Goal: Task Accomplishment & Management: Use online tool/utility

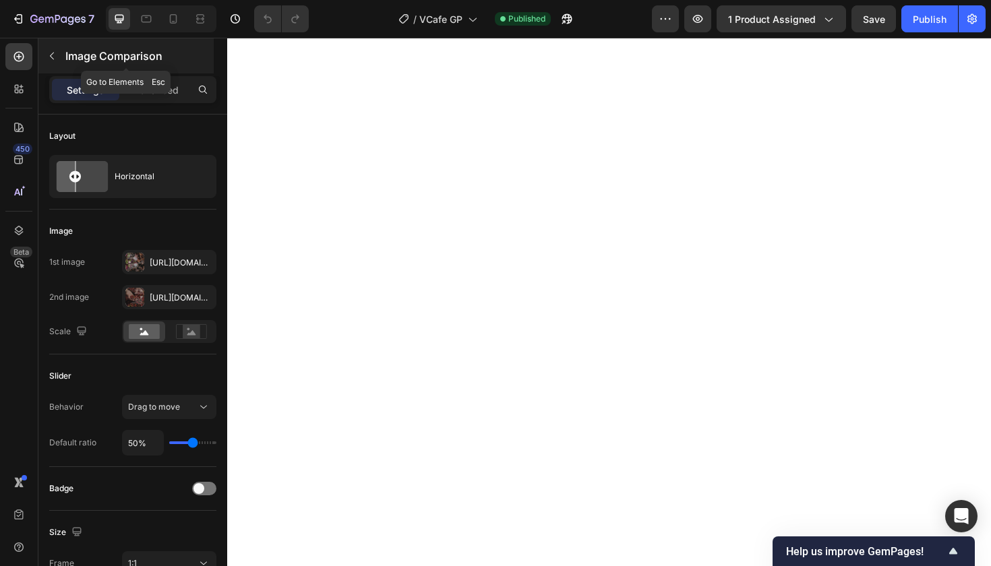
click at [53, 55] on icon "button" at bounding box center [52, 56] width 11 height 11
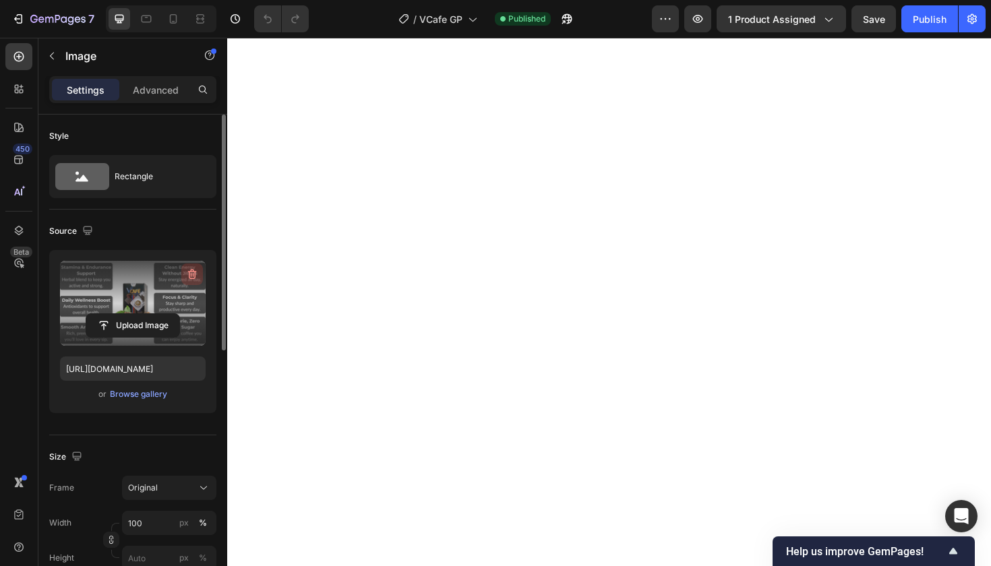
click at [191, 272] on icon "button" at bounding box center [191, 274] width 13 height 13
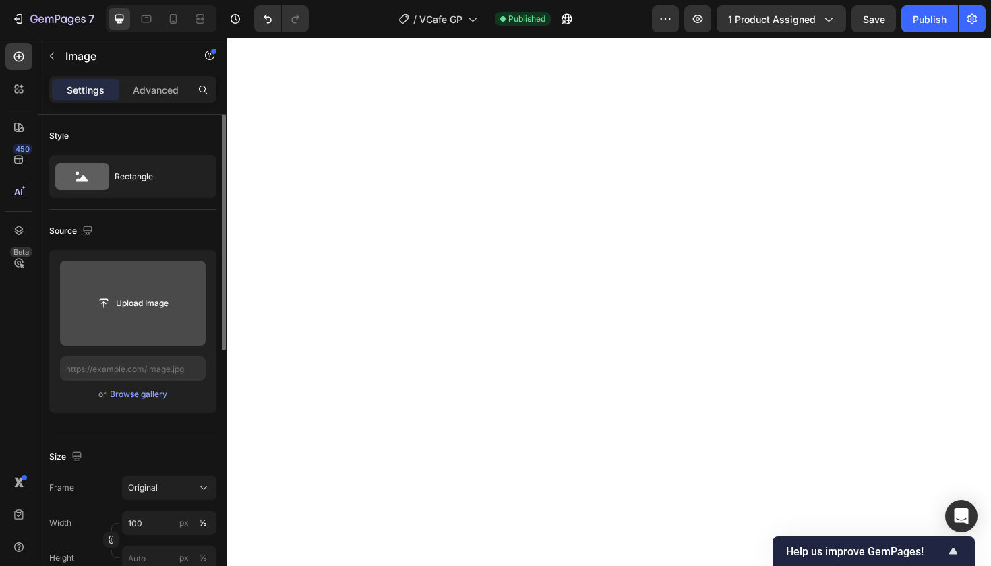
click at [148, 304] on input "file" at bounding box center [132, 303] width 93 height 23
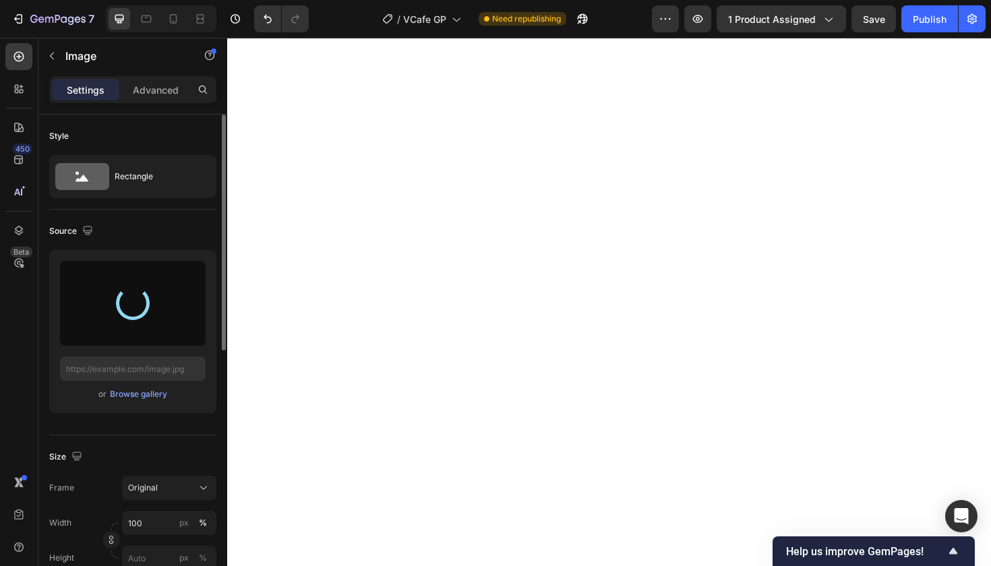
type input "[URL][DOMAIN_NAME]"
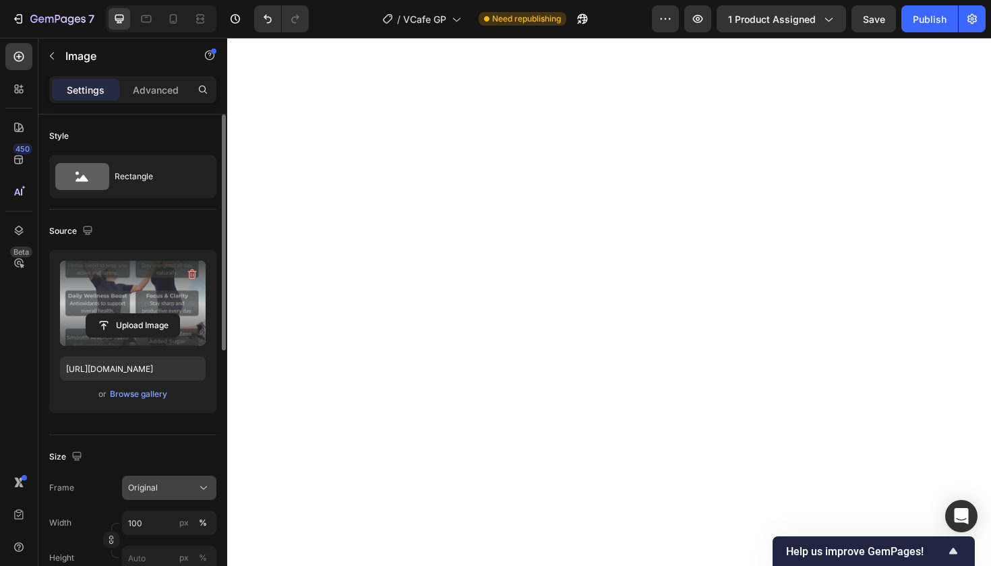
click at [199, 489] on icon at bounding box center [203, 487] width 13 height 13
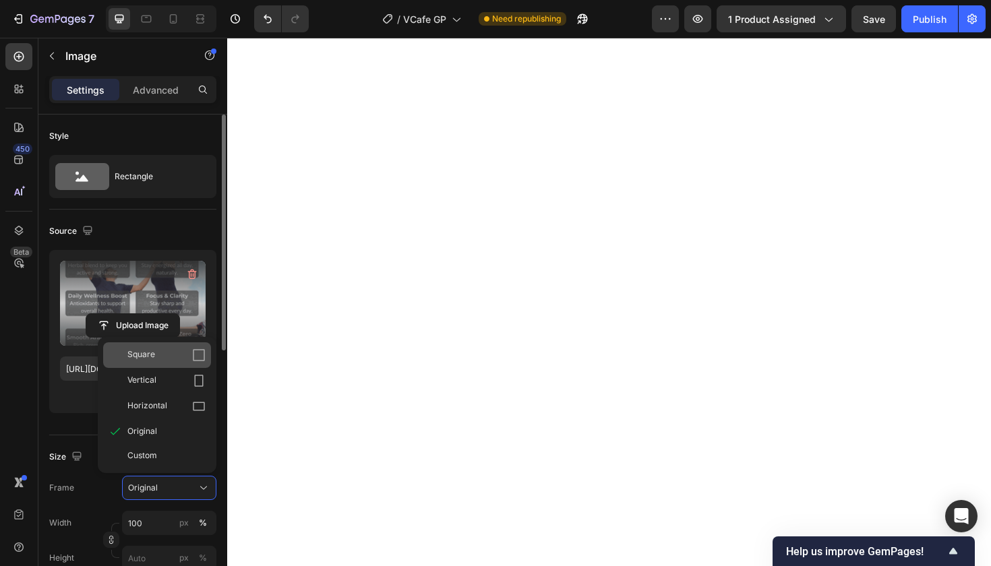
click at [194, 355] on icon at bounding box center [198, 354] width 13 height 13
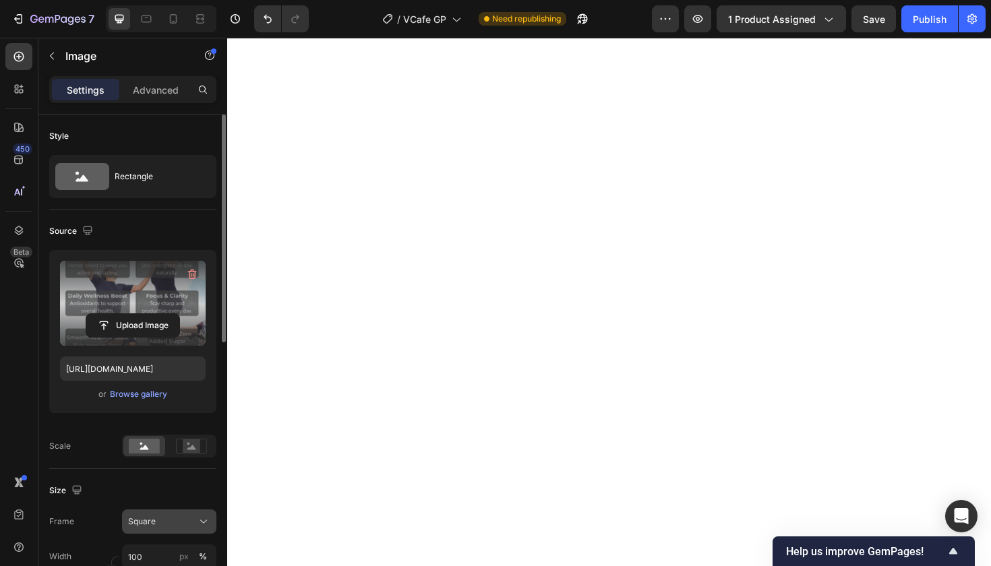
click at [206, 517] on icon at bounding box center [203, 521] width 13 height 13
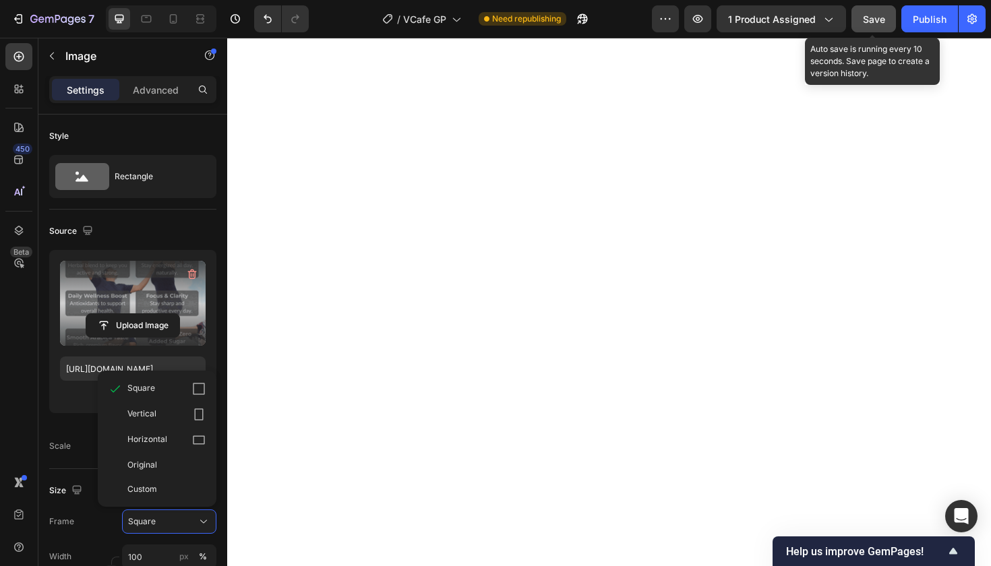
click at [878, 20] on span "Save" at bounding box center [874, 18] width 22 height 11
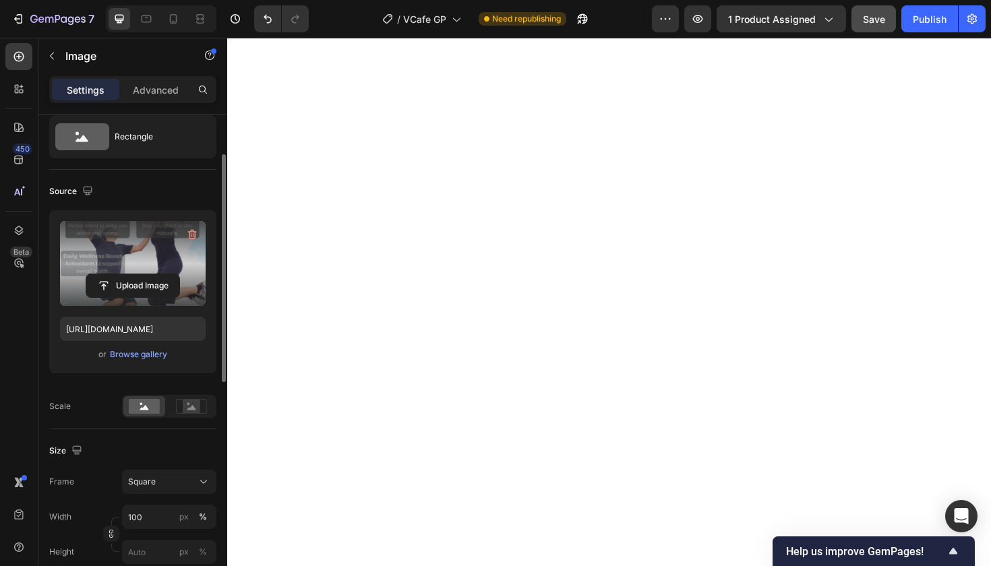
scroll to position [65, 0]
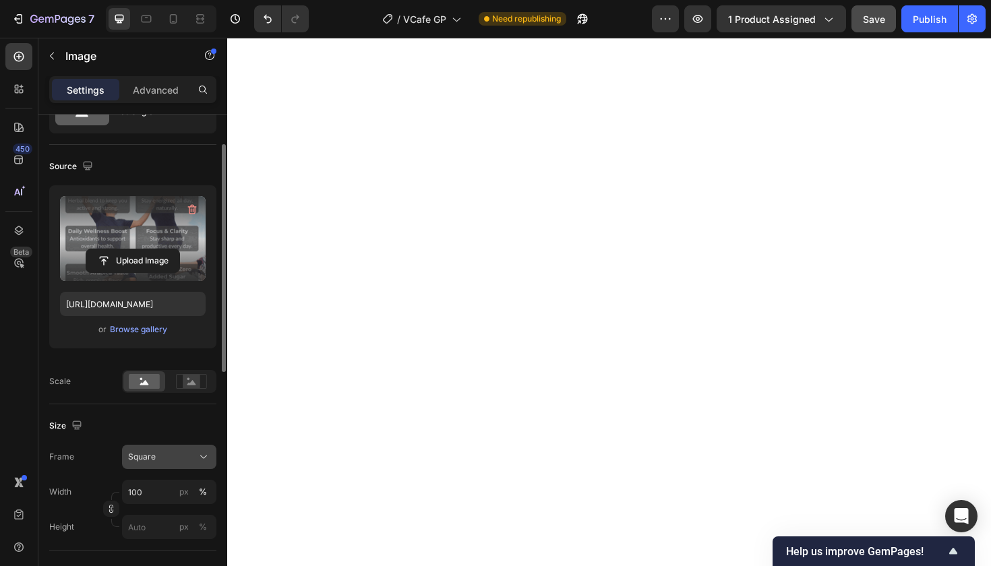
click at [201, 454] on icon at bounding box center [203, 456] width 13 height 13
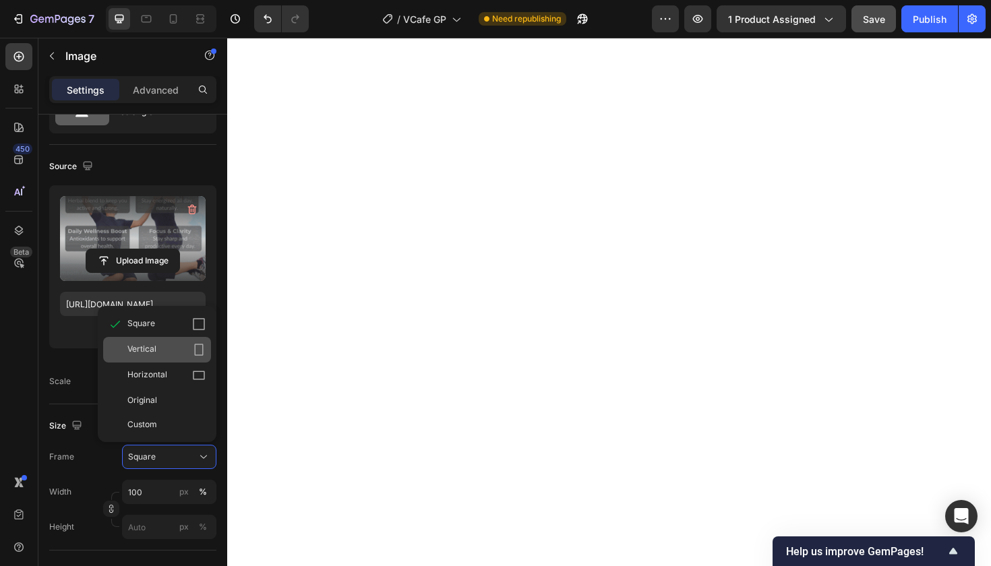
click at [186, 346] on div "Vertical" at bounding box center [166, 349] width 78 height 13
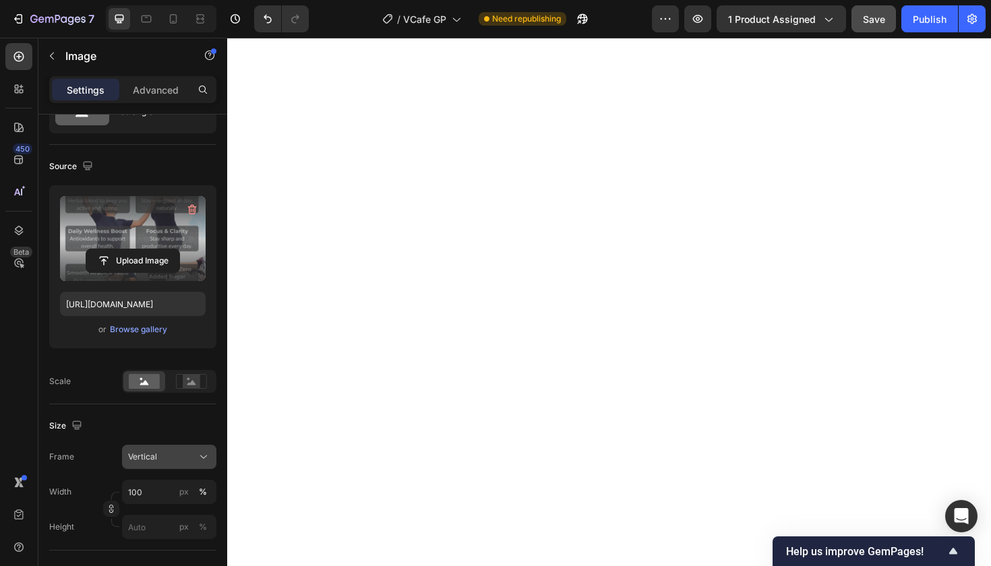
click at [202, 456] on icon at bounding box center [203, 456] width 13 height 13
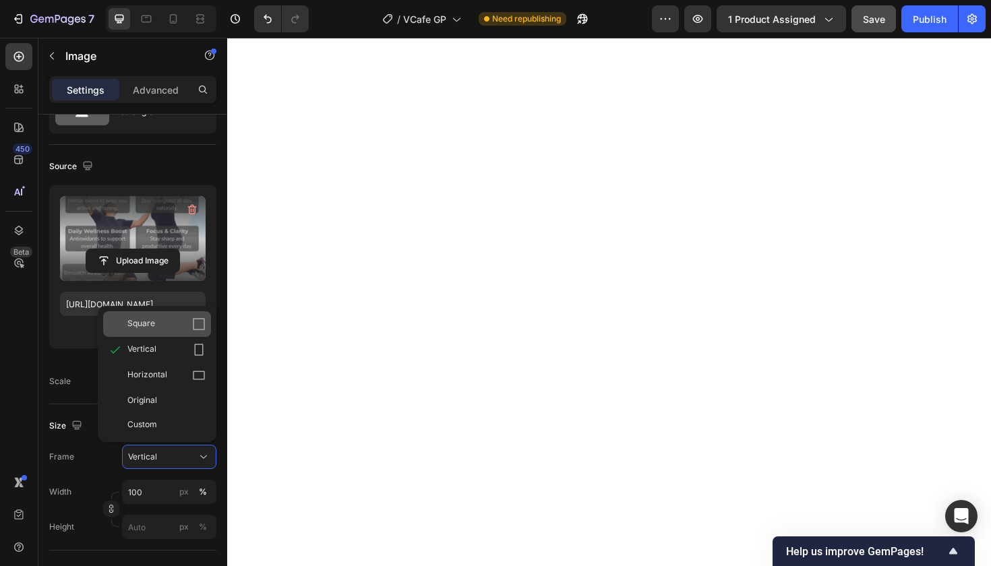
click at [191, 322] on div "Square" at bounding box center [166, 323] width 78 height 13
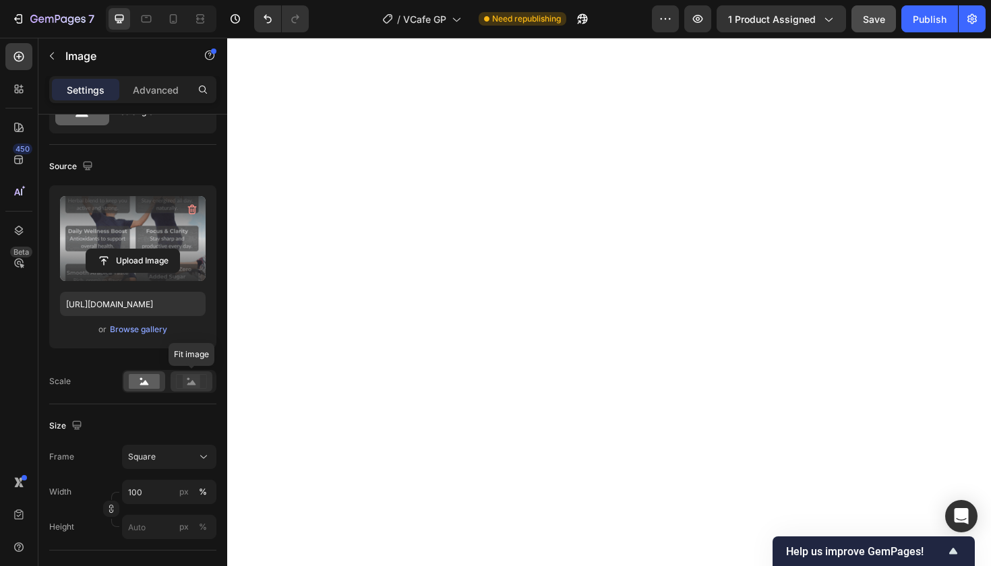
click at [193, 383] on icon at bounding box center [191, 382] width 9 height 5
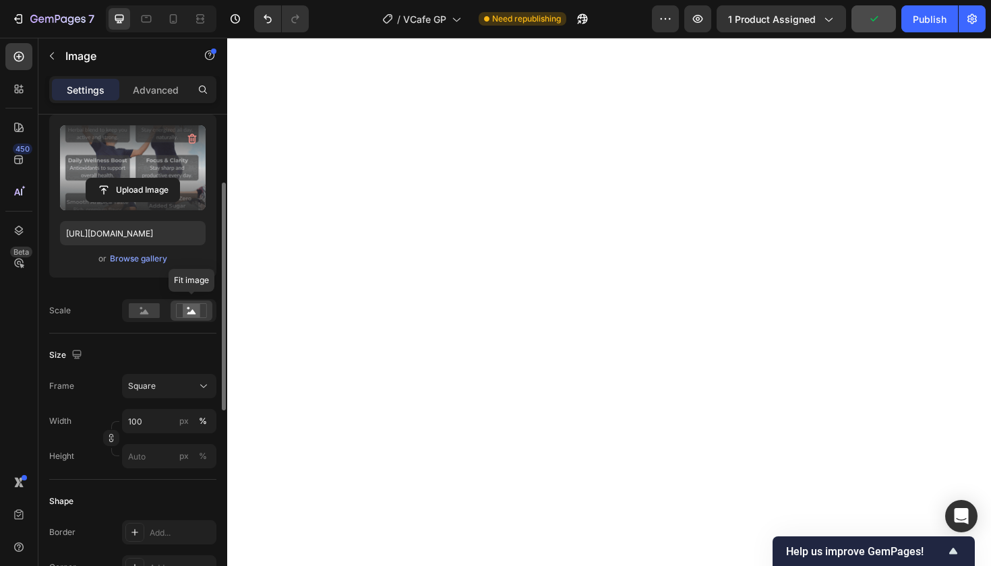
scroll to position [141, 0]
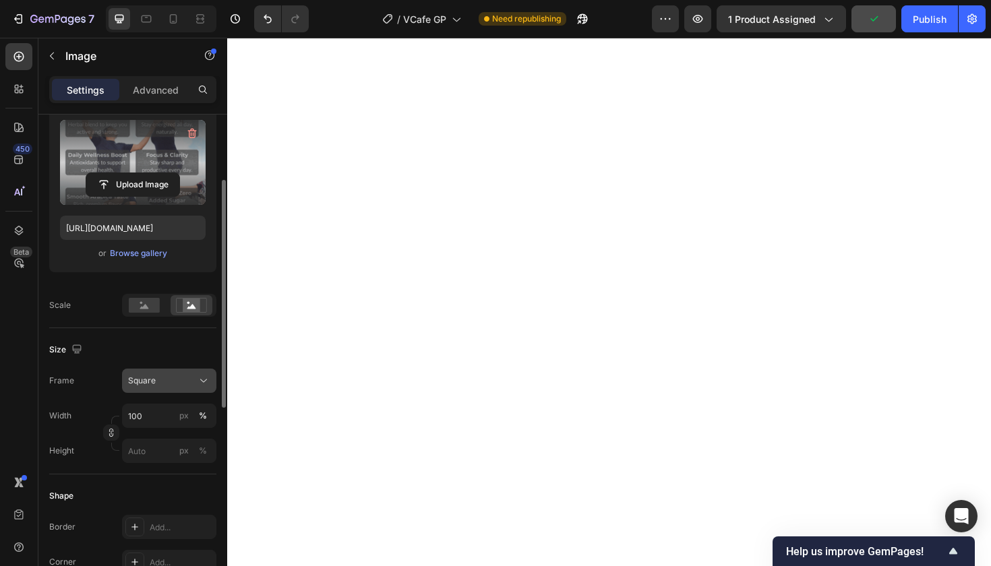
click at [202, 378] on icon at bounding box center [203, 380] width 13 height 13
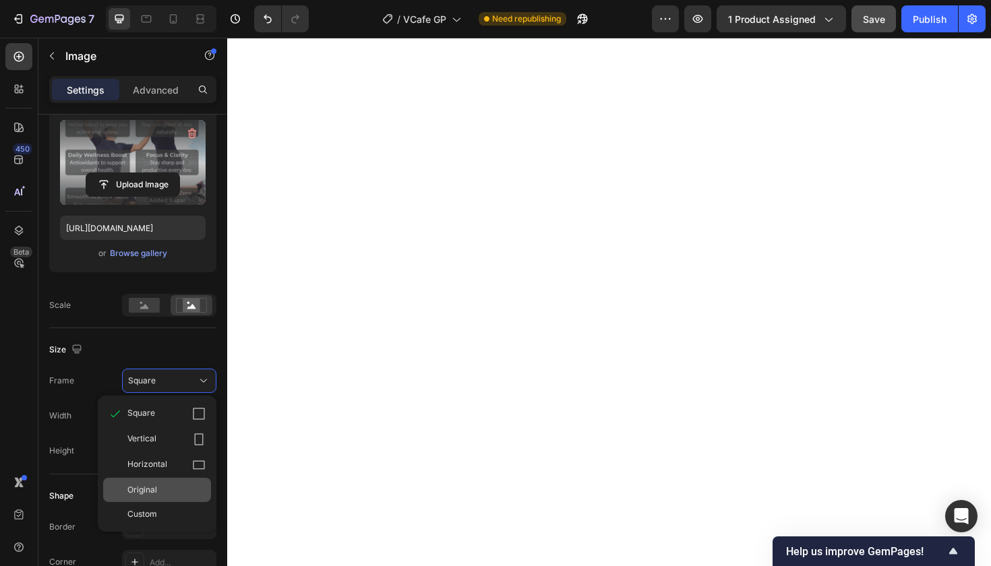
click at [177, 483] on div "Original" at bounding box center [157, 490] width 108 height 24
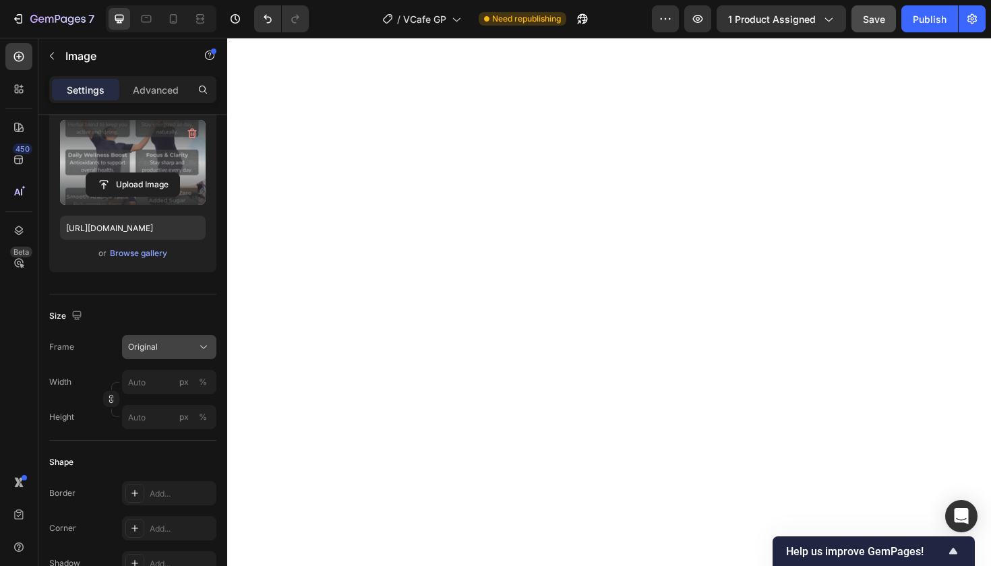
click at [203, 341] on icon at bounding box center [203, 346] width 13 height 13
click at [210, 313] on div "Size" at bounding box center [132, 316] width 167 height 22
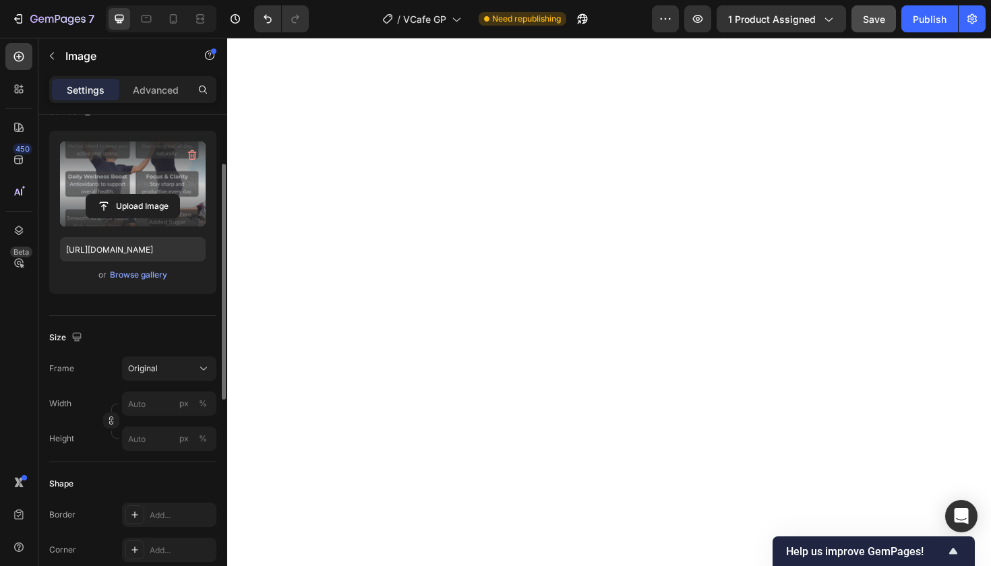
scroll to position [113, 0]
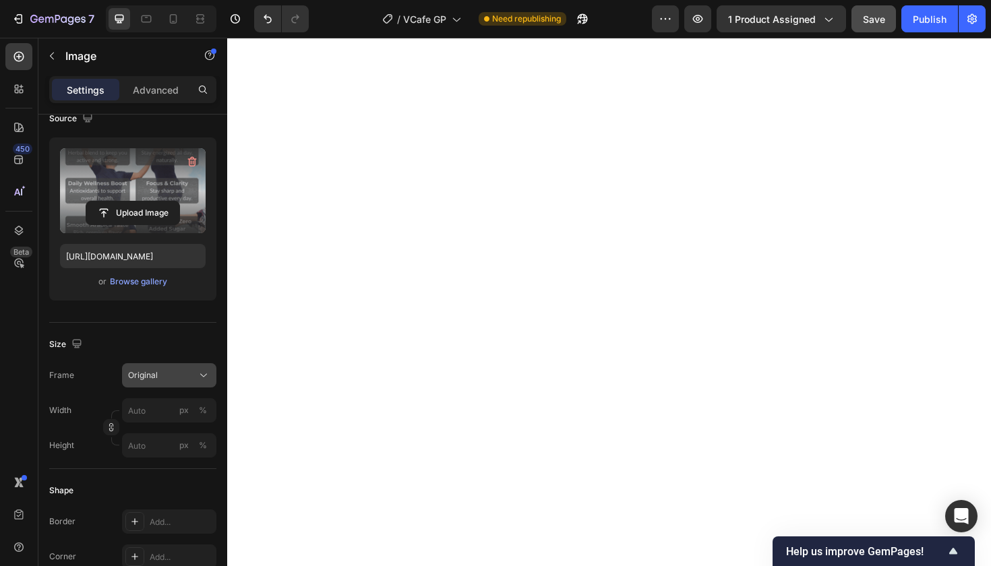
click at [201, 374] on icon at bounding box center [203, 375] width 7 height 3
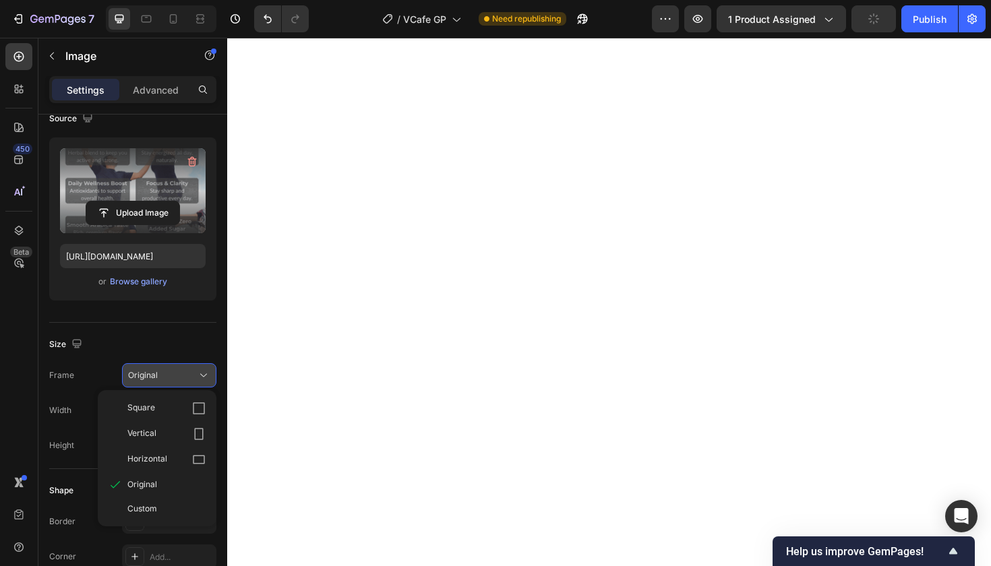
click at [201, 374] on icon at bounding box center [203, 375] width 7 height 3
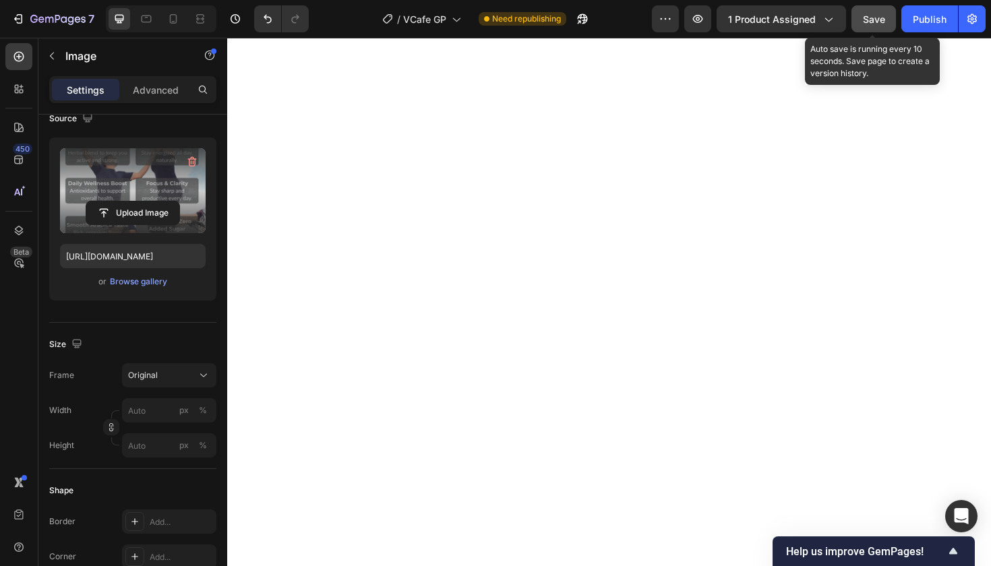
click at [874, 19] on span "Save" at bounding box center [874, 18] width 22 height 11
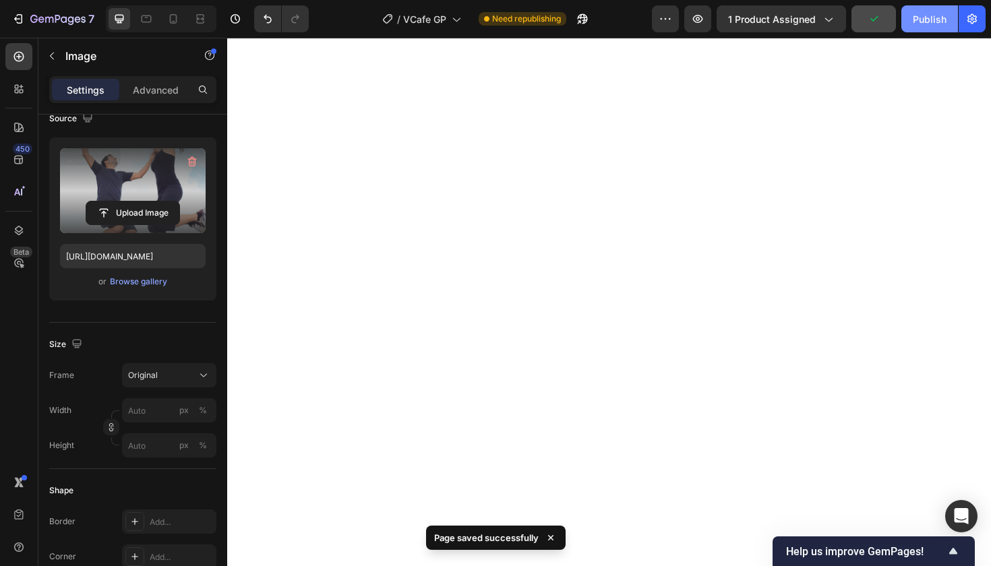
click at [930, 22] on div "Publish" at bounding box center [930, 19] width 34 height 14
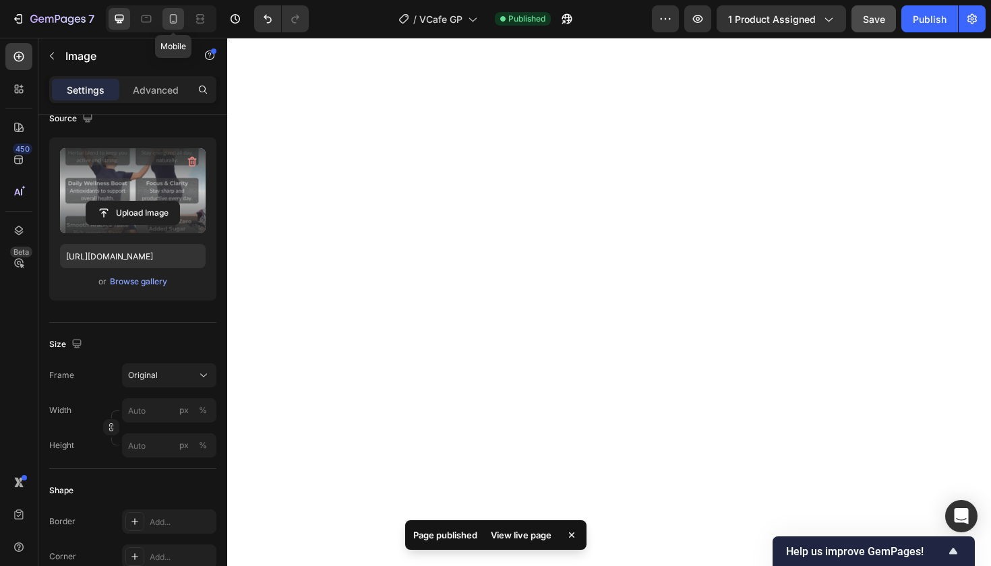
click at [174, 13] on icon at bounding box center [172, 18] width 13 height 13
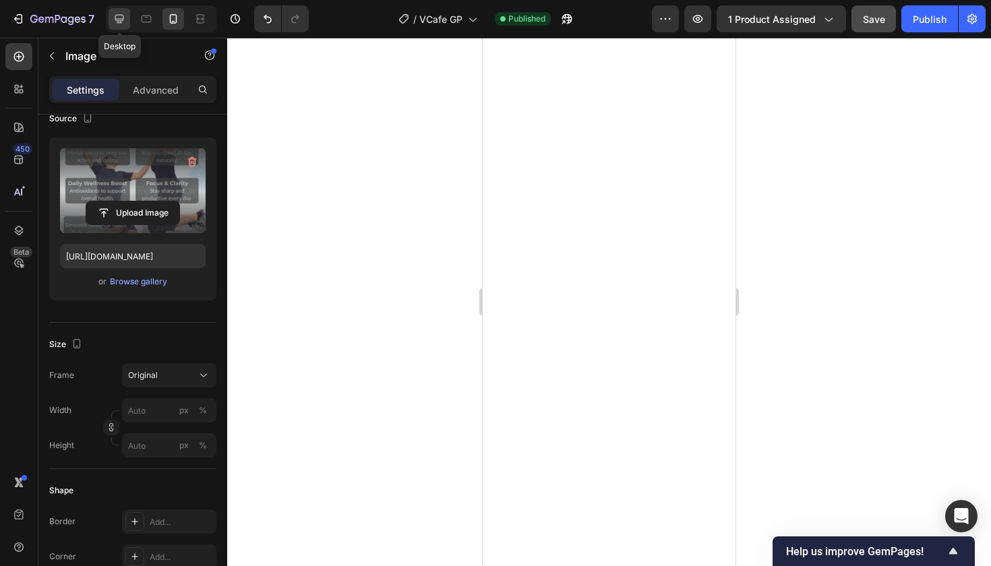
click at [118, 15] on icon at bounding box center [119, 19] width 9 height 9
click at [565, 22] on icon "button" at bounding box center [562, 21] width 3 height 3
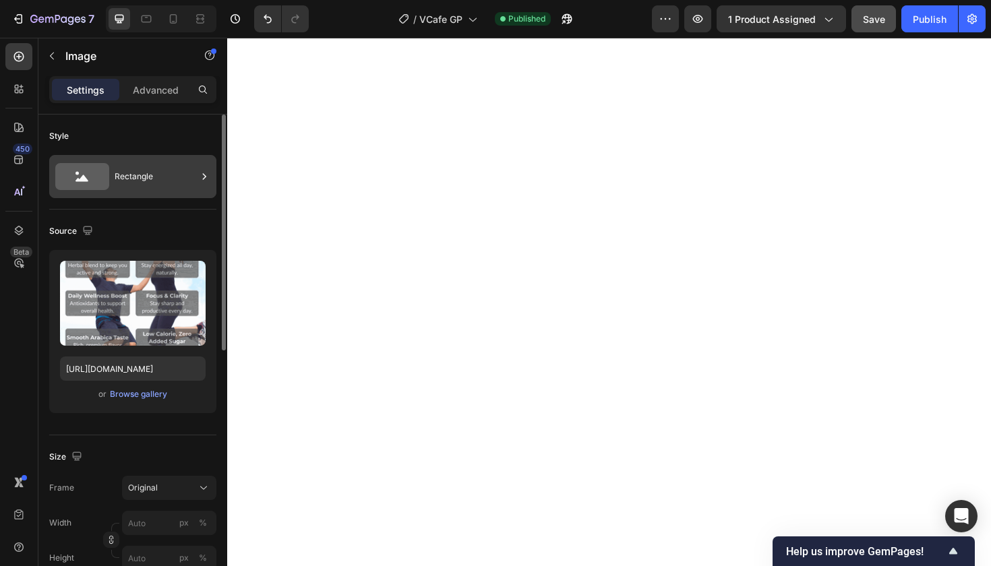
click at [195, 171] on div "Rectangle" at bounding box center [156, 176] width 82 height 31
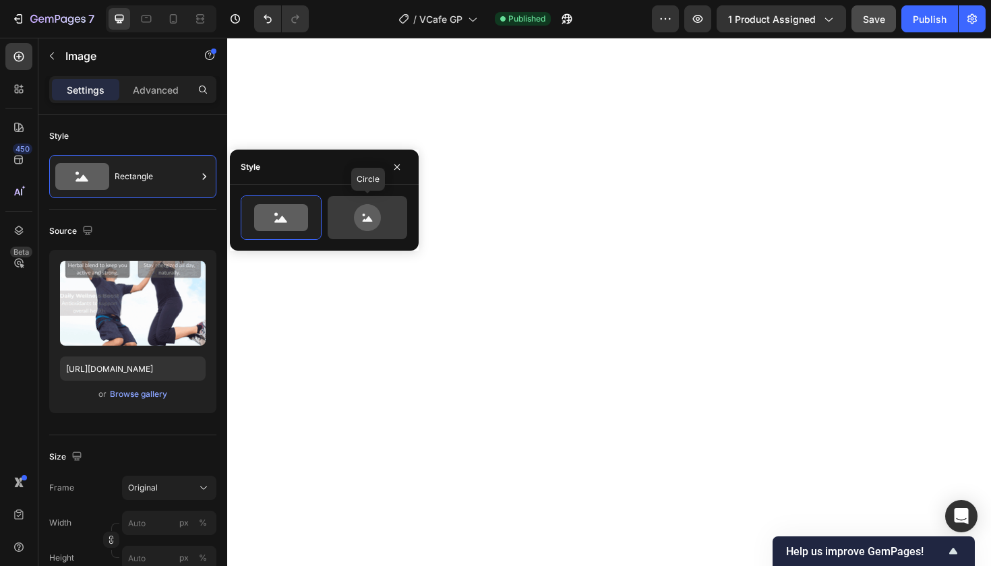
click at [368, 216] on icon at bounding box center [367, 217] width 27 height 27
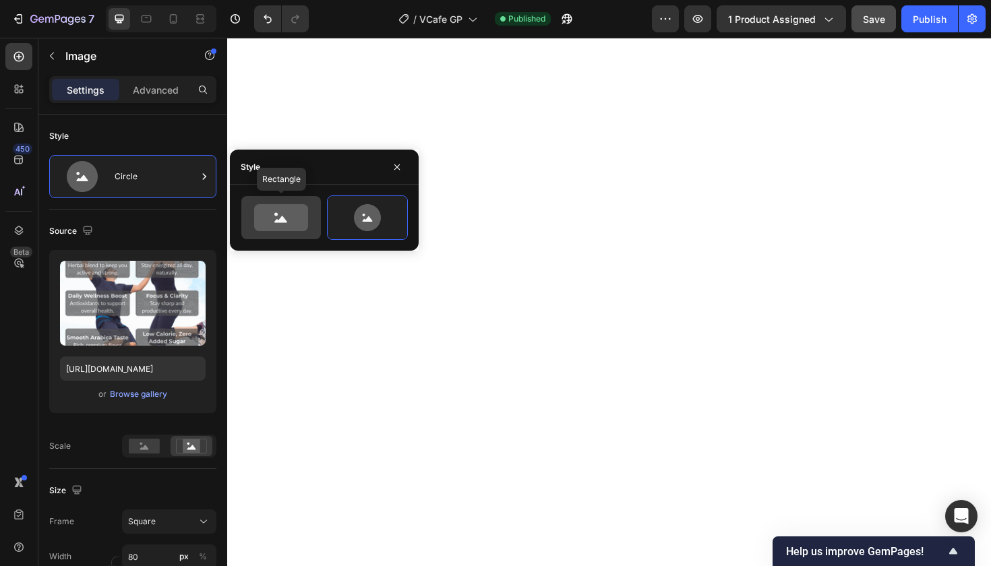
click at [295, 220] on icon at bounding box center [281, 217] width 54 height 27
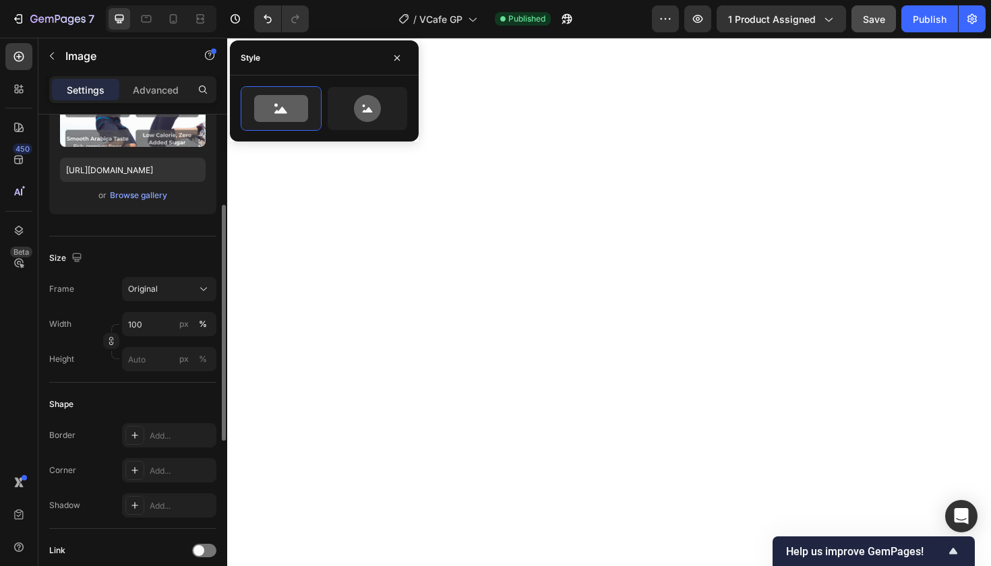
scroll to position [211, 0]
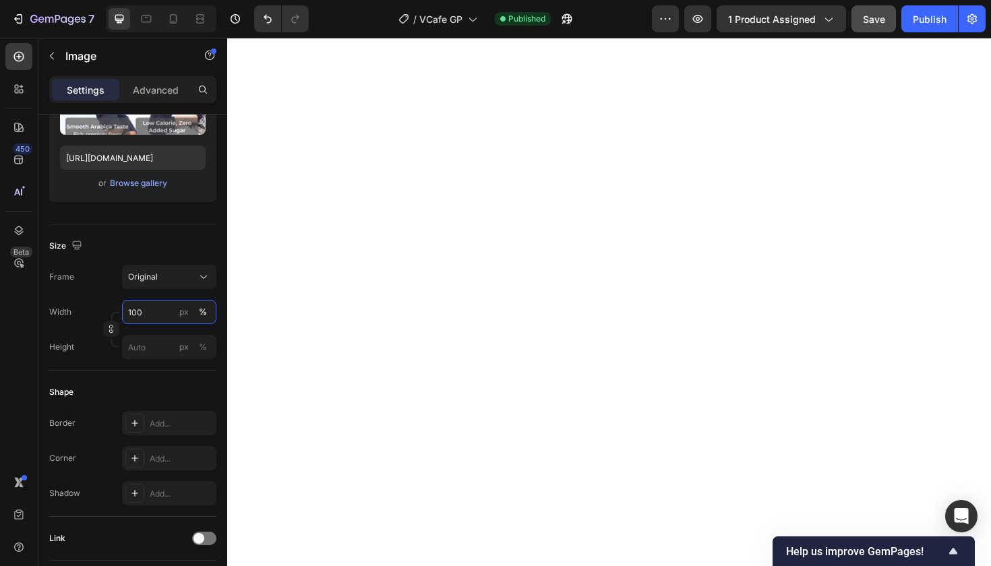
click at [163, 313] on input "100" at bounding box center [169, 312] width 94 height 24
click at [95, 309] on div "Width 100 px %" at bounding box center [132, 312] width 167 height 24
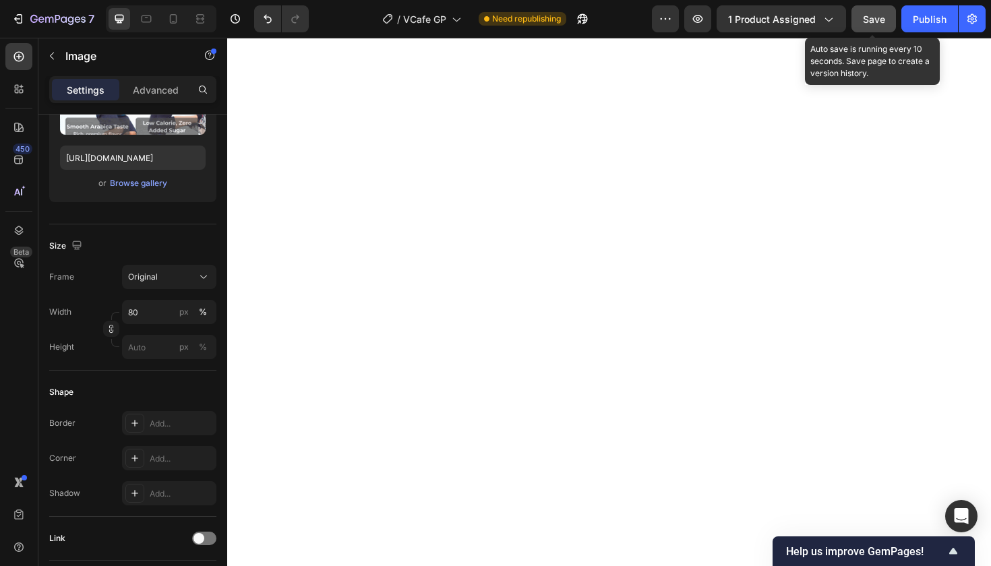
click at [878, 17] on span "Save" at bounding box center [874, 18] width 22 height 11
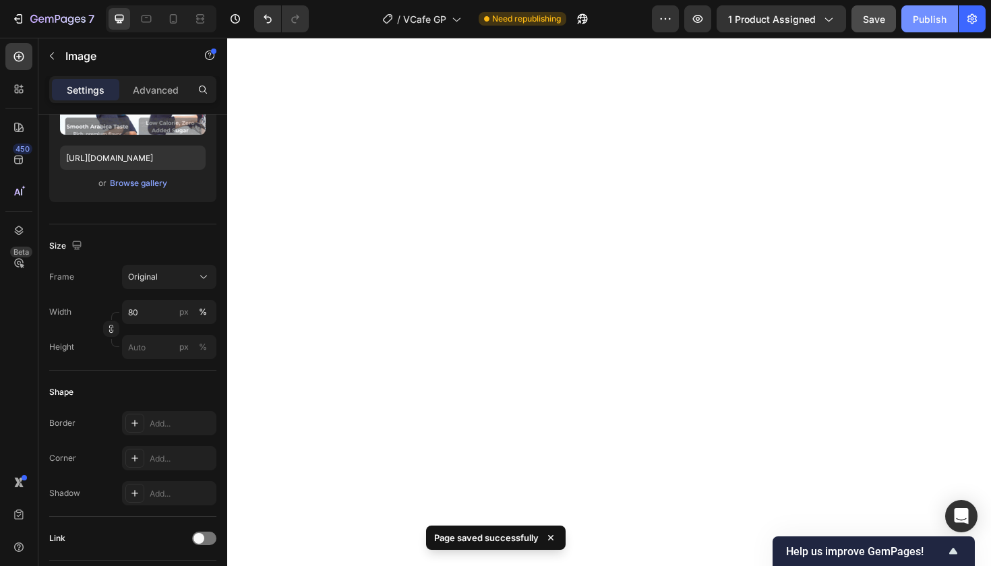
click at [928, 21] on div "Publish" at bounding box center [930, 19] width 34 height 14
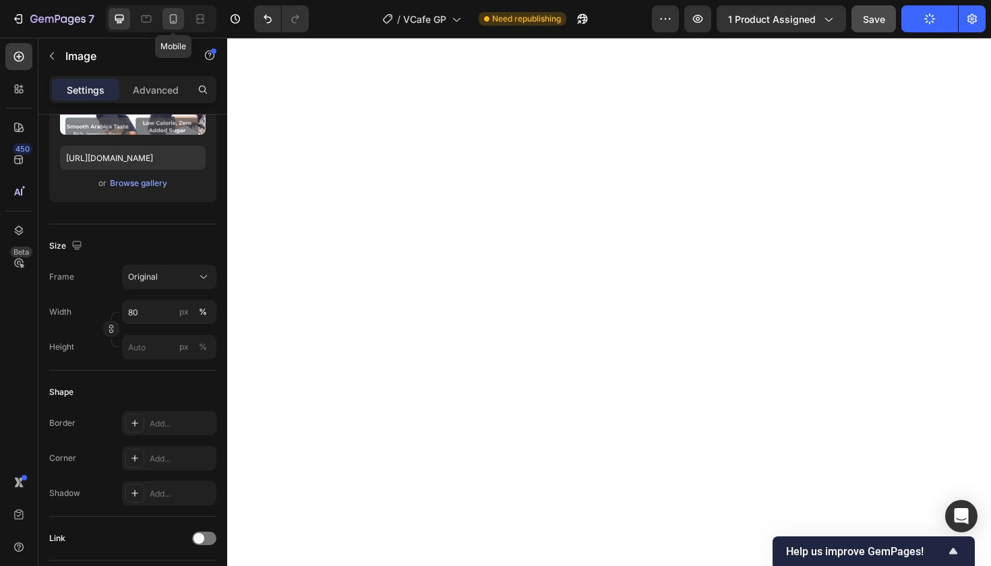
click at [177, 16] on icon at bounding box center [173, 18] width 7 height 9
click at [119, 17] on icon at bounding box center [119, 18] width 13 height 13
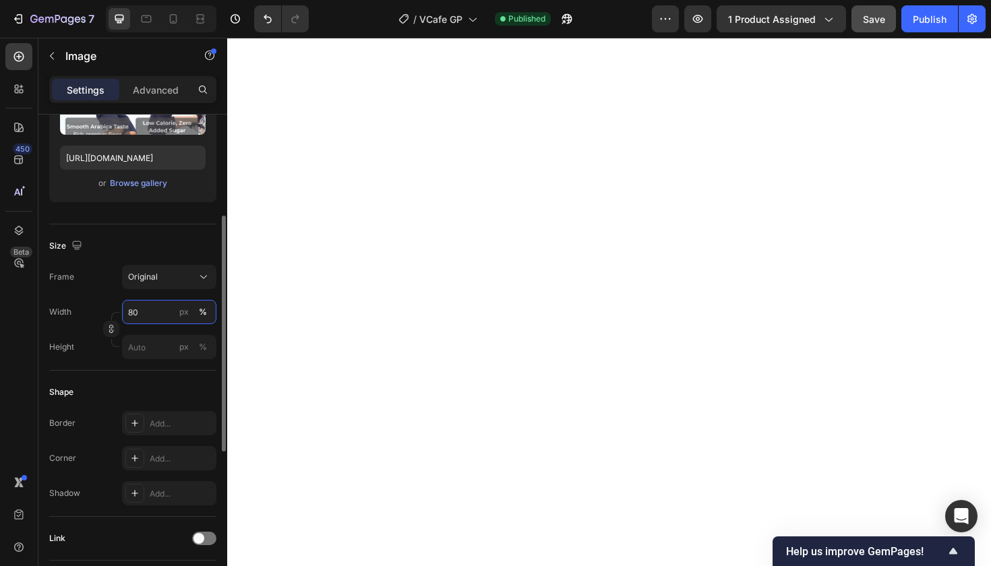
click at [136, 310] on input "80" at bounding box center [169, 312] width 94 height 24
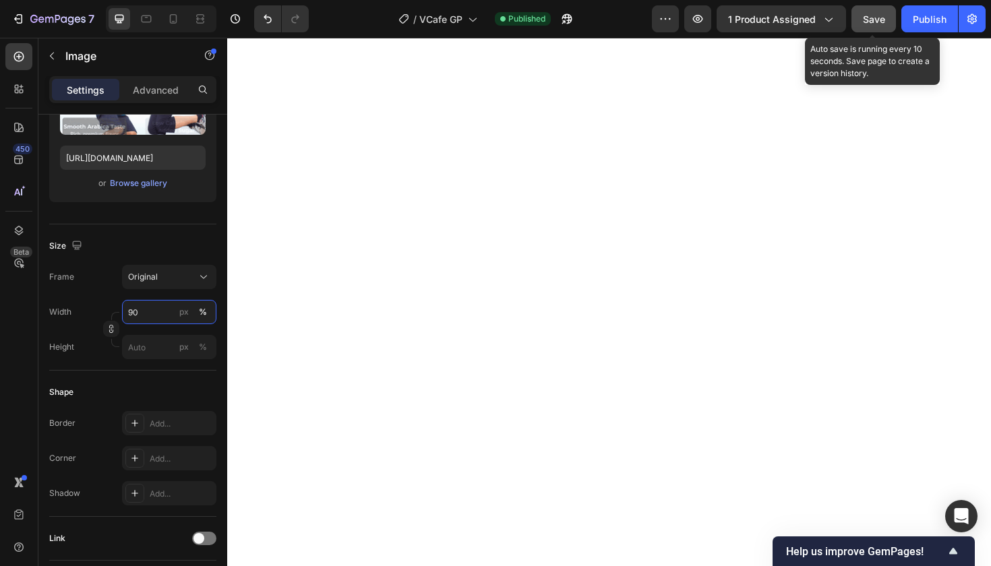
type input "90"
click at [876, 23] on span "Save" at bounding box center [874, 18] width 22 height 11
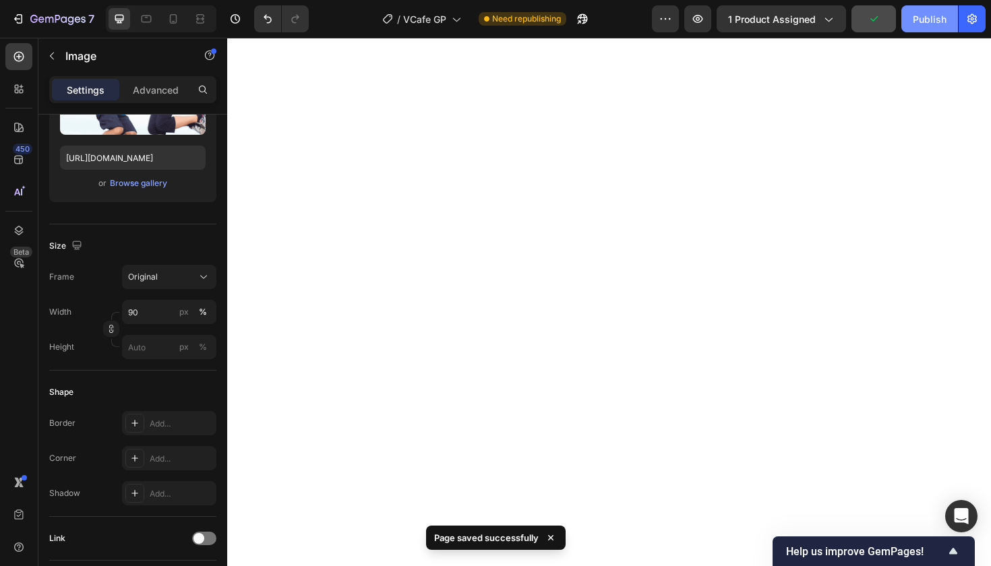
click at [932, 20] on div "Publish" at bounding box center [930, 19] width 34 height 14
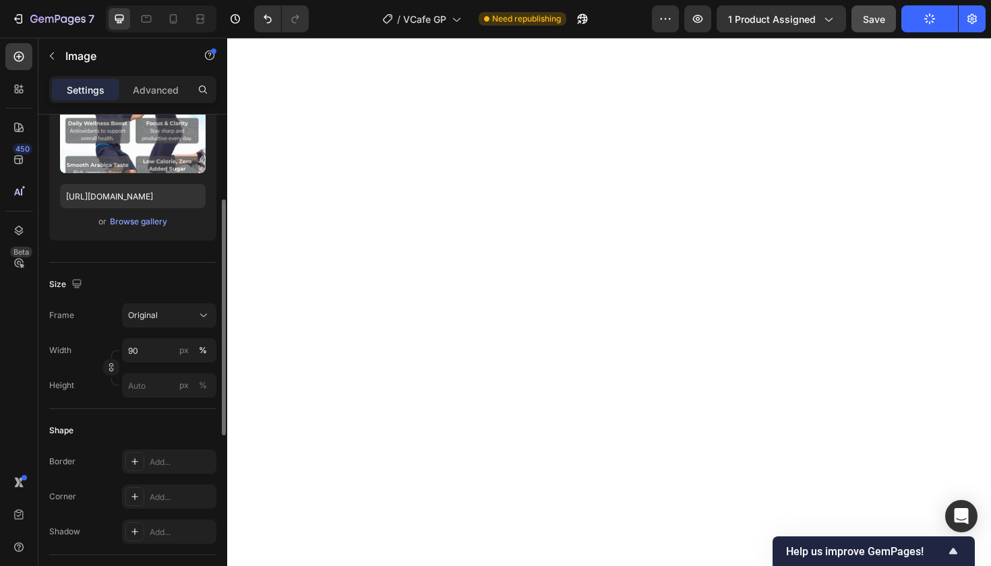
scroll to position [178, 0]
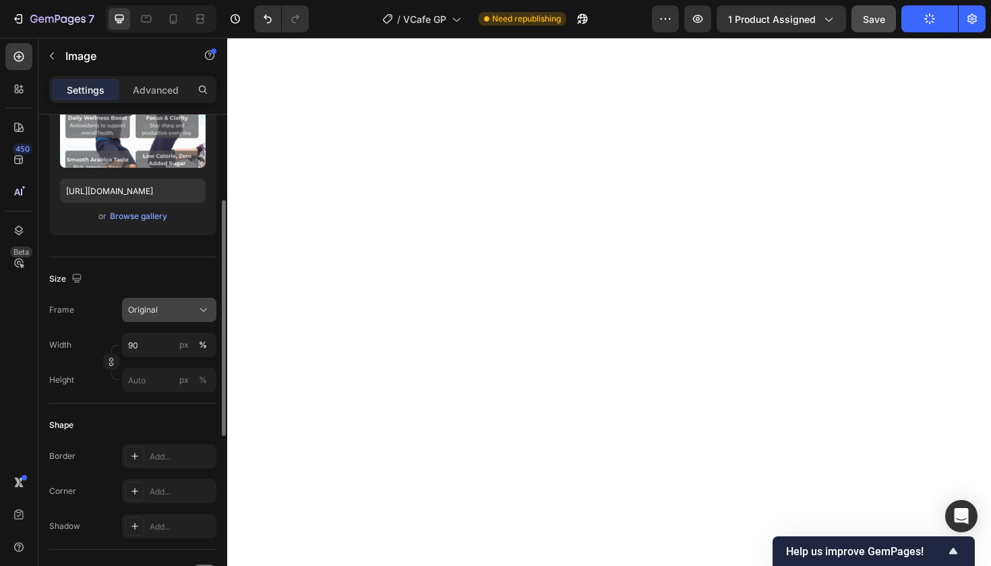
click at [197, 309] on icon at bounding box center [203, 309] width 13 height 13
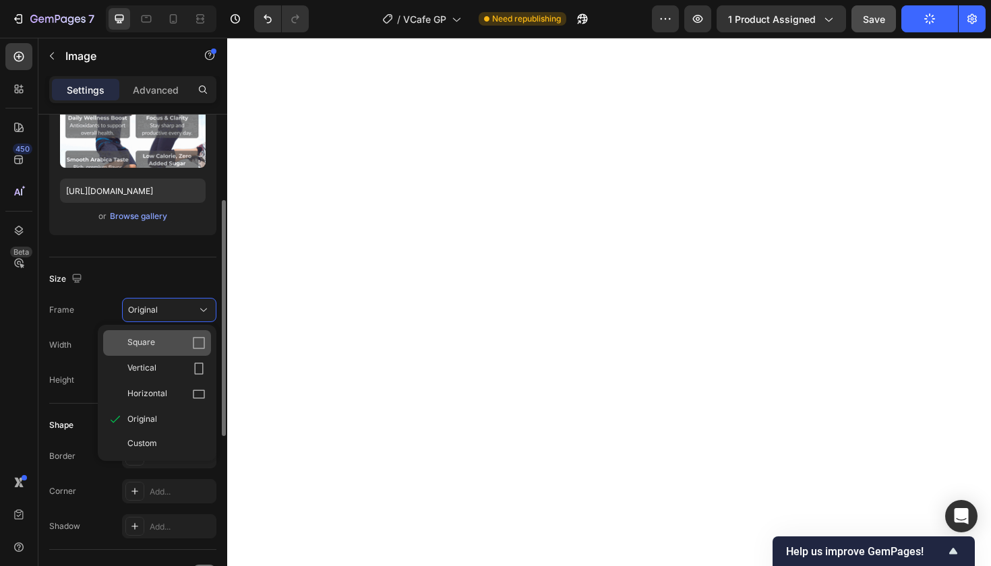
click at [184, 343] on div "Square" at bounding box center [166, 342] width 78 height 13
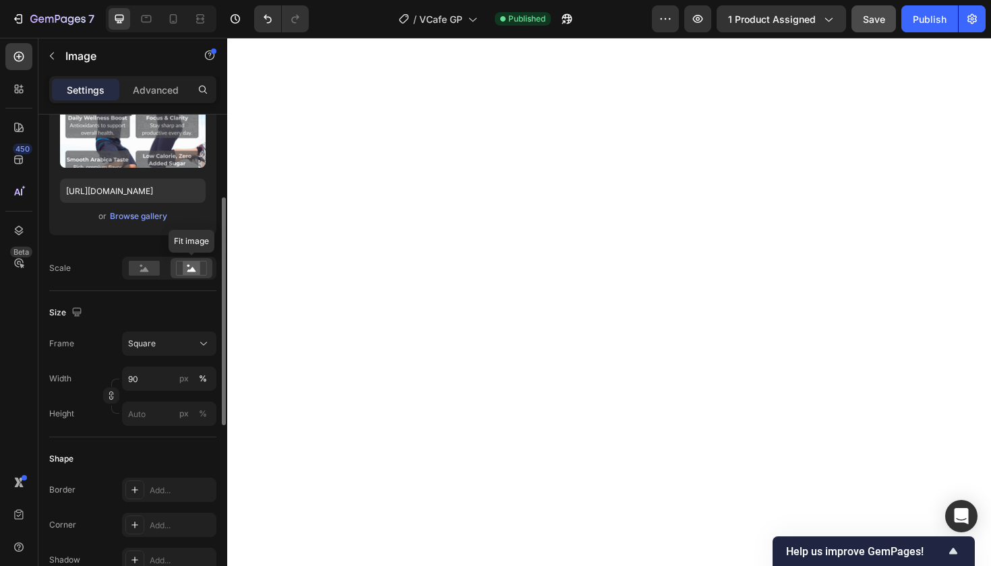
click at [198, 270] on rect at bounding box center [192, 268] width 18 height 13
click at [150, 268] on rect at bounding box center [144, 268] width 31 height 15
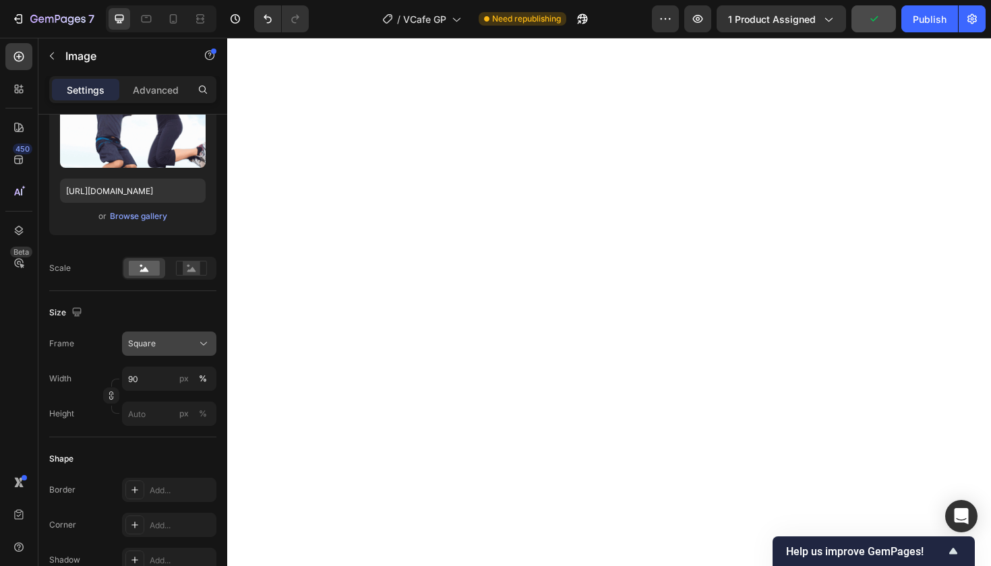
click at [208, 349] on icon at bounding box center [203, 343] width 13 height 13
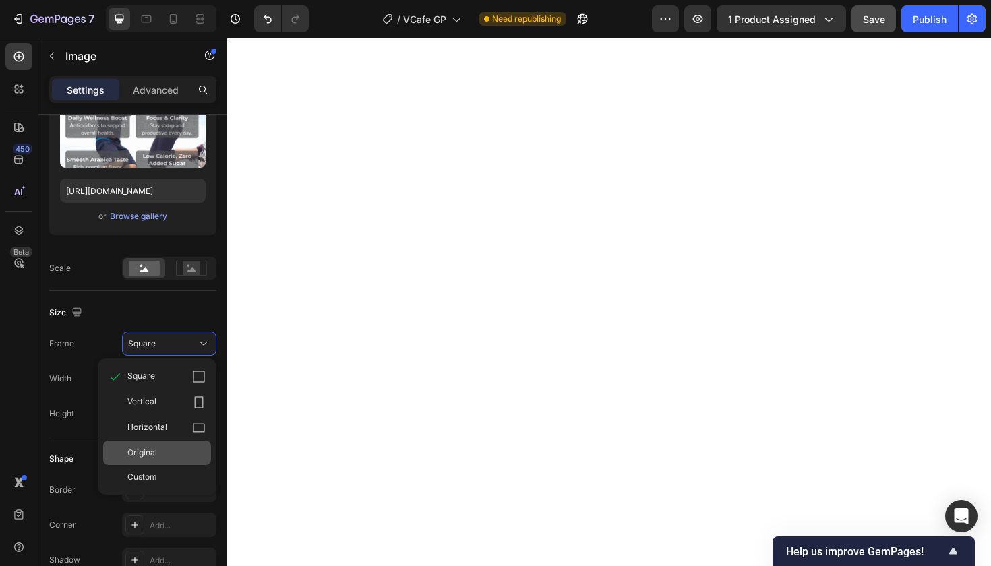
click at [196, 447] on div "Original" at bounding box center [166, 453] width 78 height 12
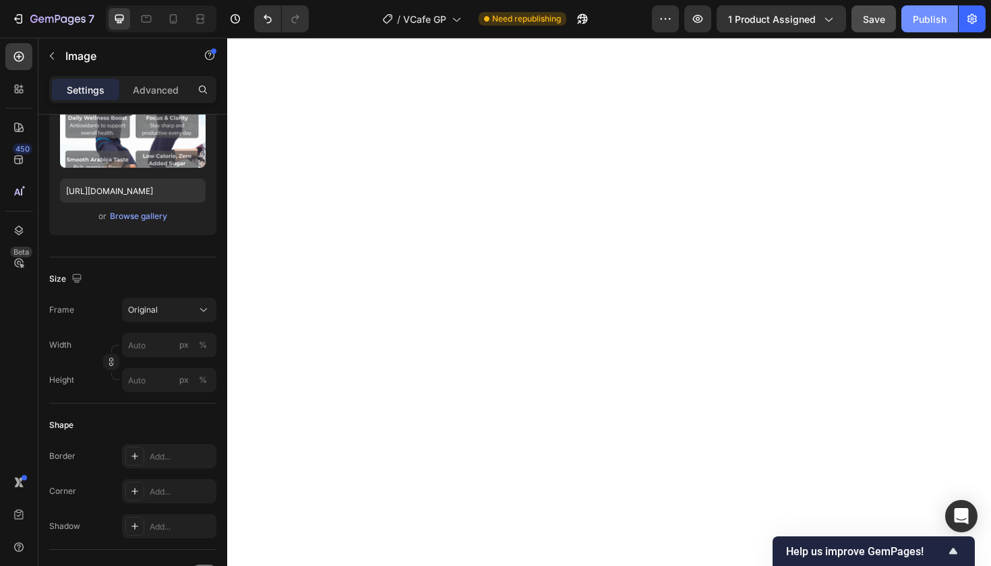
click at [932, 16] on div "Publish" at bounding box center [930, 19] width 34 height 14
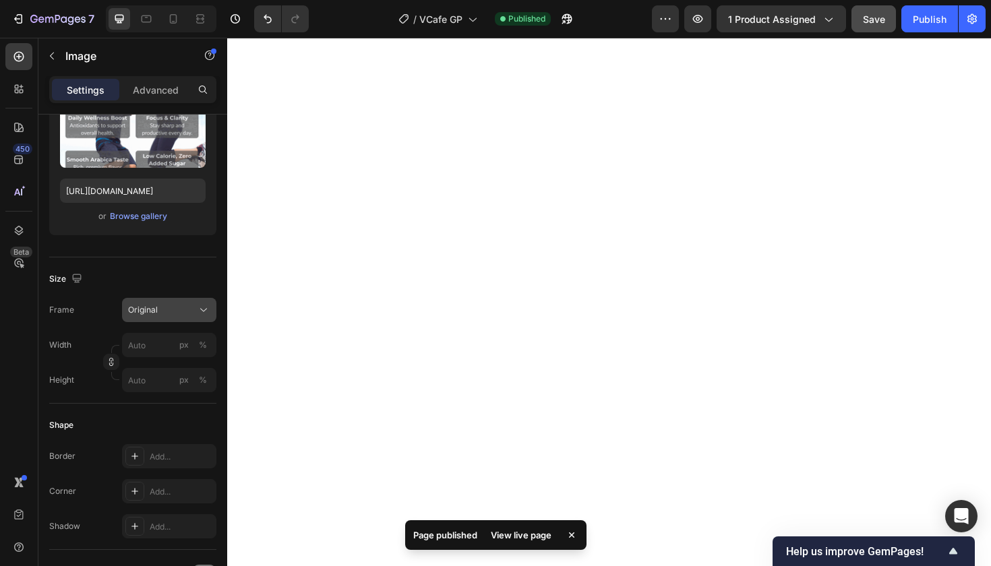
click at [209, 305] on icon at bounding box center [203, 309] width 13 height 13
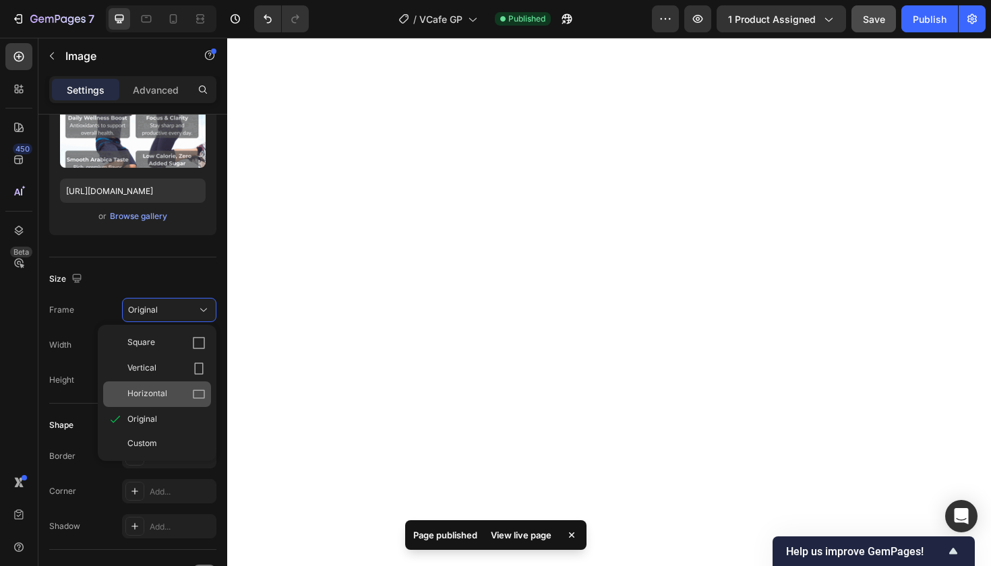
click at [181, 394] on div "Horizontal" at bounding box center [166, 394] width 78 height 13
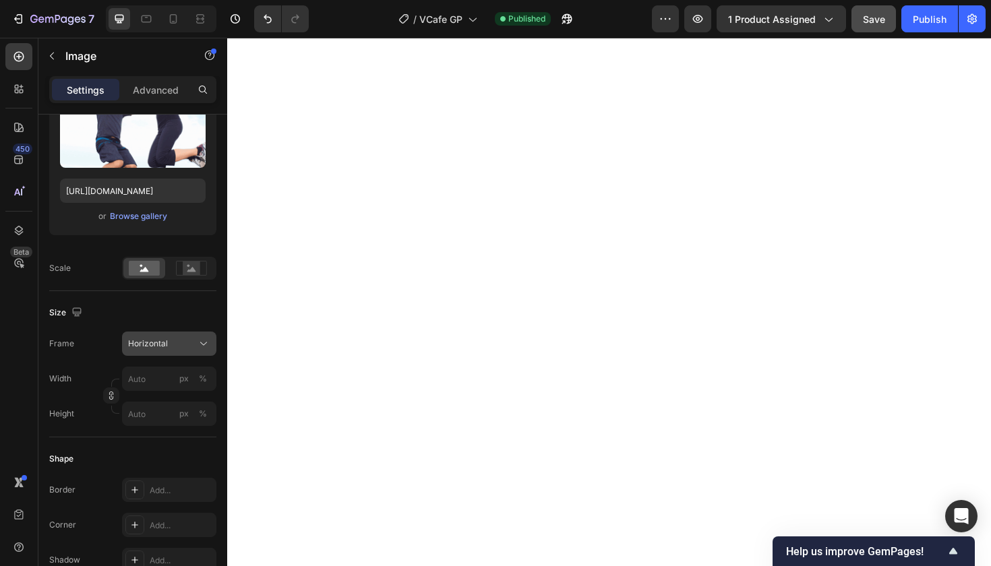
click at [200, 346] on icon at bounding box center [203, 343] width 13 height 13
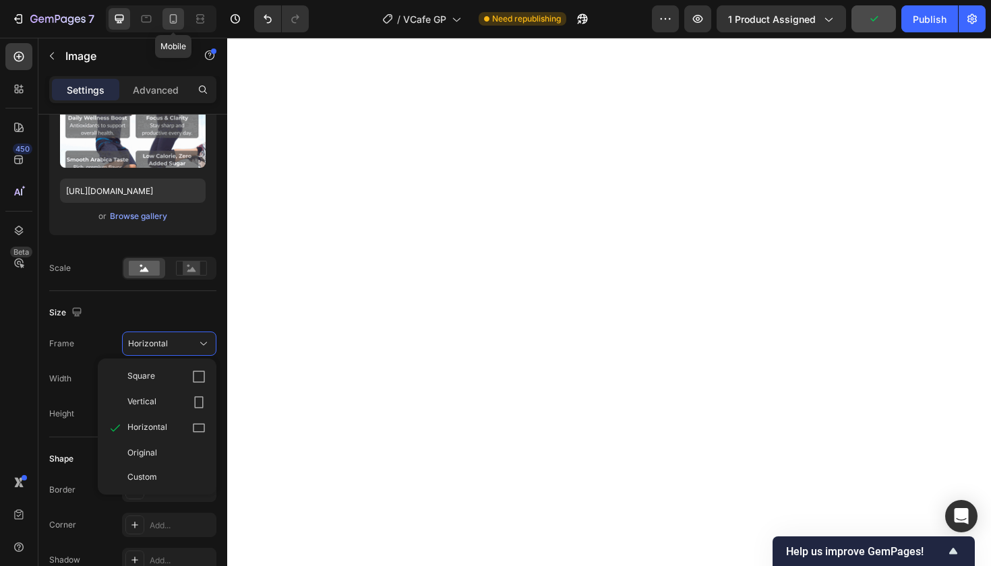
click at [170, 14] on icon at bounding box center [172, 18] width 13 height 13
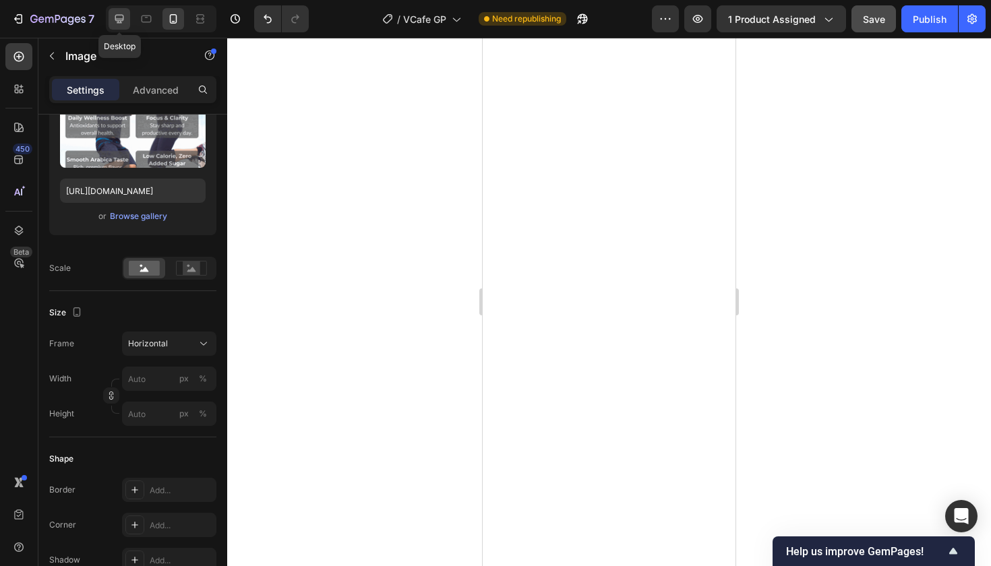
click at [117, 14] on icon at bounding box center [119, 18] width 13 height 13
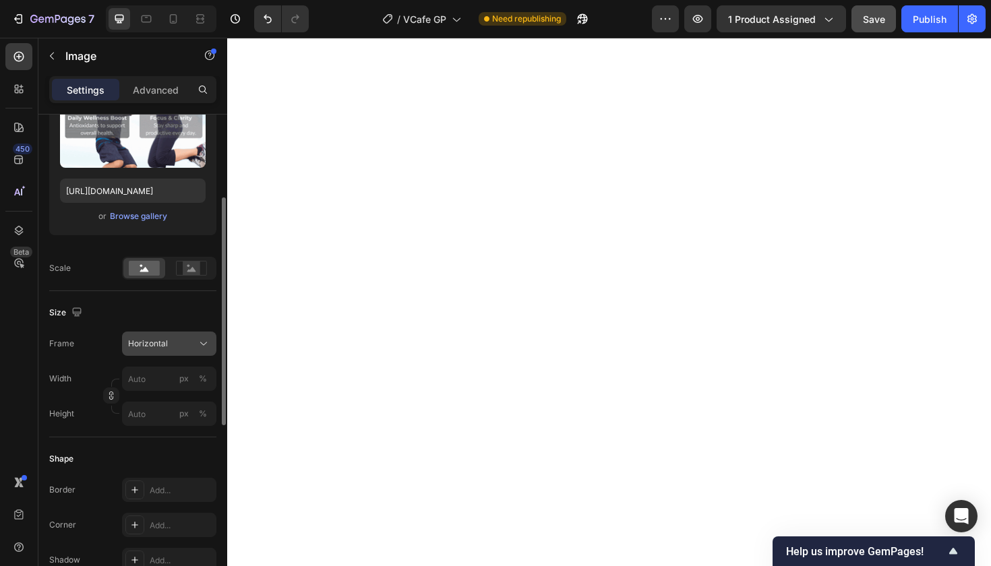
click at [208, 344] on icon at bounding box center [203, 343] width 13 height 13
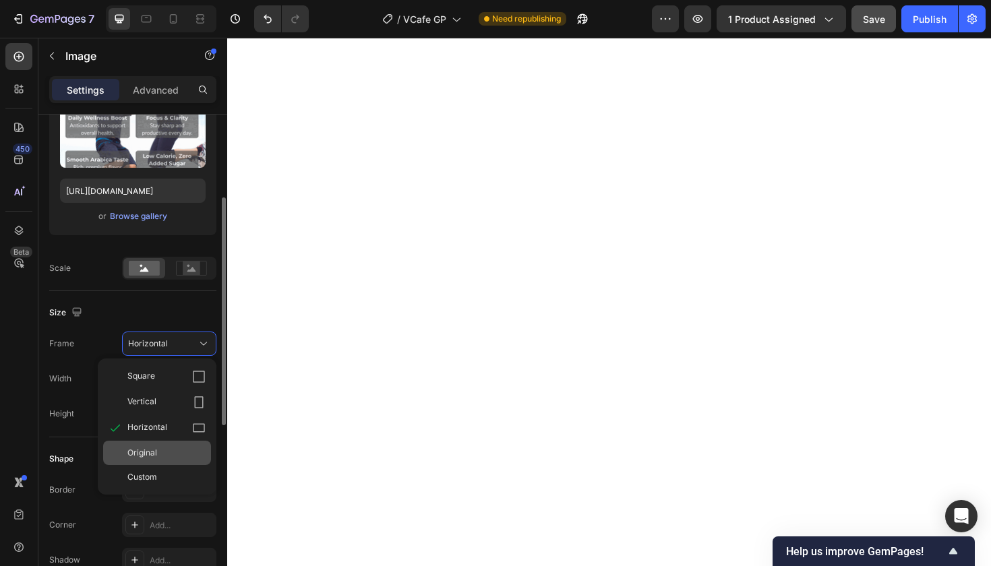
click at [193, 448] on div "Original" at bounding box center [166, 453] width 78 height 12
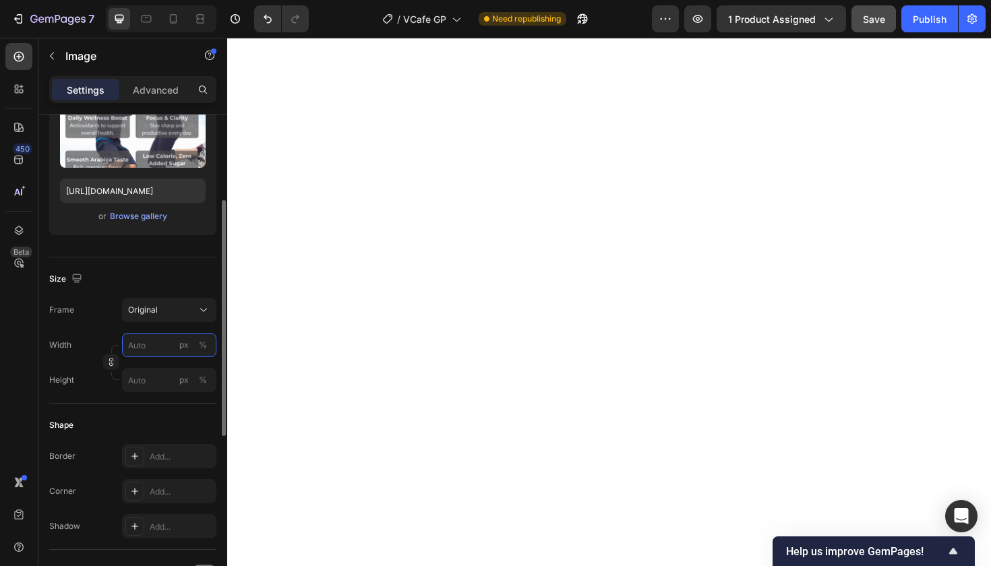
click at [152, 342] on input "px %" at bounding box center [169, 345] width 94 height 24
type input "90"
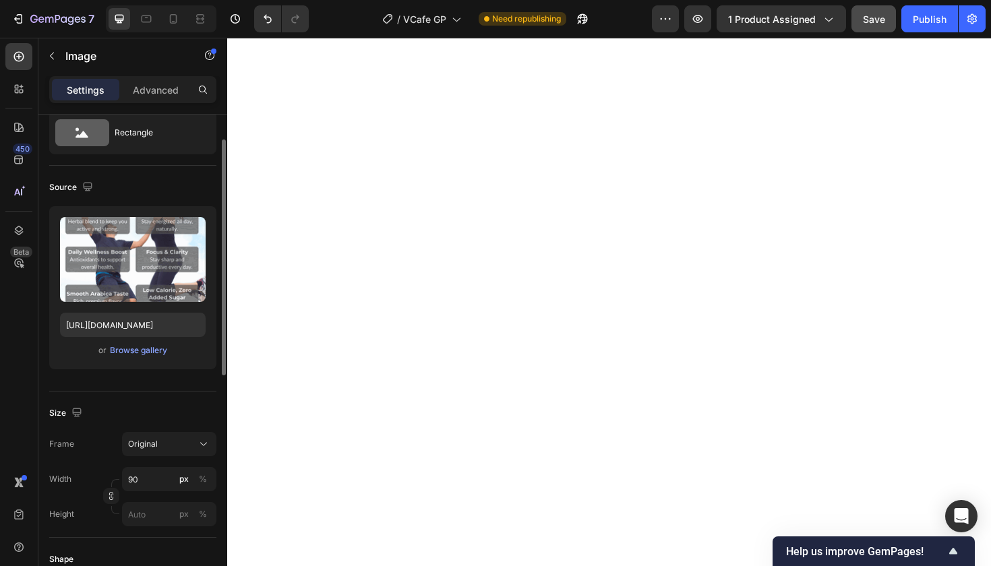
scroll to position [53, 0]
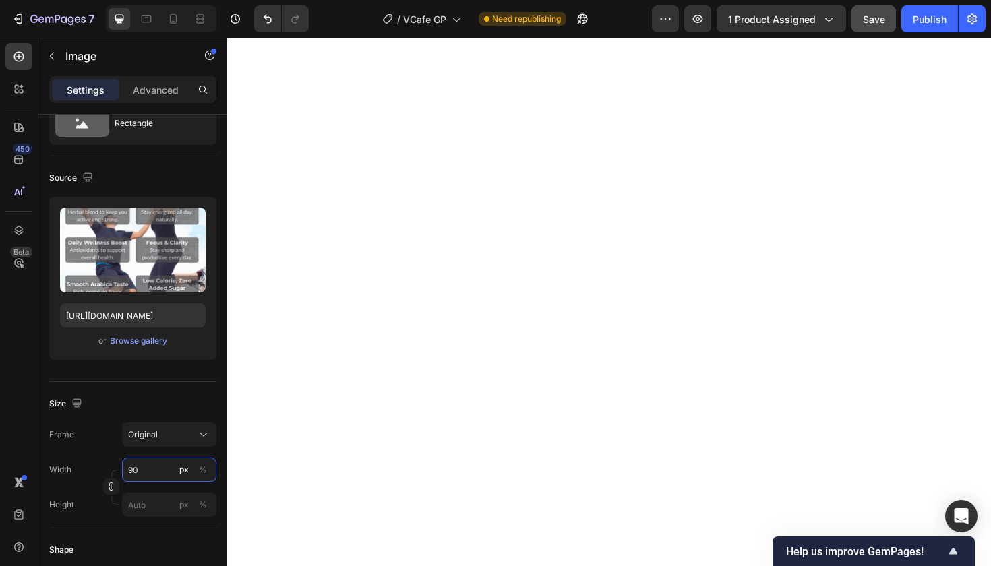
click at [153, 469] on input "90" at bounding box center [169, 470] width 94 height 24
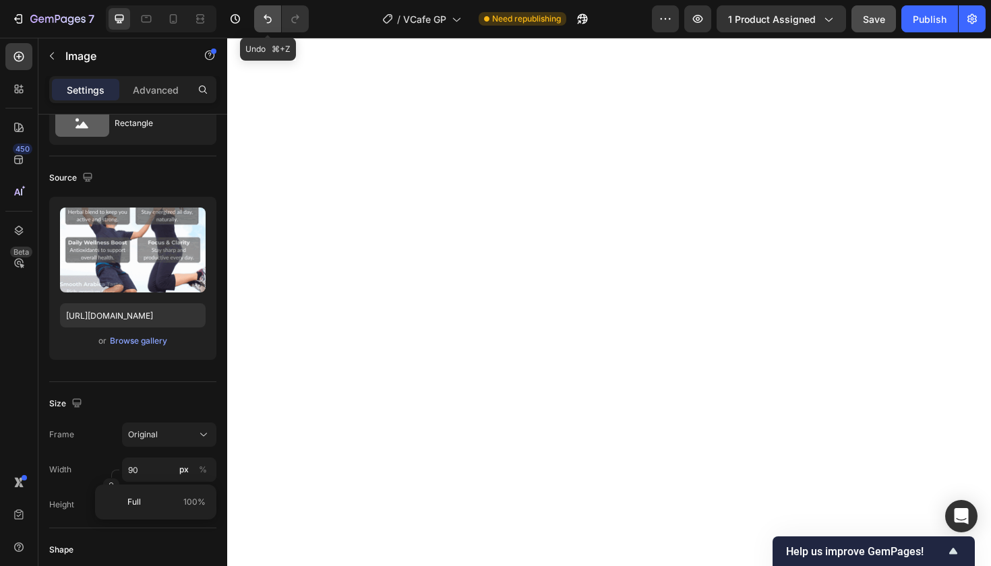
click at [268, 18] on icon "Undo/Redo" at bounding box center [268, 19] width 8 height 9
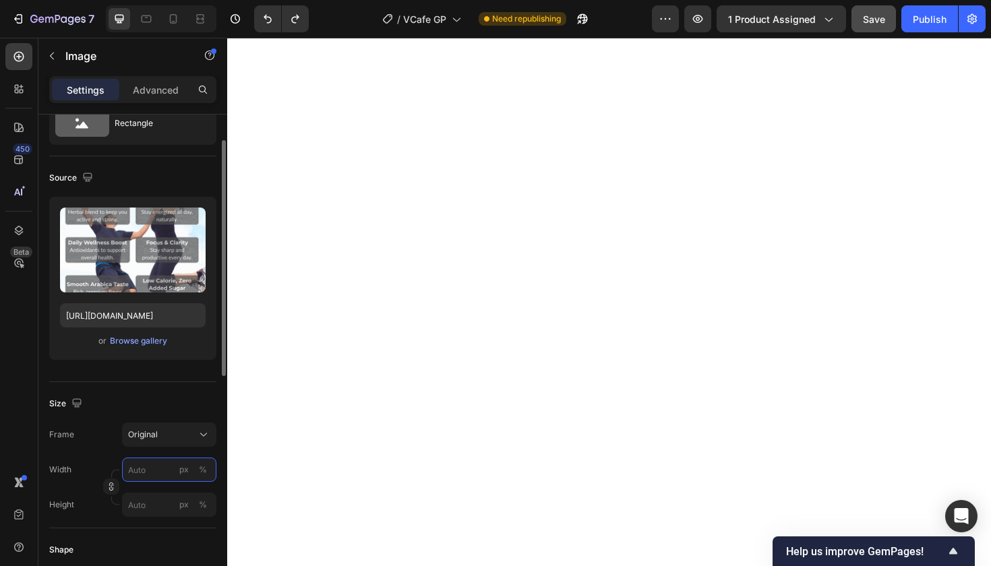
click at [144, 470] on input "px %" at bounding box center [169, 470] width 94 height 24
click at [188, 472] on div "px" at bounding box center [183, 470] width 9 height 12
click at [206, 507] on div "%" at bounding box center [203, 505] width 8 height 12
click at [152, 467] on input "px %" at bounding box center [169, 470] width 94 height 24
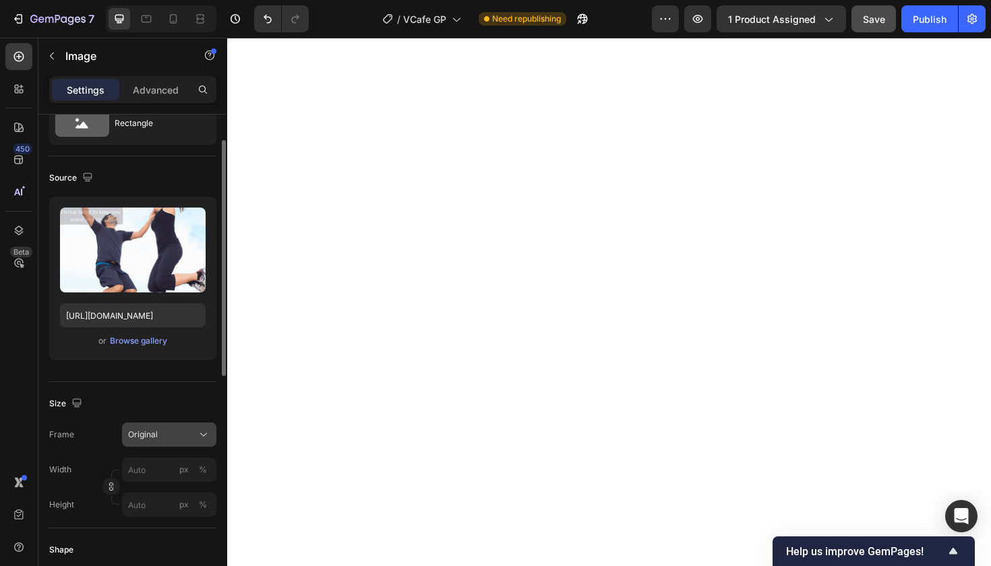
click at [199, 436] on icon at bounding box center [203, 434] width 13 height 13
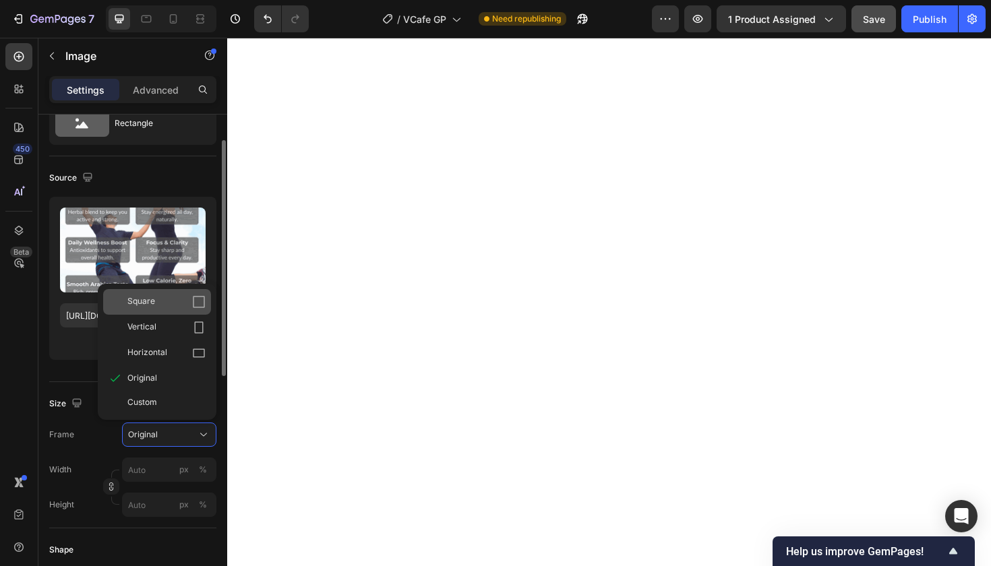
click at [163, 301] on div "Square" at bounding box center [166, 301] width 78 height 13
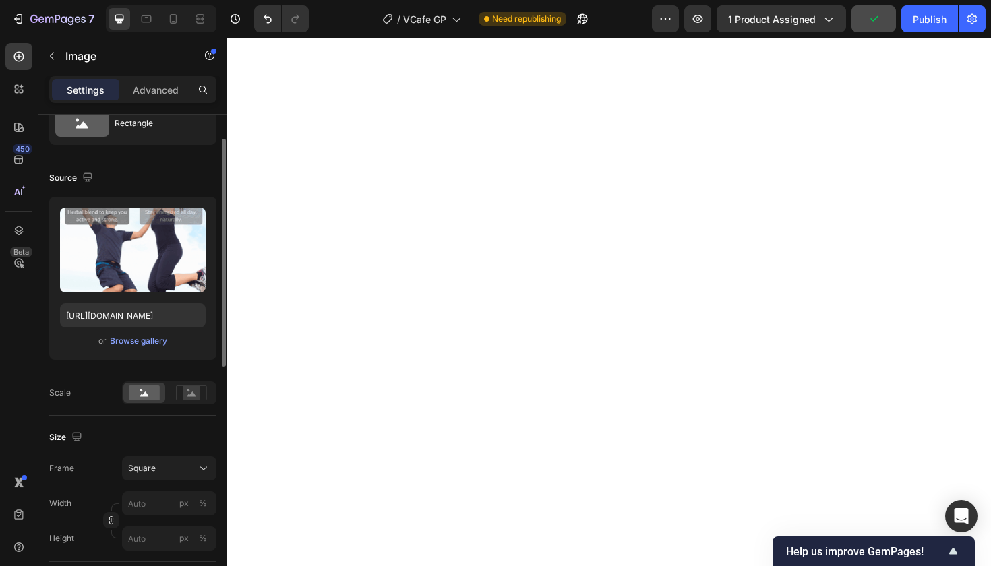
click at [109, 454] on div "Size Frame Square Width px % Height px %" at bounding box center [132, 489] width 167 height 146
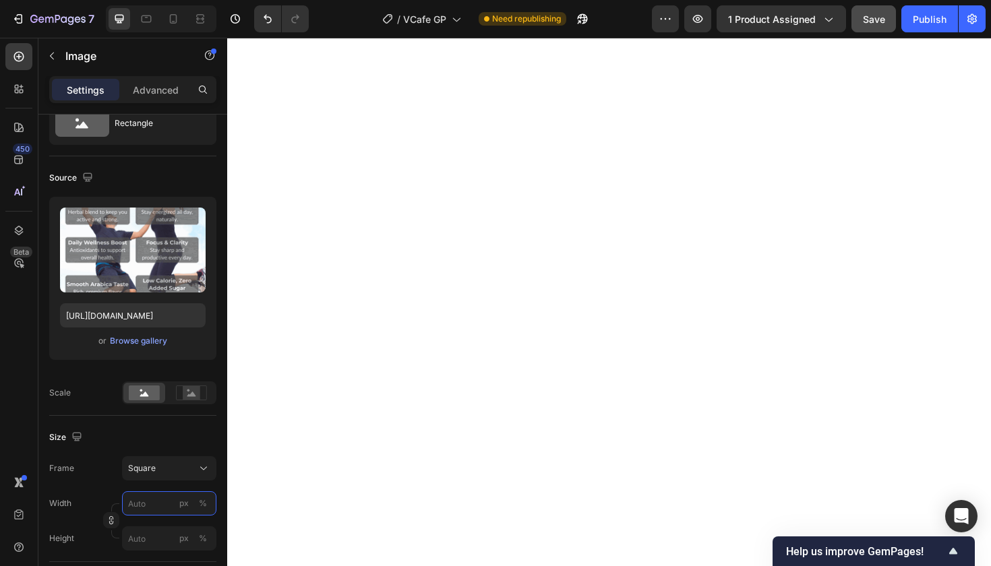
click at [144, 504] on input "px %" at bounding box center [169, 503] width 94 height 24
type input "9"
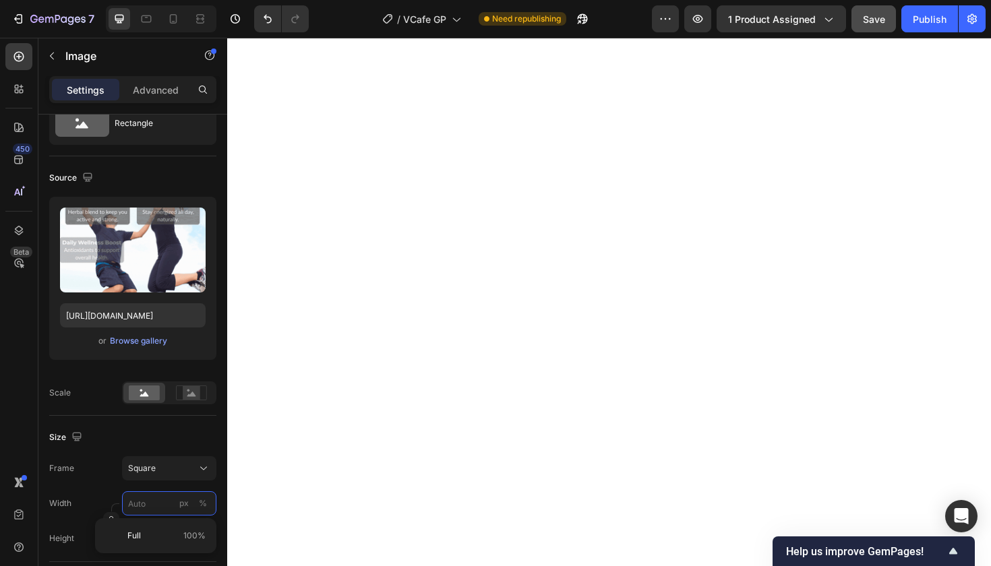
type input "9"
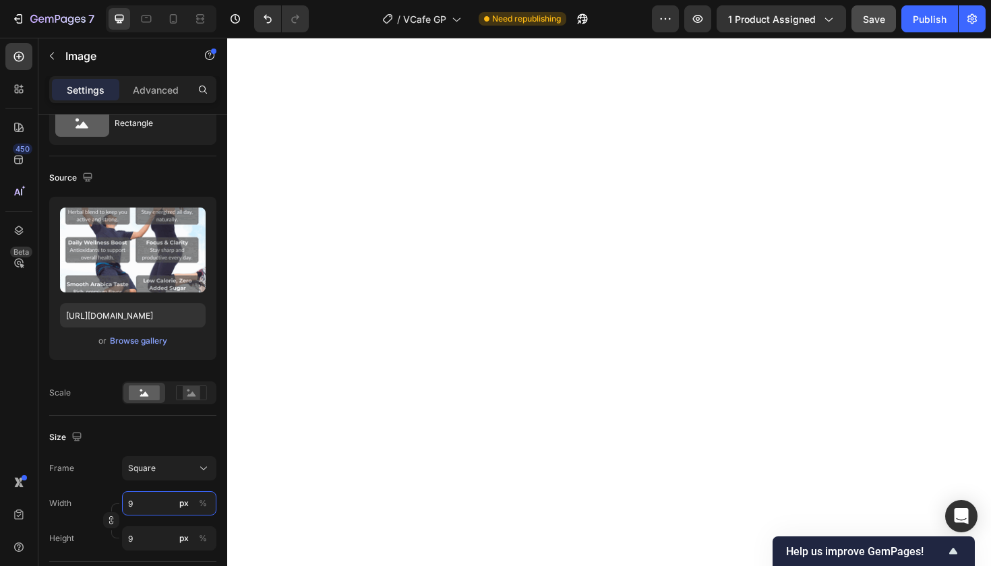
type input "90"
type input "900"
type input "90"
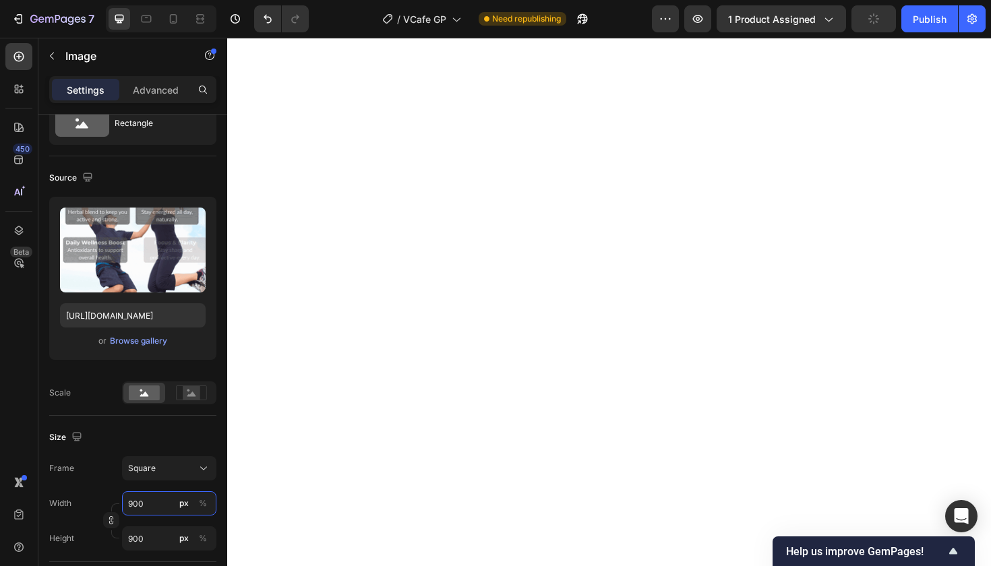
type input "90"
type input "9"
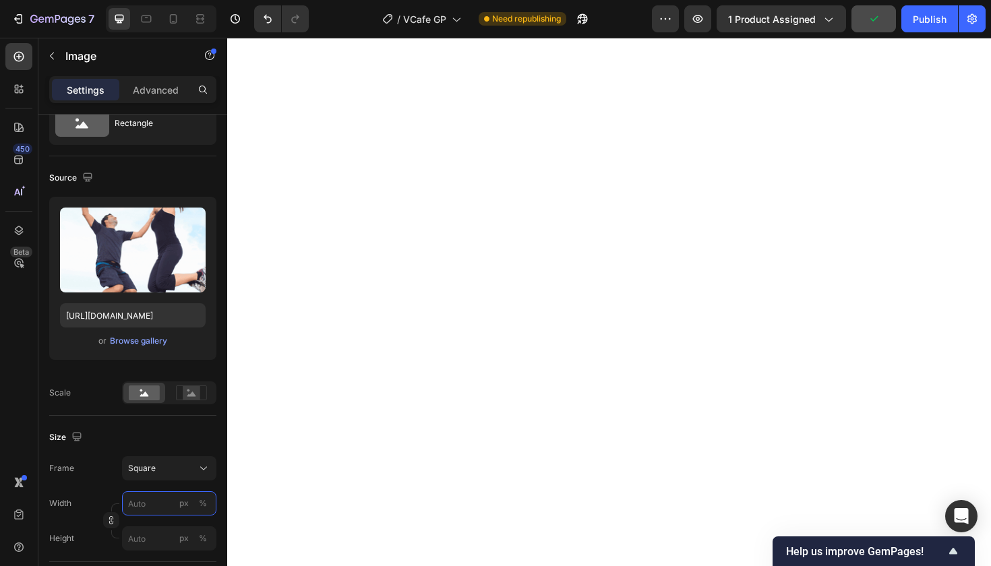
type input "9"
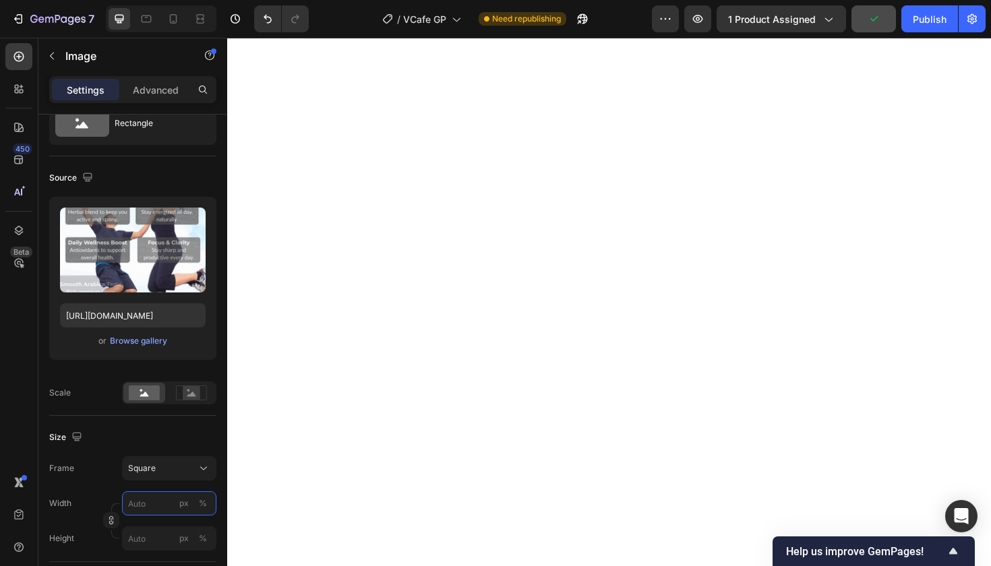
type input "9"
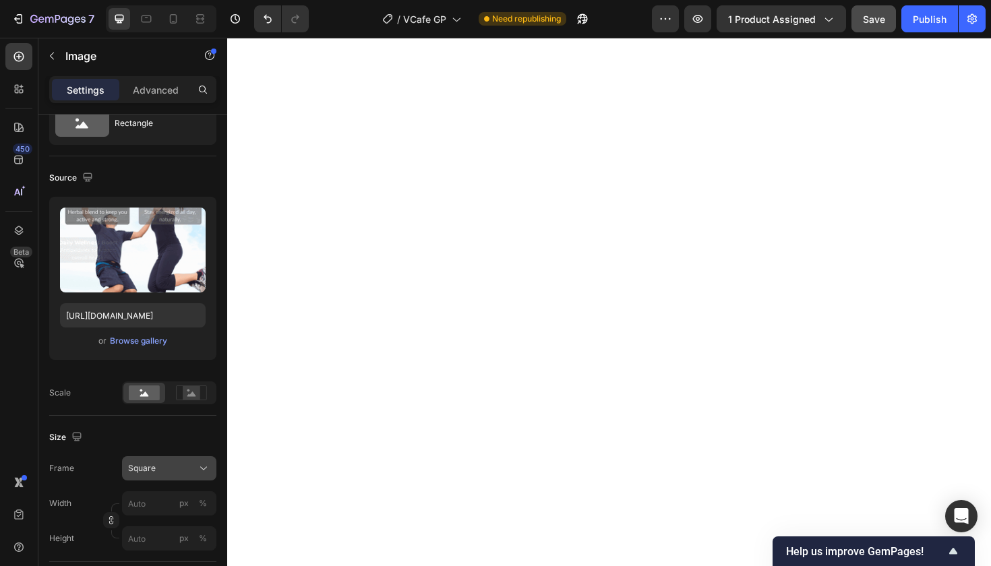
click at [200, 463] on icon at bounding box center [203, 468] width 13 height 13
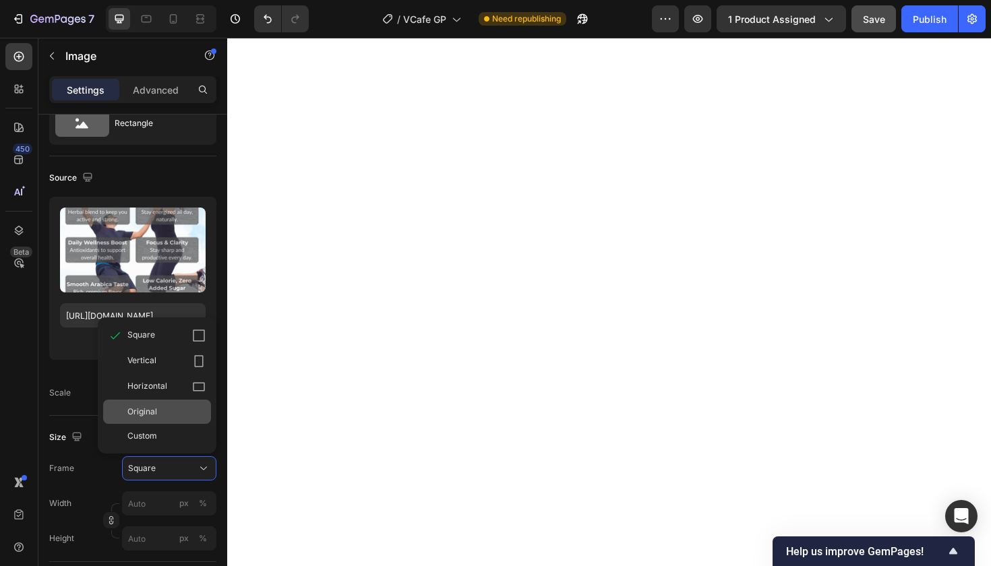
click at [196, 412] on div "Original" at bounding box center [166, 412] width 78 height 12
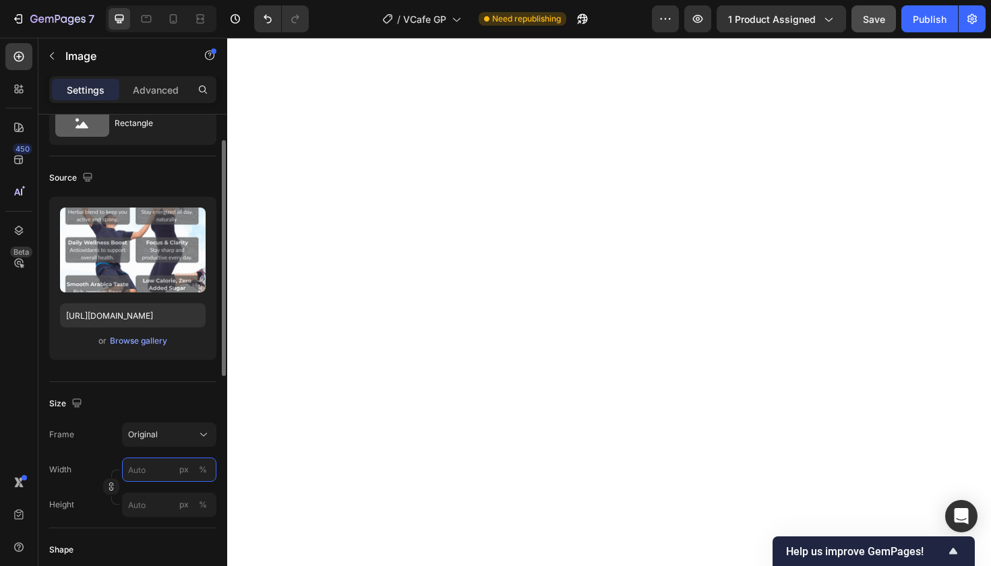
click at [143, 470] on input "px %" at bounding box center [169, 470] width 94 height 24
click at [193, 503] on span "100%" at bounding box center [194, 502] width 22 height 12
click at [143, 470] on input "100" at bounding box center [169, 470] width 94 height 24
type input "1"
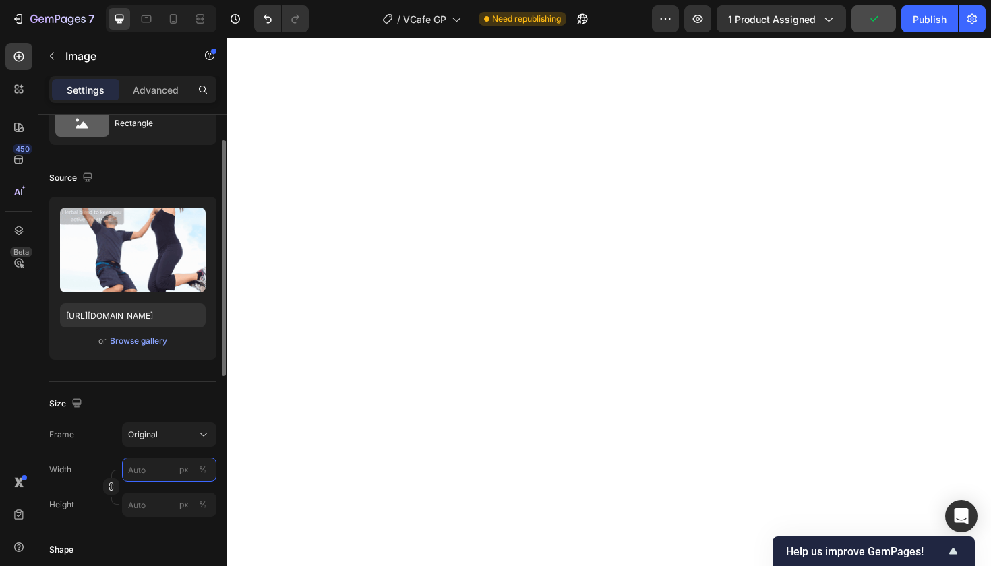
type input "1"
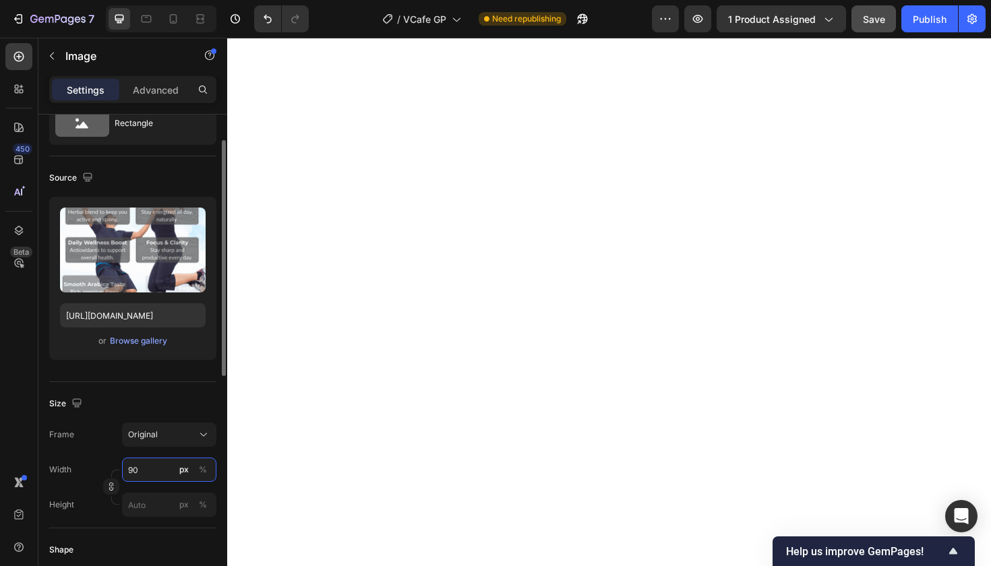
type input "9"
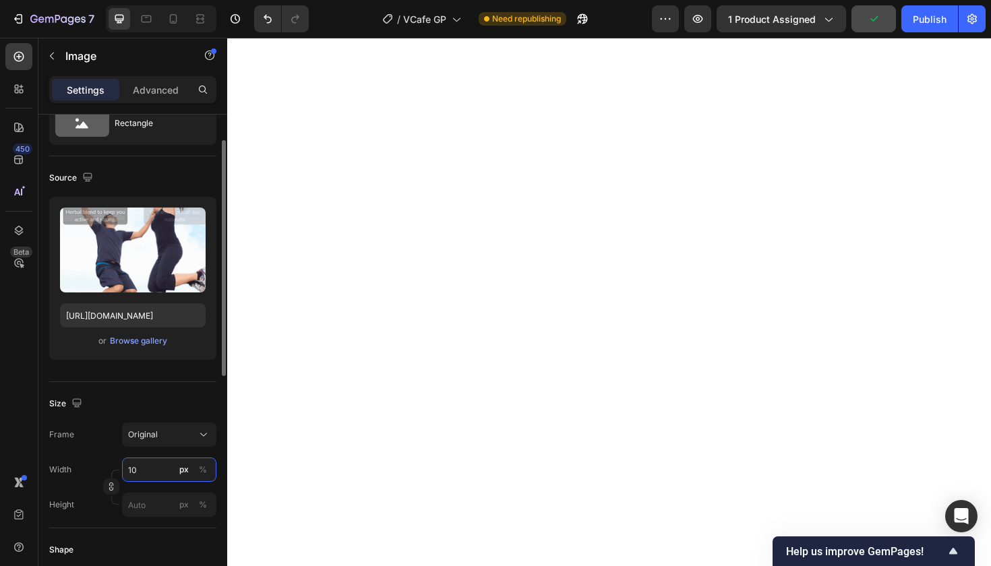
type input "1"
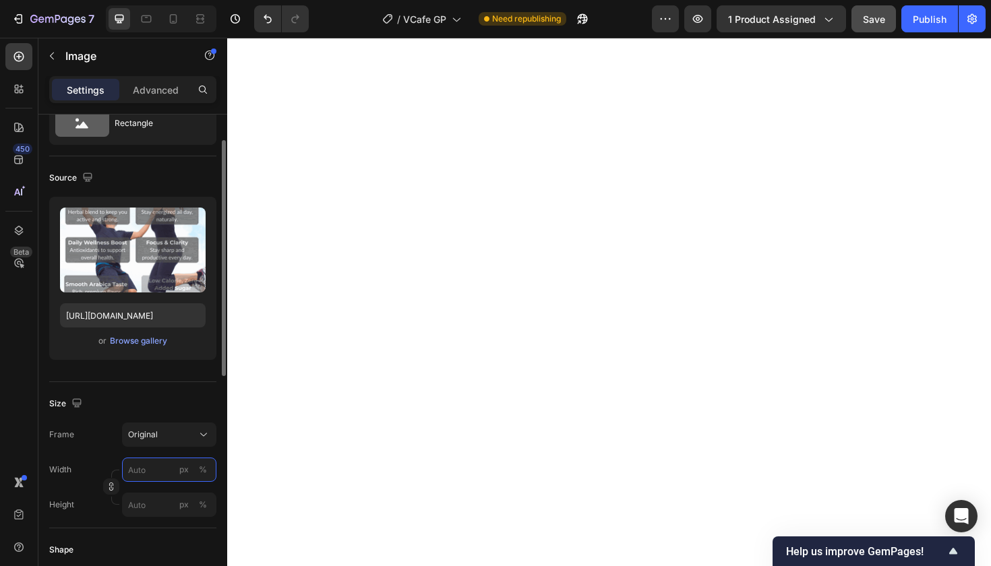
type input "1"
click at [202, 471] on div "%" at bounding box center [203, 470] width 8 height 12
click at [206, 469] on div "%" at bounding box center [203, 470] width 8 height 12
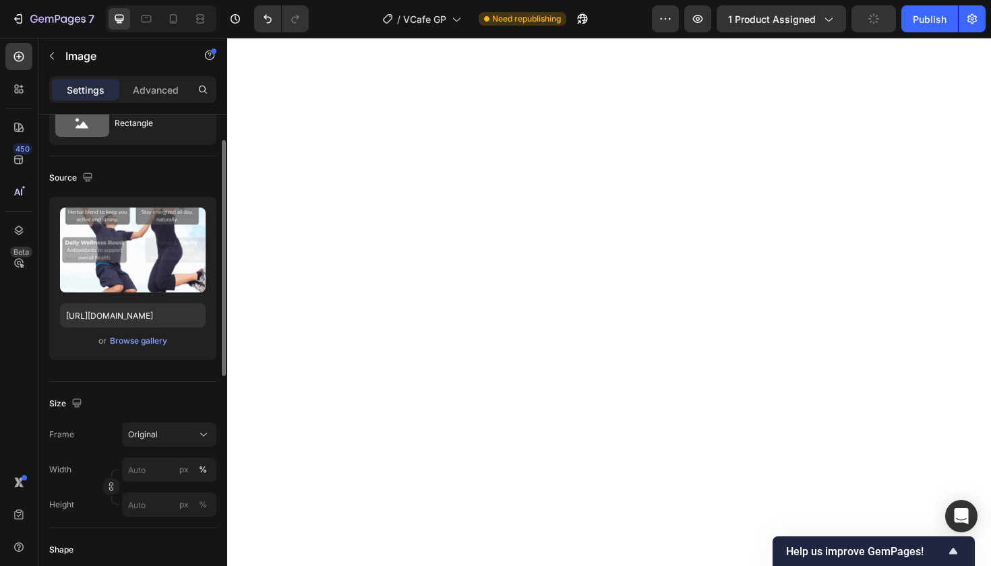
click at [100, 452] on div "Frame Original Width px % Height px %" at bounding box center [132, 470] width 167 height 94
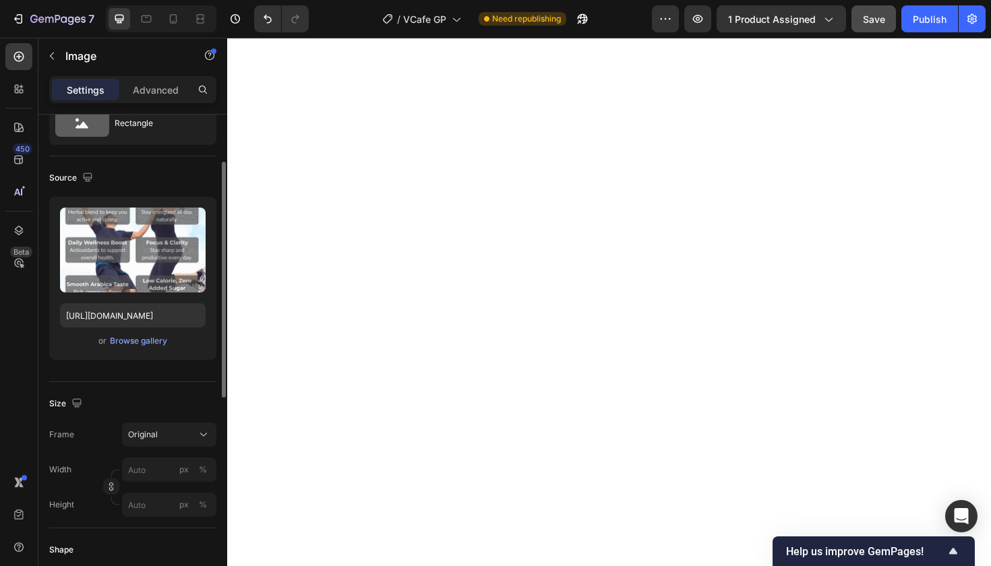
scroll to position [82, 0]
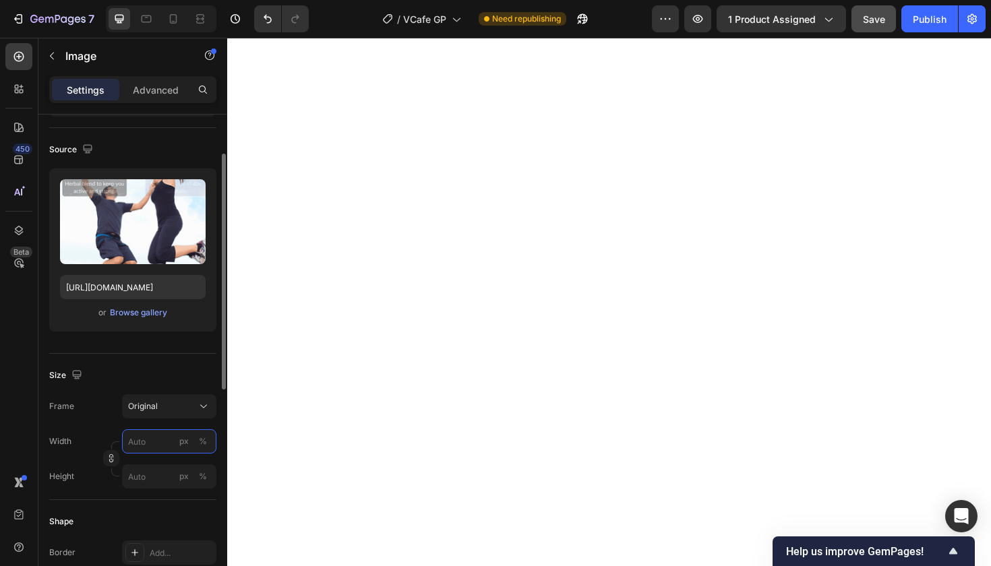
click at [158, 439] on input "px %" at bounding box center [169, 441] width 94 height 24
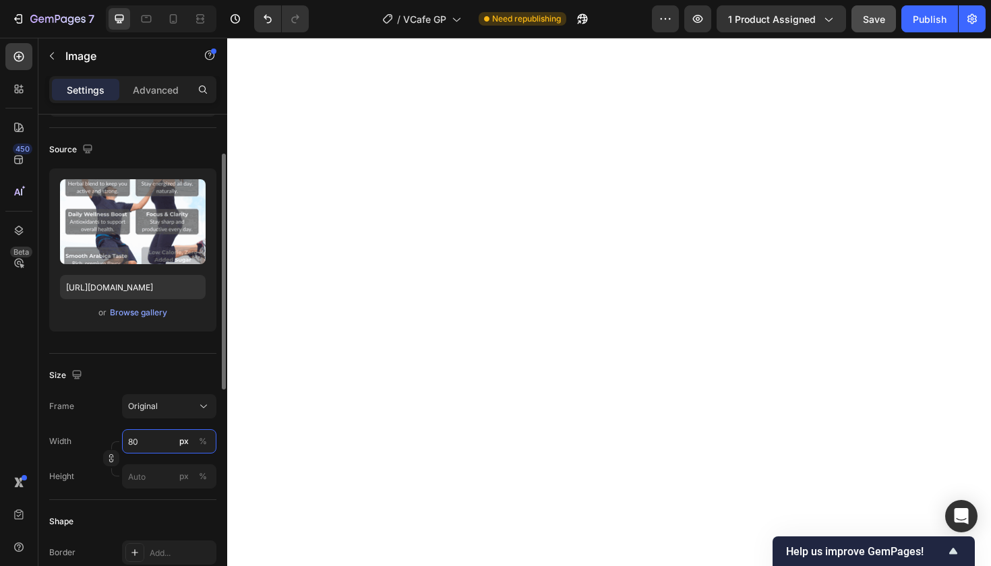
type input "8"
click at [135, 439] on input "8900" at bounding box center [169, 441] width 94 height 24
click at [135, 440] on input "900" at bounding box center [169, 441] width 94 height 24
type input "1000"
click at [173, 18] on icon at bounding box center [172, 18] width 13 height 13
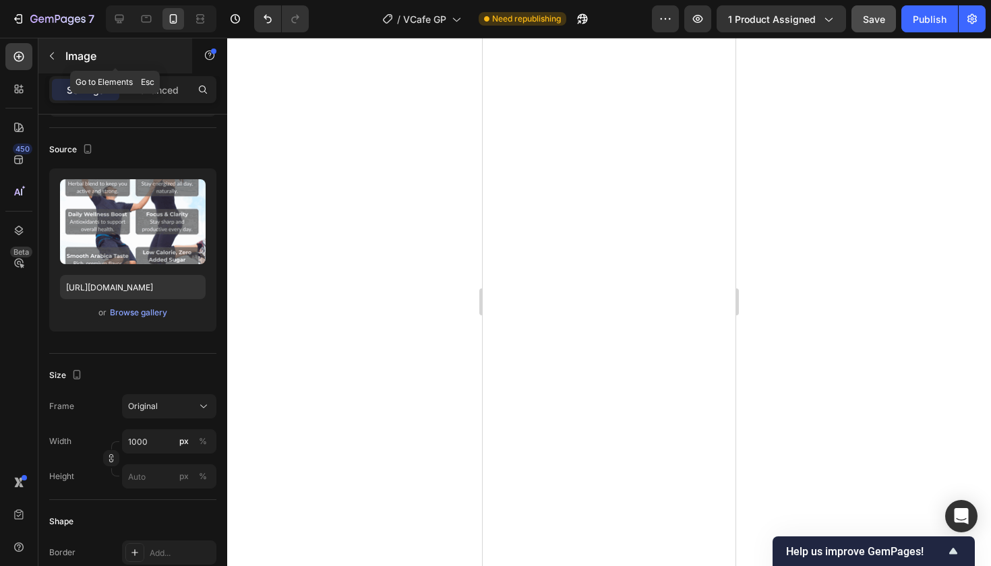
click at [57, 54] on button "button" at bounding box center [52, 56] width 22 height 22
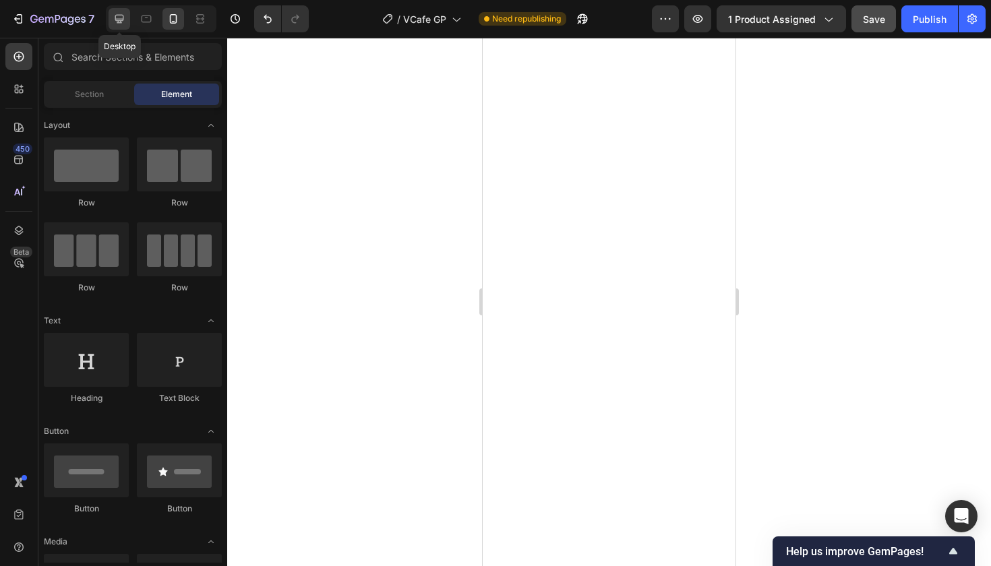
click at [118, 15] on icon at bounding box center [119, 19] width 9 height 9
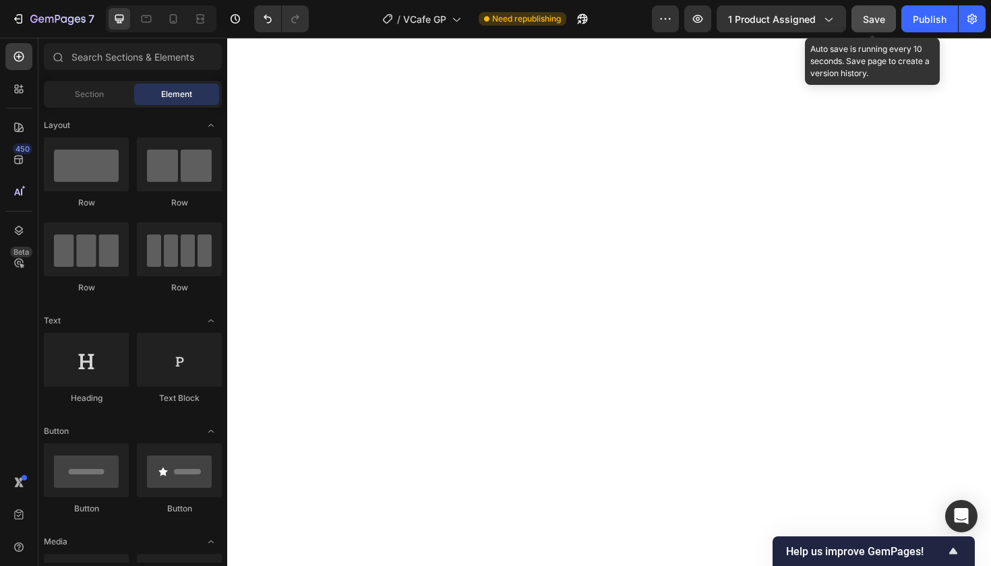
click at [866, 20] on span "Save" at bounding box center [874, 18] width 22 height 11
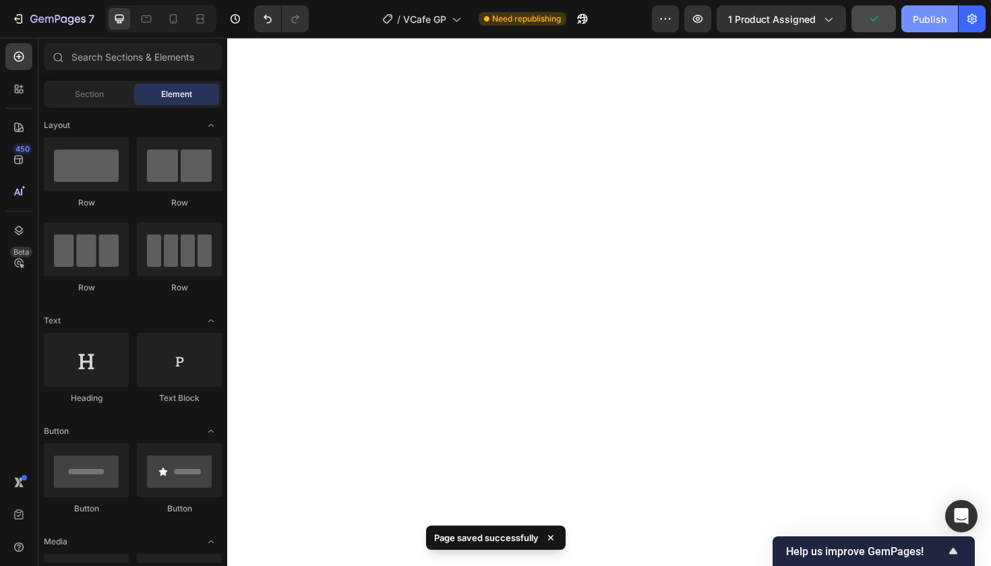
click at [931, 19] on div "Publish" at bounding box center [930, 19] width 34 height 14
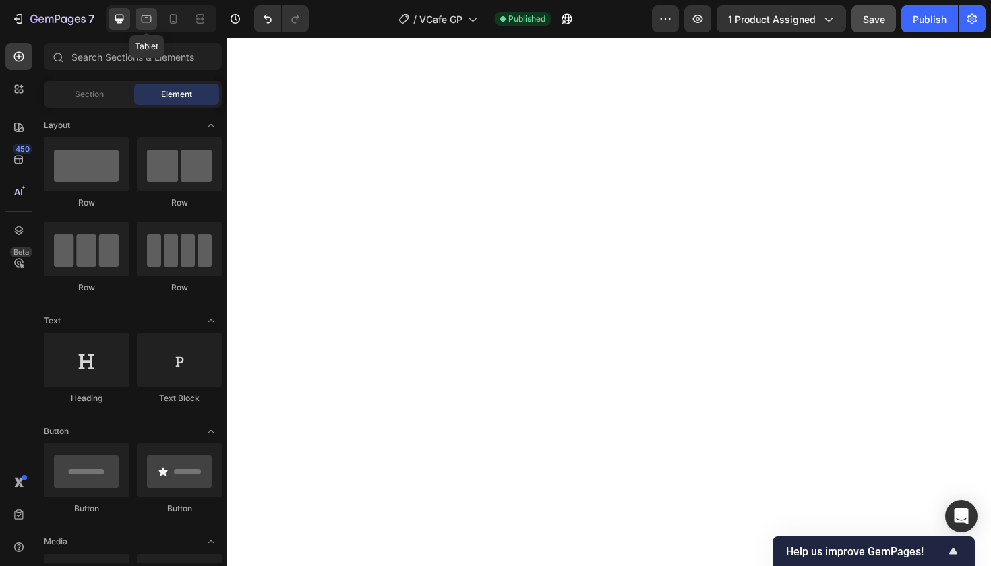
click at [148, 19] on icon at bounding box center [146, 18] width 13 height 13
click at [123, 18] on icon at bounding box center [119, 18] width 13 height 13
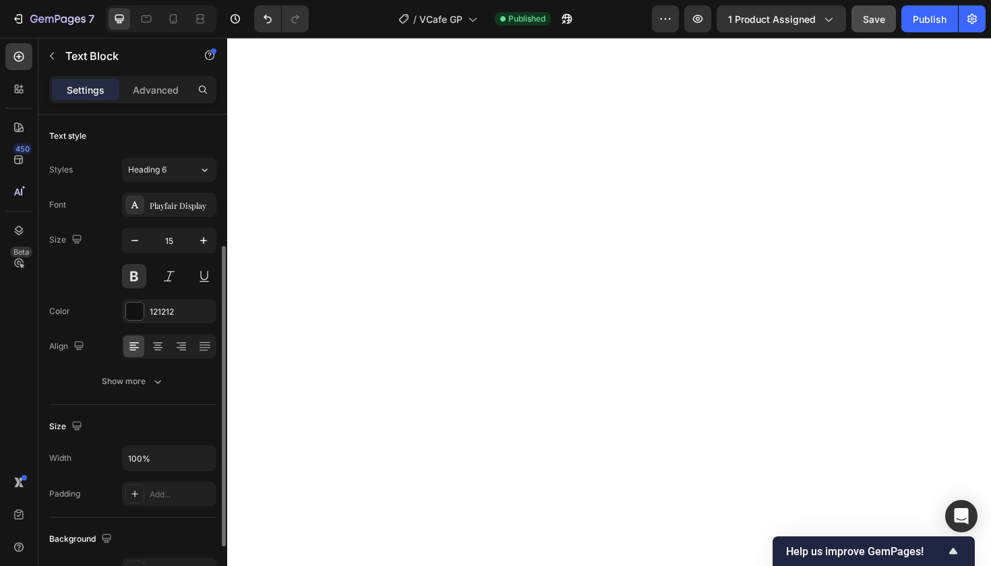
scroll to position [82, 0]
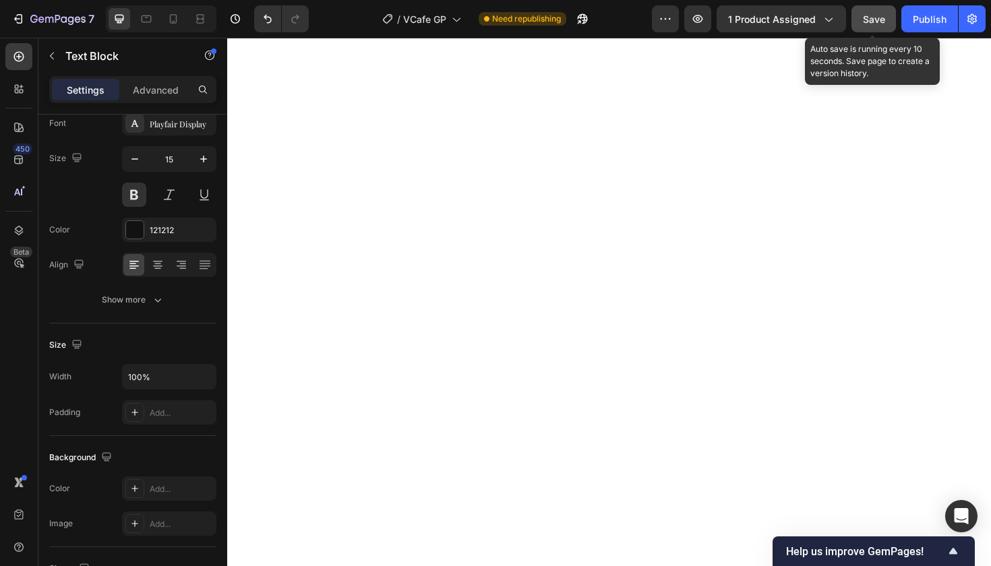
click at [876, 24] on span "Save" at bounding box center [874, 18] width 22 height 11
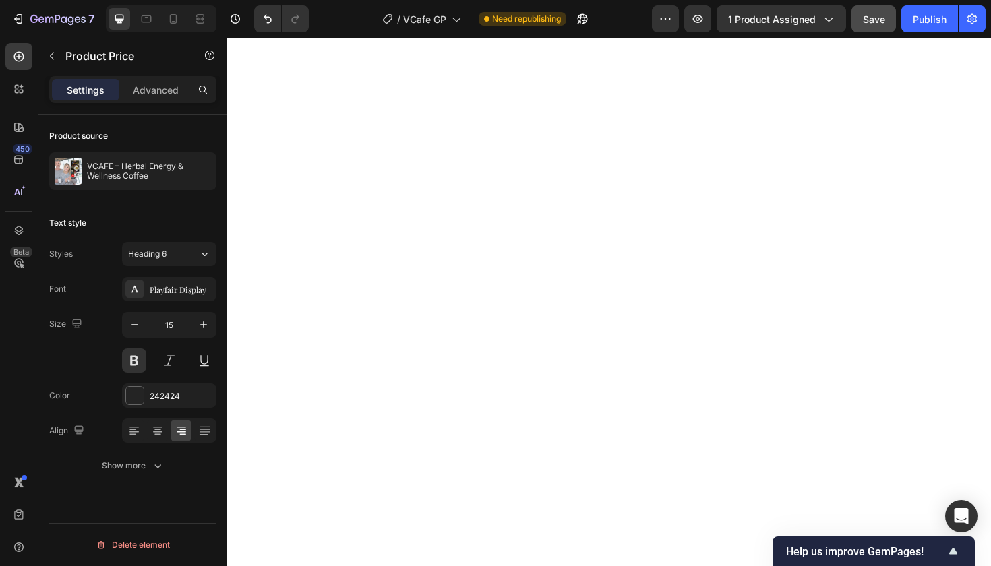
scroll to position [0, 0]
click at [206, 322] on icon "button" at bounding box center [203, 324] width 13 height 13
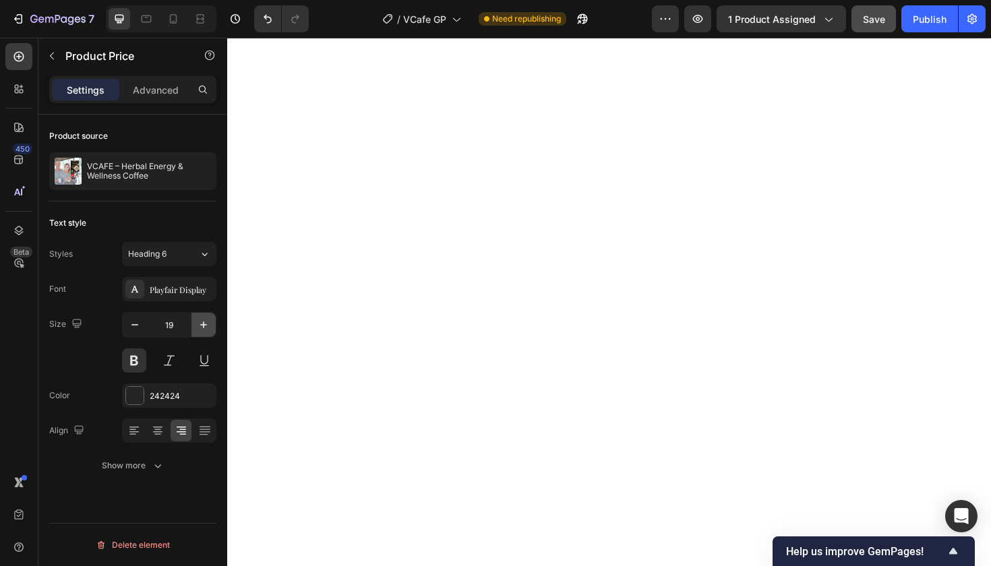
click at [206, 322] on icon "button" at bounding box center [203, 324] width 13 height 13
type input "20"
click at [200, 322] on icon "button" at bounding box center [203, 324] width 13 height 13
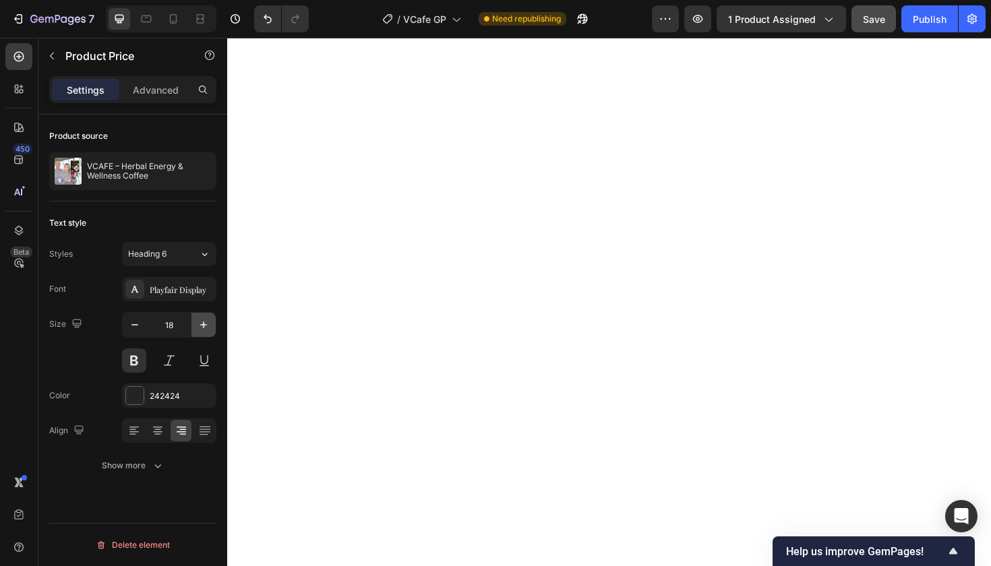
click at [200, 322] on icon "button" at bounding box center [203, 324] width 13 height 13
type input "20"
click at [202, 326] on icon "button" at bounding box center [203, 324] width 13 height 13
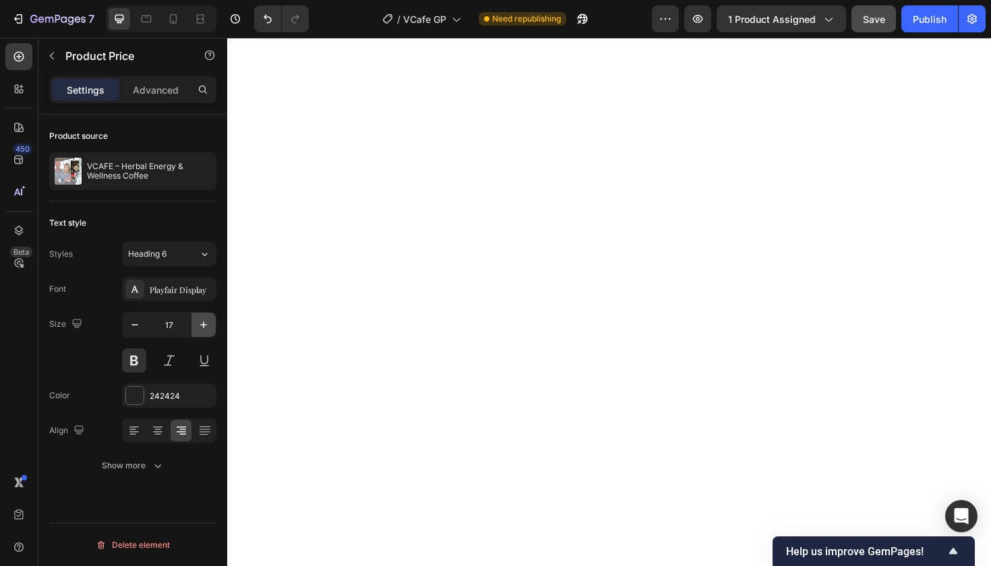
click at [202, 326] on icon "button" at bounding box center [203, 324] width 13 height 13
type input "20"
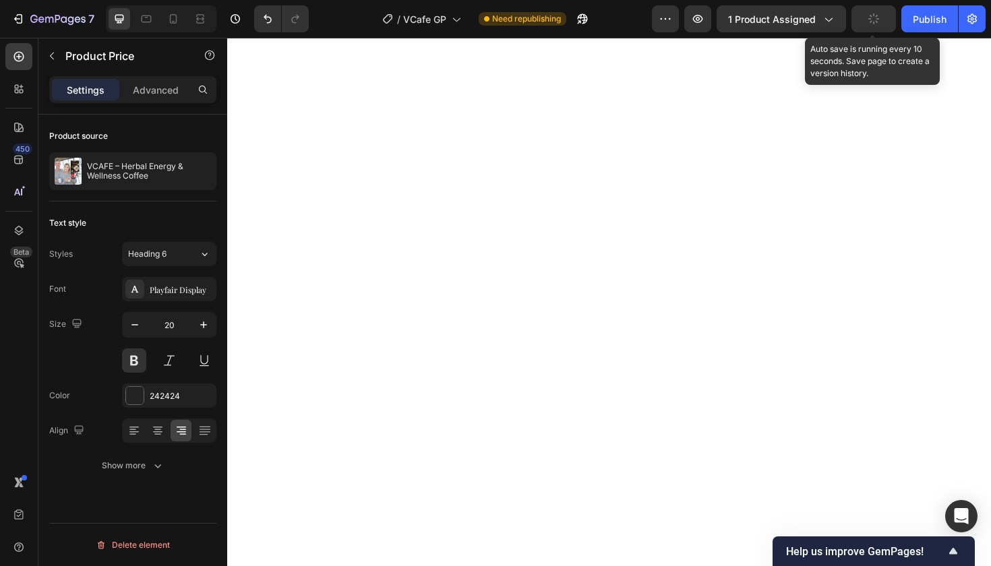
click at [872, 19] on icon "button" at bounding box center [873, 18] width 11 height 11
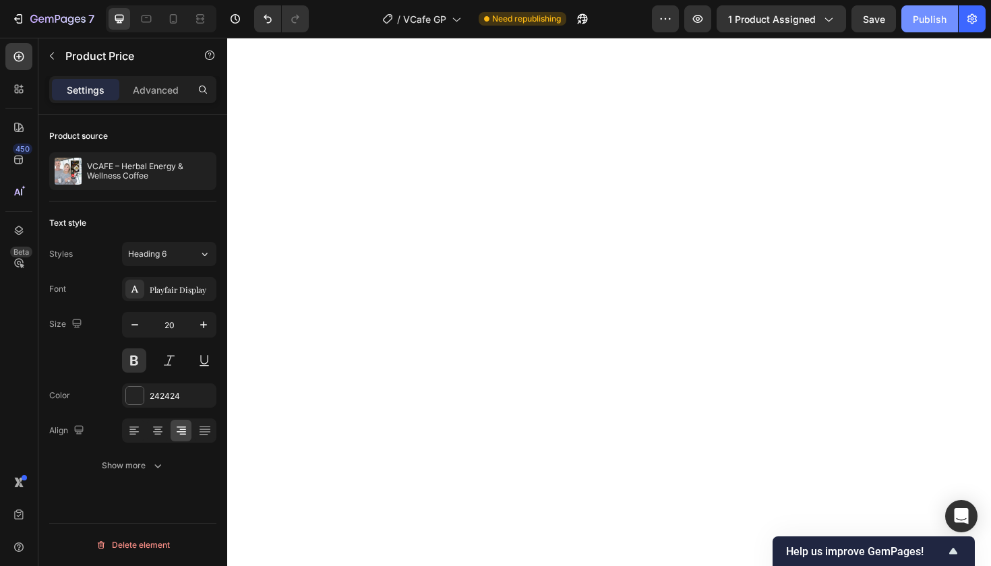
click at [936, 18] on div "Publish" at bounding box center [930, 19] width 34 height 14
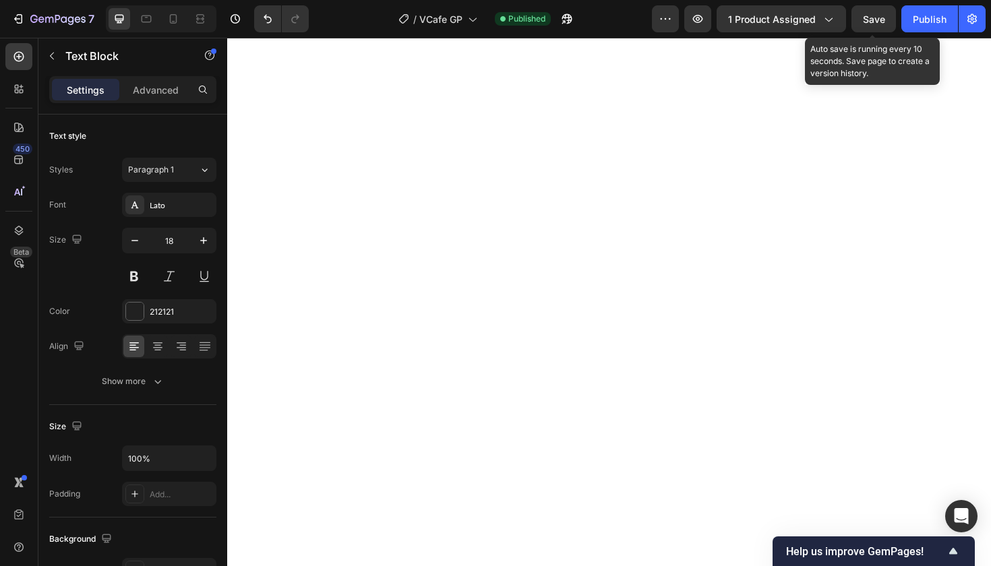
click at [868, 20] on span "Save" at bounding box center [874, 18] width 22 height 11
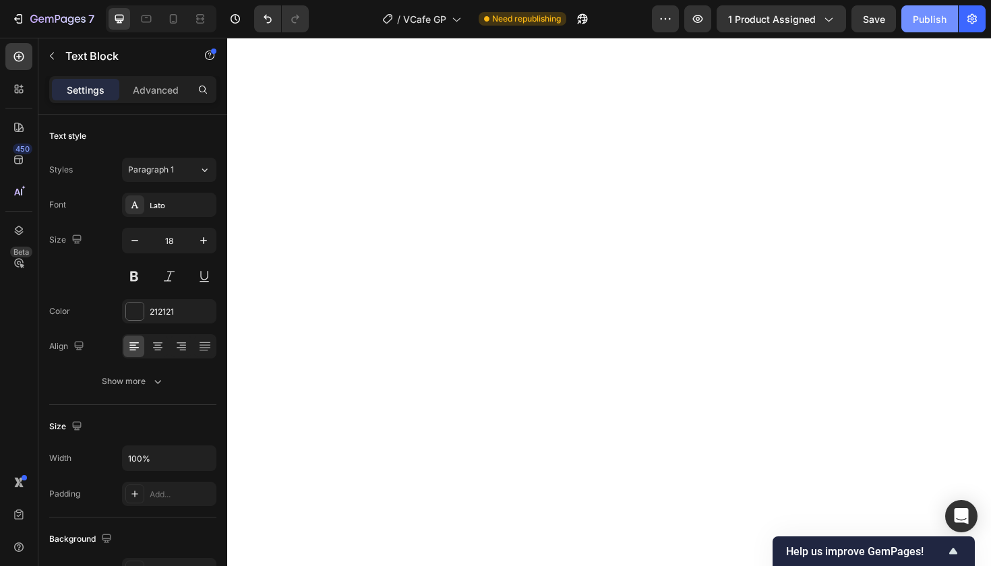
click at [928, 22] on div "Publish" at bounding box center [930, 19] width 34 height 14
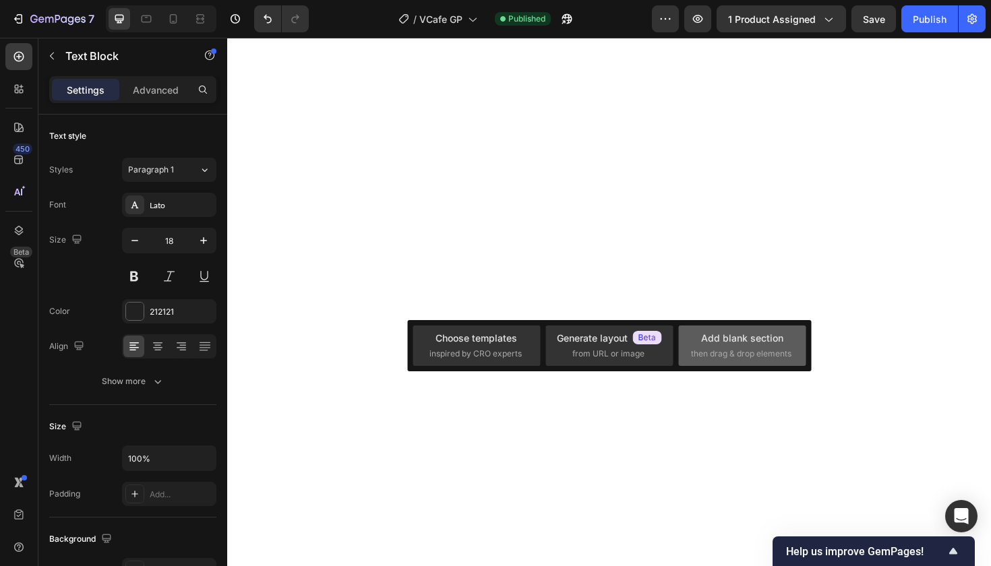
click at [702, 339] on div "Add blank section" at bounding box center [742, 338] width 82 height 14
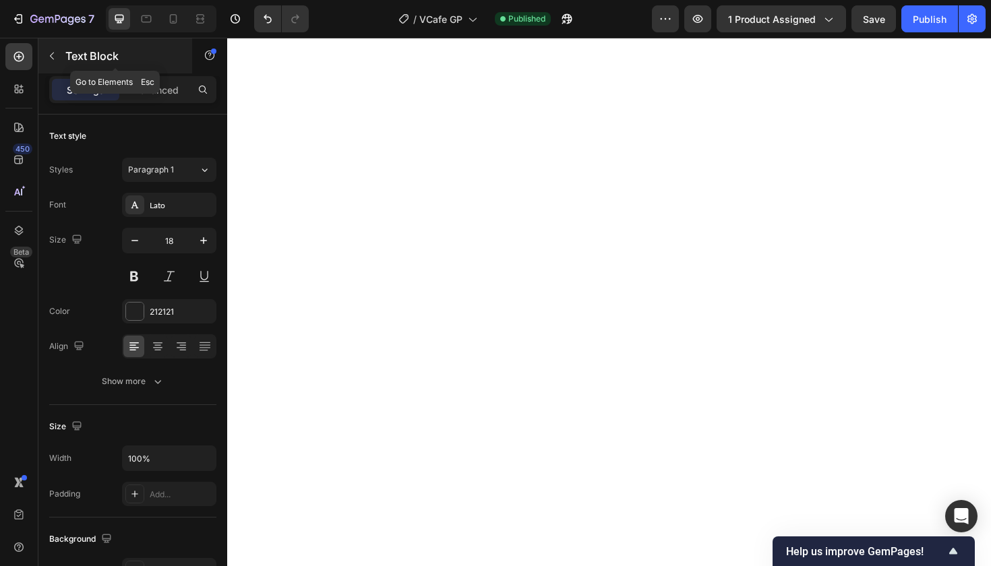
click at [49, 56] on icon "button" at bounding box center [52, 56] width 11 height 11
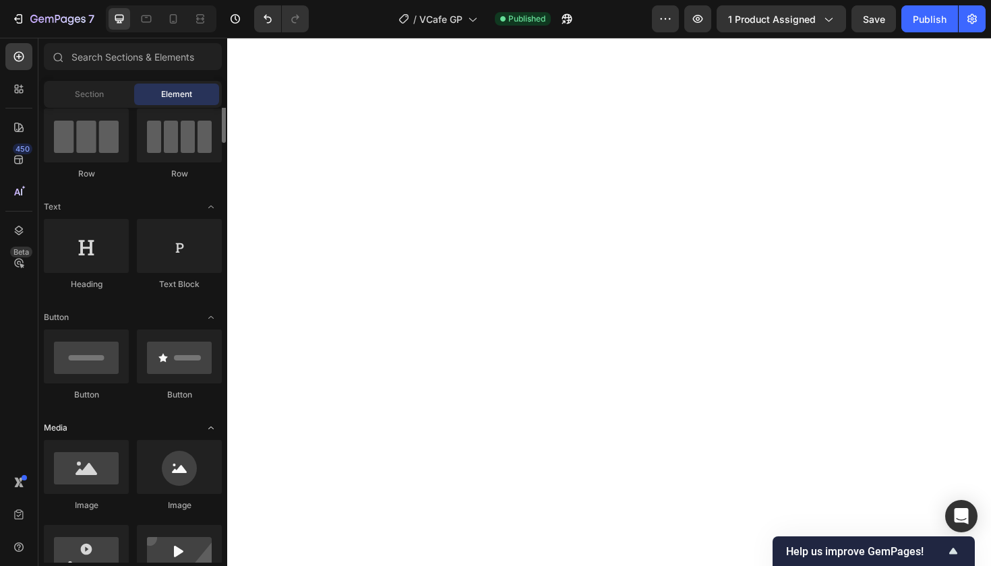
scroll to position [123, 0]
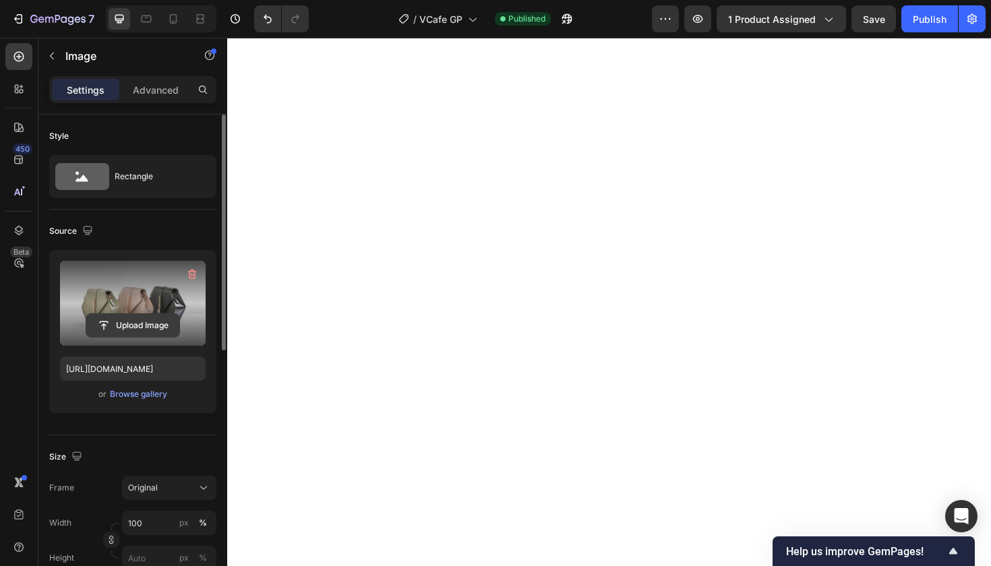
click at [152, 325] on input "file" at bounding box center [132, 325] width 93 height 23
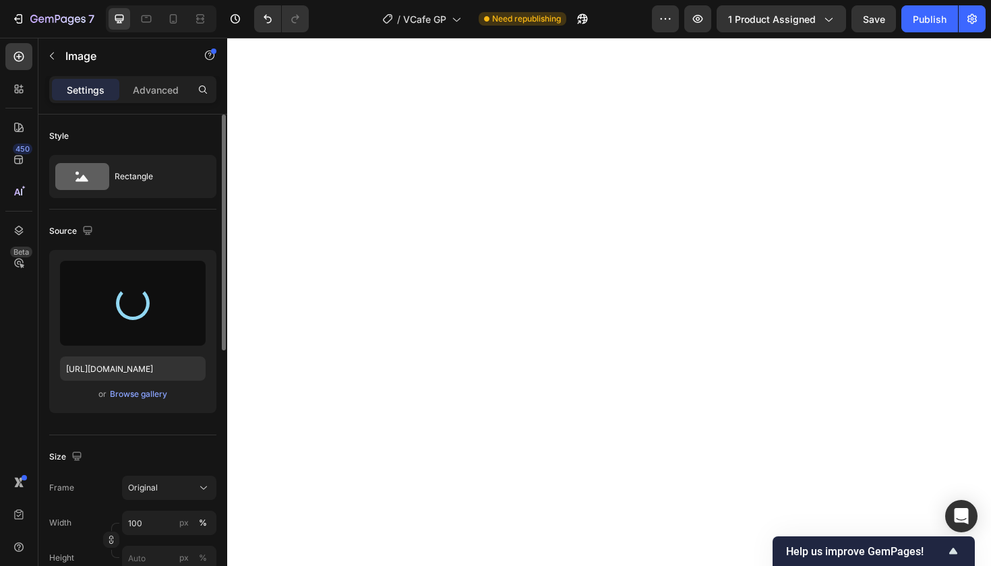
type input "https://cdn.shopify.com/s/files/1/0777/5082/9298/files/gempages_583454554859766…"
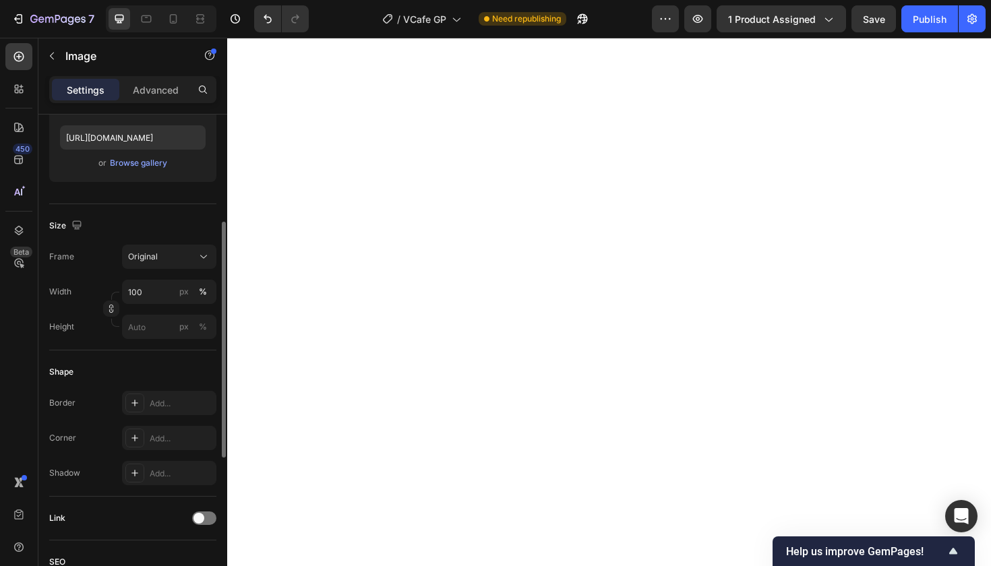
scroll to position [233, 0]
click at [176, 439] on div "Add..." at bounding box center [181, 437] width 63 height 12
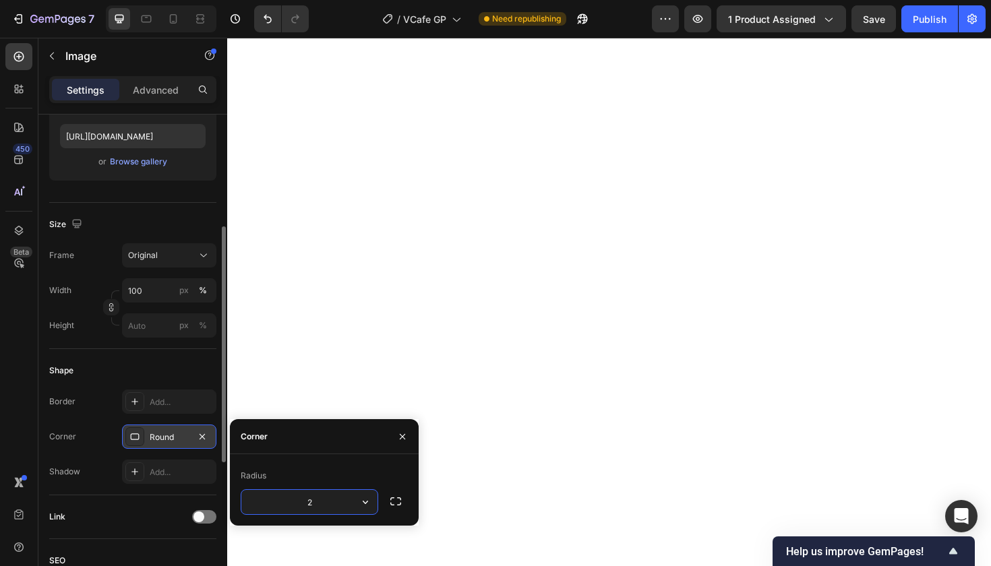
type input "20"
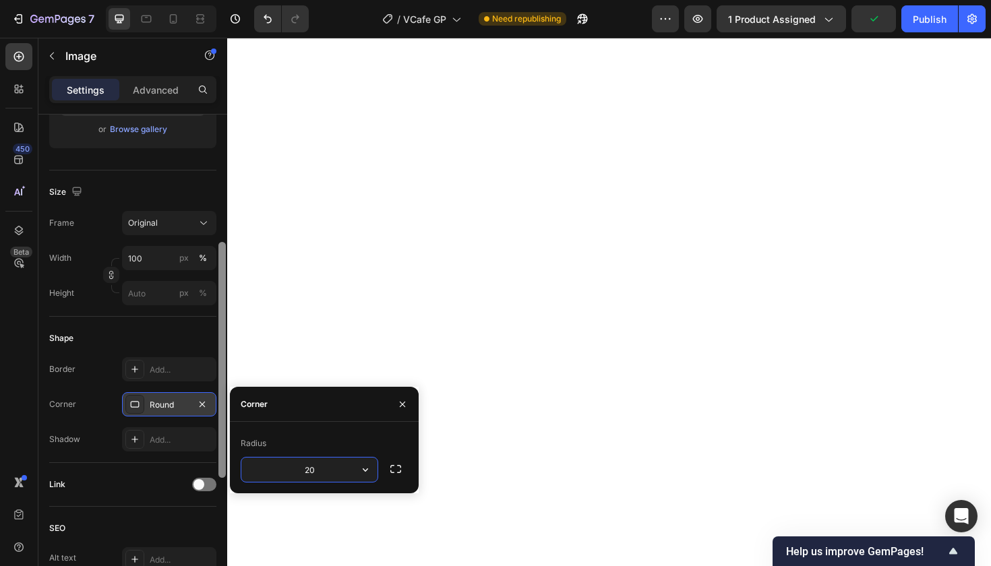
scroll to position [265, 0]
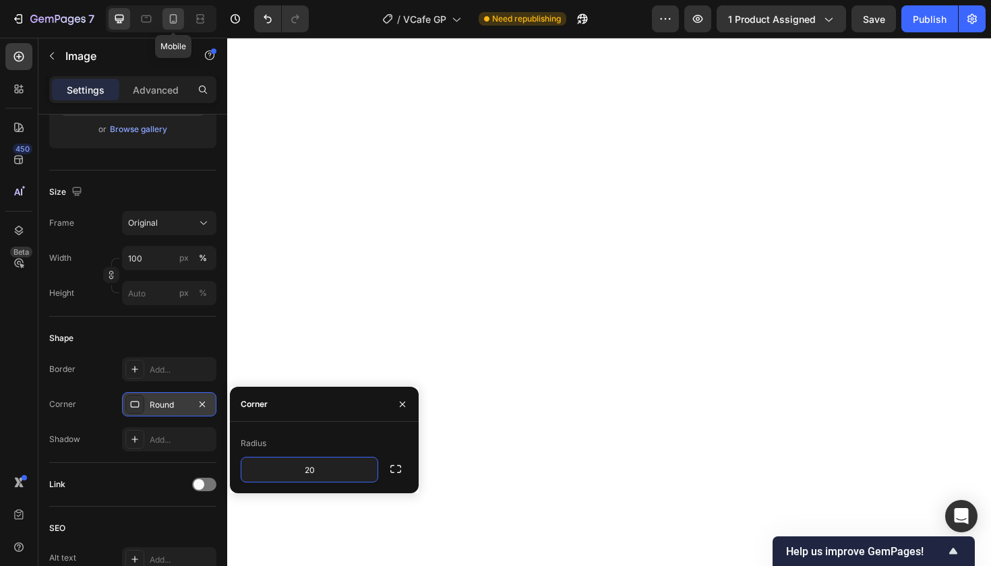
click at [175, 16] on icon at bounding box center [172, 18] width 13 height 13
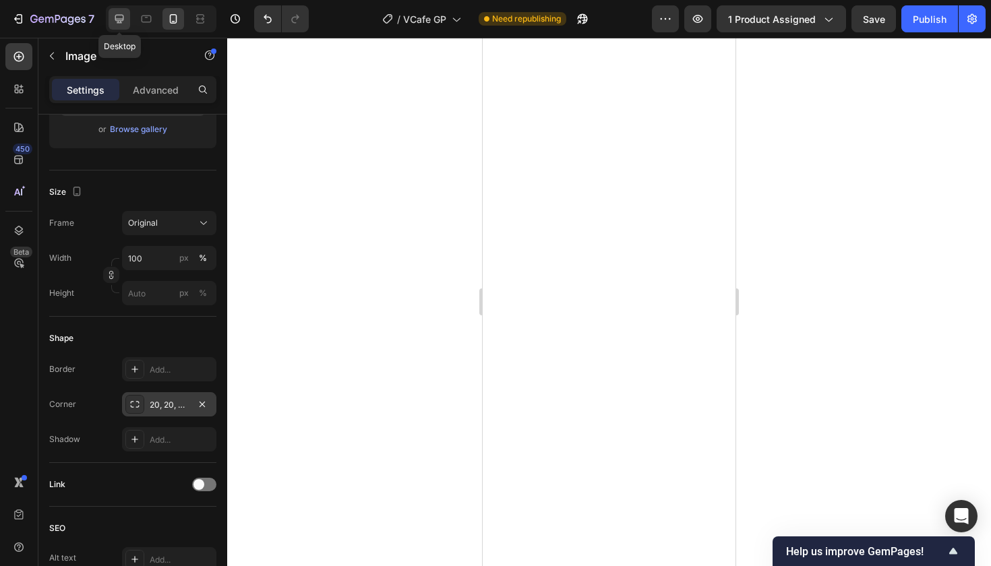
click at [118, 18] on icon at bounding box center [119, 18] width 13 height 13
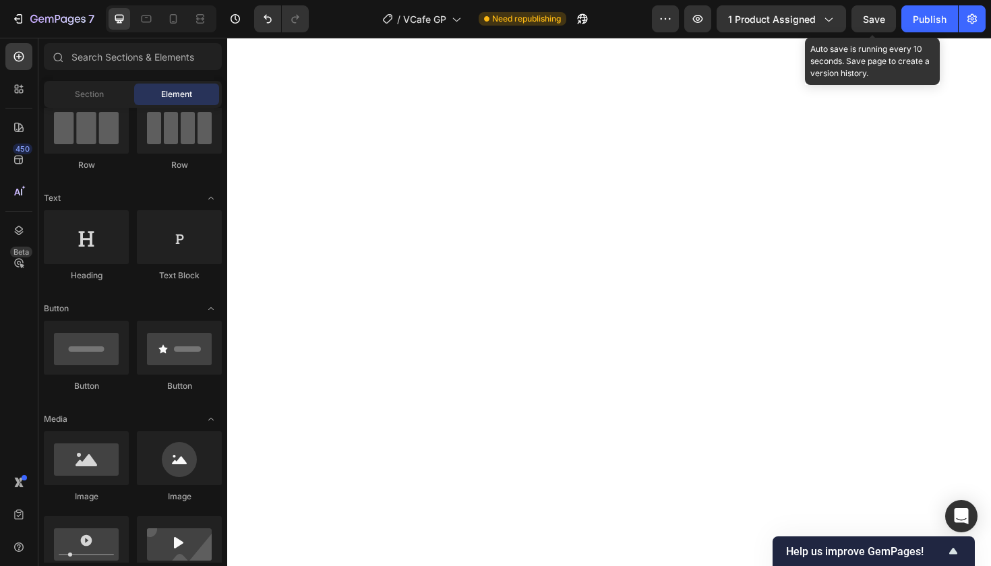
click at [878, 24] on span "Save" at bounding box center [874, 18] width 22 height 11
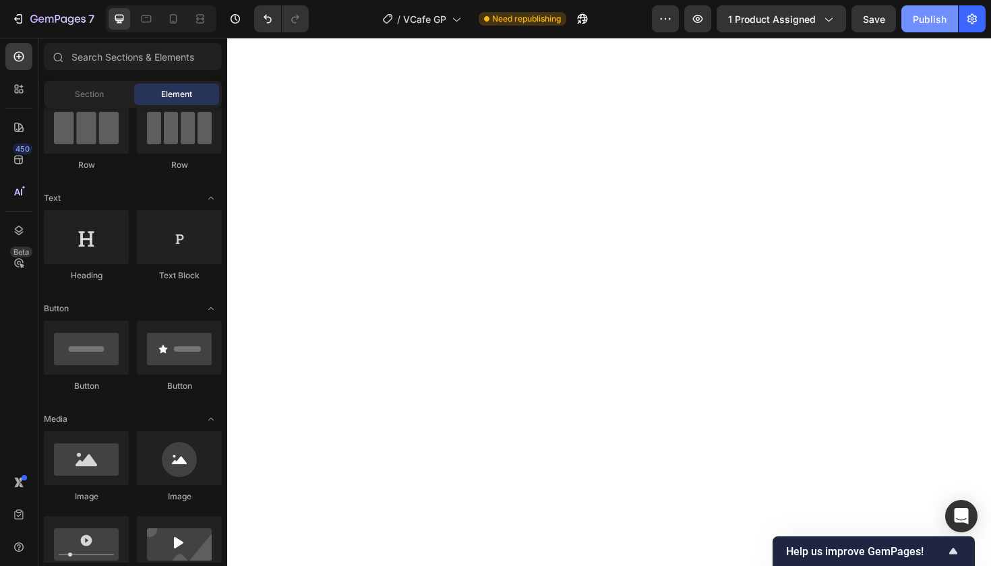
click at [916, 19] on div "Publish" at bounding box center [930, 19] width 34 height 14
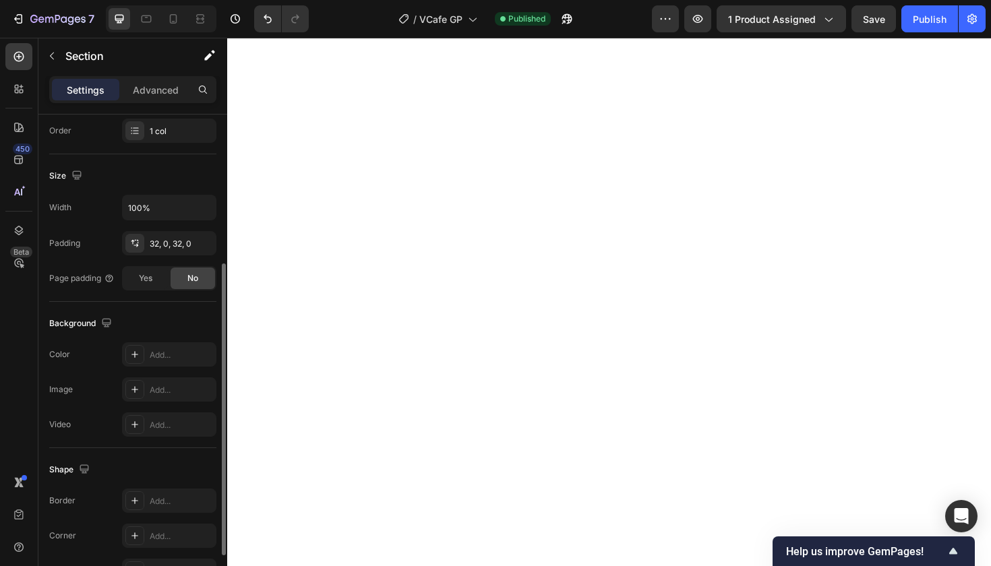
scroll to position [251, 0]
click at [181, 353] on div "Add..." at bounding box center [181, 355] width 63 height 12
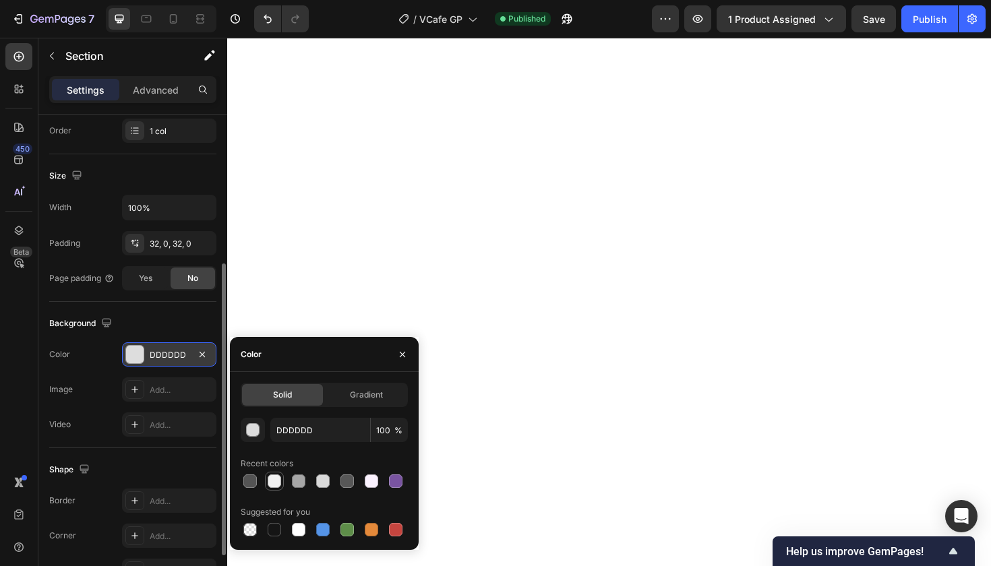
click at [276, 483] on div at bounding box center [274, 481] width 13 height 13
click at [300, 528] on div at bounding box center [298, 529] width 13 height 13
type input "FFFFFF"
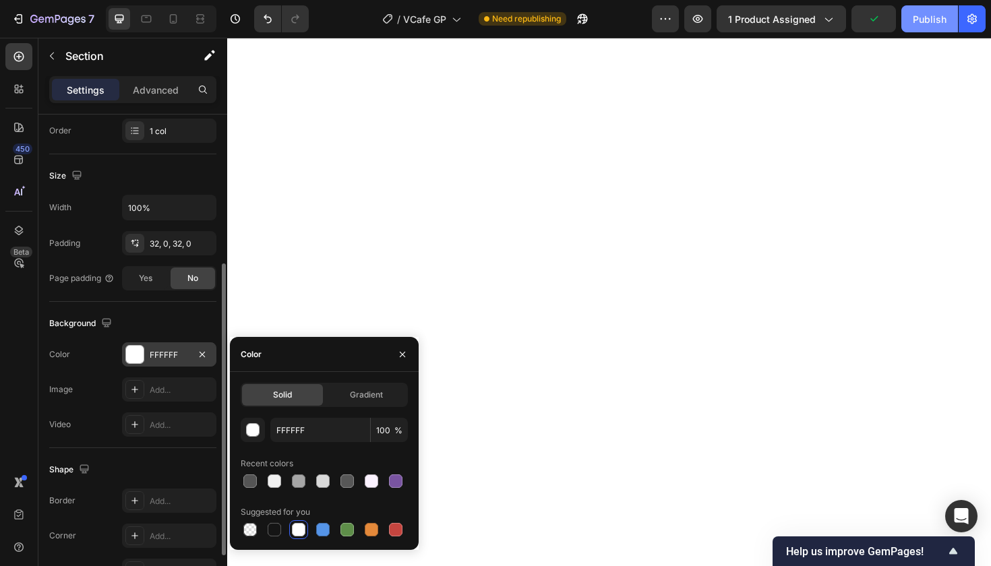
click at [927, 18] on div "Publish" at bounding box center [930, 19] width 34 height 14
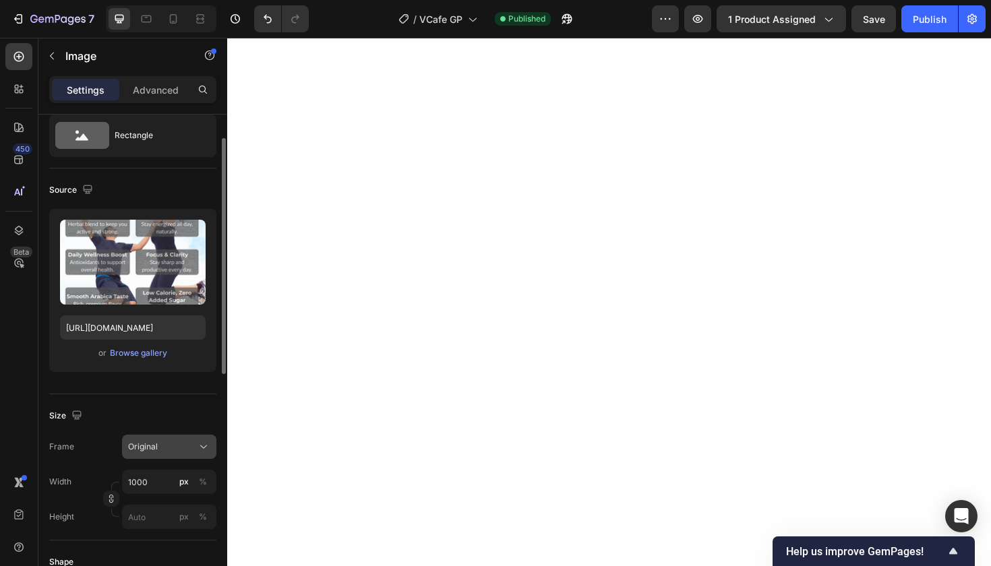
scroll to position [44, 0]
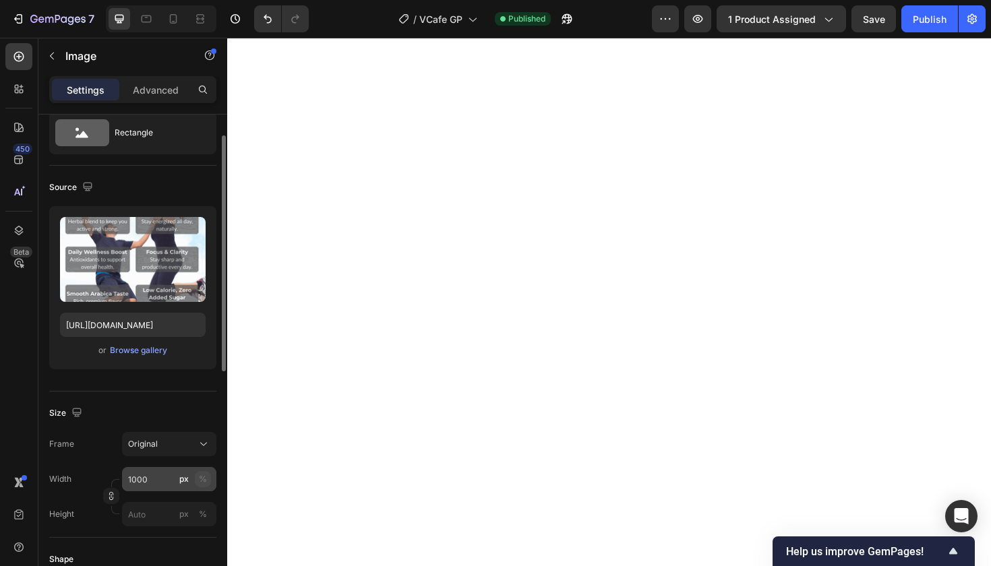
click at [202, 479] on div "%" at bounding box center [203, 479] width 8 height 12
click at [160, 478] on input "1000" at bounding box center [169, 479] width 94 height 24
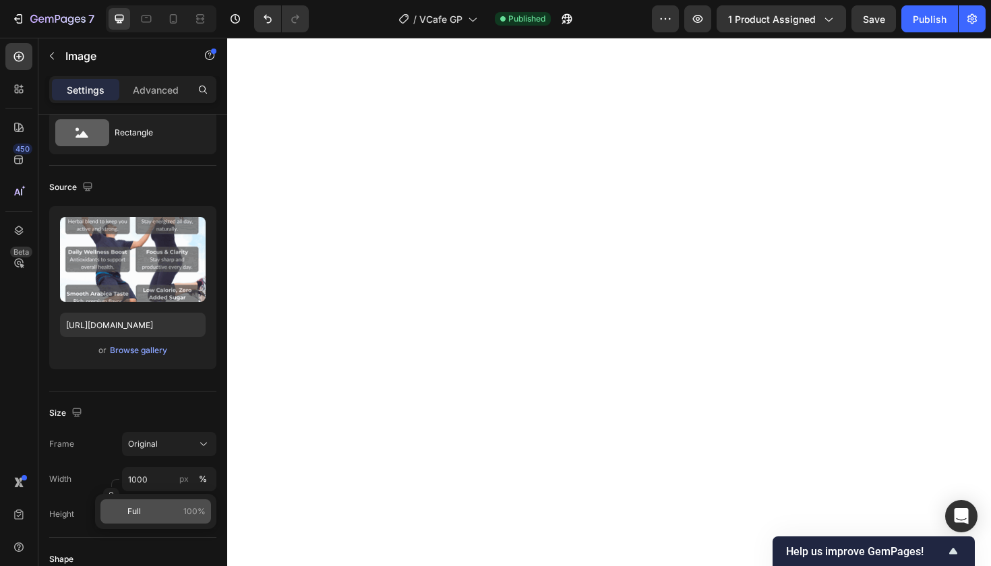
click at [174, 512] on p "Full 100%" at bounding box center [166, 512] width 78 height 12
type input "100"
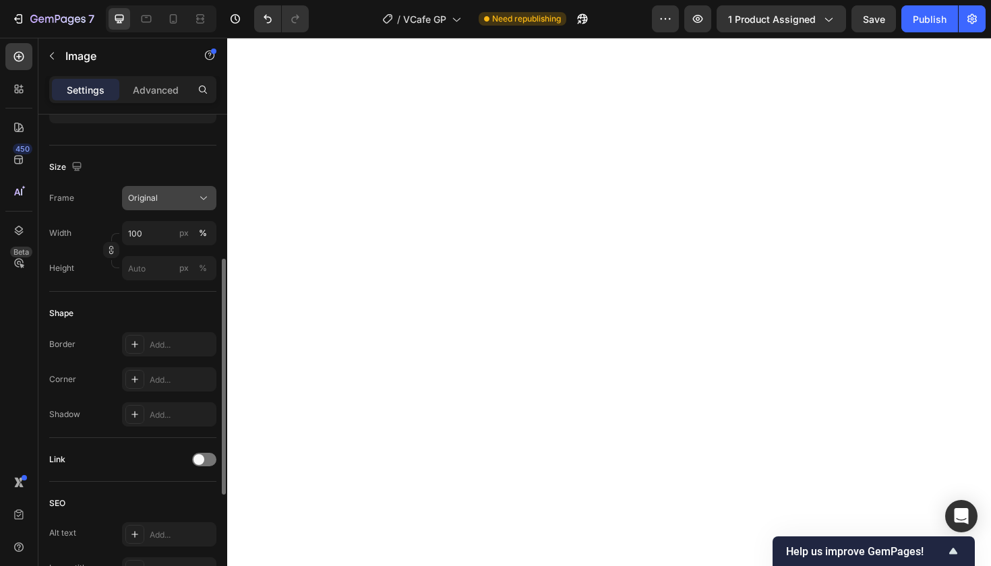
scroll to position [295, 0]
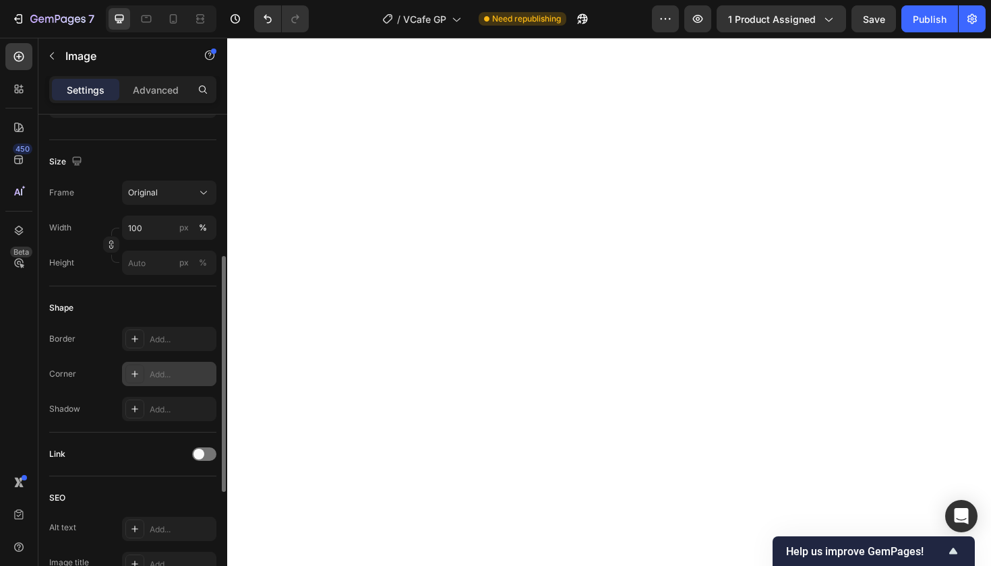
click at [179, 372] on div "Add..." at bounding box center [181, 375] width 63 height 12
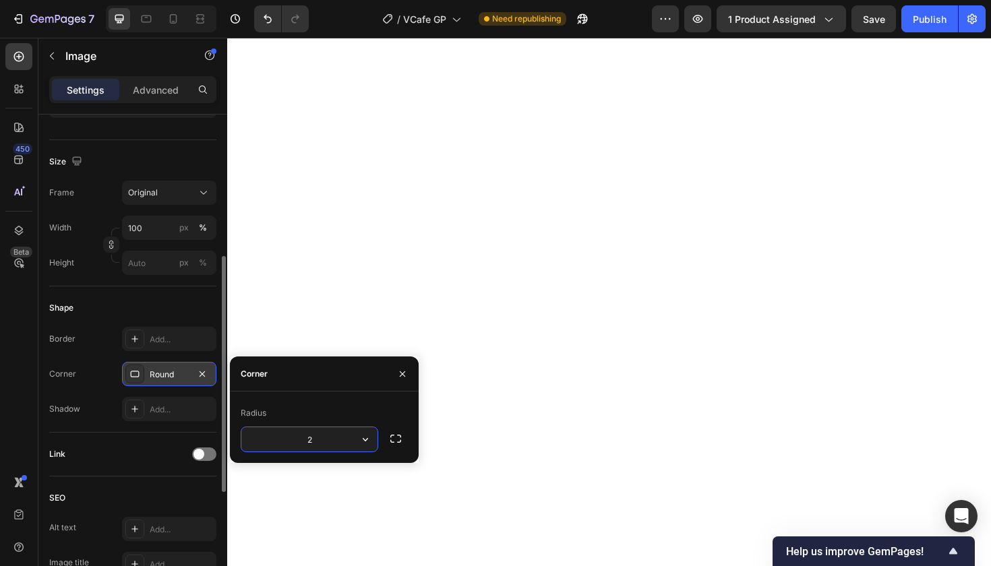
type input "20"
click at [169, 87] on p "Advanced" at bounding box center [156, 90] width 46 height 14
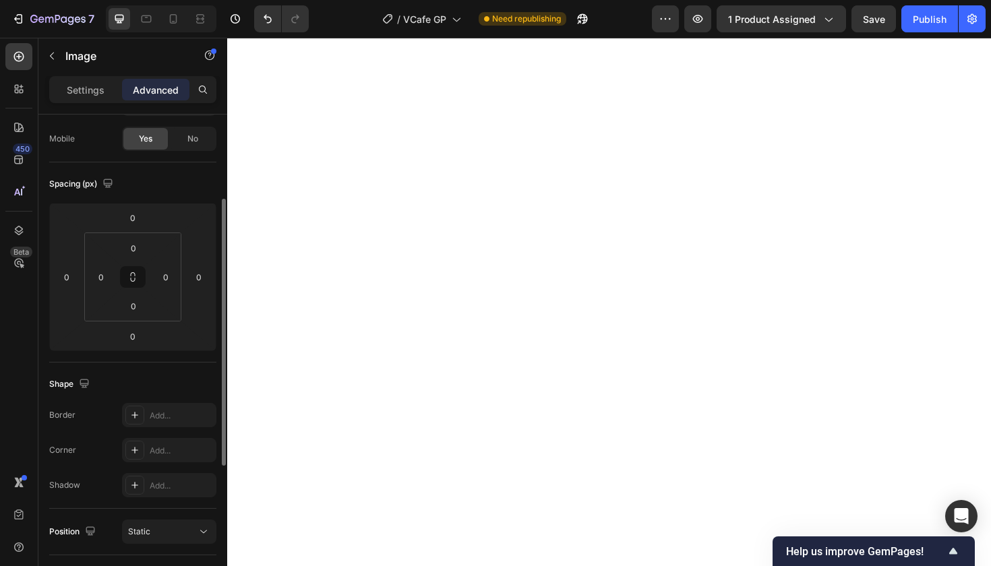
scroll to position [0, 0]
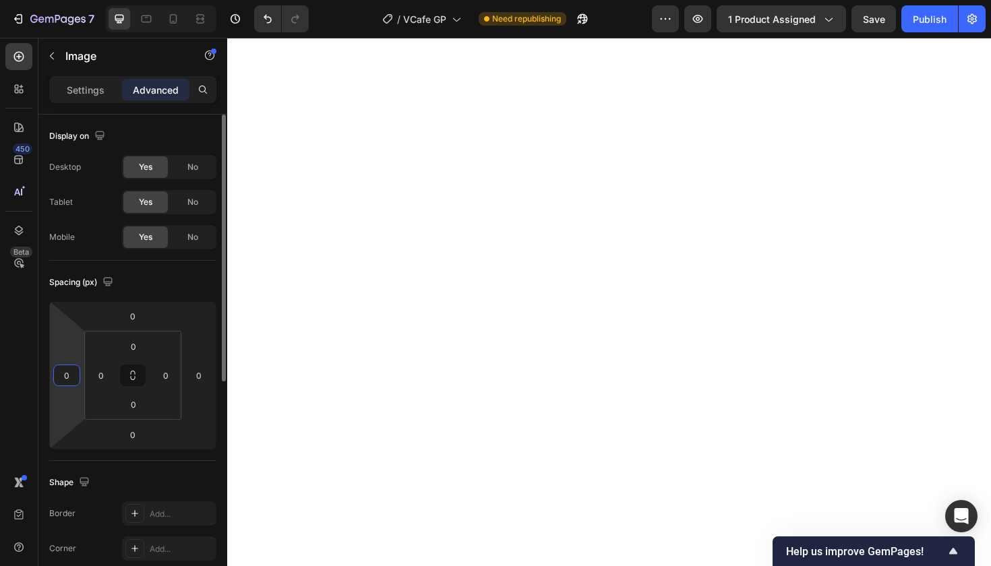
click at [68, 378] on input "0" at bounding box center [67, 375] width 20 height 20
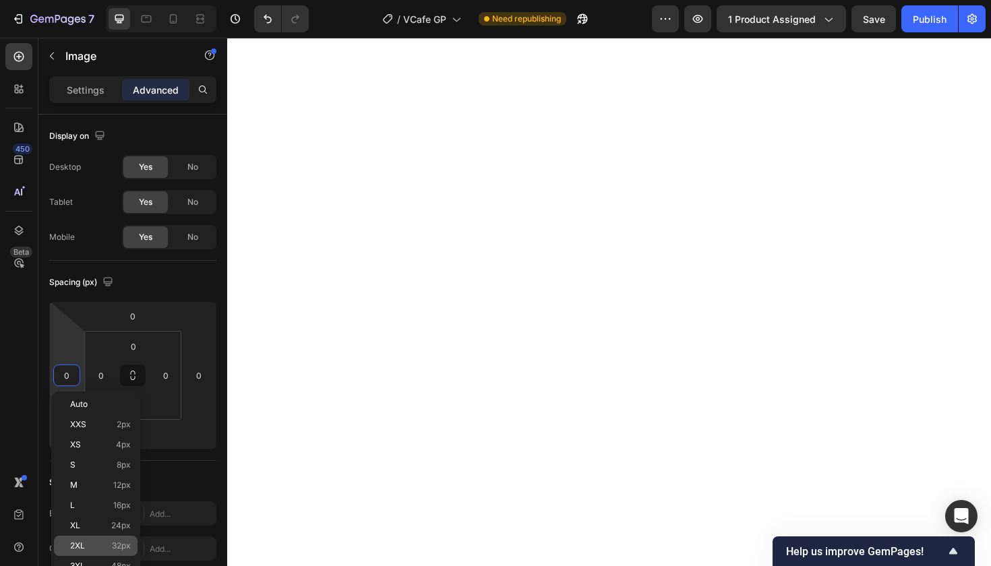
click at [110, 542] on p "2XL 32px" at bounding box center [100, 545] width 61 height 9
type input "32"
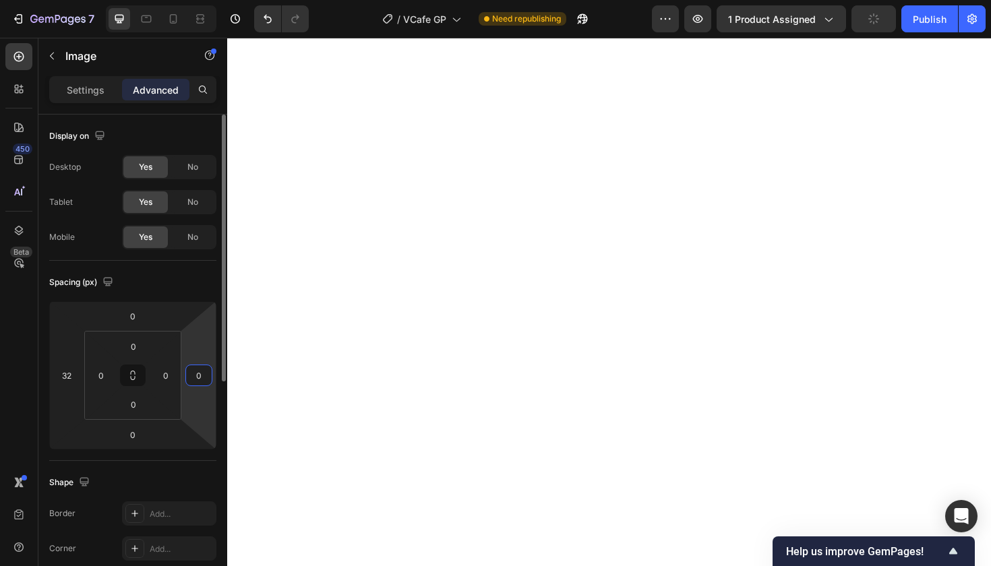
click at [201, 383] on input "0" at bounding box center [199, 375] width 20 height 20
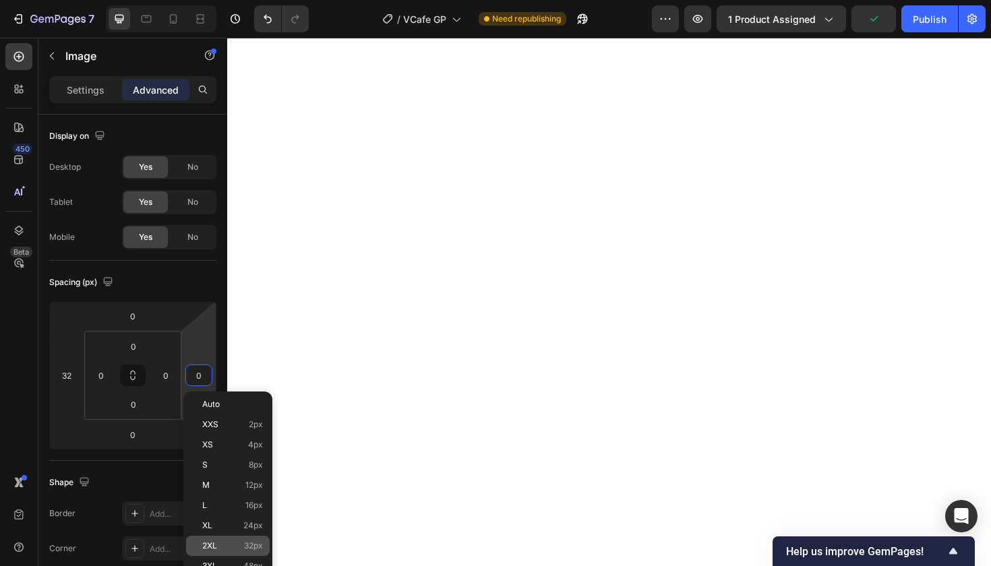
click at [235, 544] on p "2XL 32px" at bounding box center [232, 545] width 61 height 9
type input "32"
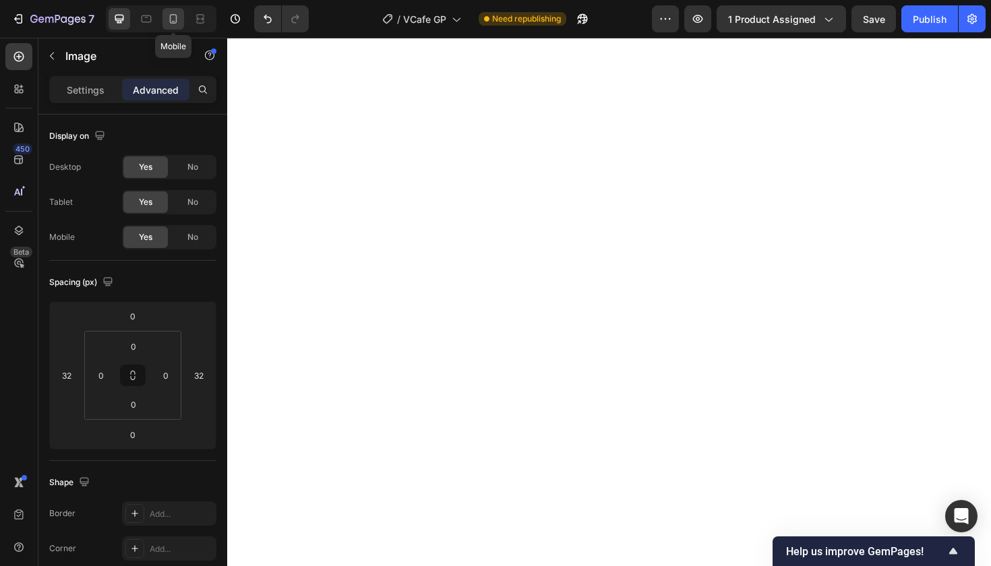
click at [177, 16] on icon at bounding box center [173, 18] width 7 height 9
click at [119, 20] on icon at bounding box center [119, 19] width 9 height 9
click at [67, 379] on input "32" at bounding box center [67, 375] width 20 height 20
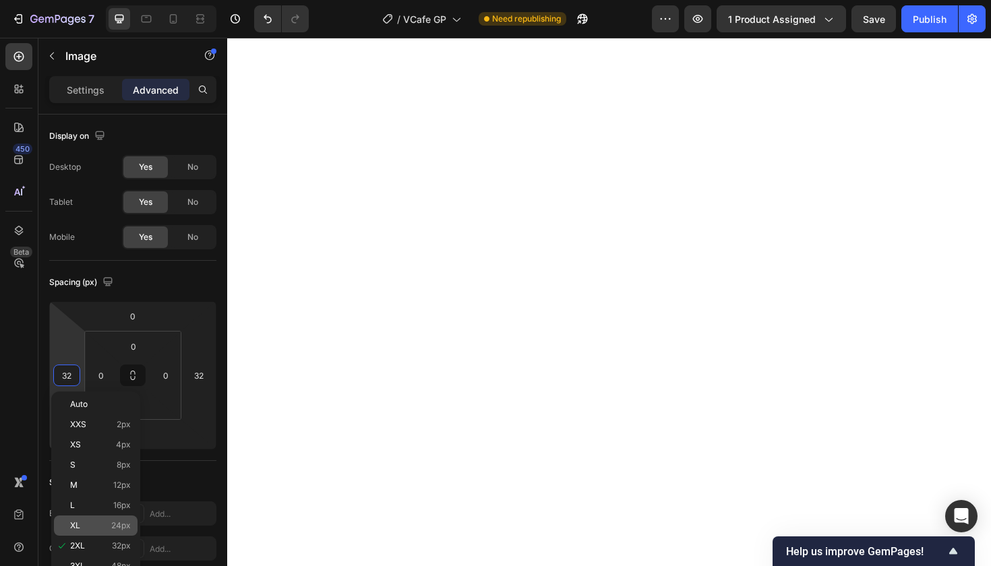
click at [84, 526] on p "XL 24px" at bounding box center [100, 525] width 61 height 9
type input "24"
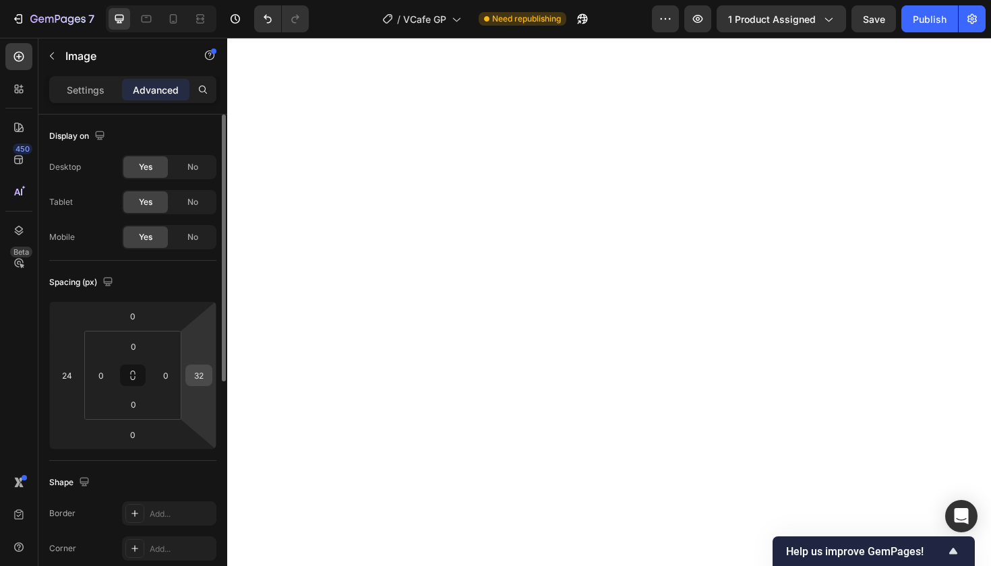
click at [197, 377] on input "32" at bounding box center [199, 375] width 20 height 20
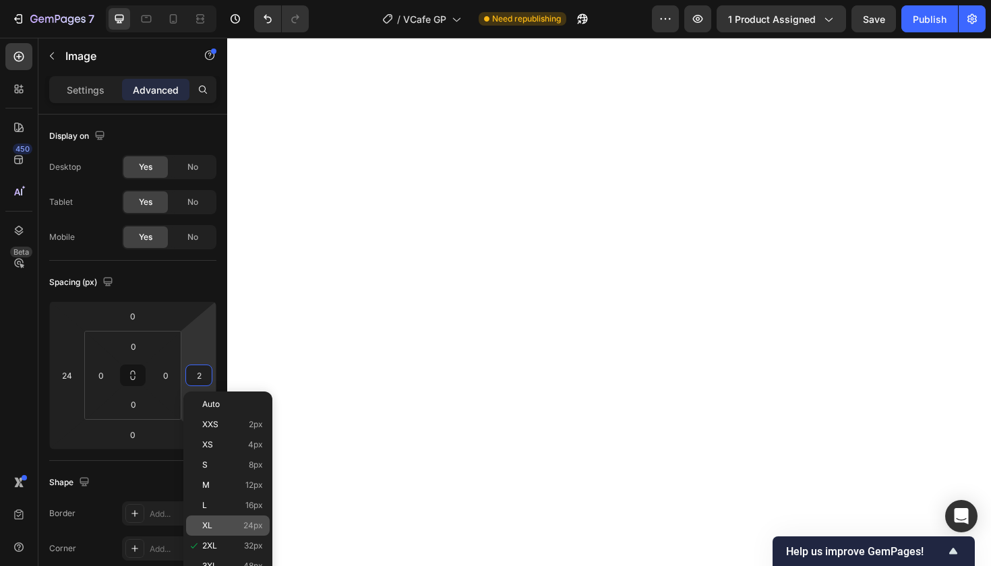
click at [223, 524] on p "XL 24px" at bounding box center [232, 525] width 61 height 9
type input "24"
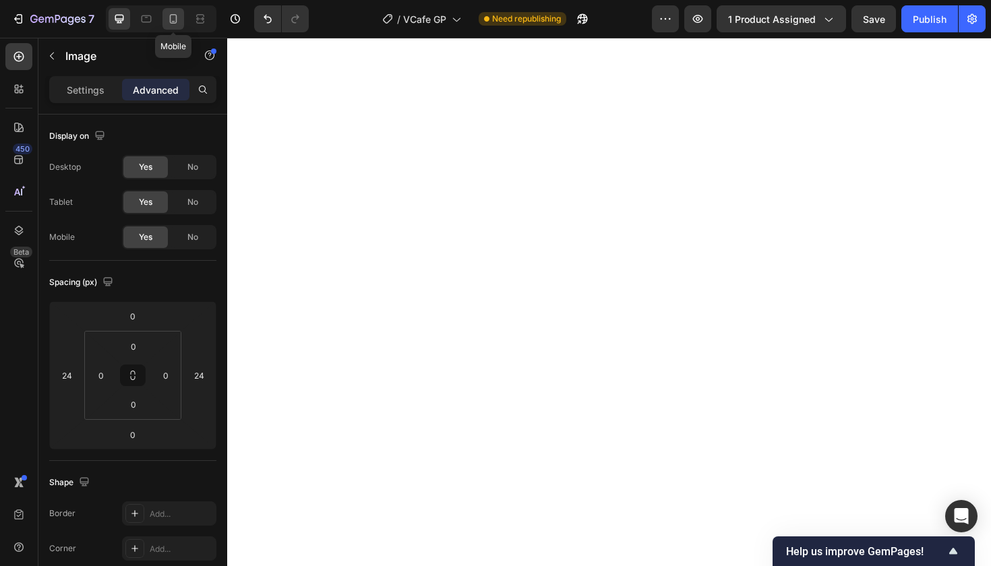
click at [175, 16] on icon at bounding box center [172, 18] width 13 height 13
click at [121, 16] on icon at bounding box center [119, 18] width 13 height 13
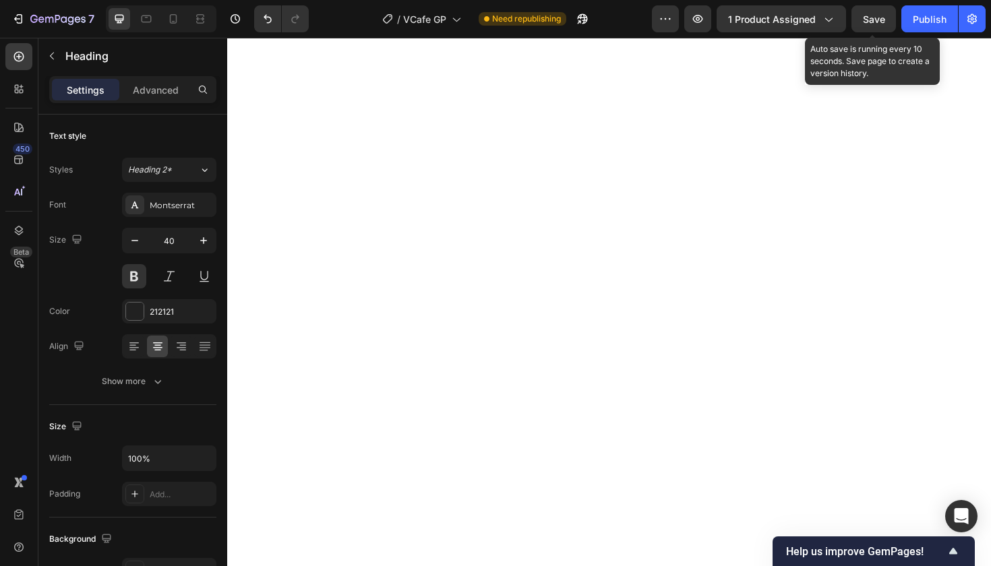
click at [870, 18] on span "Save" at bounding box center [874, 18] width 22 height 11
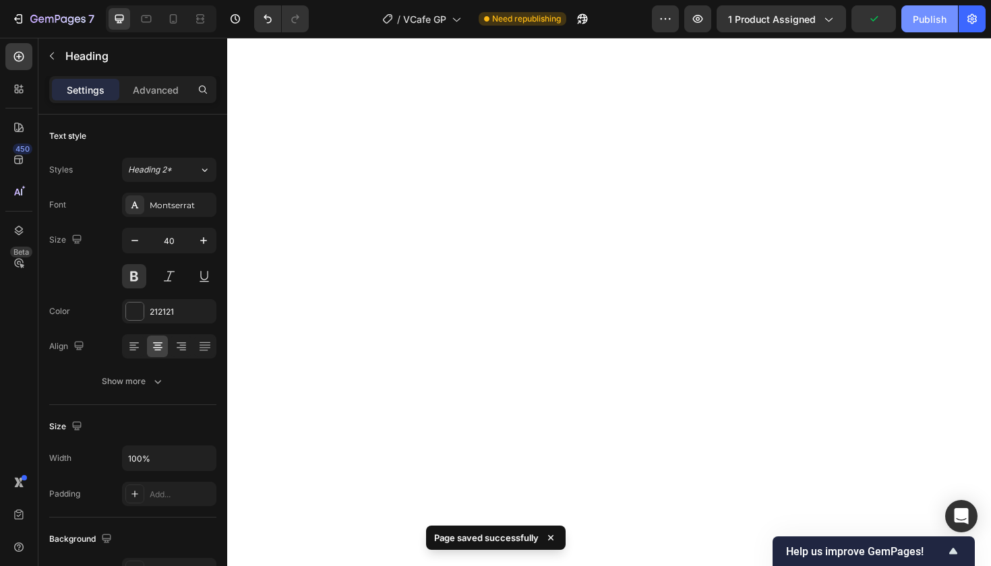
click at [923, 20] on div "Publish" at bounding box center [930, 19] width 34 height 14
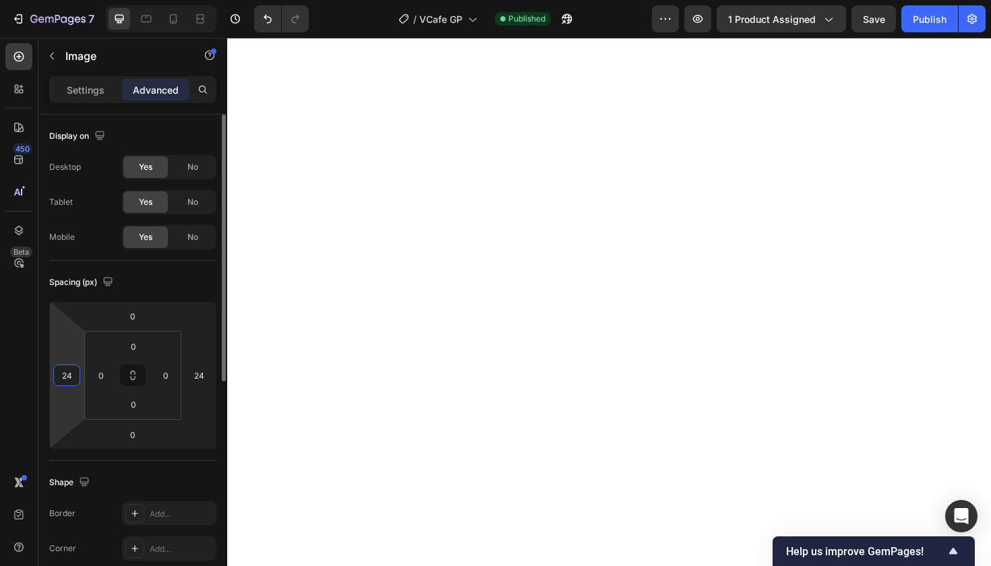
click at [63, 383] on input "24" at bounding box center [67, 375] width 20 height 20
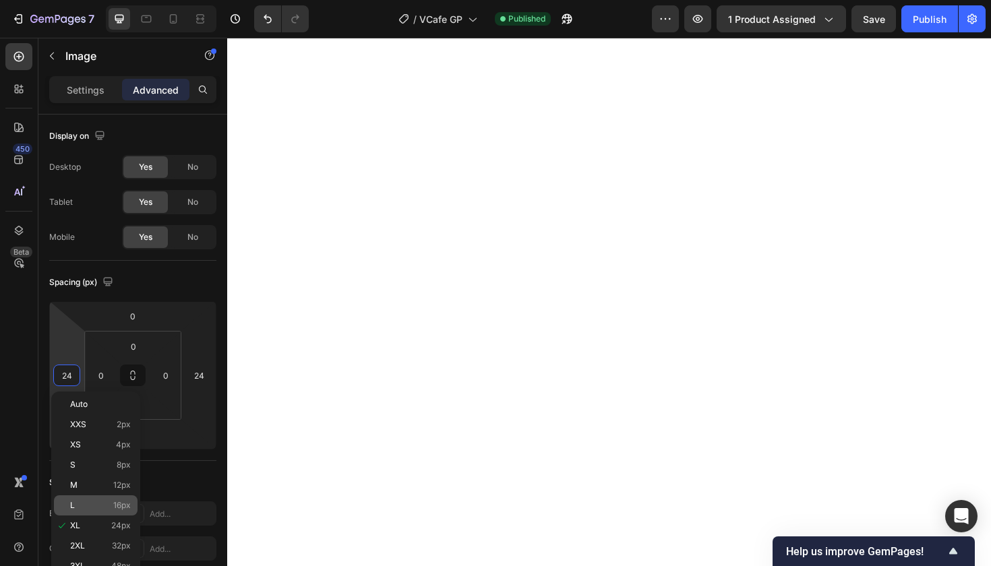
click at [90, 504] on p "L 16px" at bounding box center [100, 505] width 61 height 9
type input "16"
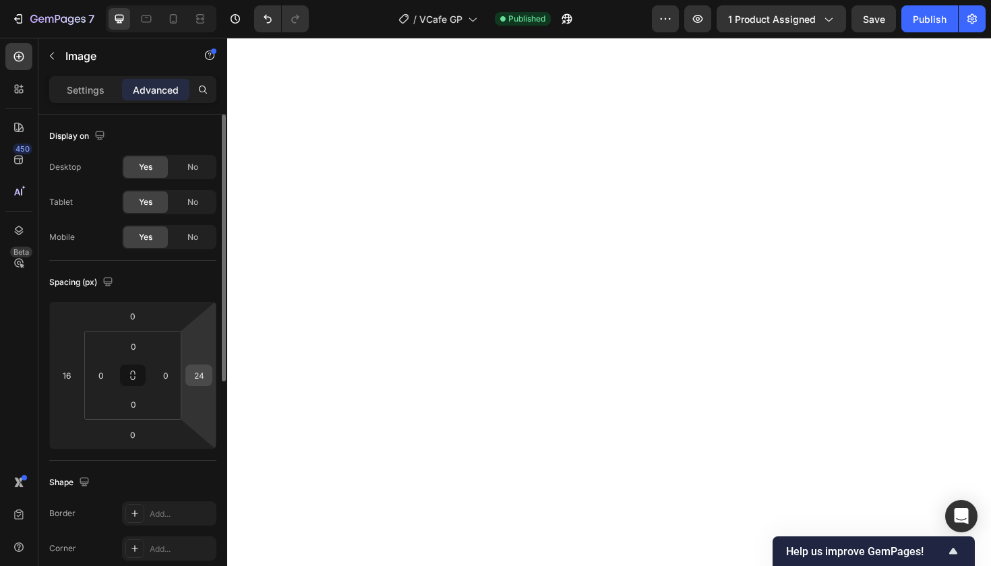
click at [201, 377] on input "24" at bounding box center [199, 375] width 20 height 20
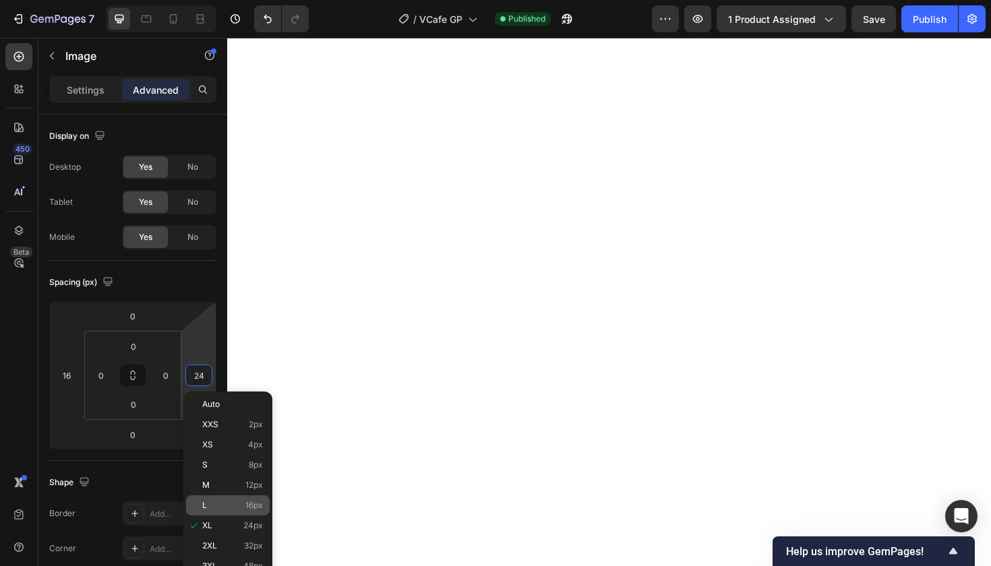
click at [218, 499] on div "L 16px" at bounding box center [228, 505] width 84 height 20
type input "16"
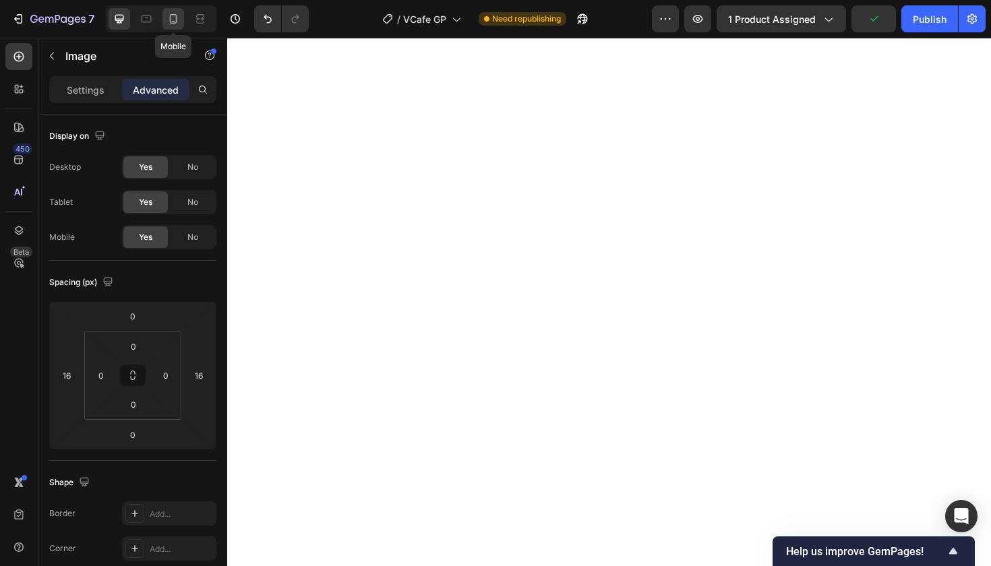
click at [170, 18] on icon at bounding box center [173, 18] width 7 height 9
click at [119, 18] on icon at bounding box center [119, 18] width 13 height 13
click at [87, 81] on div "Settings" at bounding box center [85, 90] width 67 height 22
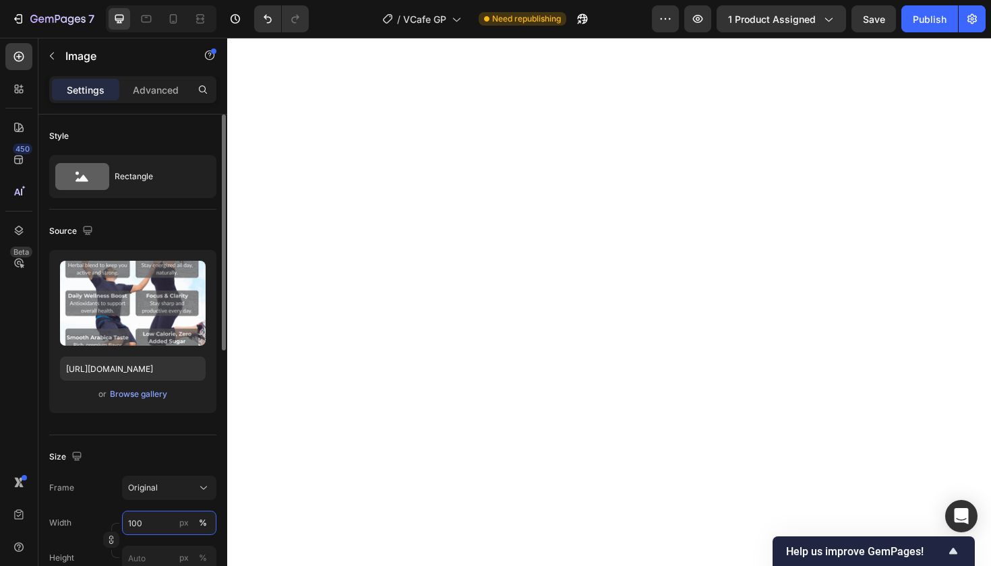
click at [152, 522] on input "100" at bounding box center [169, 523] width 94 height 24
type input "1"
click at [131, 520] on input "1900" at bounding box center [169, 523] width 94 height 24
click at [148, 526] on input "900" at bounding box center [169, 523] width 94 height 24
click at [128, 522] on input "900" at bounding box center [169, 523] width 94 height 24
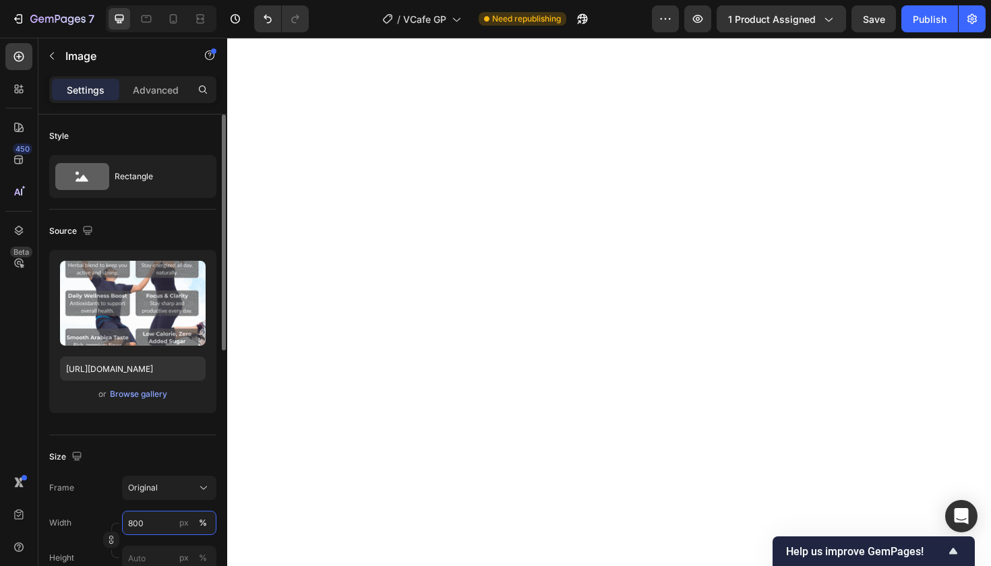
type input "800"
click at [114, 517] on div "Width 800 px %" at bounding box center [132, 523] width 167 height 24
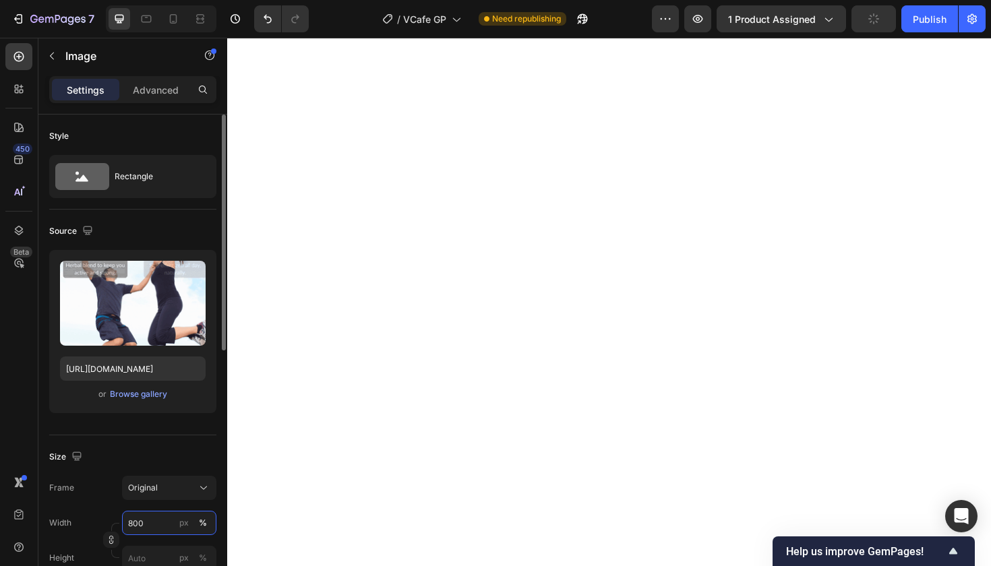
click at [147, 518] on input "800" at bounding box center [169, 523] width 94 height 24
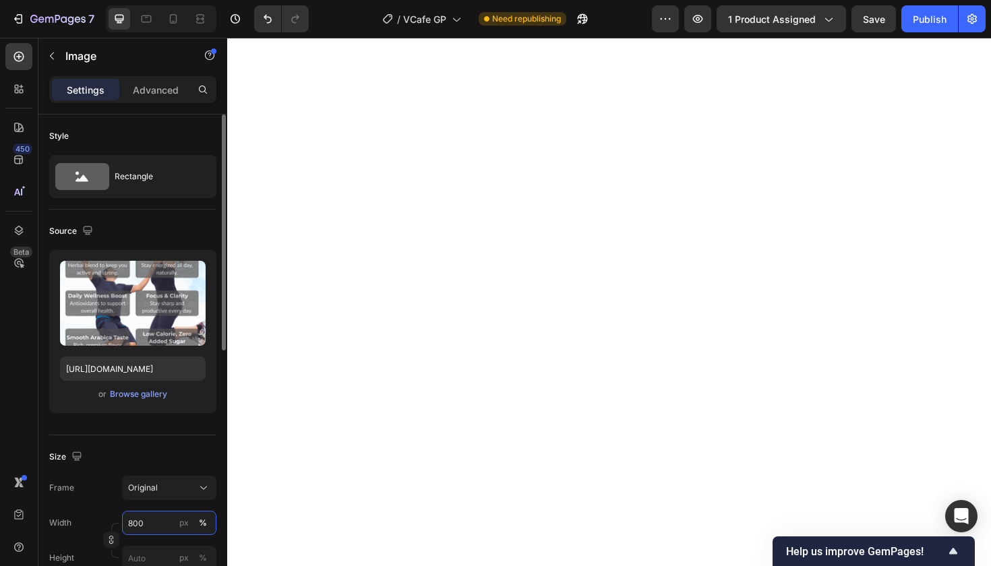
drag, startPoint x: 147, startPoint y: 518, endPoint x: 125, endPoint y: 520, distance: 21.7
click at [125, 520] on input "800" at bounding box center [169, 523] width 94 height 24
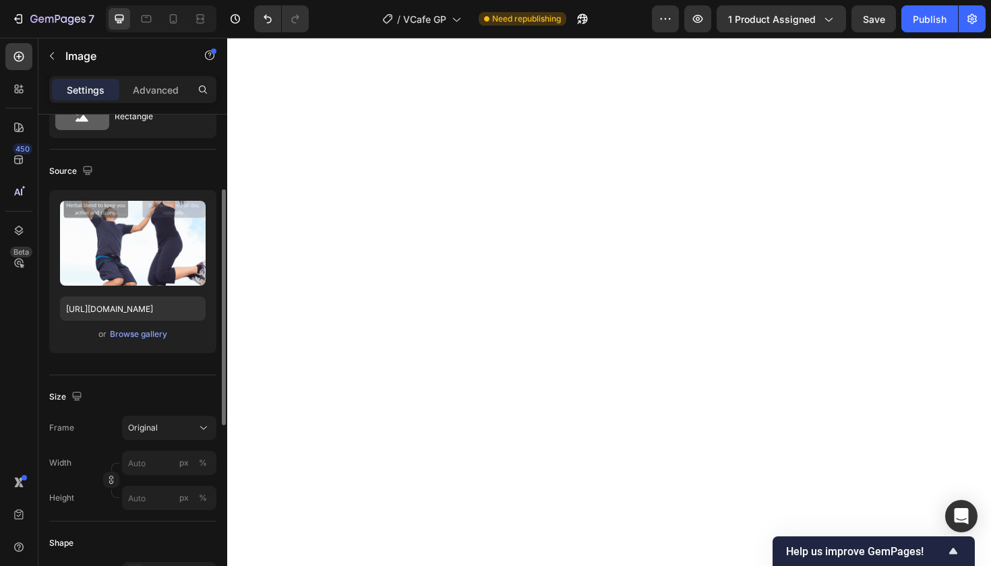
scroll to position [95, 0]
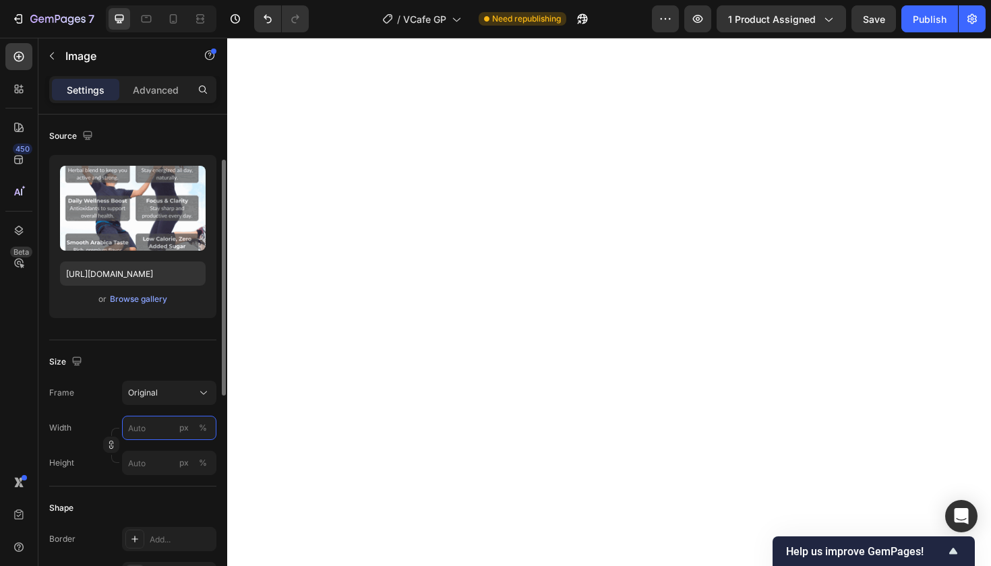
click at [156, 429] on input "px %" at bounding box center [169, 428] width 94 height 24
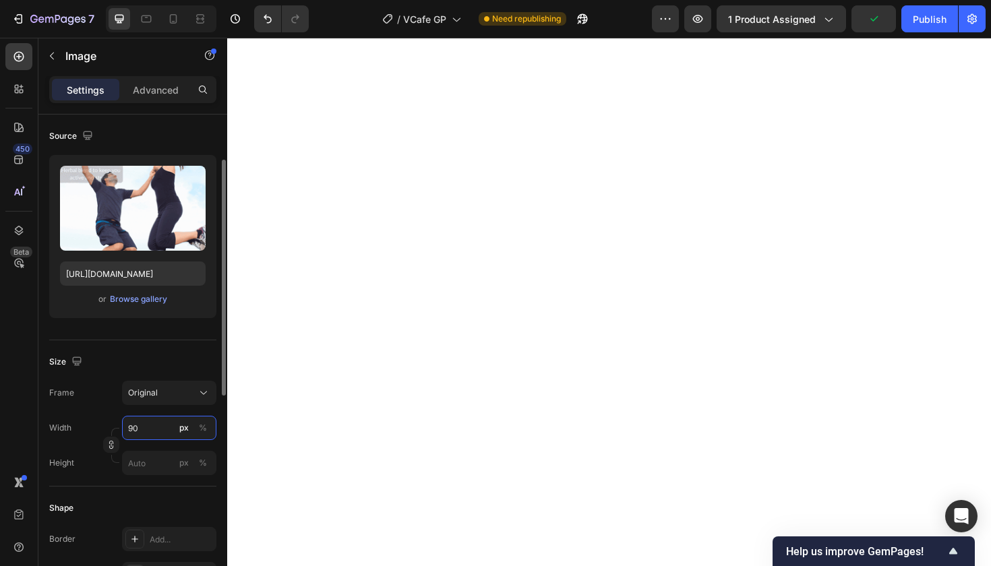
type input "9"
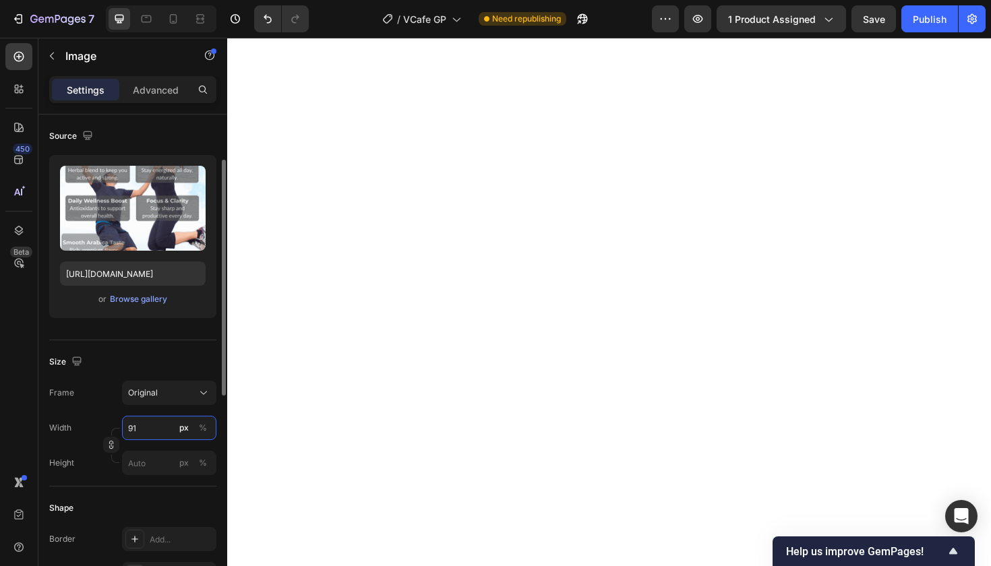
type input "9"
type input "1"
click at [134, 430] on input "1900" at bounding box center [169, 428] width 94 height 24
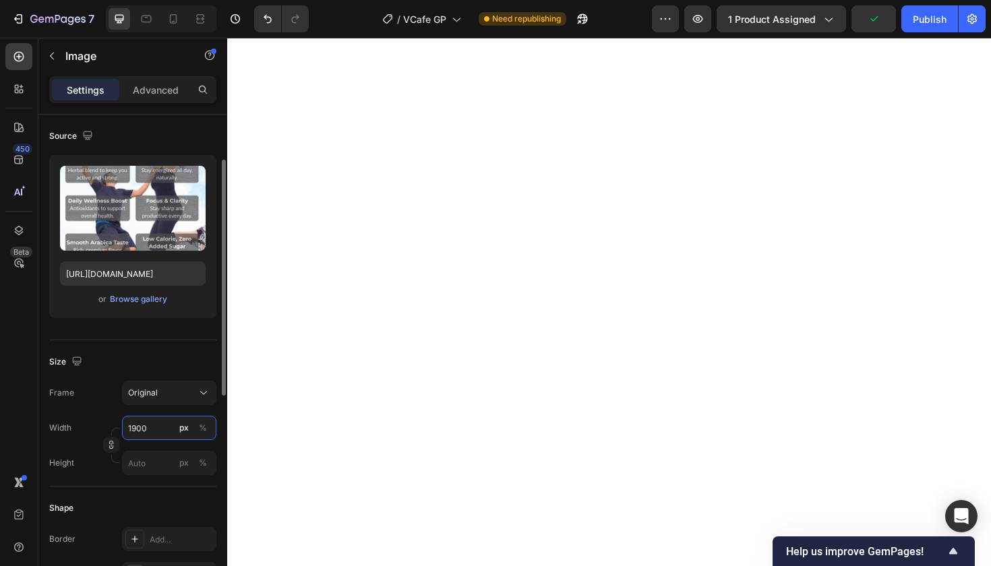
click at [130, 429] on input "1900" at bounding box center [169, 428] width 94 height 24
type input "900"
click at [175, 17] on icon at bounding box center [172, 18] width 13 height 13
click at [117, 22] on icon at bounding box center [119, 18] width 13 height 13
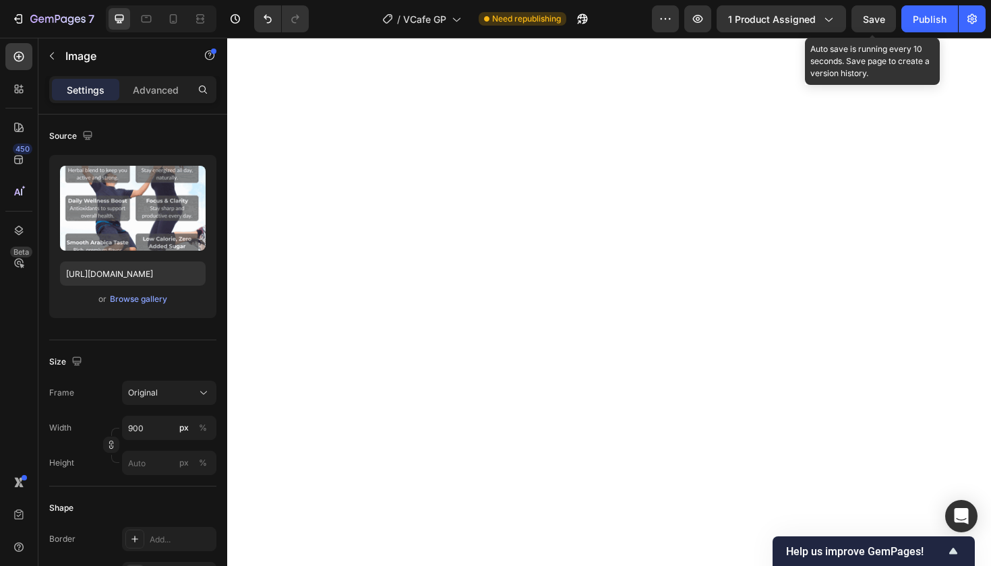
click at [870, 21] on span "Save" at bounding box center [874, 18] width 22 height 11
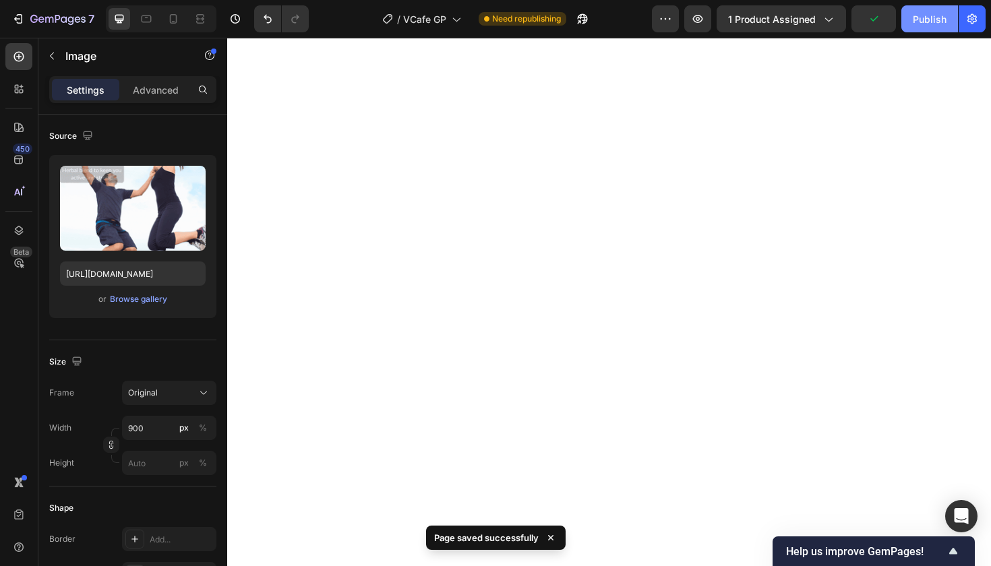
click at [931, 14] on div "Publish" at bounding box center [930, 19] width 34 height 14
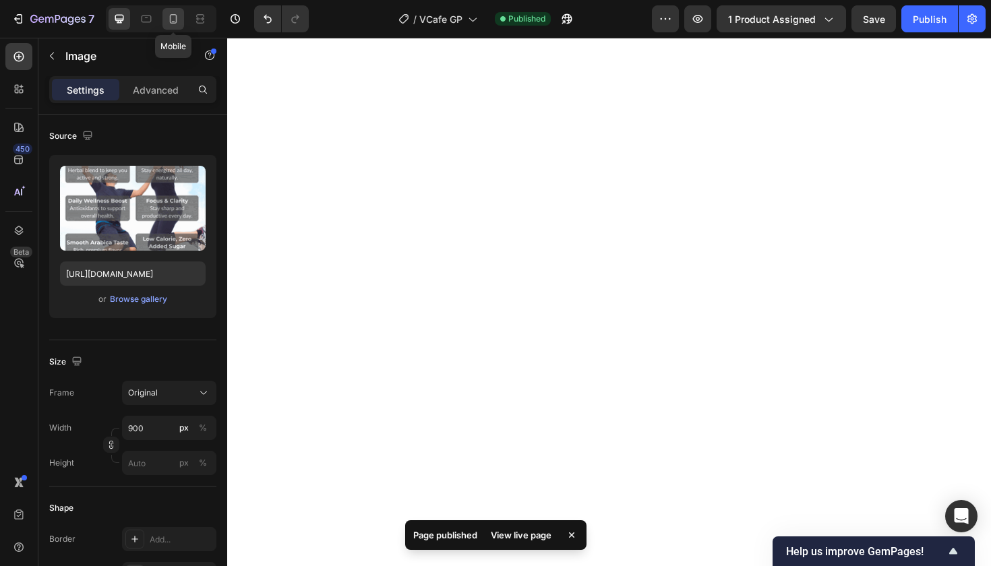
click at [172, 16] on icon at bounding box center [172, 18] width 13 height 13
click at [113, 18] on icon at bounding box center [119, 18] width 13 height 13
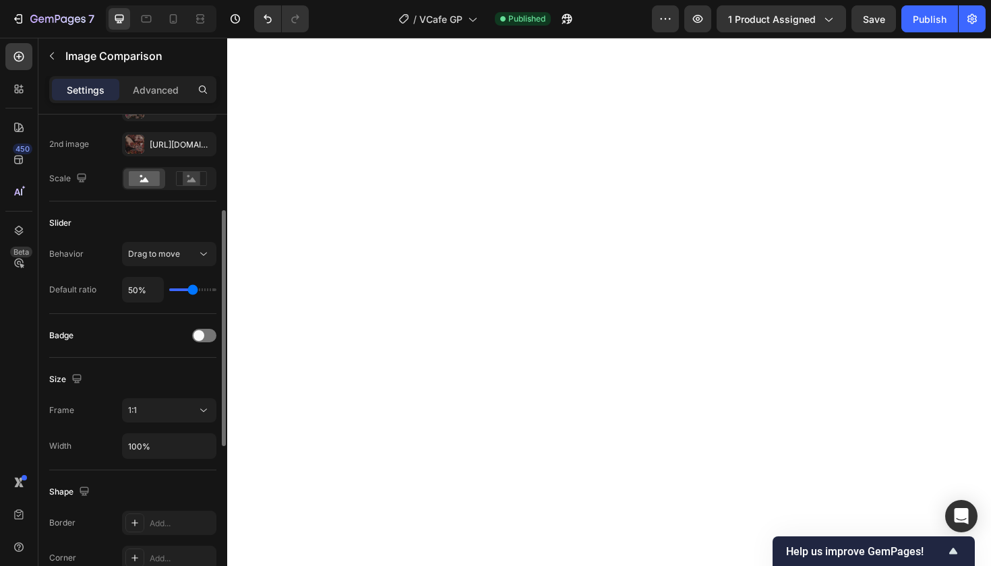
scroll to position [179, 0]
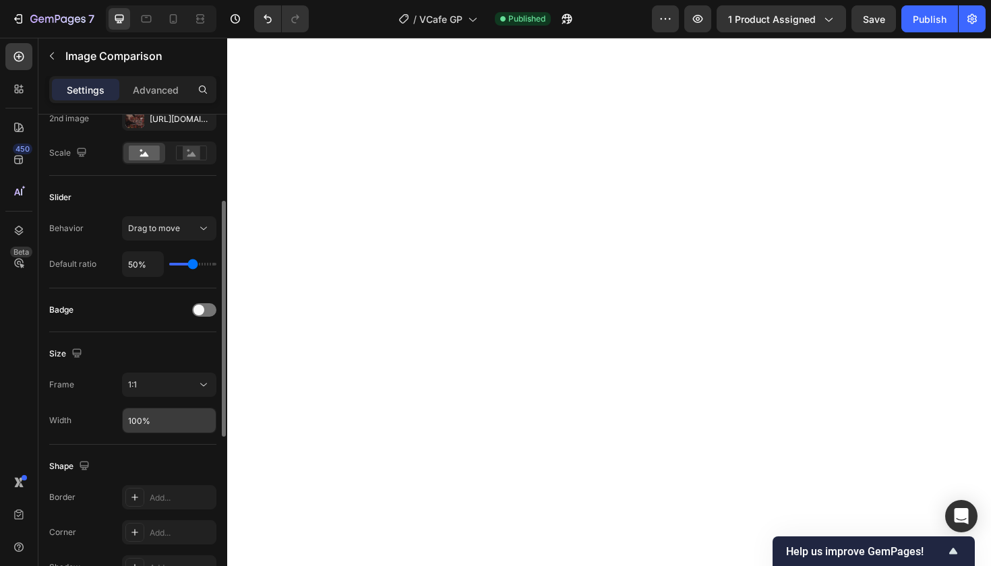
click at [162, 421] on input "100%" at bounding box center [169, 420] width 93 height 24
drag, startPoint x: 156, startPoint y: 419, endPoint x: 113, endPoint y: 420, distance: 43.2
click at [113, 420] on div "Width 100%" at bounding box center [132, 421] width 167 height 26
type input "900"
click at [175, 11] on div at bounding box center [173, 19] width 22 height 22
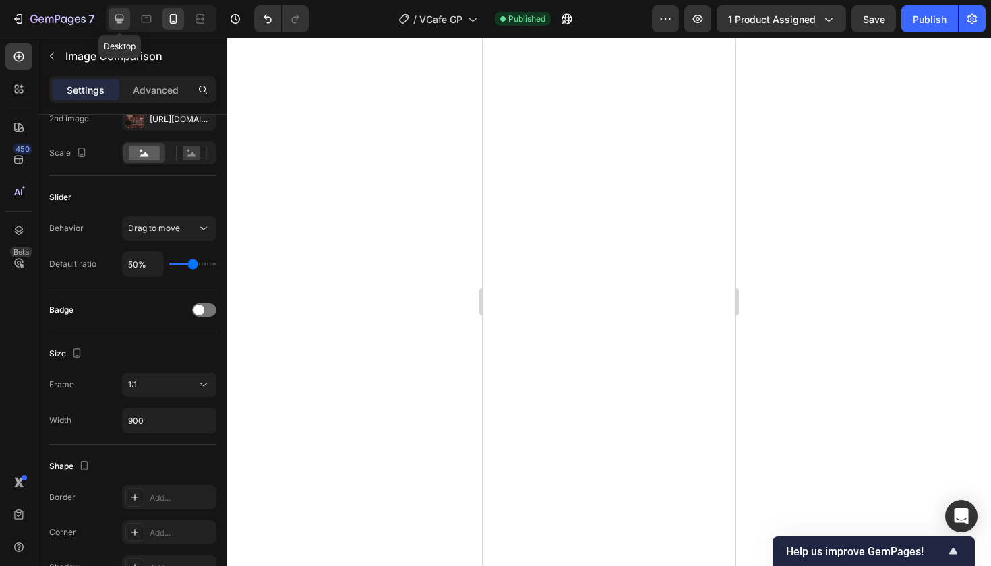
click at [118, 20] on icon at bounding box center [119, 19] width 9 height 9
click at [927, 18] on div "Publish" at bounding box center [930, 19] width 34 height 14
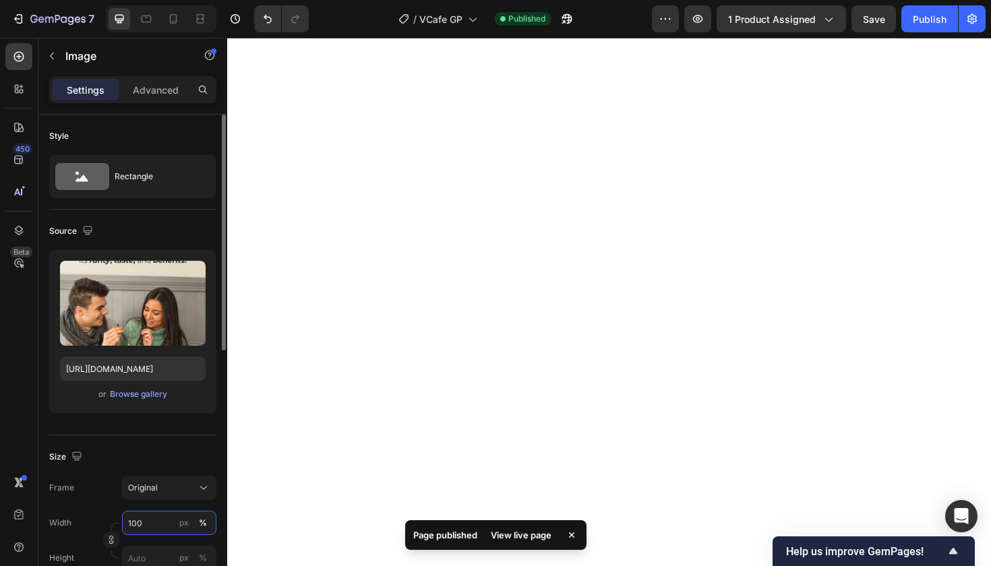
drag, startPoint x: 150, startPoint y: 525, endPoint x: 120, endPoint y: 524, distance: 30.3
click at [120, 524] on div "Width 100 px %" at bounding box center [132, 523] width 167 height 24
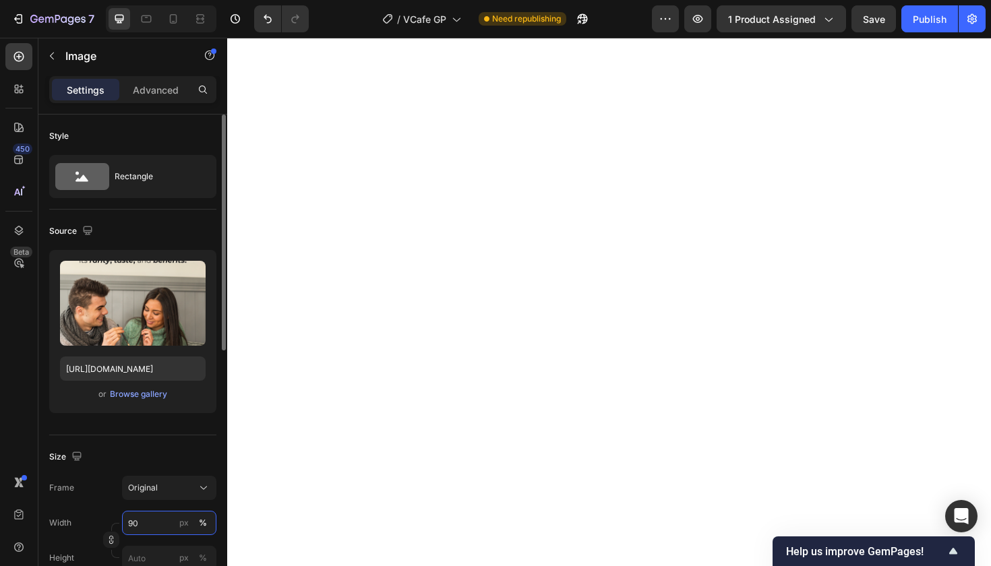
type input "9"
click at [133, 526] on input "980" at bounding box center [169, 523] width 94 height 24
type input "80"
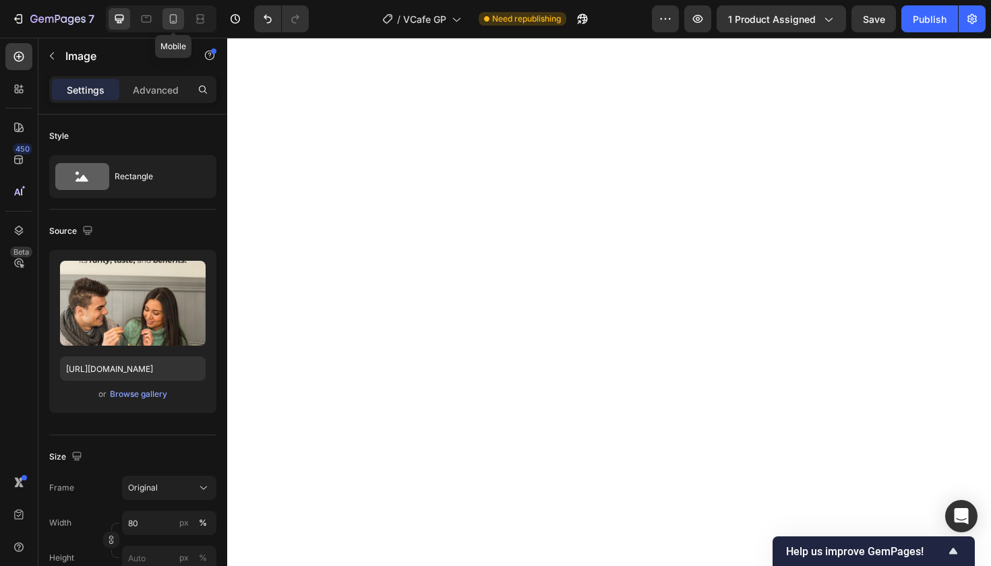
click at [173, 18] on icon at bounding box center [172, 18] width 13 height 13
click at [119, 22] on icon at bounding box center [119, 19] width 9 height 9
click at [160, 86] on p "Advanced" at bounding box center [156, 90] width 46 height 14
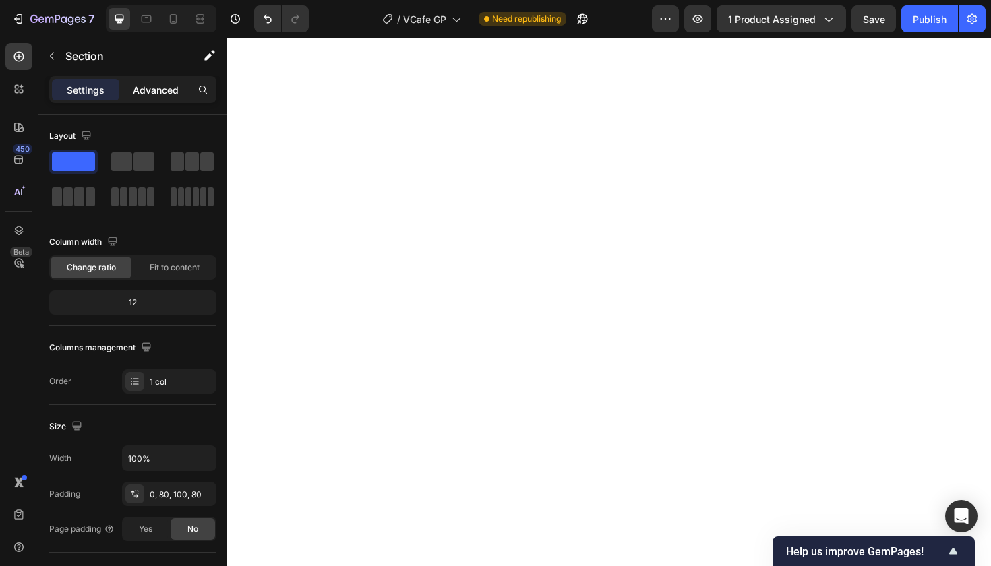
click at [158, 90] on p "Advanced" at bounding box center [156, 90] width 46 height 14
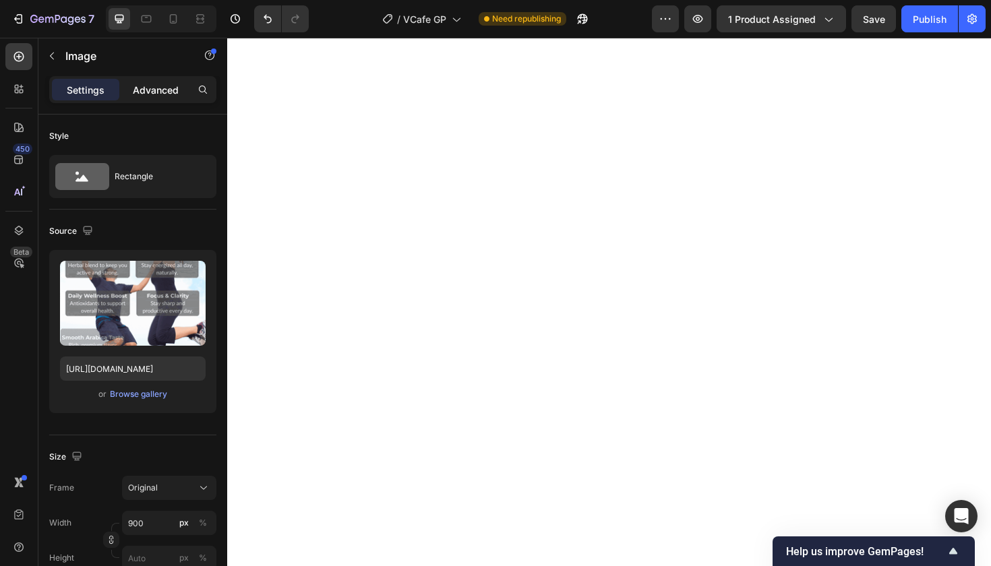
click at [154, 80] on div "Advanced" at bounding box center [155, 90] width 67 height 22
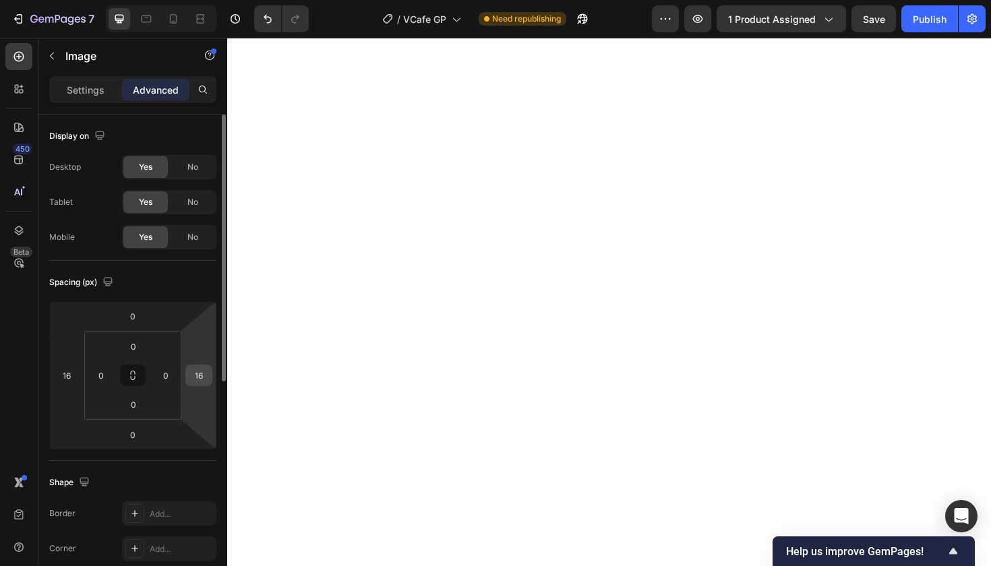
click at [204, 372] on input "16" at bounding box center [199, 375] width 20 height 20
click at [72, 376] on input "16" at bounding box center [67, 375] width 20 height 20
type input "0"
click at [71, 371] on input "number" at bounding box center [67, 375] width 20 height 20
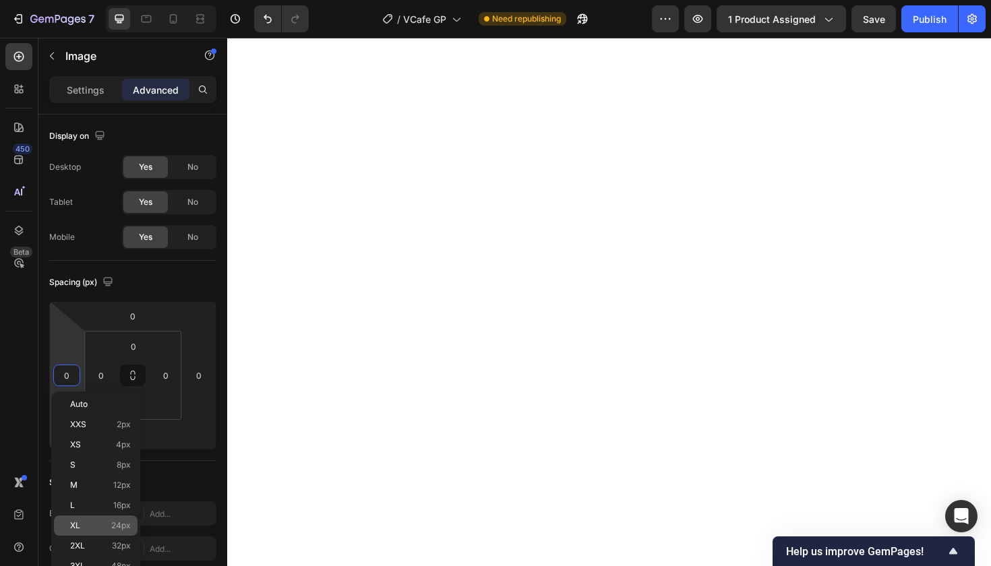
click at [100, 525] on p "XL 24px" at bounding box center [100, 525] width 61 height 9
type input "24"
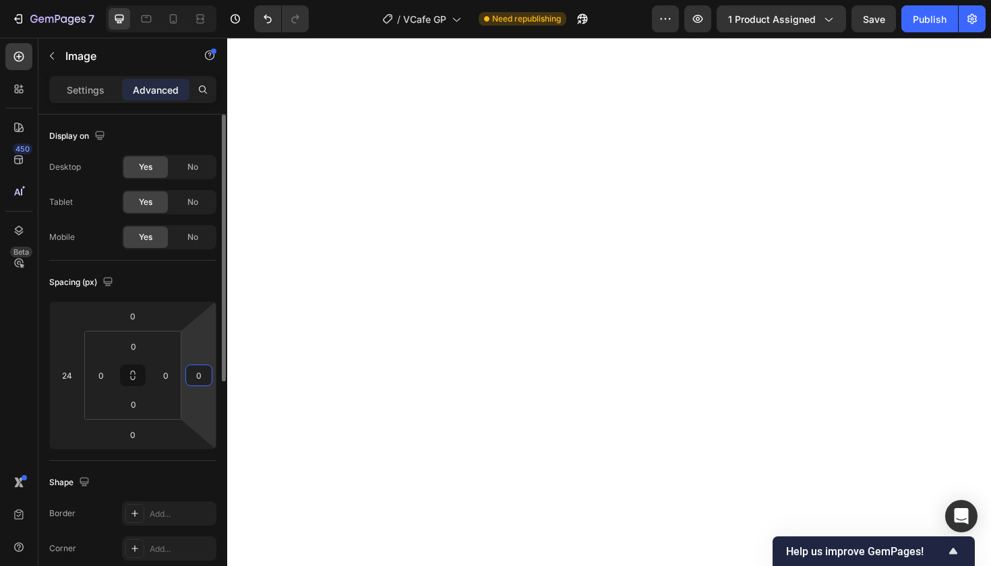
click at [202, 379] on input "0" at bounding box center [199, 375] width 20 height 20
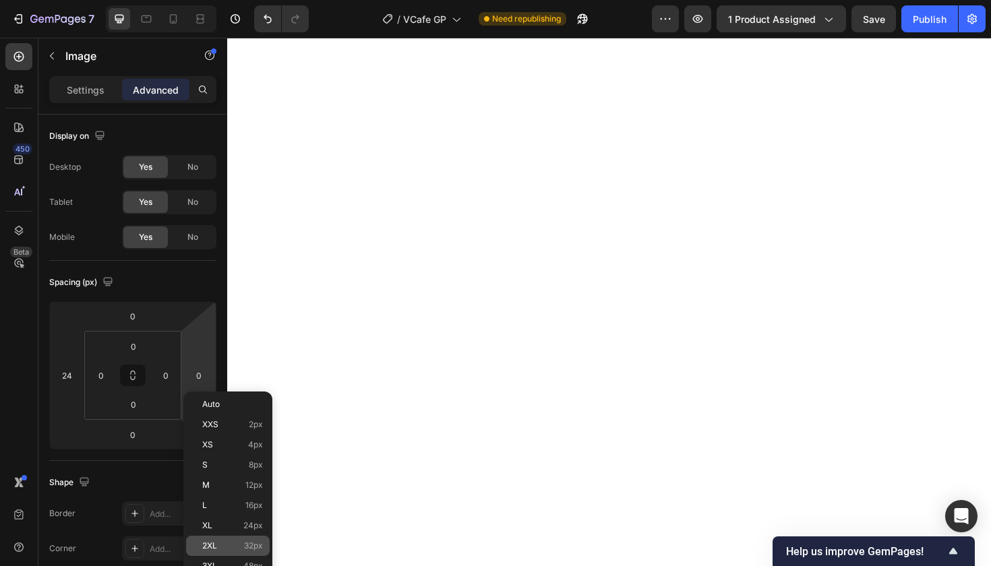
click at [239, 544] on p "2XL 32px" at bounding box center [232, 545] width 61 height 9
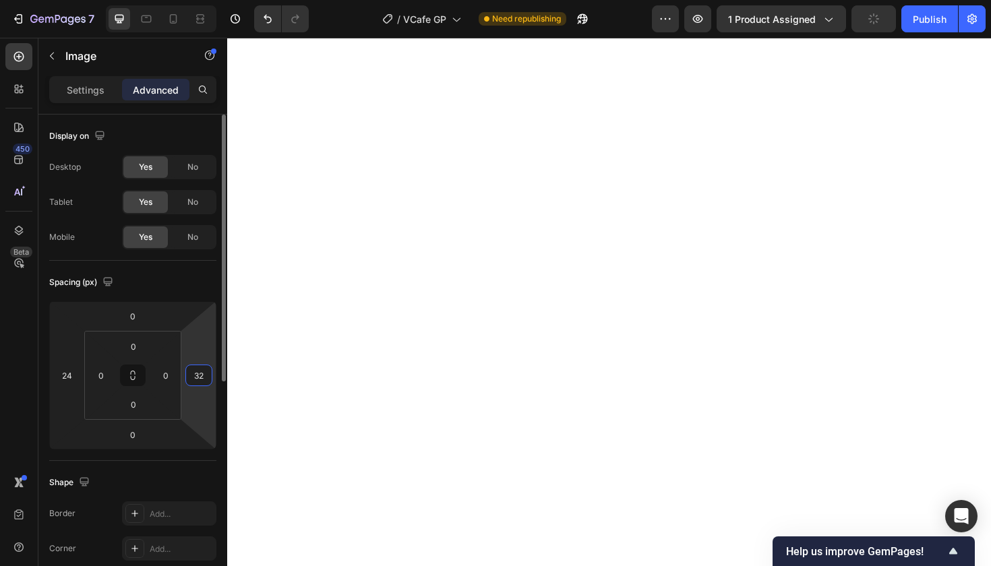
click at [202, 371] on input "32" at bounding box center [199, 375] width 20 height 20
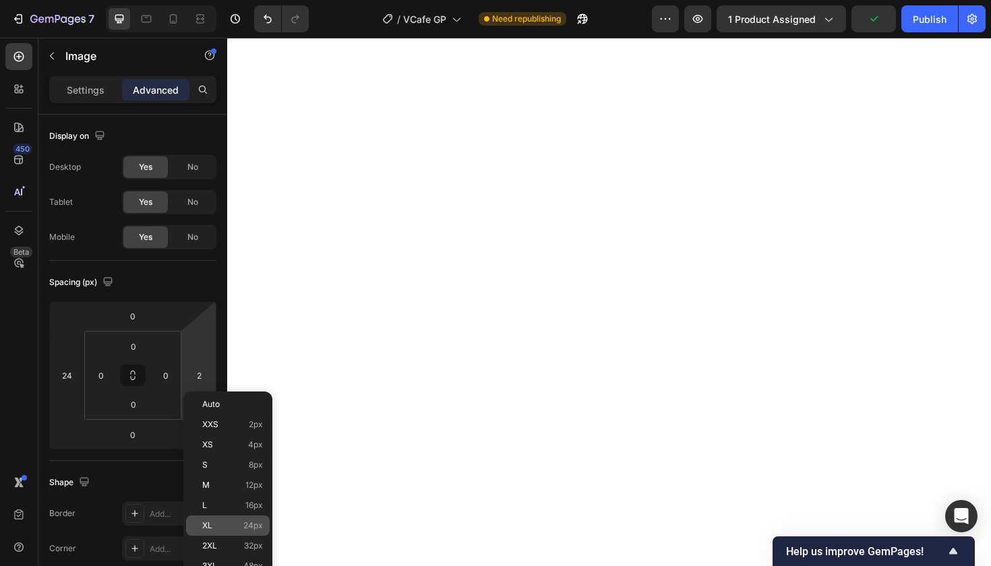
click at [227, 522] on p "XL 24px" at bounding box center [232, 525] width 61 height 9
type input "24"
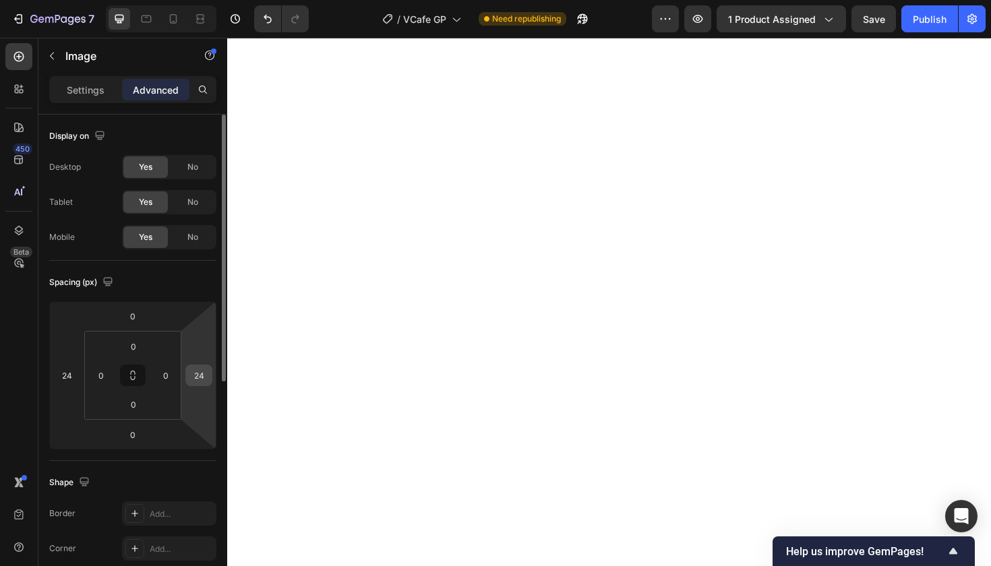
click at [201, 377] on input "24" at bounding box center [199, 375] width 20 height 20
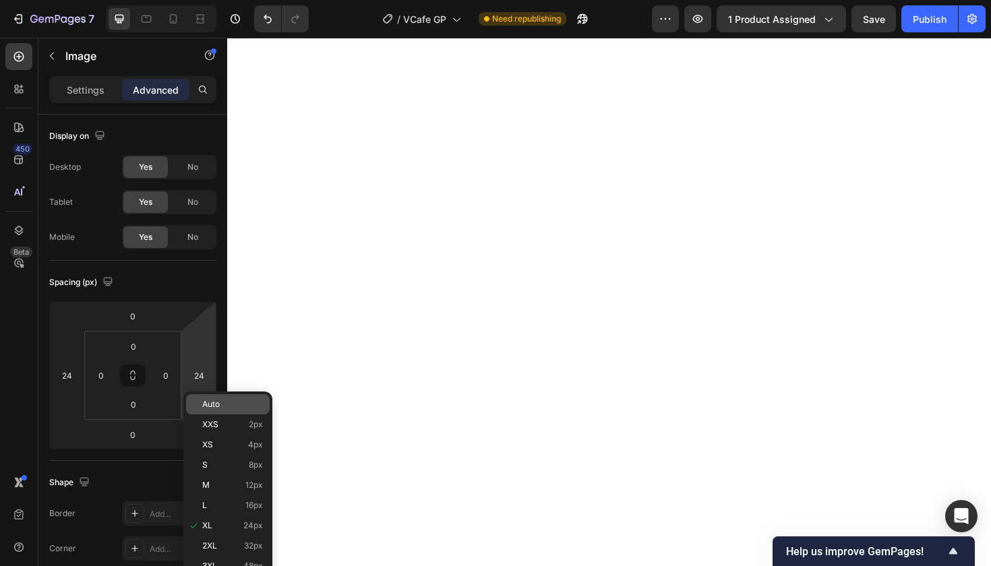
click at [212, 403] on span "Auto" at bounding box center [211, 404] width 18 height 9
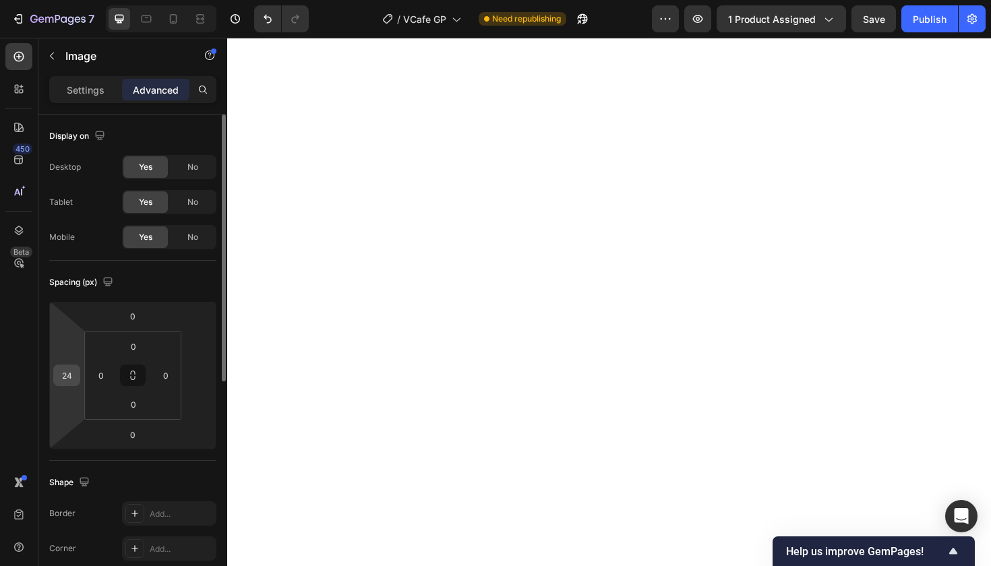
click at [68, 375] on input "24" at bounding box center [67, 375] width 20 height 20
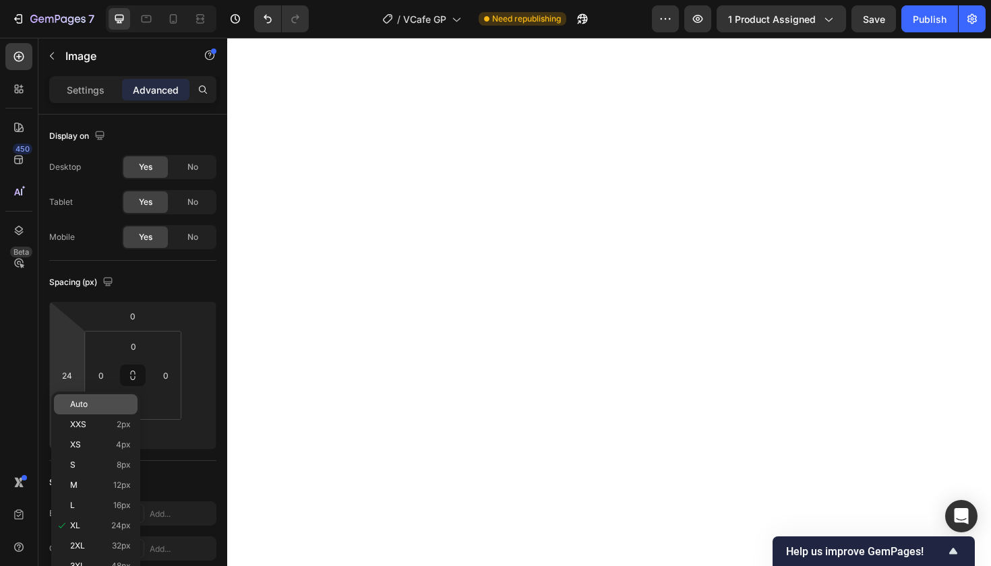
click at [82, 408] on span "Auto" at bounding box center [79, 404] width 18 height 9
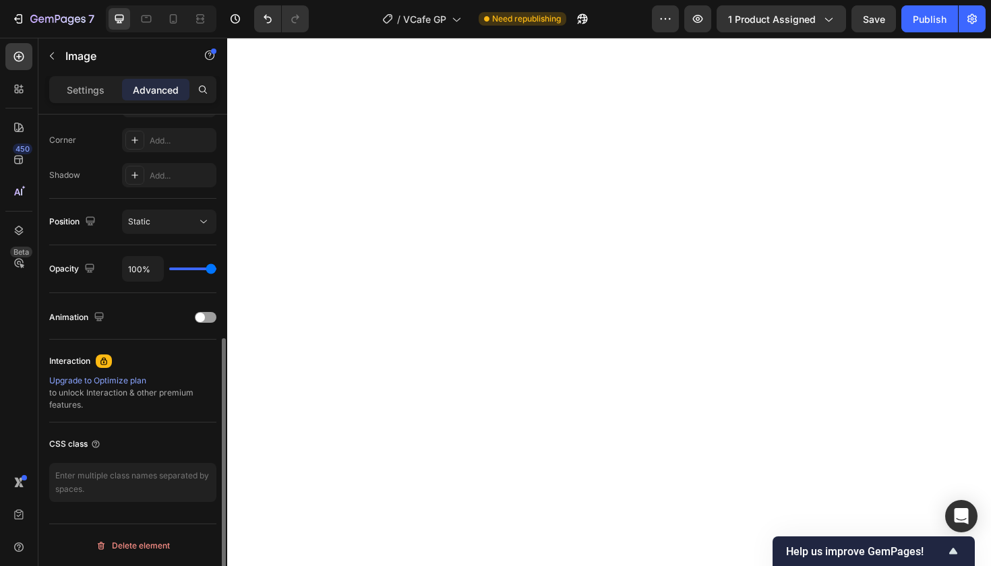
scroll to position [409, 0]
click at [928, 19] on div "Publish" at bounding box center [930, 19] width 34 height 14
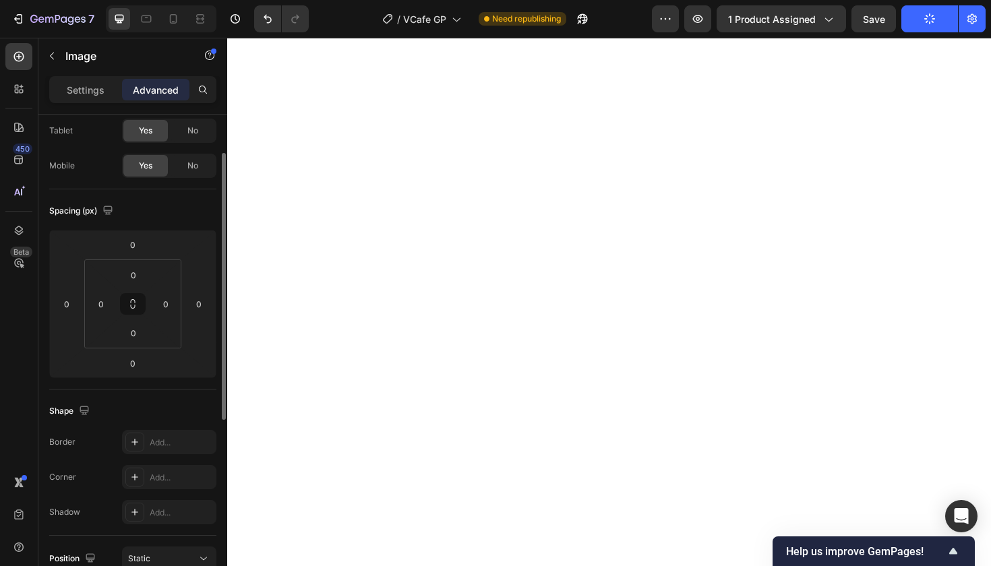
scroll to position [68, 0]
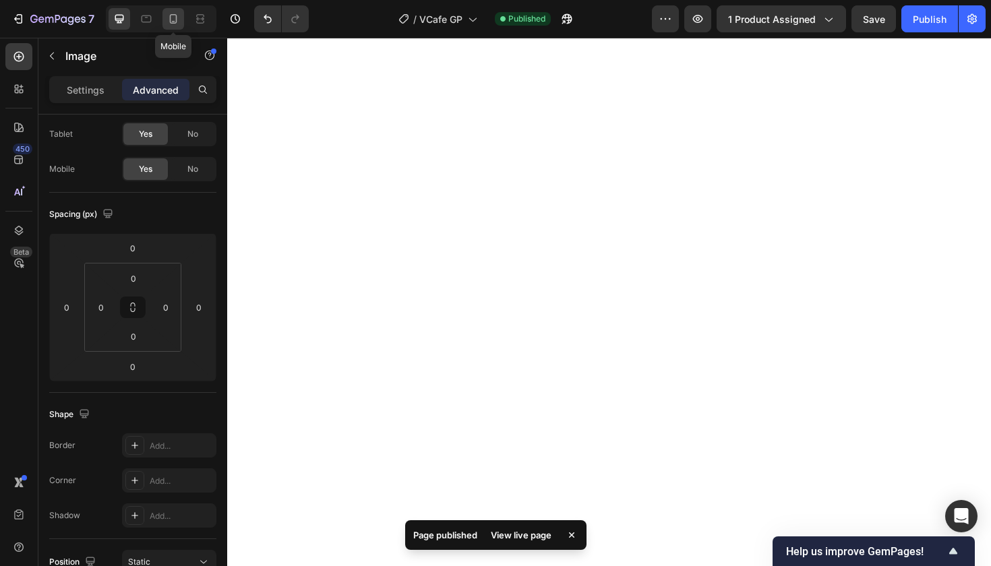
click at [174, 20] on icon at bounding box center [172, 18] width 13 height 13
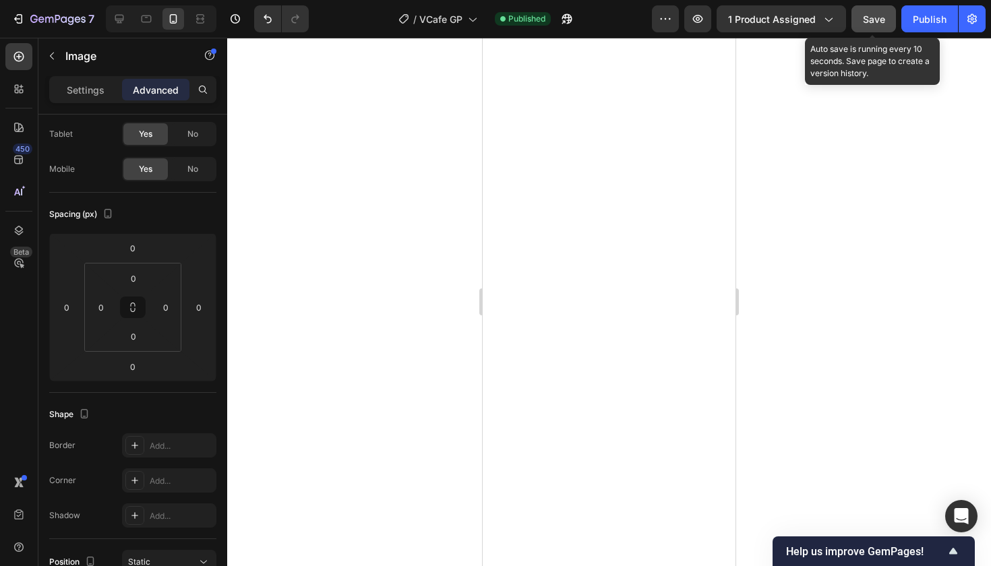
click at [873, 20] on span "Save" at bounding box center [874, 18] width 22 height 11
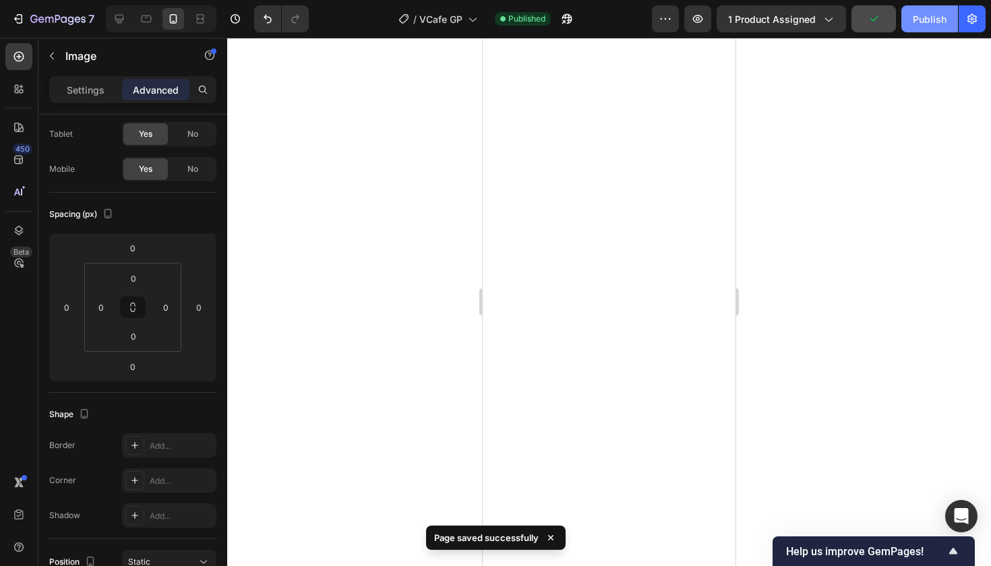
click at [933, 16] on div "Publish" at bounding box center [930, 19] width 34 height 14
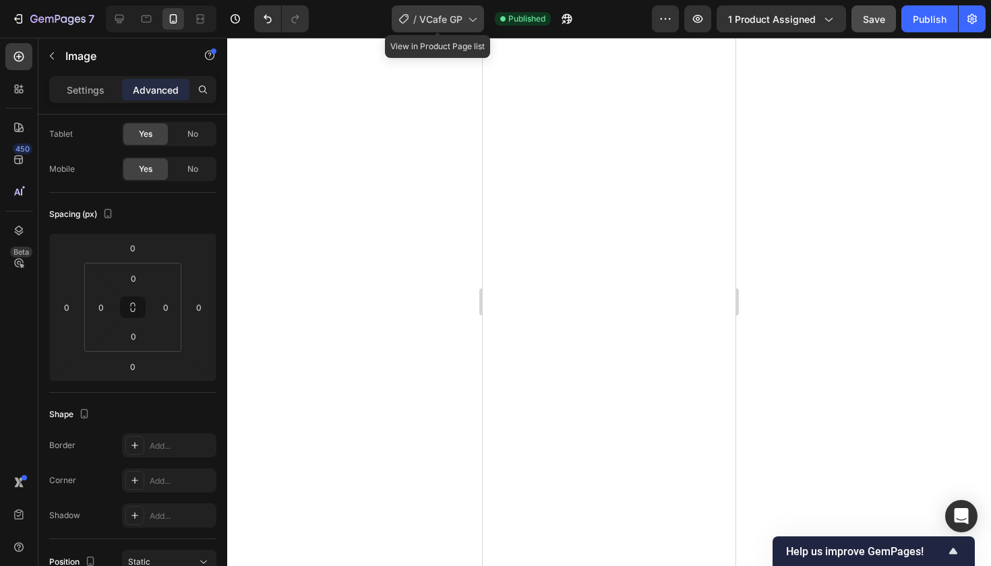
click at [454, 19] on span "VCafe GP" at bounding box center [440, 19] width 43 height 14
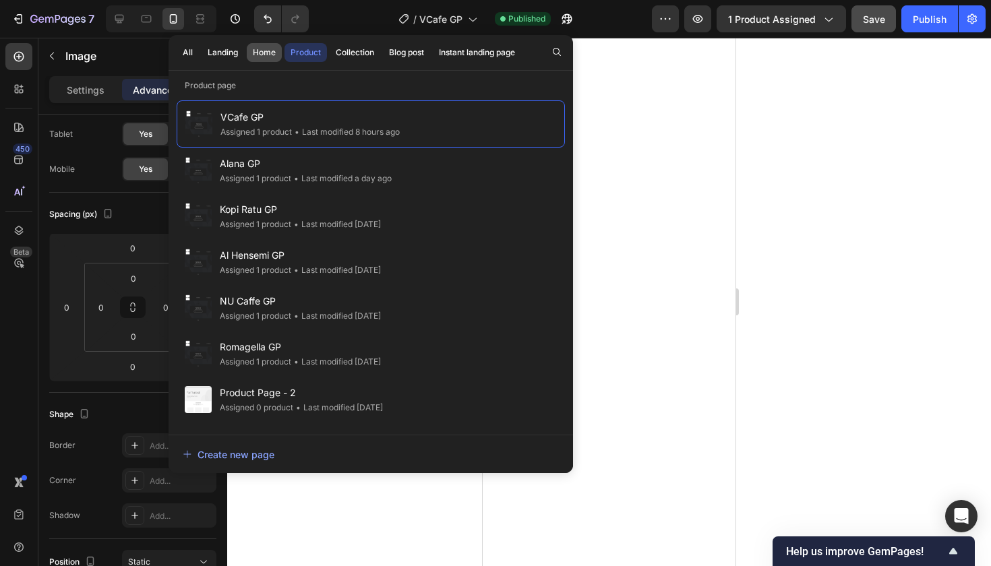
click at [266, 51] on div "Home" at bounding box center [264, 53] width 23 height 12
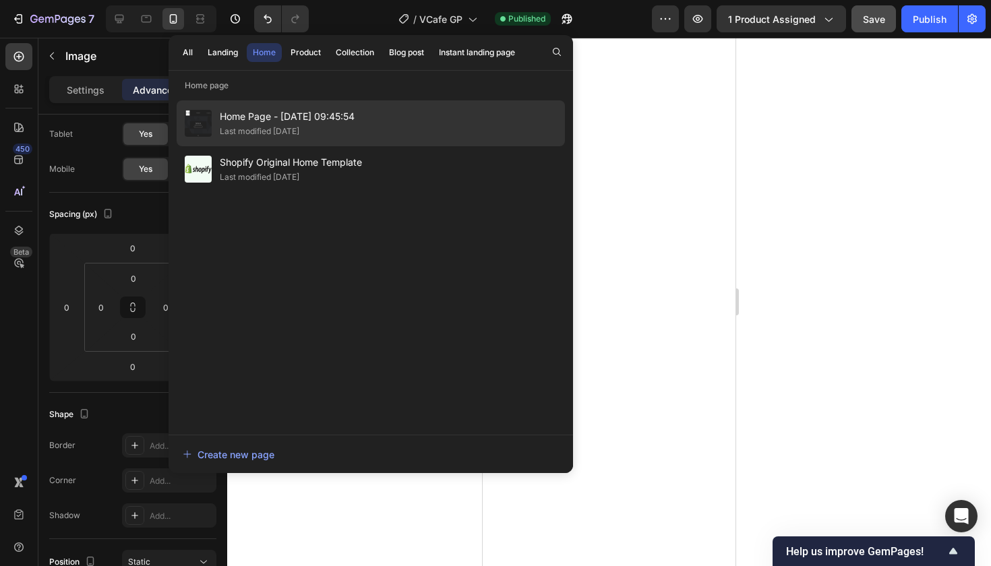
click at [273, 129] on div "Last modified [DATE]" at bounding box center [260, 131] width 80 height 13
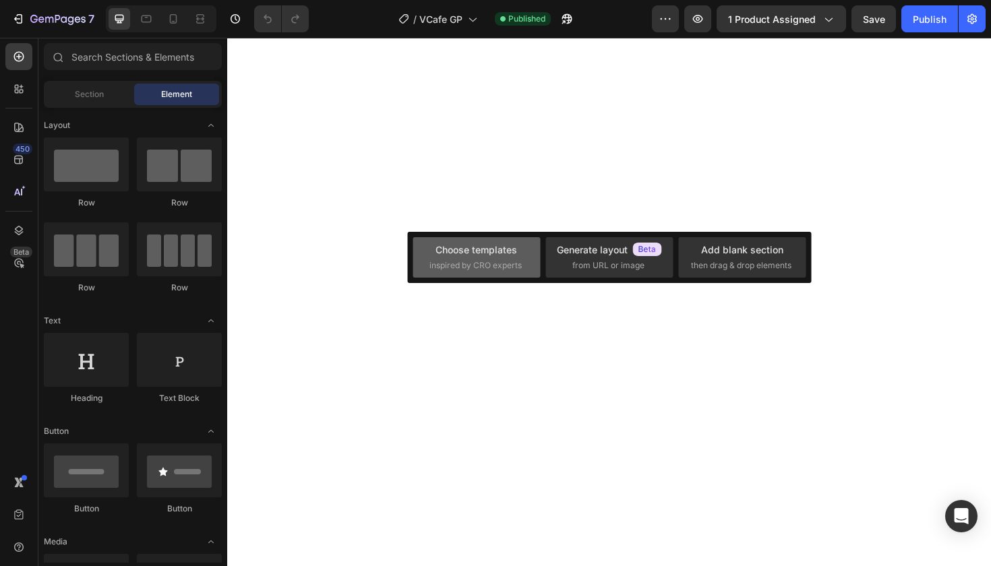
click at [506, 255] on div "Choose templates" at bounding box center [476, 250] width 82 height 14
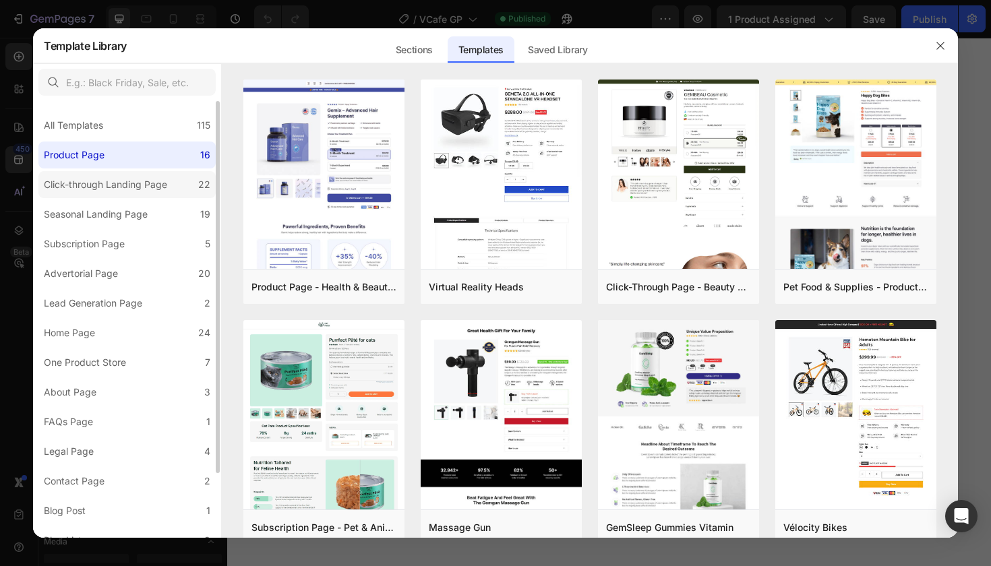
click at [160, 182] on div "Click-through Landing Page" at bounding box center [105, 185] width 123 height 16
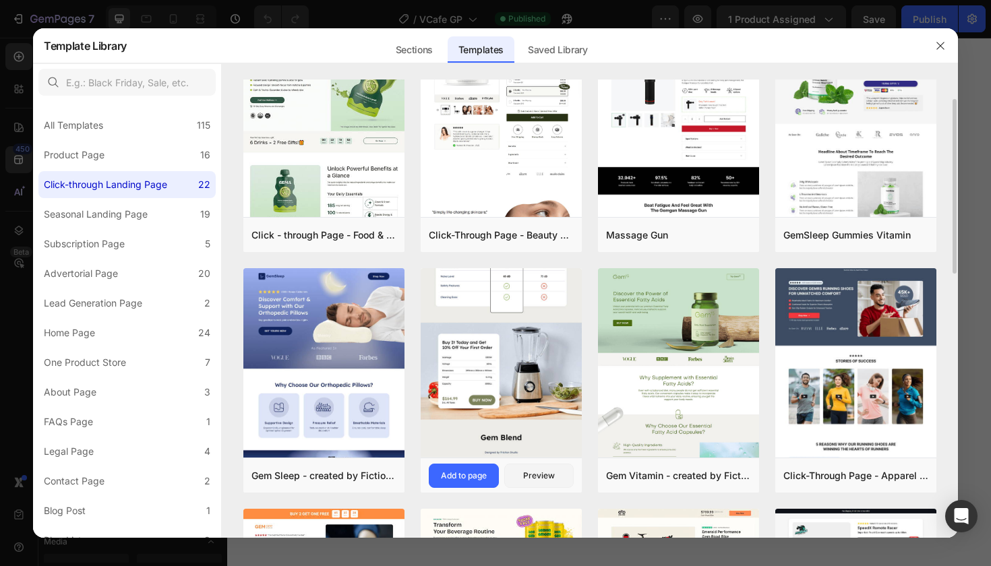
scroll to position [53, 0]
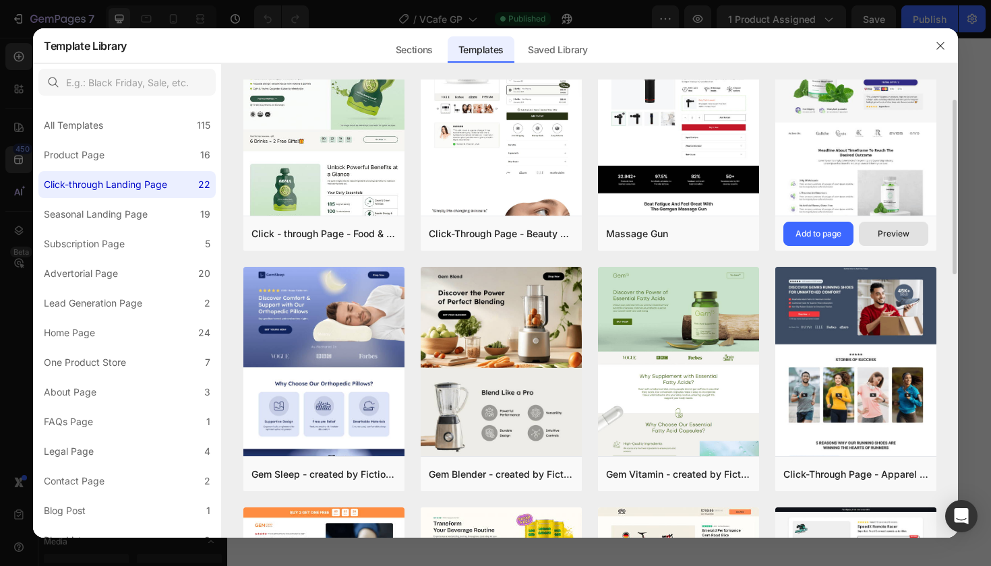
click at [885, 234] on div "Preview" at bounding box center [894, 234] width 32 height 12
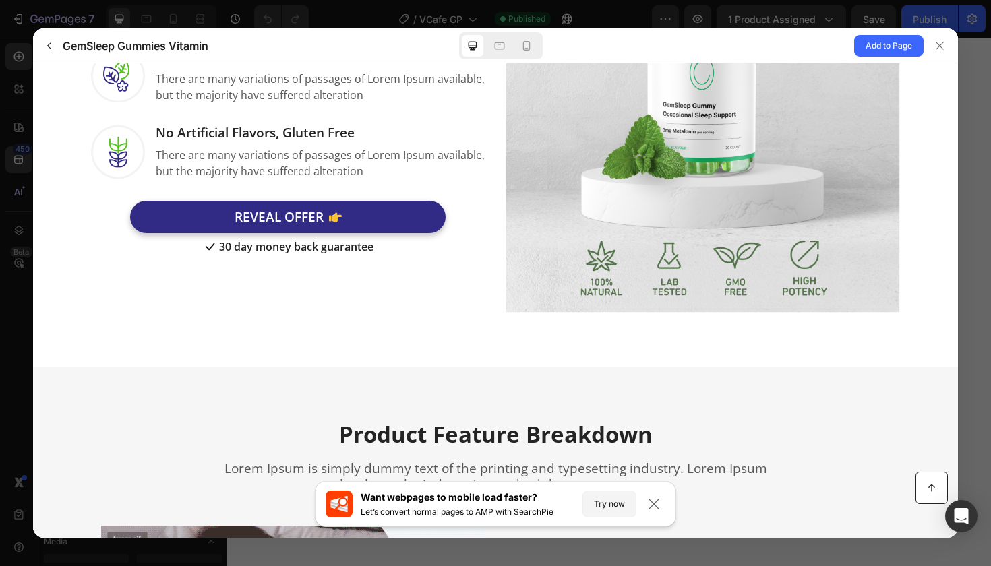
scroll to position [1012, 0]
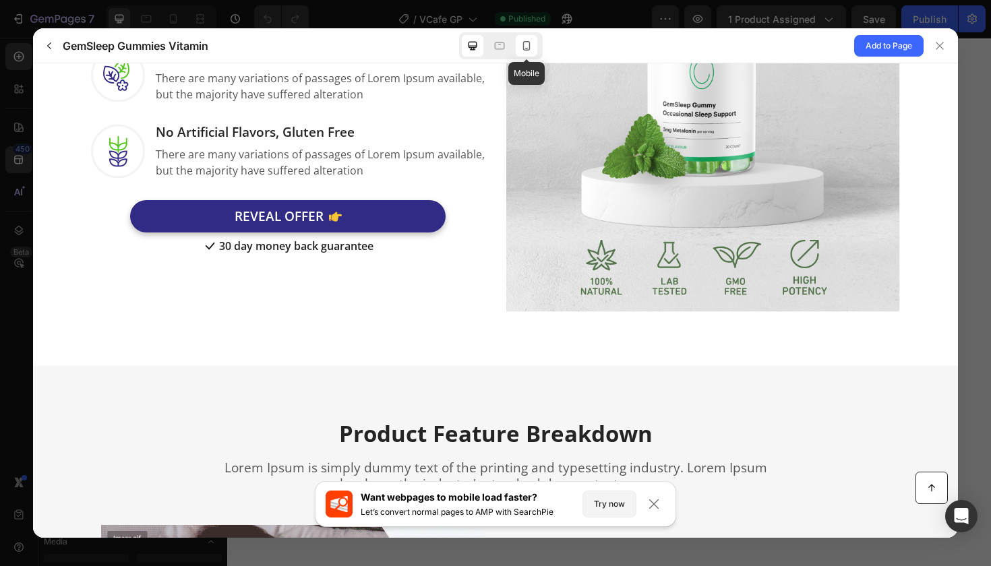
click at [518, 45] on div at bounding box center [527, 46] width 22 height 22
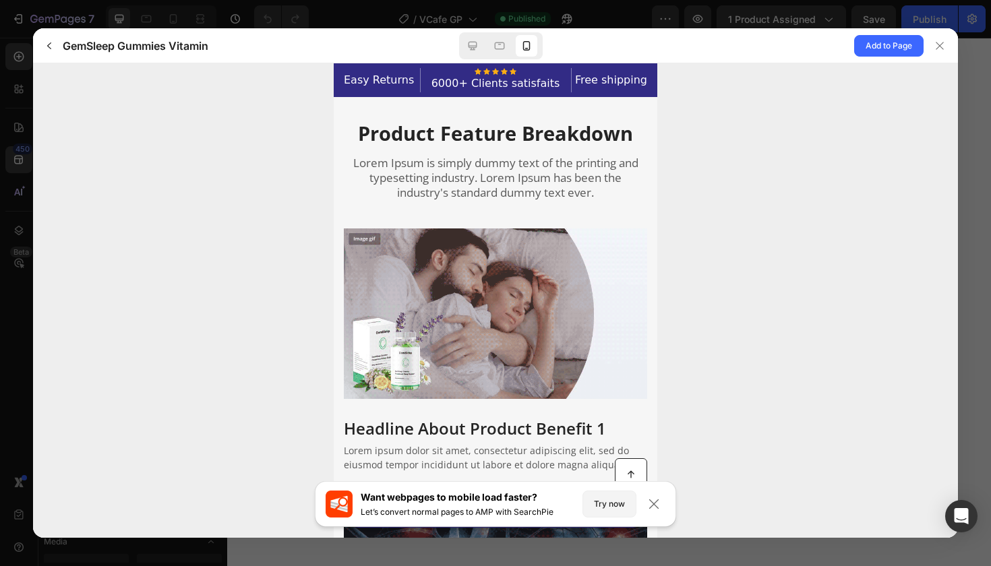
scroll to position [1564, 0]
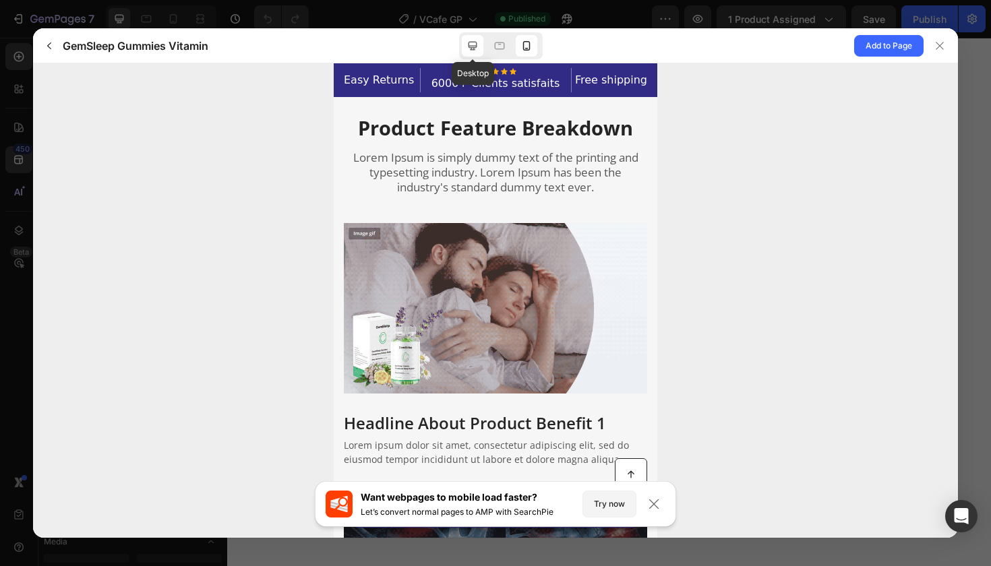
click at [473, 42] on icon at bounding box center [472, 45] width 13 height 13
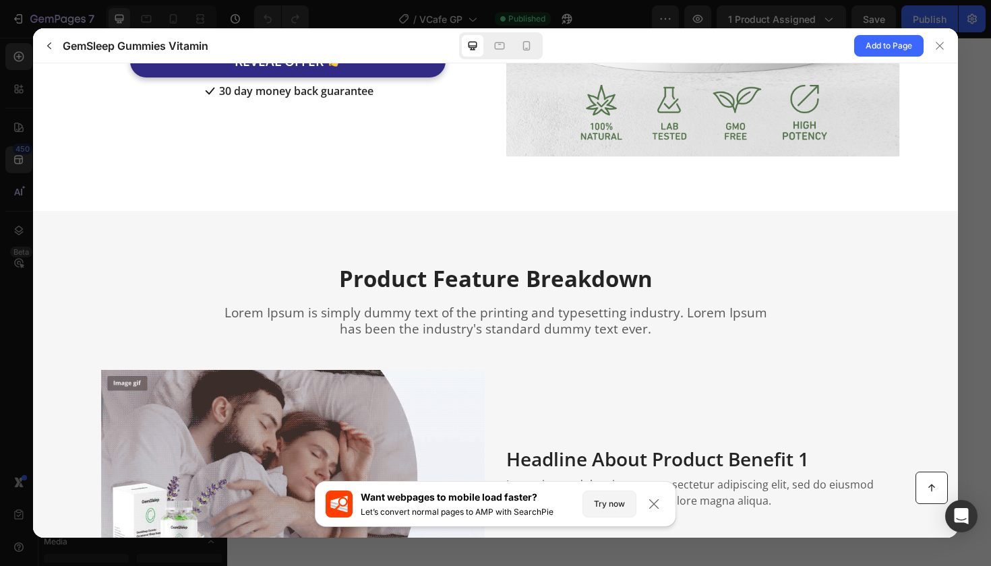
scroll to position [1166, 0]
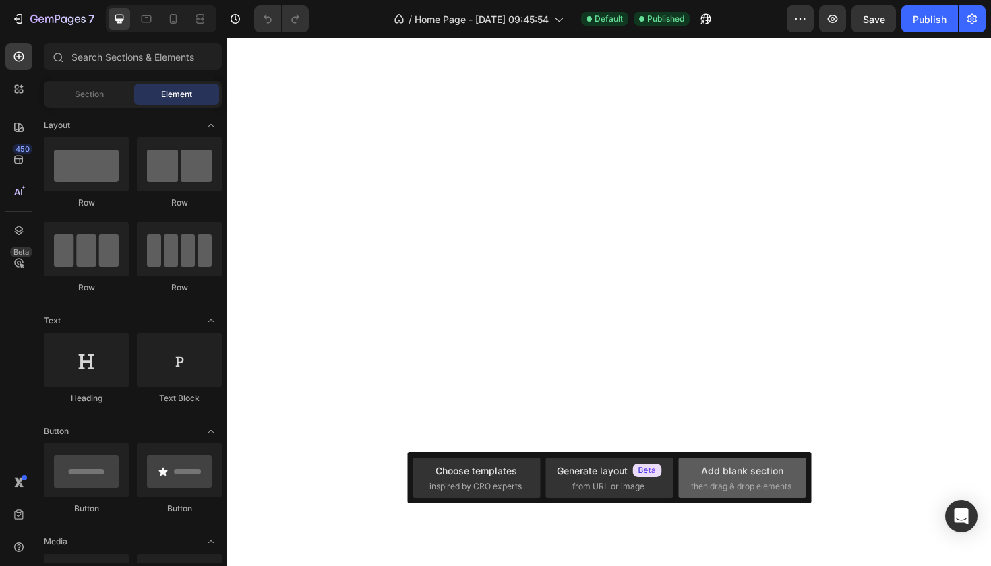
click at [737, 481] on span "then drag & drop elements" at bounding box center [741, 487] width 100 height 12
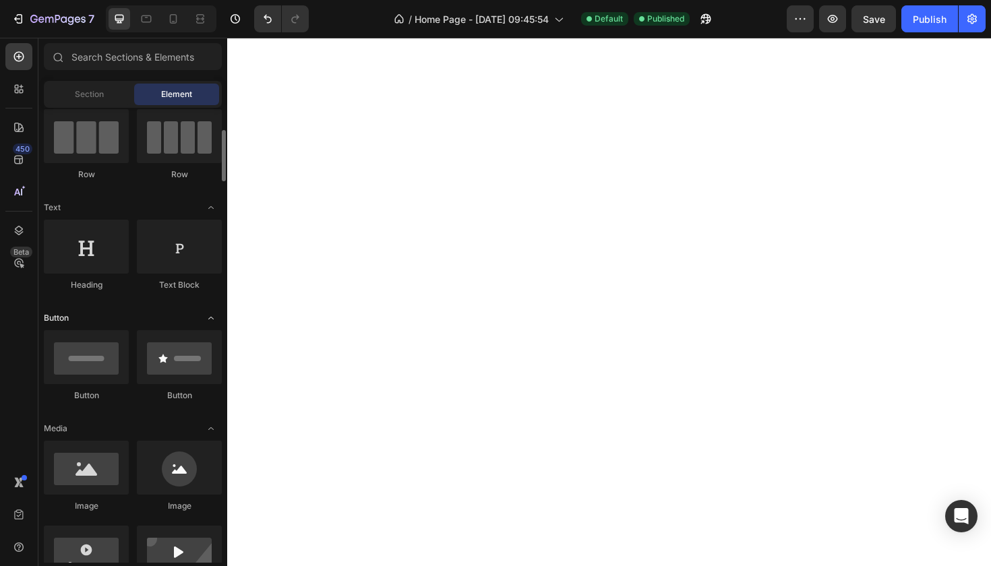
scroll to position [131, 0]
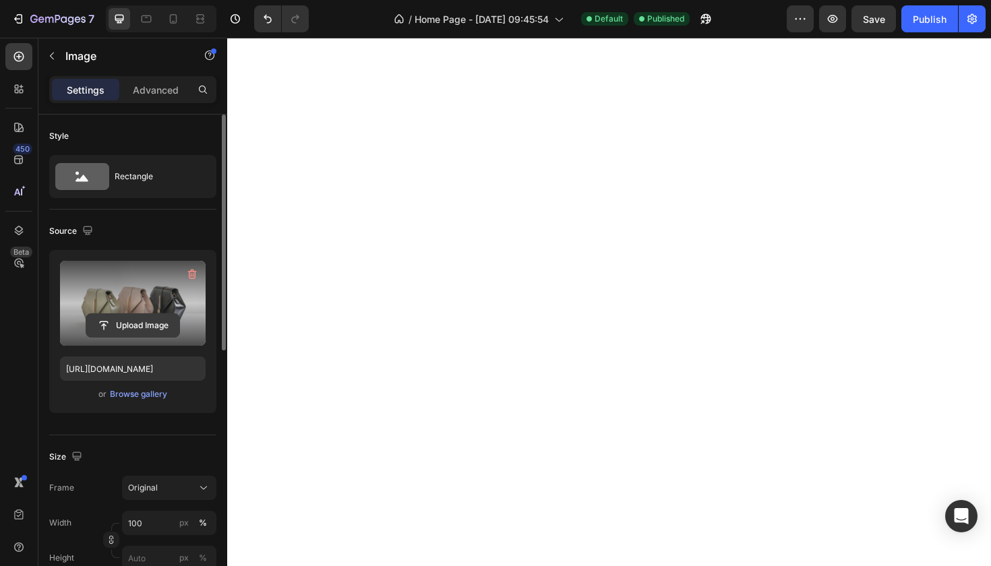
click at [128, 326] on input "file" at bounding box center [132, 325] width 93 height 23
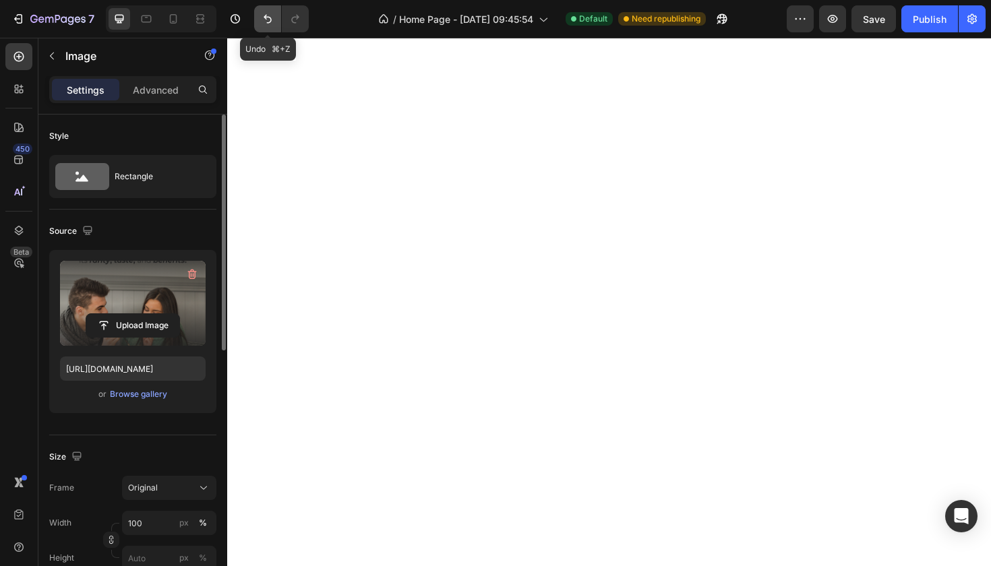
click at [264, 12] on icon "Undo/Redo" at bounding box center [267, 18] width 13 height 13
click at [269, 22] on icon "Undo/Redo" at bounding box center [267, 18] width 13 height 13
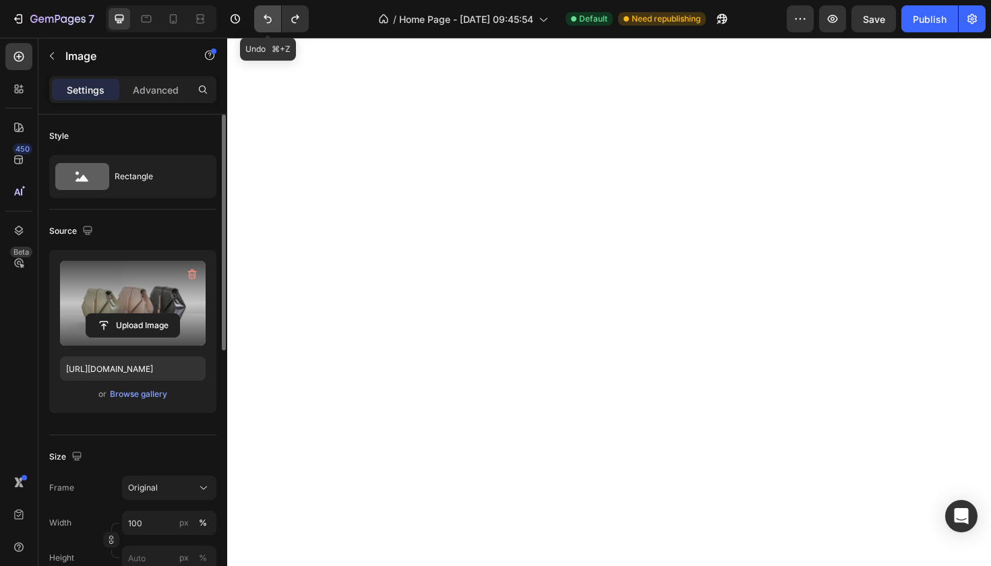
type input "https://cdn.shopify.com/s/files/1/2005/9307/files/image_demo.jpg"
click at [264, 15] on icon "Undo/Redo" at bounding box center [267, 18] width 13 height 13
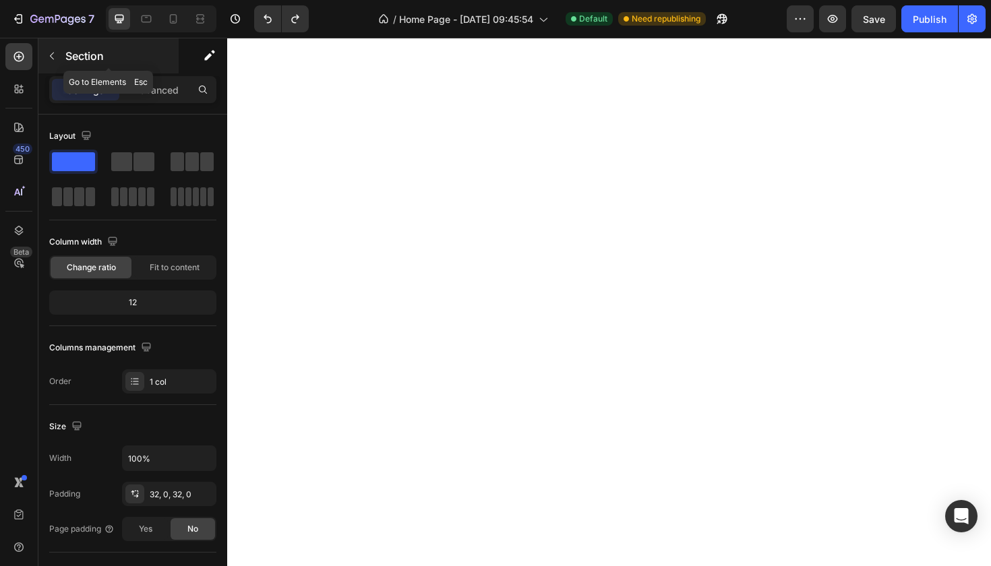
click at [50, 54] on icon "button" at bounding box center [52, 56] width 11 height 11
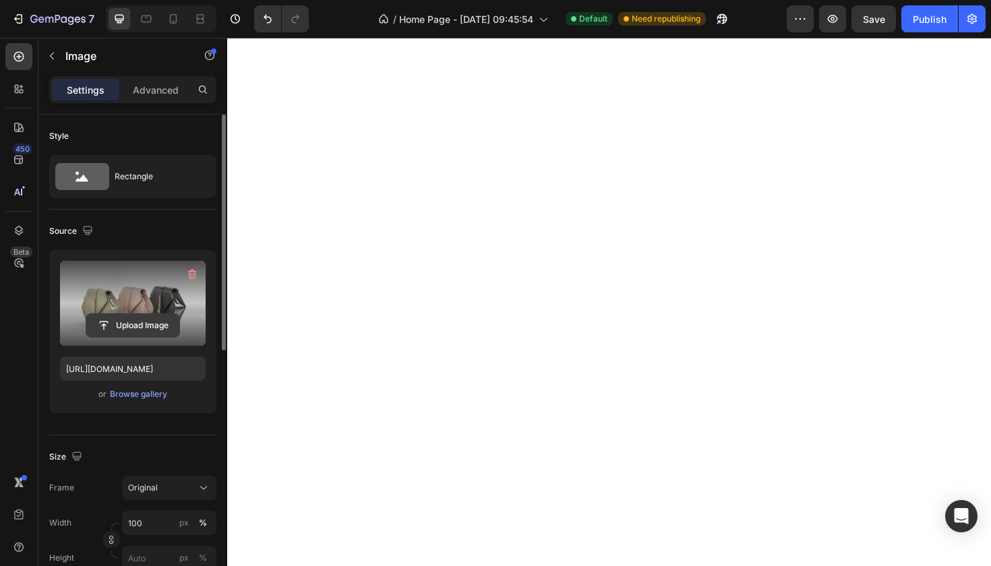
click at [147, 322] on input "file" at bounding box center [132, 325] width 93 height 23
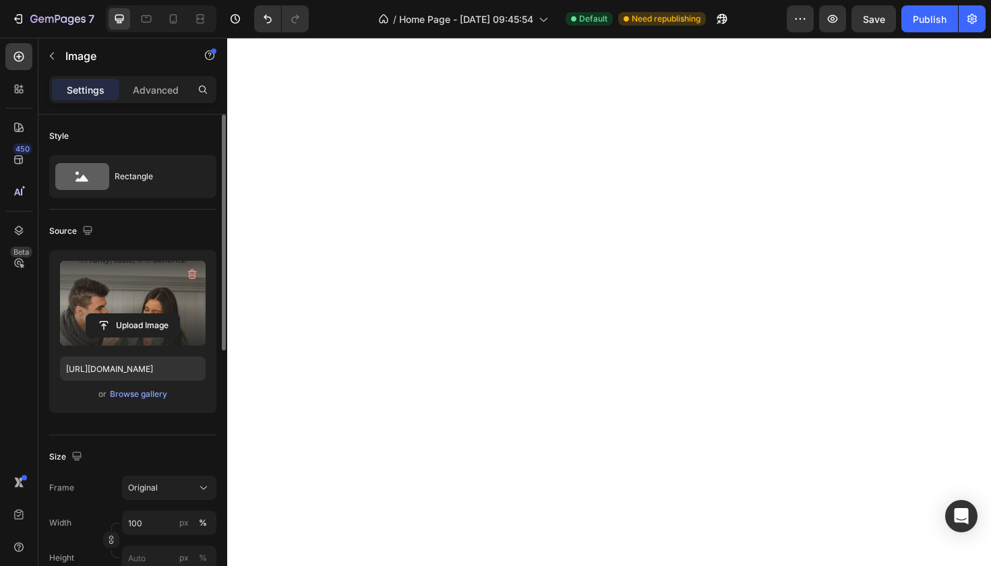
type input "https://cdn.shopify.com/s/files/1/0777/5082/9298/files/gempages_583454554859766…"
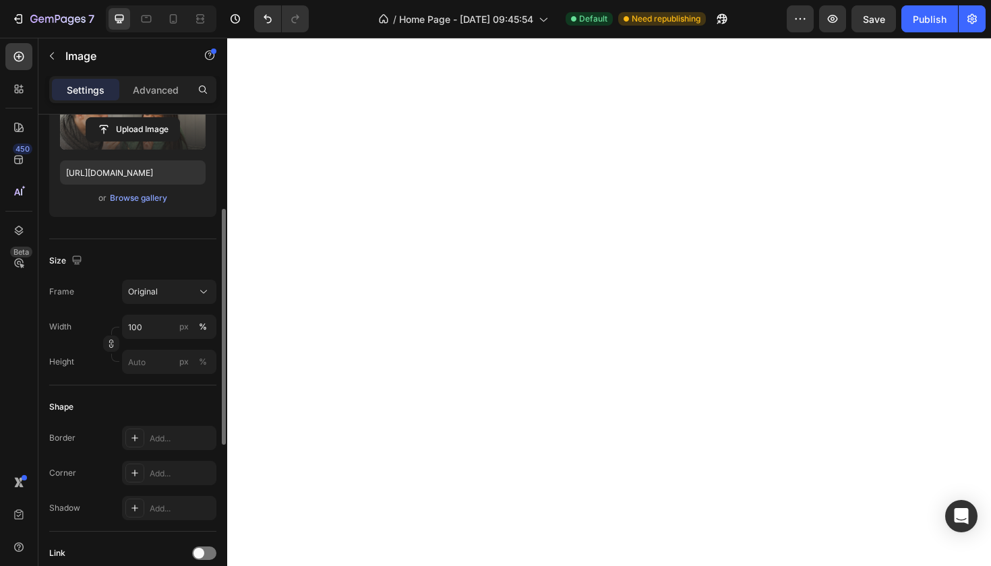
scroll to position [196, 0]
click at [176, 471] on div "Add..." at bounding box center [181, 474] width 63 height 12
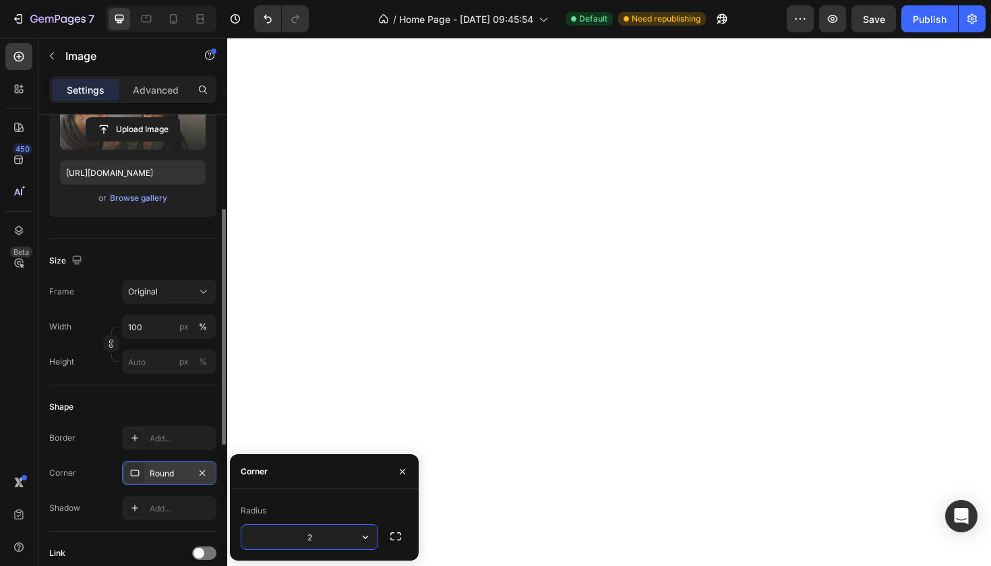
type input "20"
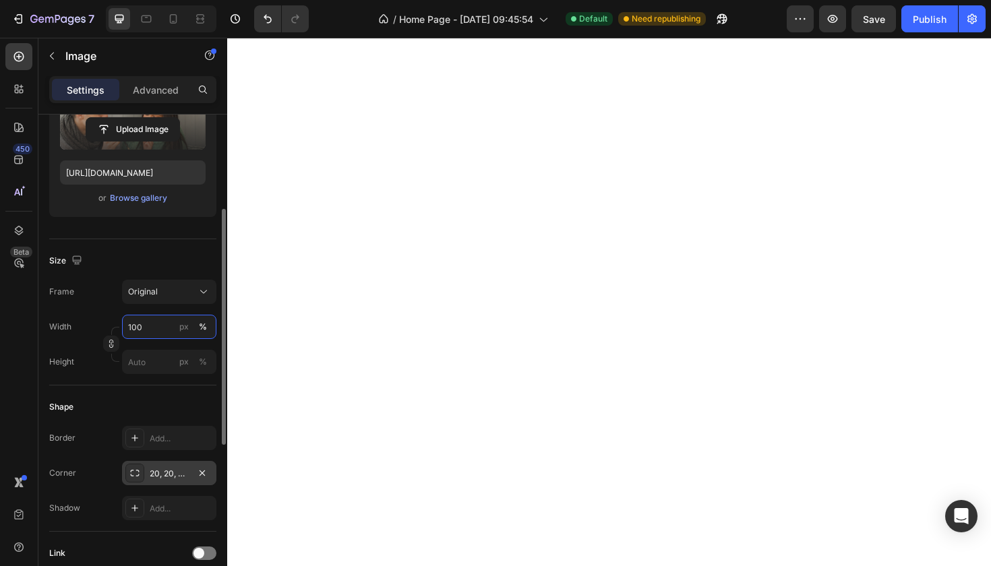
click at [145, 327] on input "100" at bounding box center [169, 327] width 94 height 24
drag, startPoint x: 145, startPoint y: 327, endPoint x: 116, endPoint y: 327, distance: 29.0
click at [116, 327] on div "Width 100 px % Height px %" at bounding box center [132, 344] width 167 height 59
type input "80"
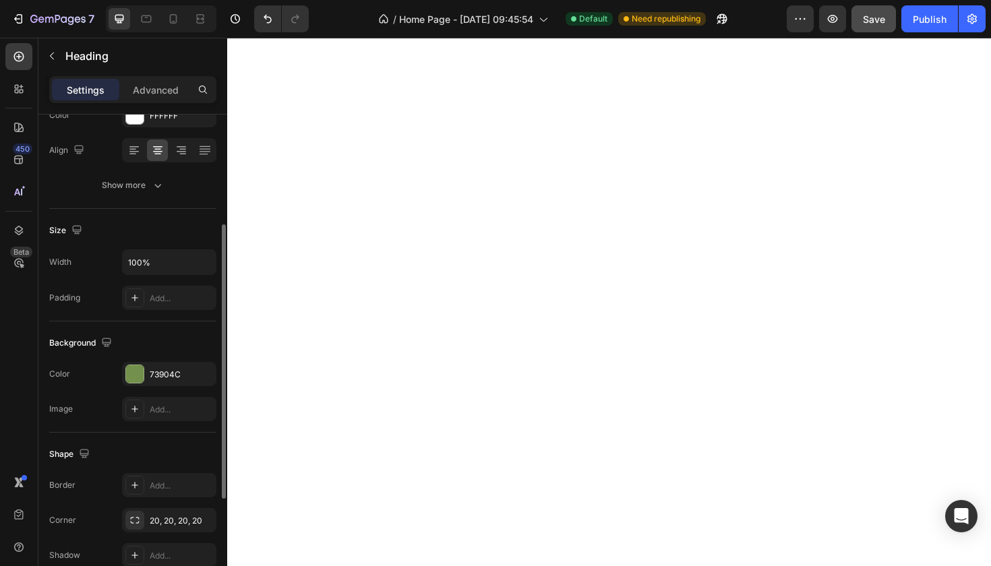
scroll to position [0, 0]
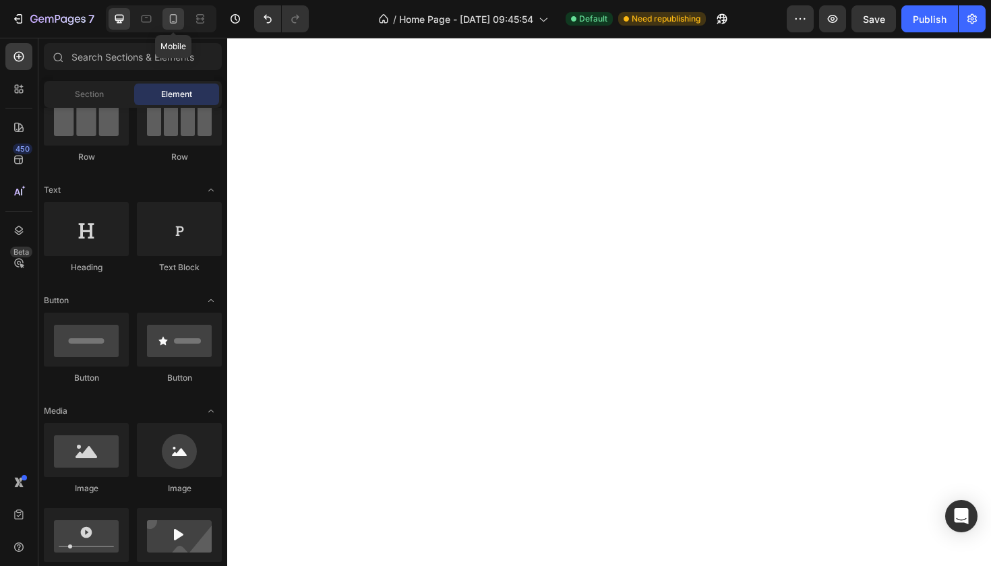
click at [173, 18] on icon at bounding box center [172, 18] width 13 height 13
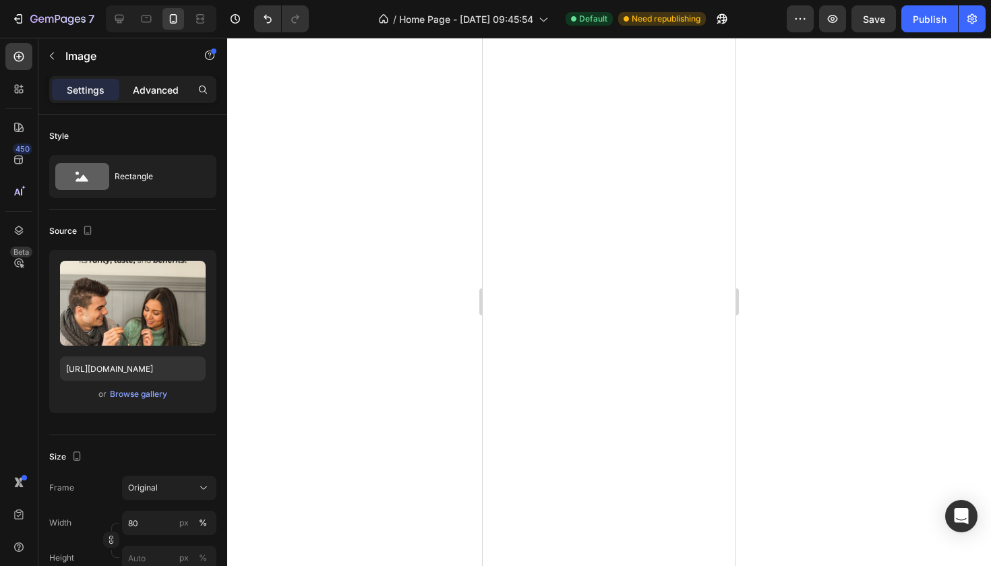
click at [161, 83] on p "Advanced" at bounding box center [156, 90] width 46 height 14
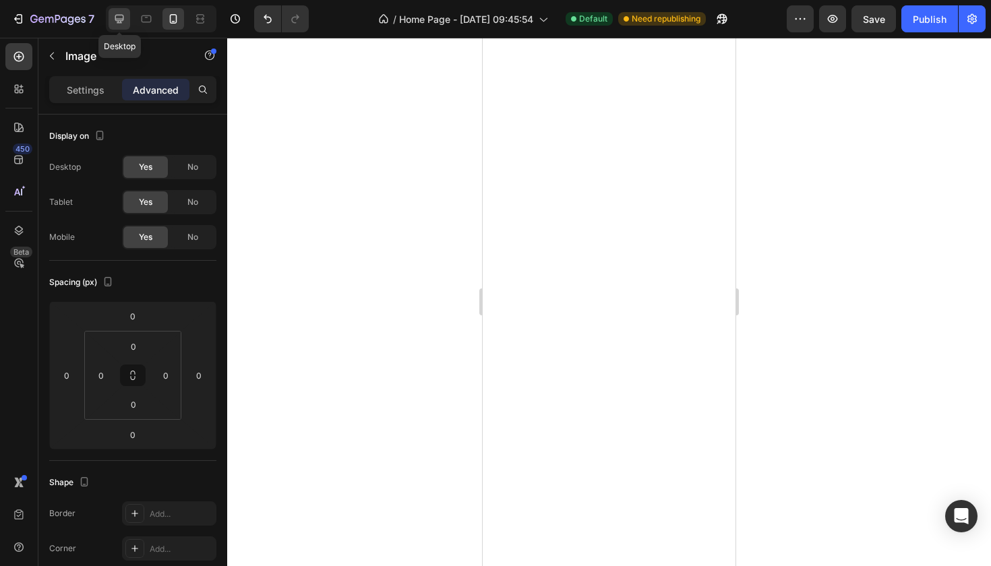
click at [117, 16] on icon at bounding box center [119, 19] width 9 height 9
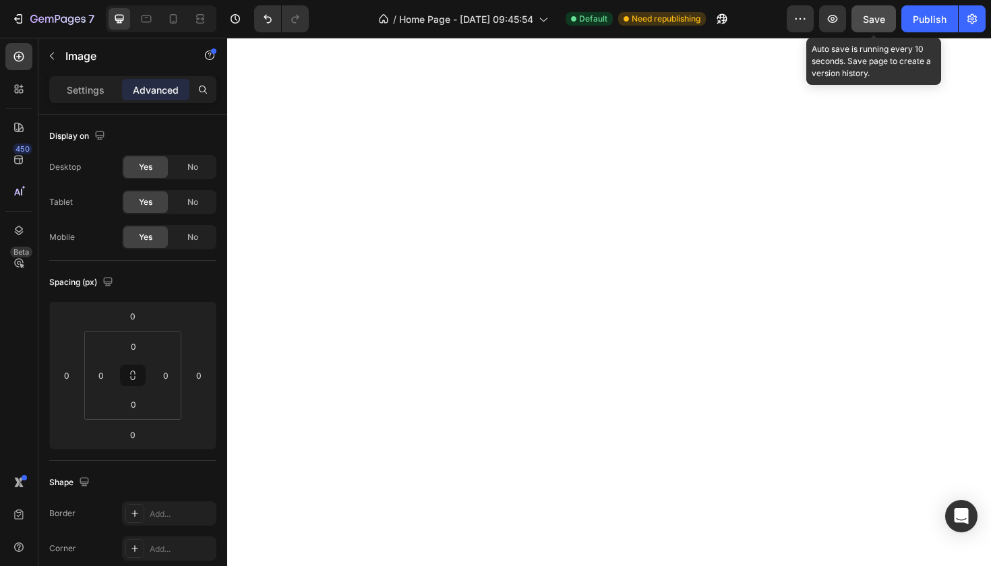
click at [875, 14] on span "Save" at bounding box center [874, 18] width 22 height 11
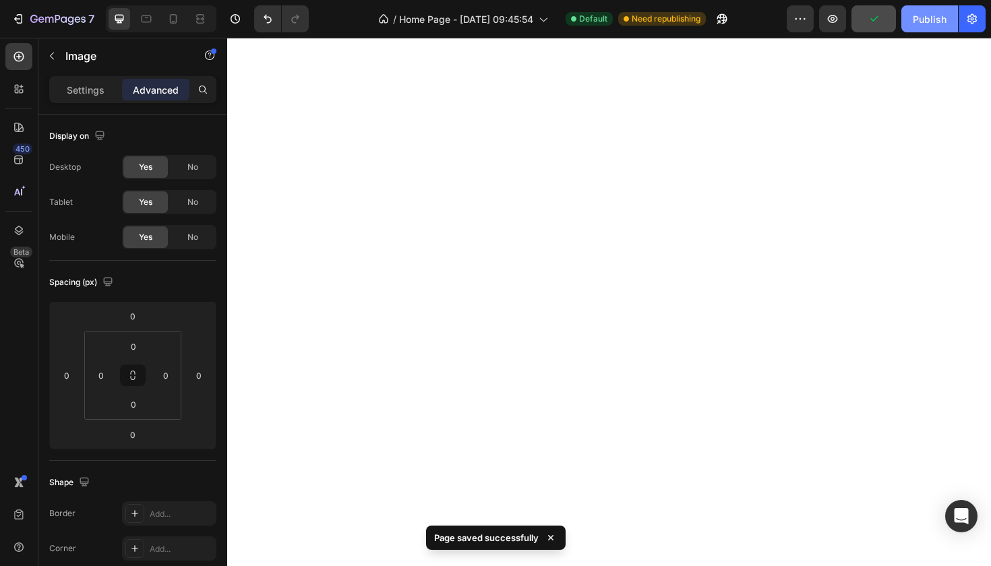
click at [932, 24] on div "Publish" at bounding box center [930, 19] width 34 height 14
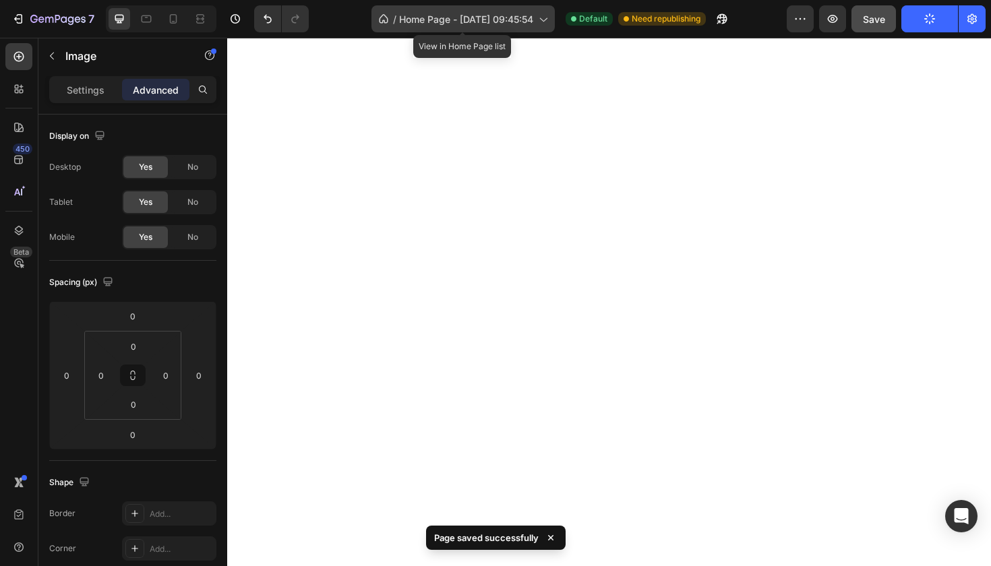
click at [458, 18] on span "Home Page - Sep 9, 09:45:54" at bounding box center [466, 19] width 134 height 14
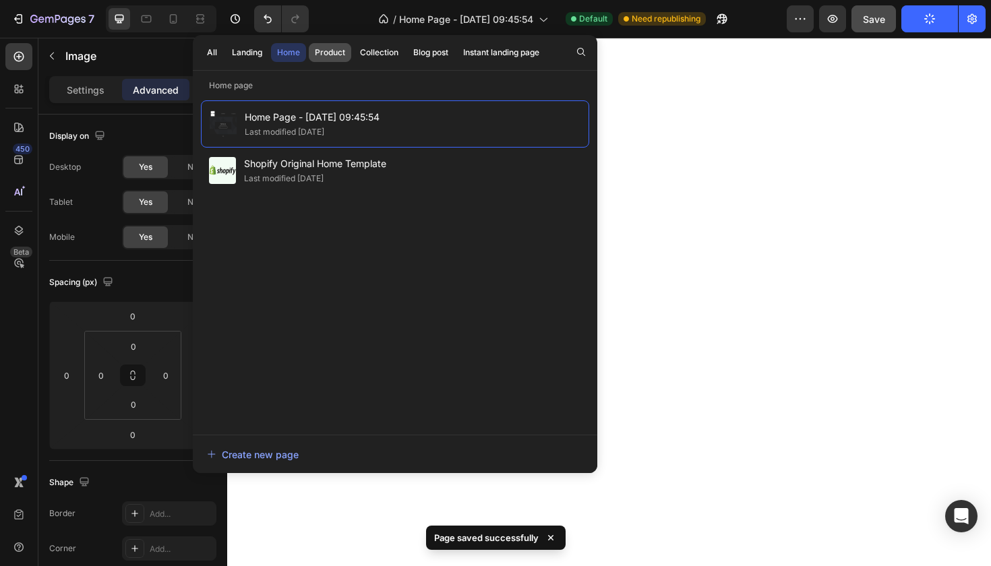
click at [332, 56] on div "Product" at bounding box center [330, 53] width 30 height 12
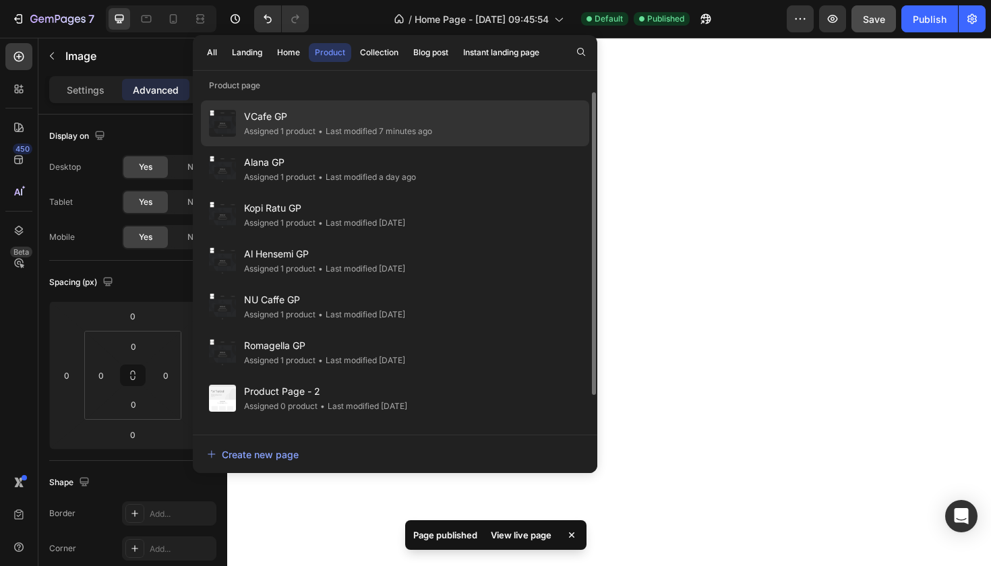
click at [309, 121] on span "VCafe GP" at bounding box center [338, 117] width 188 height 16
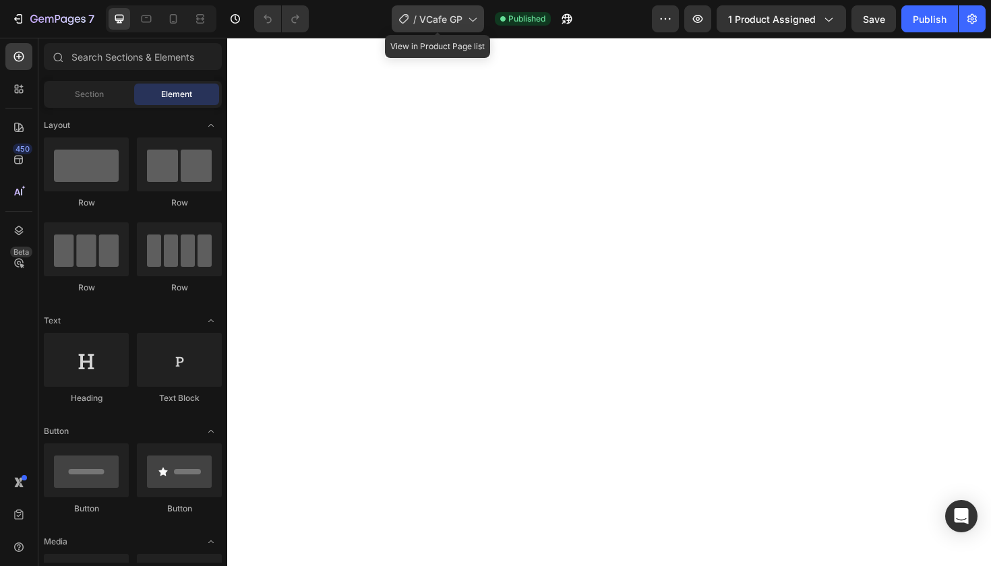
click at [436, 24] on span "VCafe GP" at bounding box center [440, 19] width 43 height 14
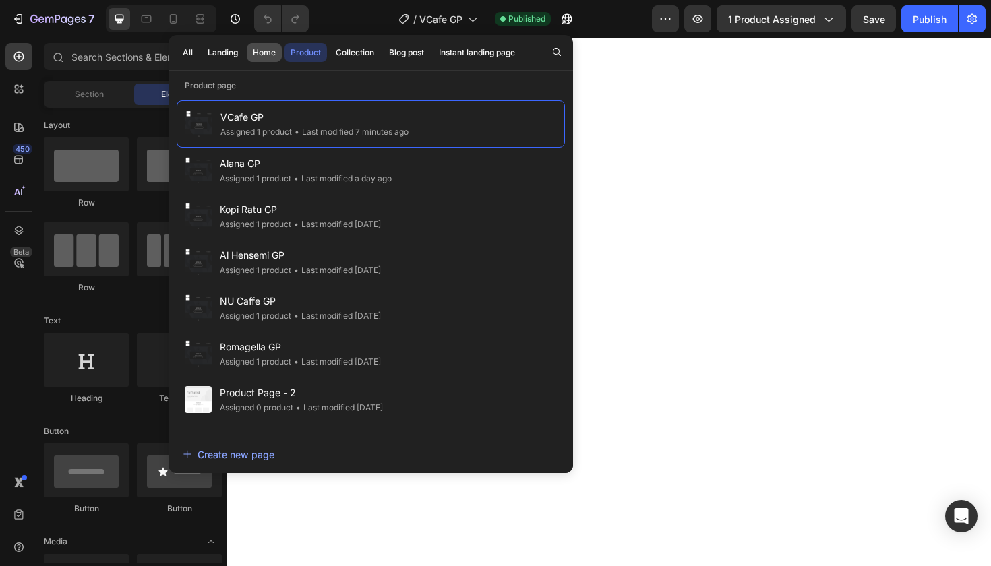
click at [260, 48] on div "Home" at bounding box center [264, 53] width 23 height 12
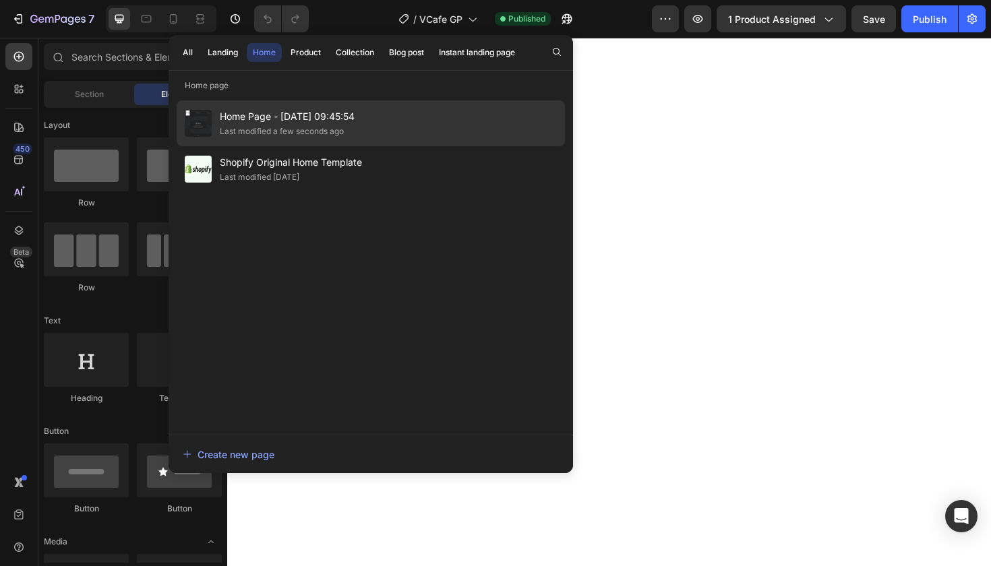
click at [264, 115] on span "Home Page - [DATE] 09:45:54" at bounding box center [287, 117] width 135 height 16
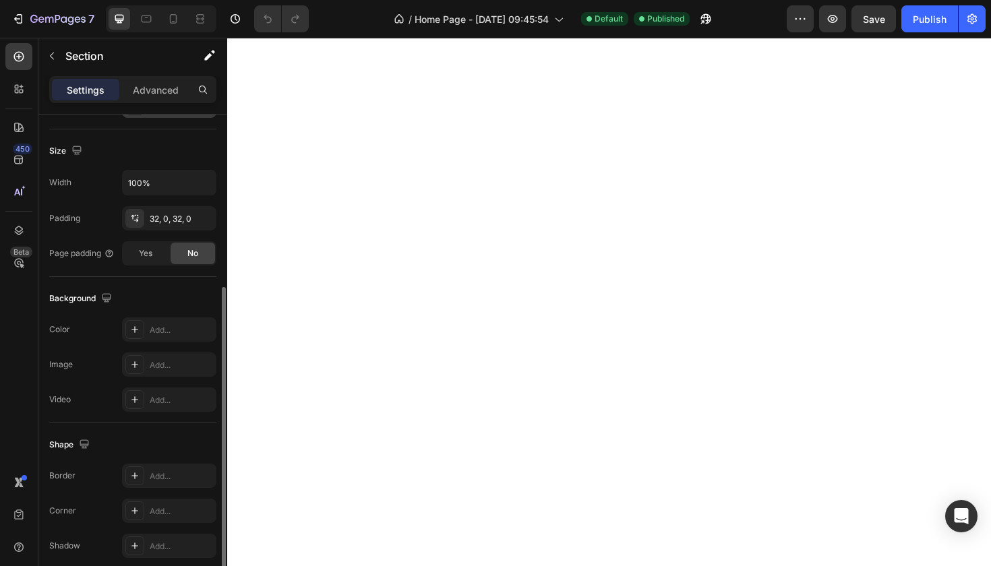
scroll to position [286, 0]
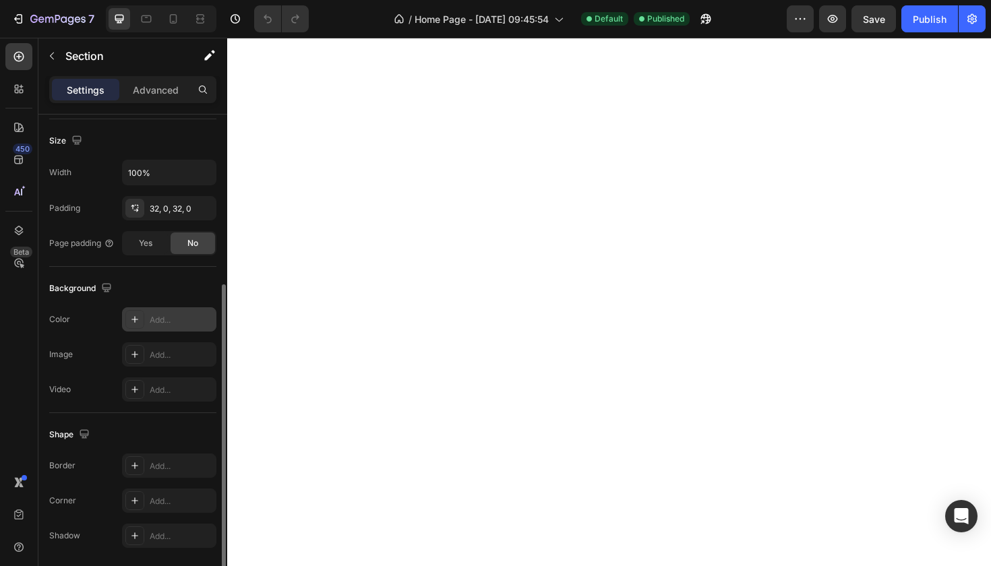
click at [177, 318] on div "Add..." at bounding box center [181, 320] width 63 height 12
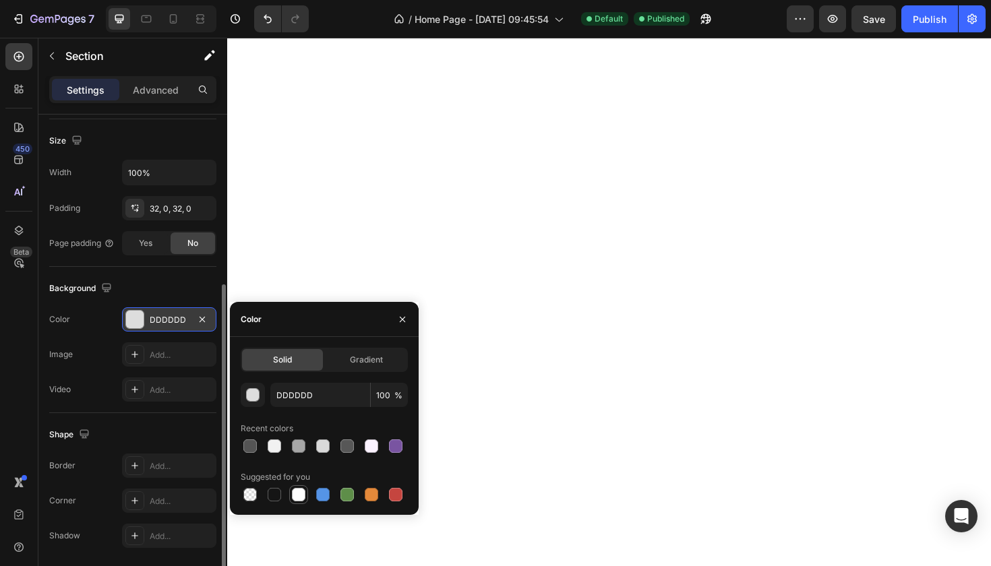
click at [299, 497] on div at bounding box center [298, 494] width 13 height 13
type input "FFFFFF"
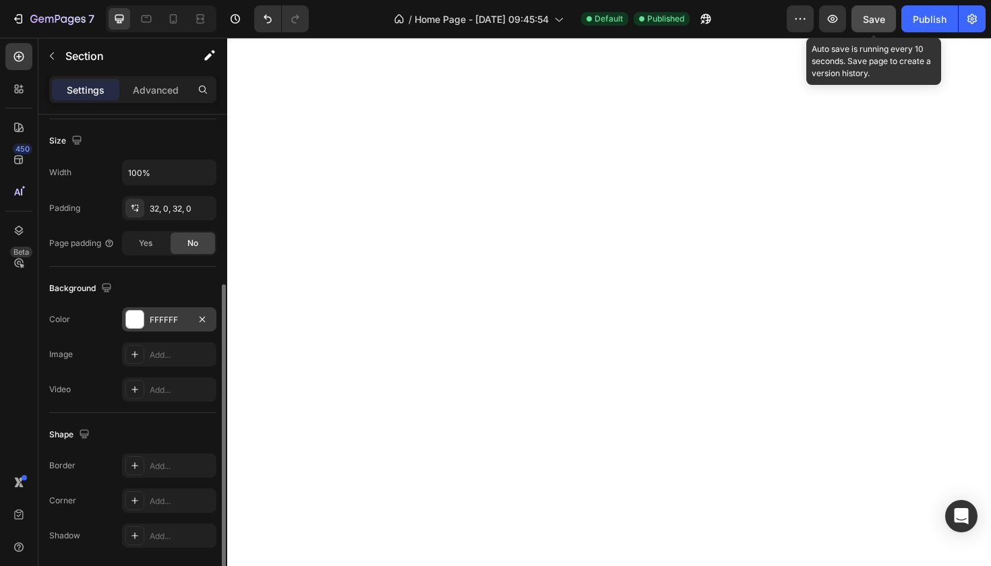
click at [870, 18] on span "Save" at bounding box center [874, 18] width 22 height 11
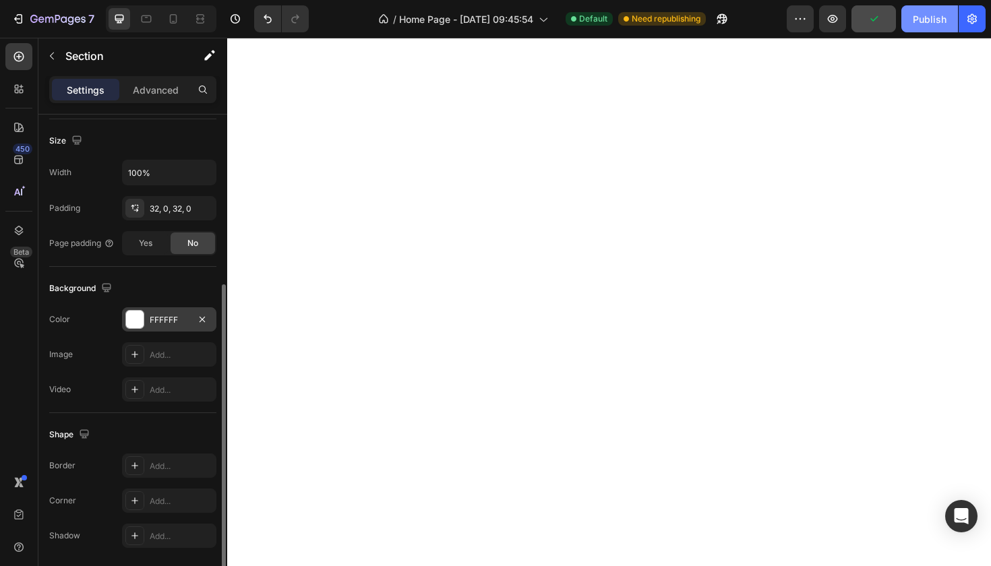
click at [933, 16] on div "Publish" at bounding box center [930, 19] width 34 height 14
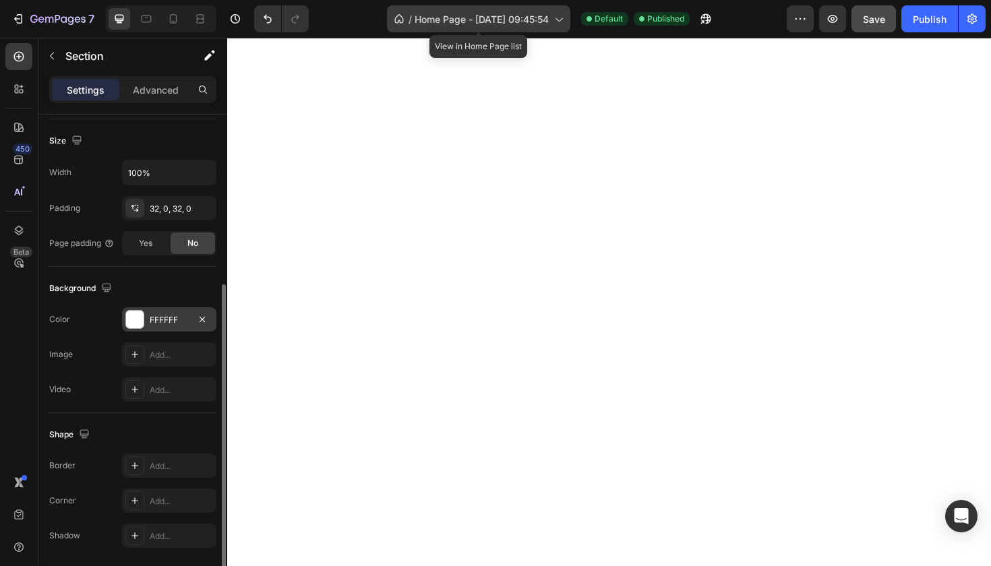
click at [532, 21] on span "Home Page - Sep 9, 09:45:54" at bounding box center [482, 19] width 134 height 14
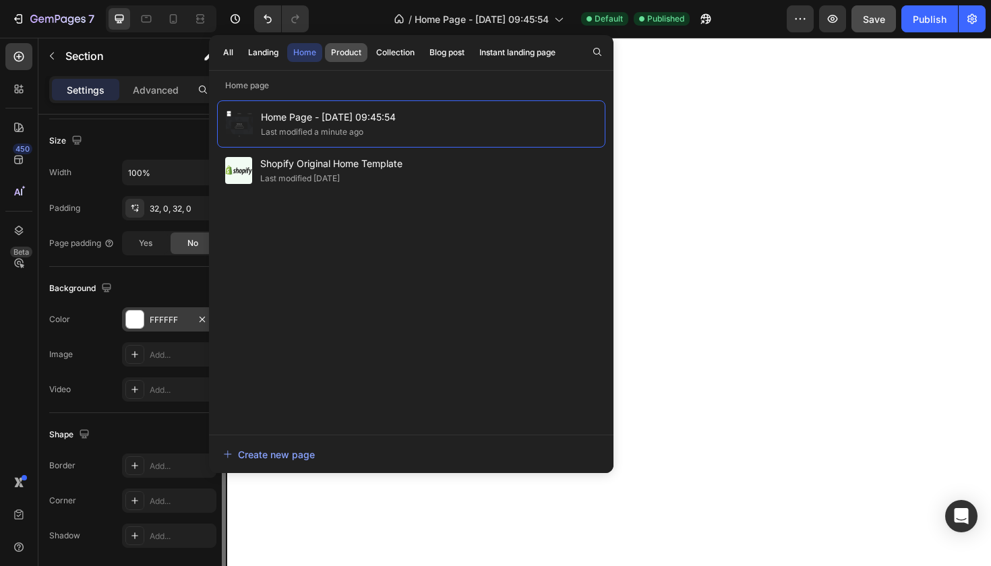
click at [351, 52] on div "Product" at bounding box center [346, 53] width 30 height 12
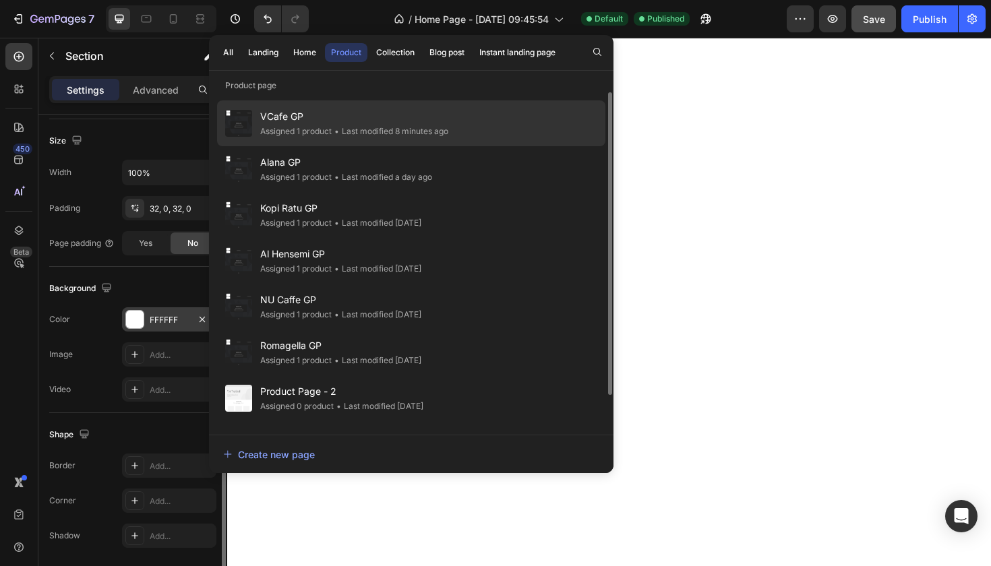
click at [342, 125] on div "• Last modified 8 minutes ago" at bounding box center [390, 131] width 117 height 13
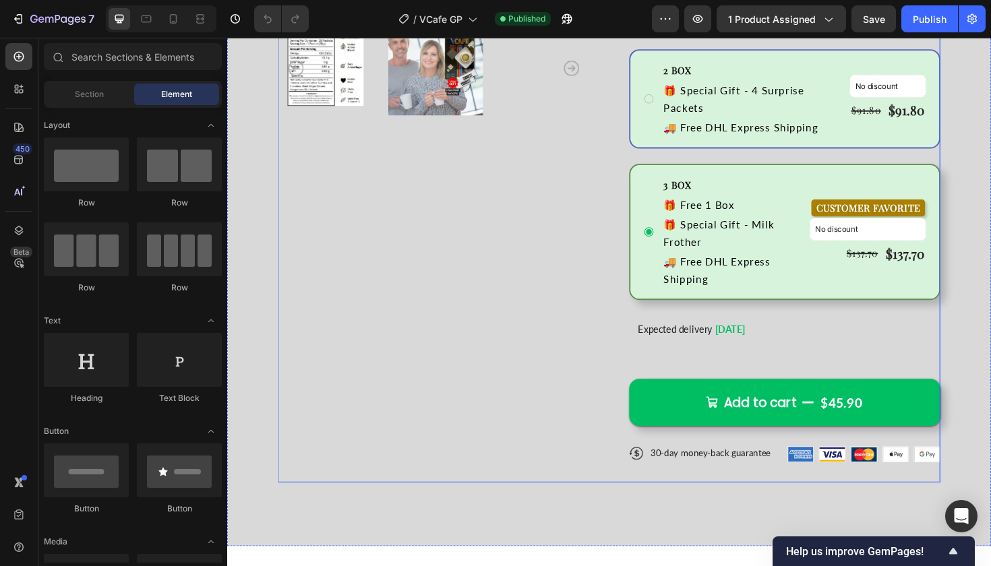
scroll to position [462, 0]
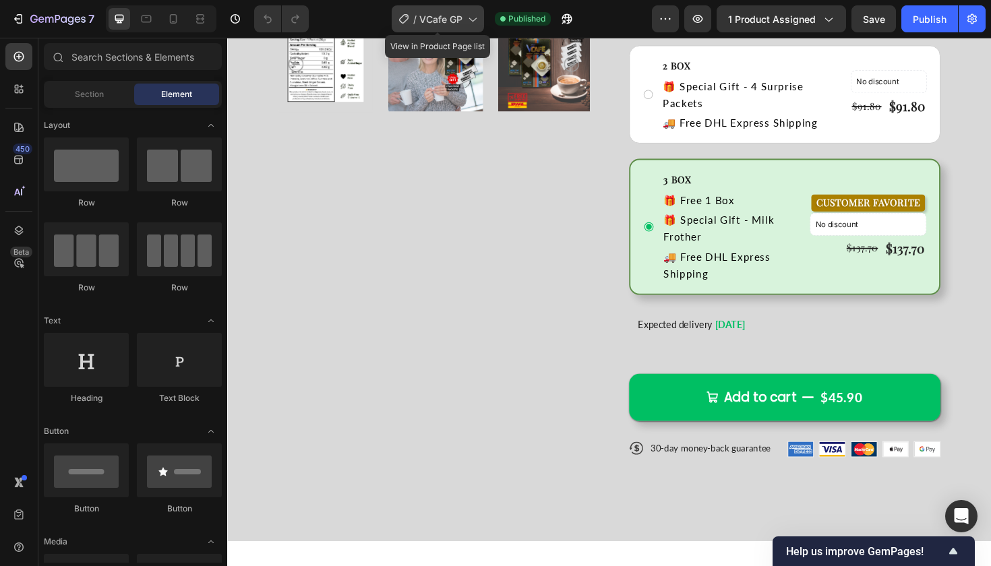
click at [441, 22] on span "VCafe GP" at bounding box center [440, 19] width 43 height 14
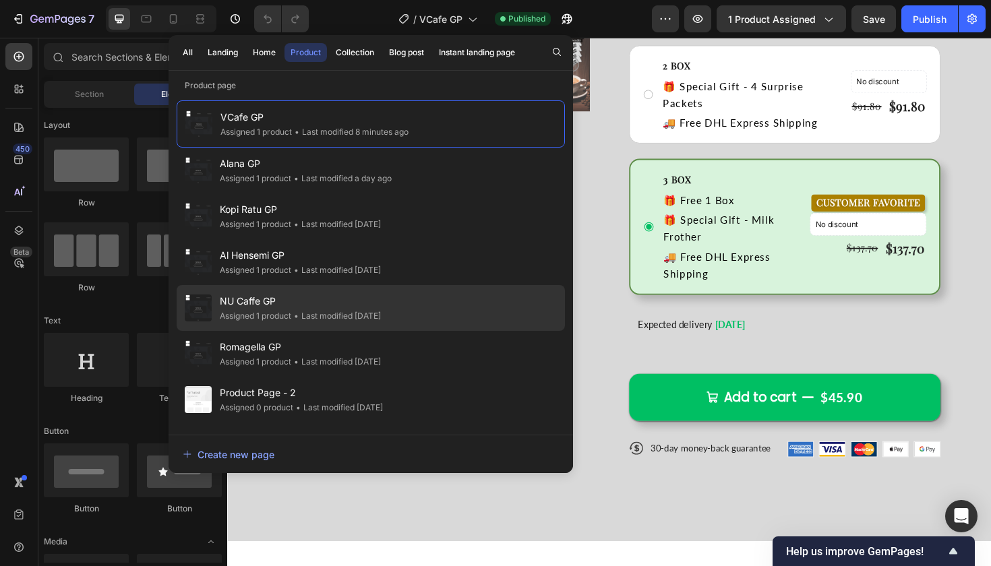
click at [286, 299] on span "NU Caffe GP" at bounding box center [300, 301] width 161 height 16
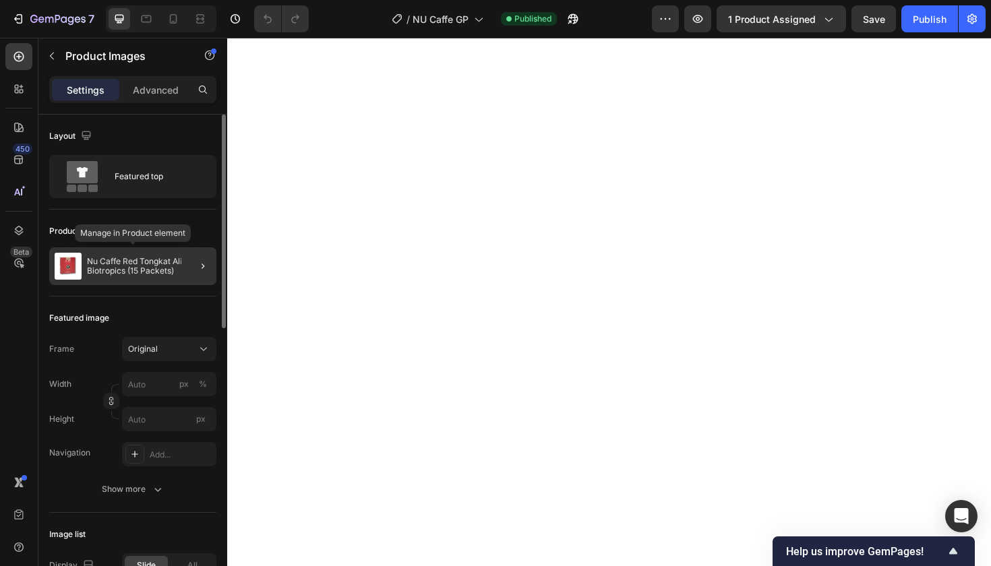
click at [178, 270] on p "Nu Caffe Red Tongkat Ali Biotropics (15 Packets)" at bounding box center [149, 266] width 124 height 19
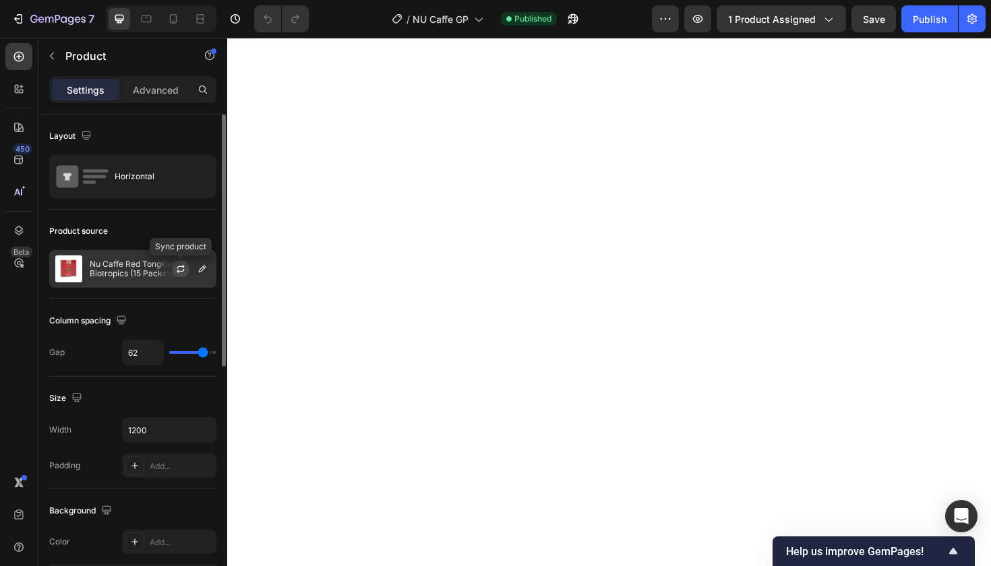
click at [181, 269] on icon "button" at bounding box center [180, 269] width 11 height 11
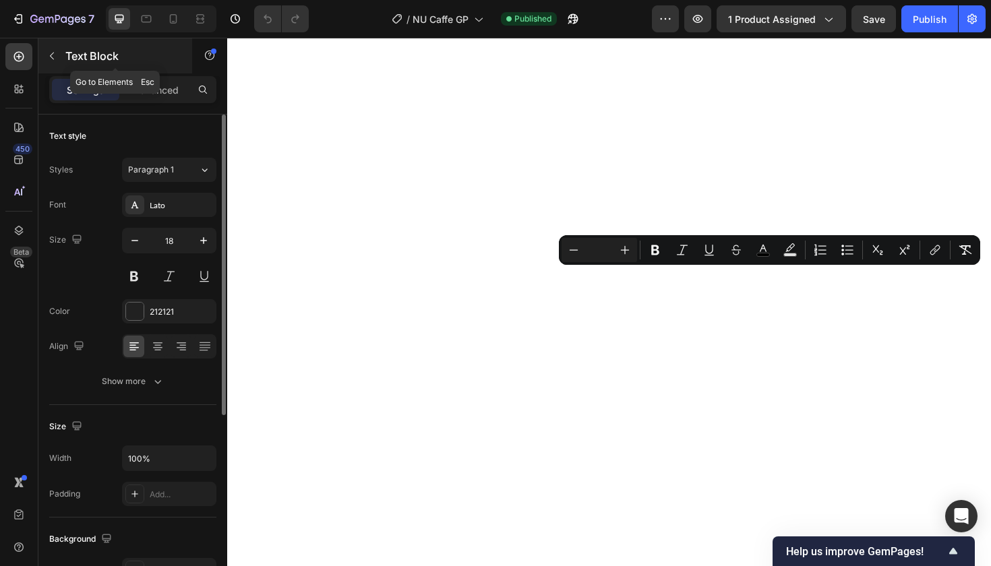
click at [47, 51] on icon "button" at bounding box center [52, 56] width 11 height 11
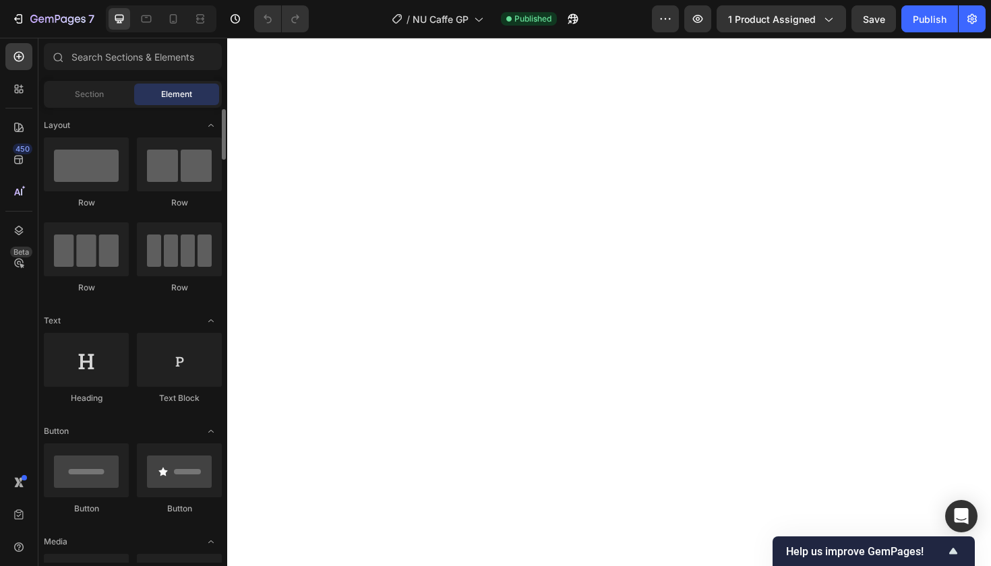
scroll to position [4, 0]
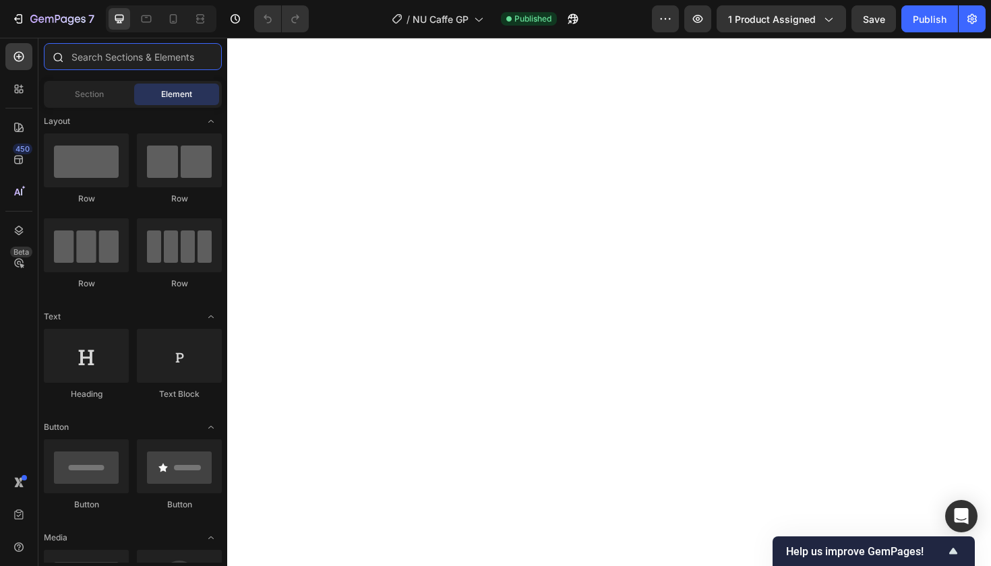
click at [117, 57] on input "text" at bounding box center [133, 56] width 178 height 27
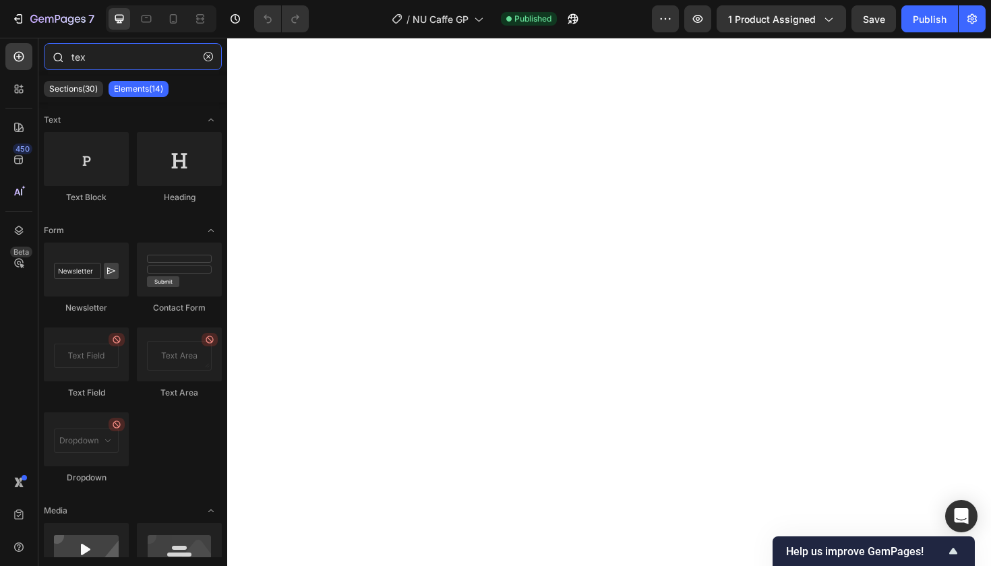
type input "text"
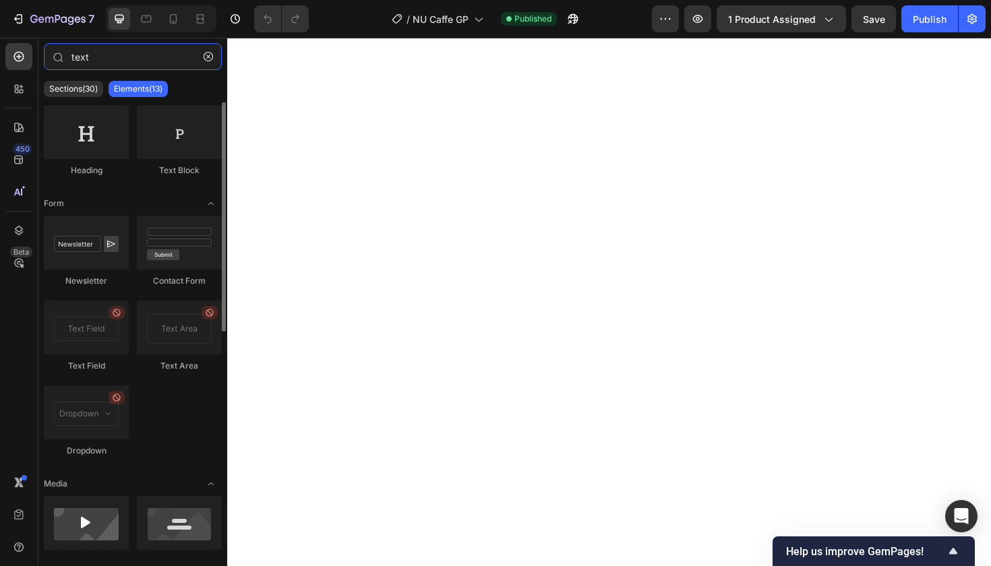
scroll to position [0, 0]
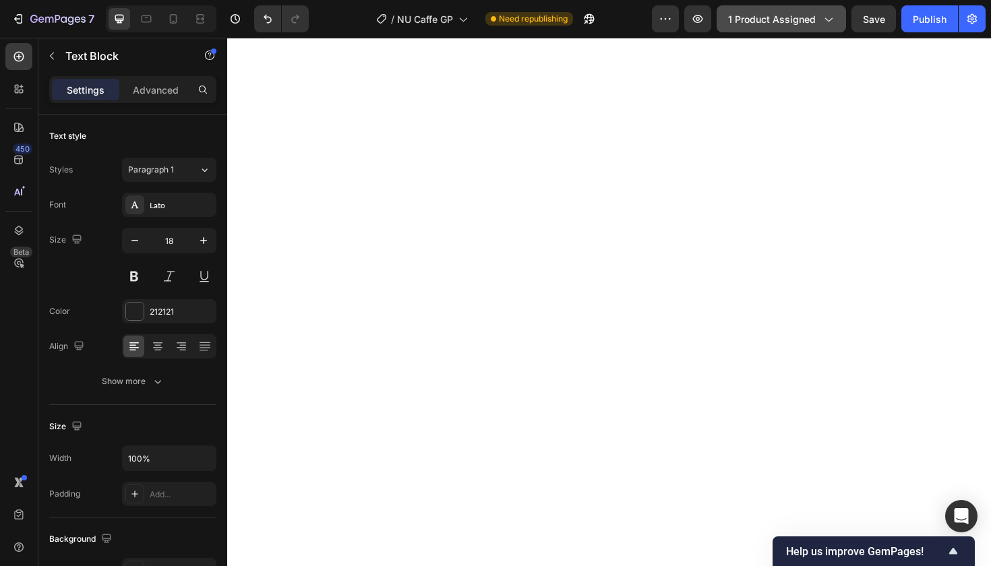
click at [262, 20] on icon "Undo/Redo" at bounding box center [267, 18] width 13 height 13
click at [264, 20] on icon "Undo/Redo" at bounding box center [267, 18] width 13 height 13
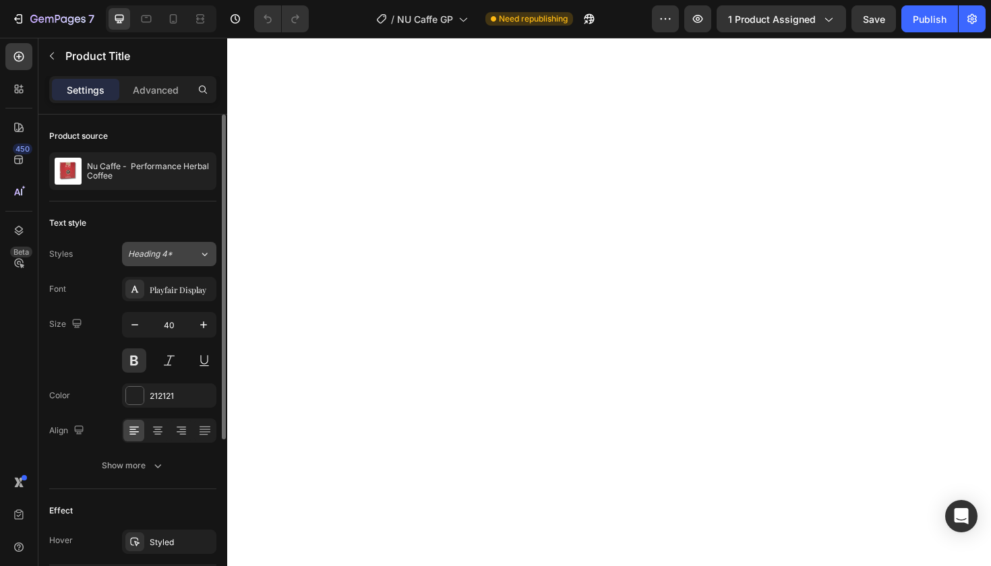
click at [183, 255] on div "Heading 4*" at bounding box center [163, 254] width 71 height 12
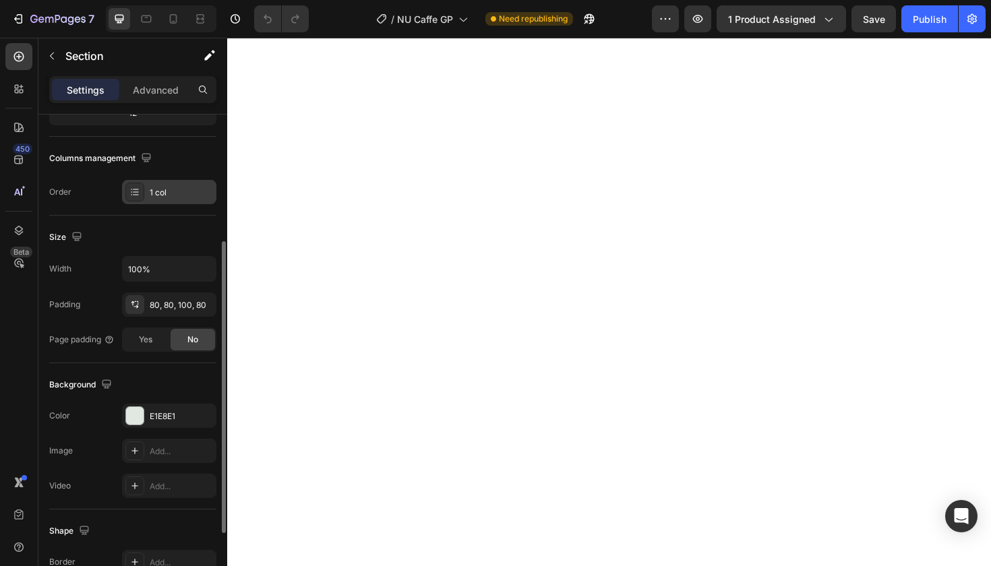
scroll to position [198, 0]
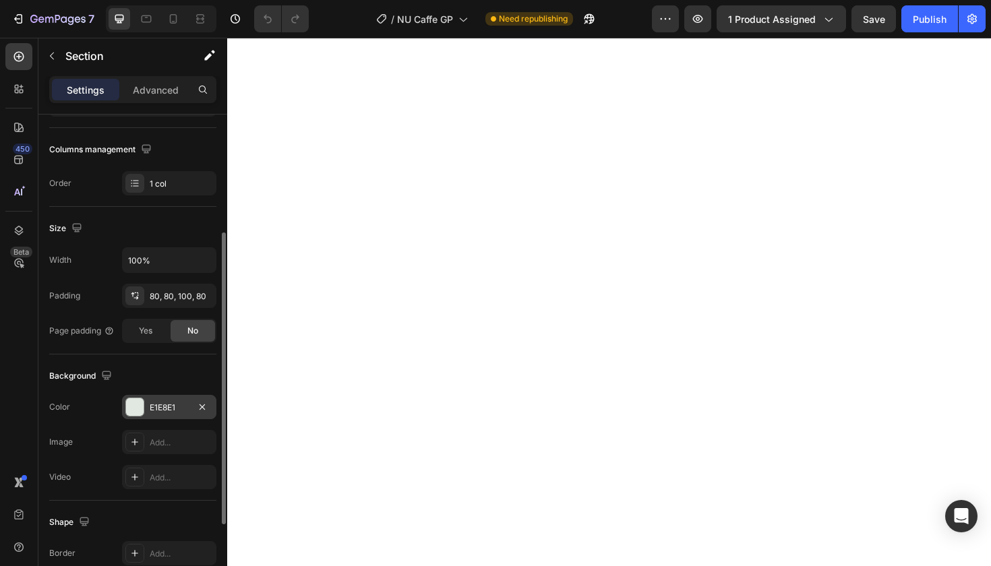
click at [168, 410] on div "E1E8E1" at bounding box center [169, 408] width 39 height 12
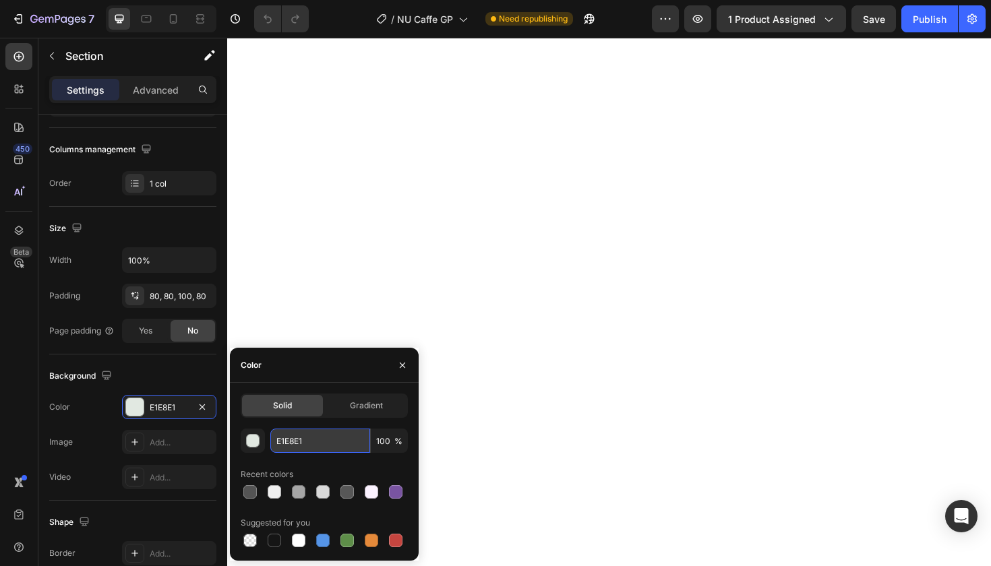
click at [287, 442] on input "E1E8E1" at bounding box center [320, 441] width 100 height 24
paste input "F8F8F8"
paste input "ECECEC"
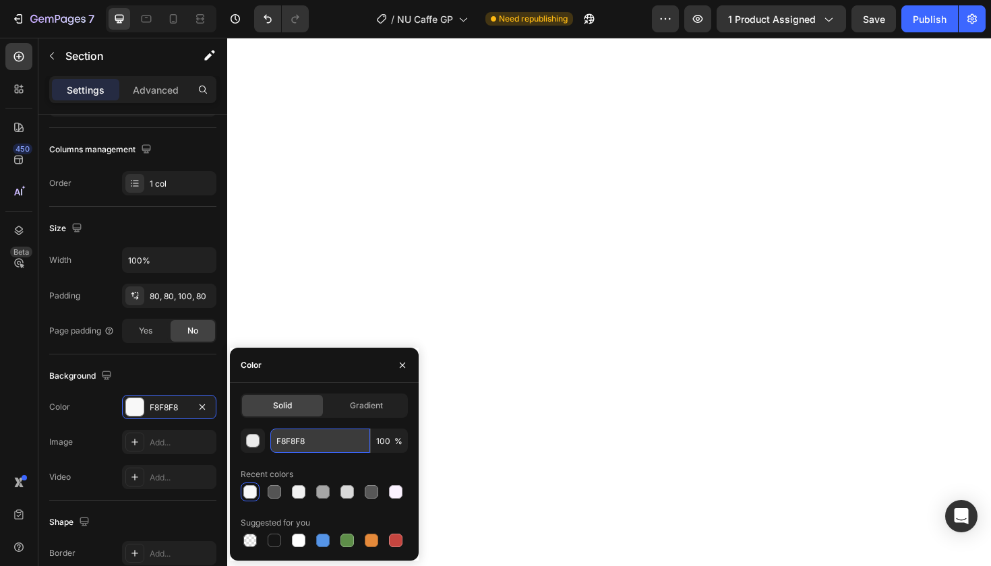
type input "ECECEC"
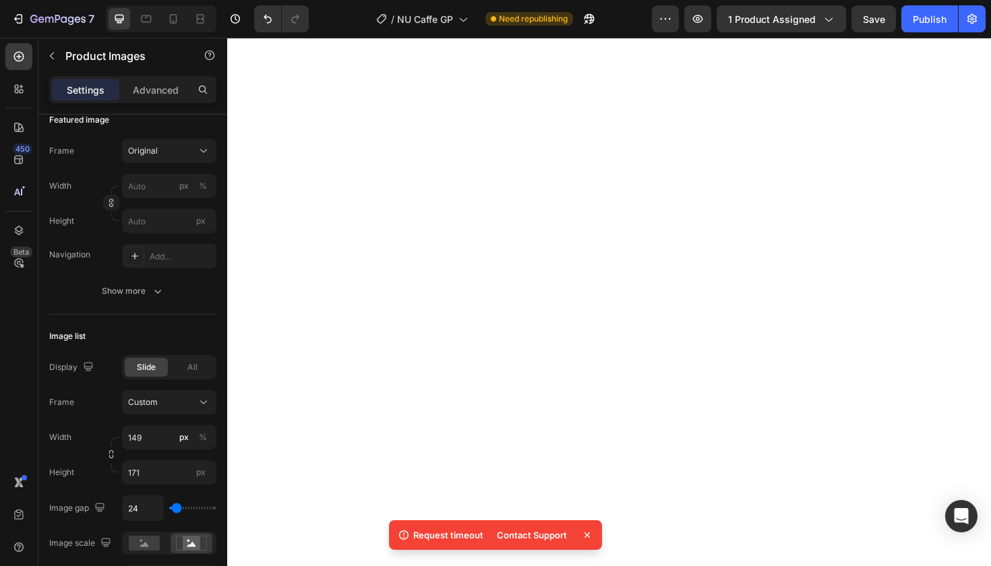
scroll to position [0, 0]
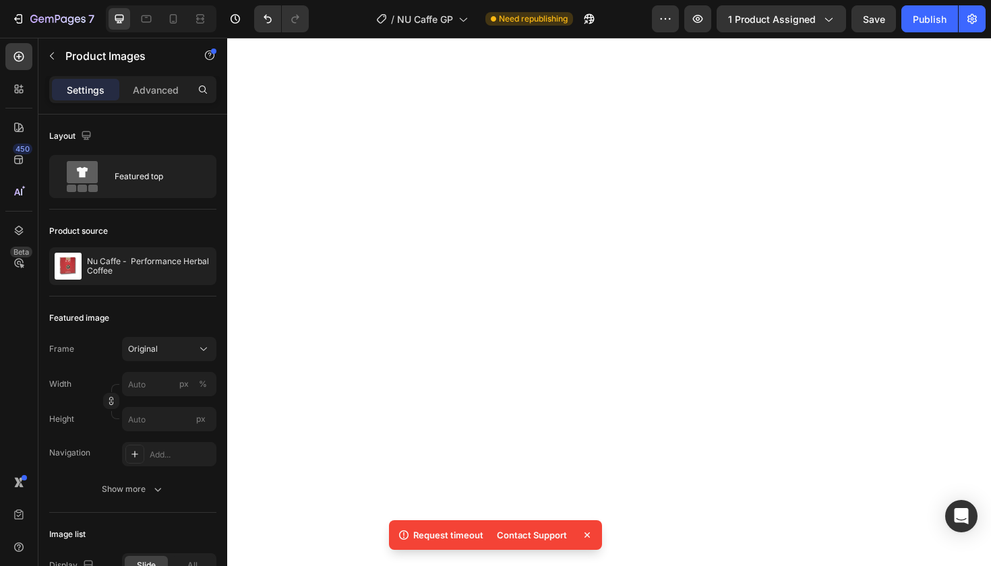
click at [590, 532] on icon at bounding box center [586, 534] width 13 height 13
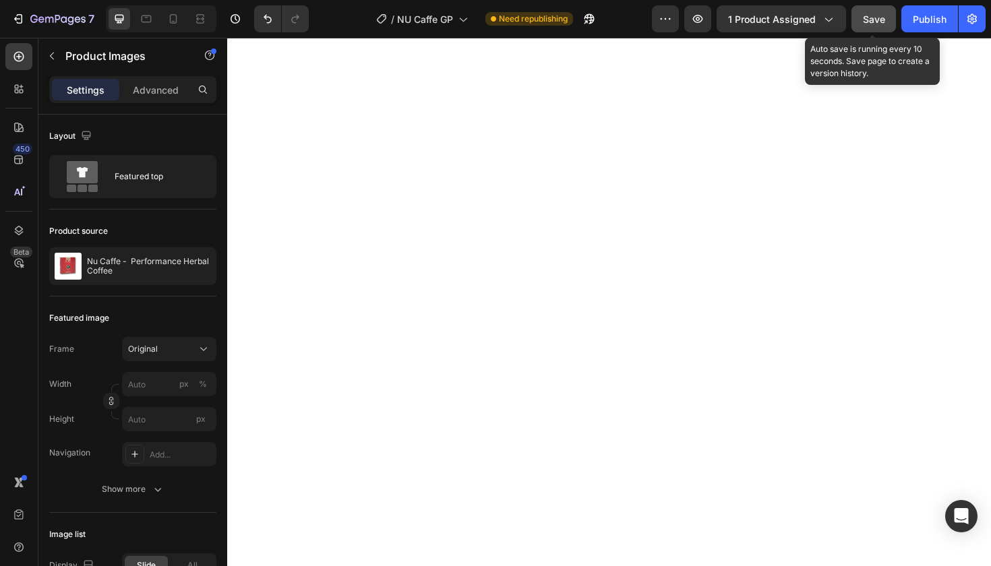
click at [868, 22] on span "Save" at bounding box center [874, 18] width 22 height 11
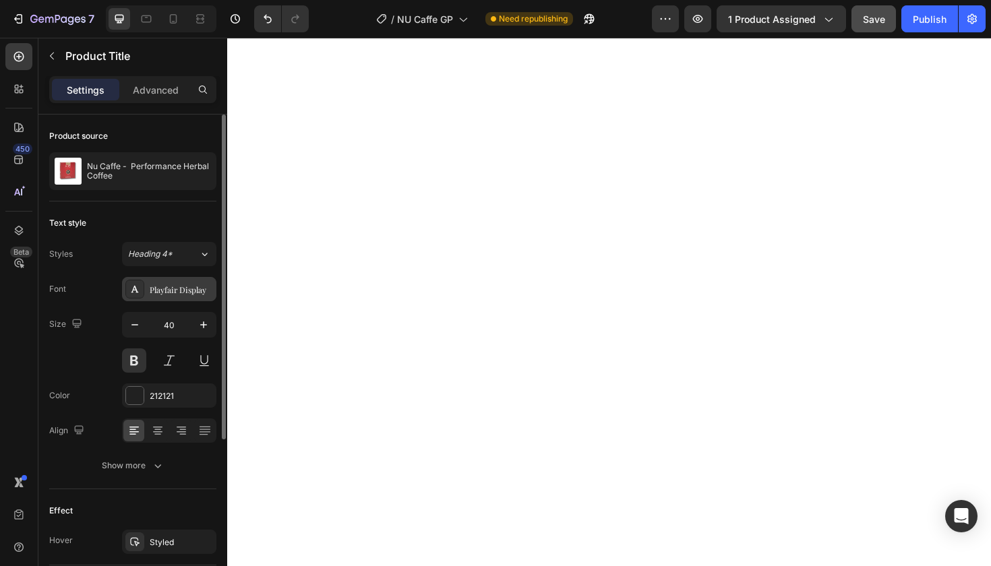
click at [172, 286] on div "Playfair Display" at bounding box center [181, 290] width 63 height 12
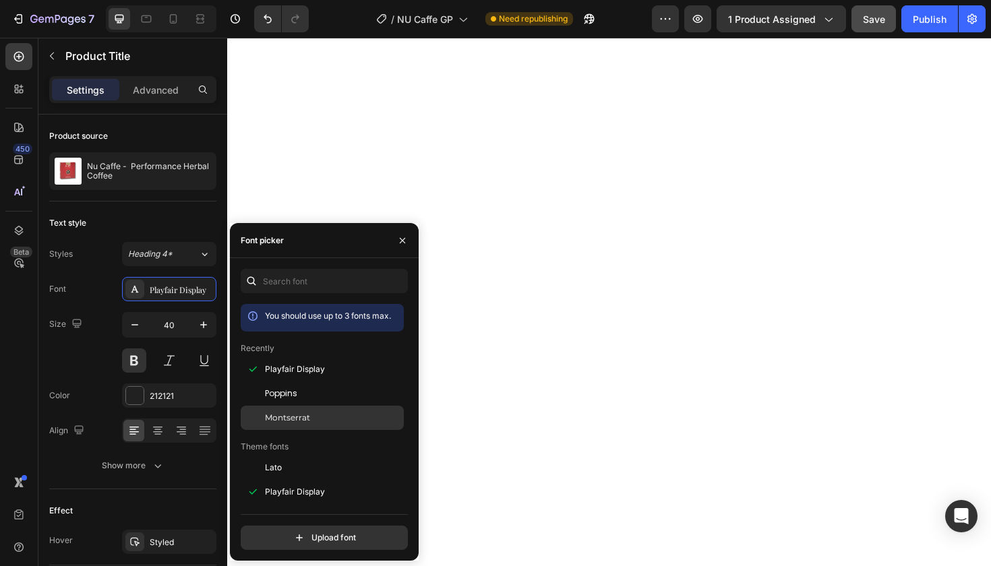
click at [274, 416] on span "Montserrat" at bounding box center [287, 418] width 45 height 12
click at [175, 20] on icon at bounding box center [172, 18] width 13 height 13
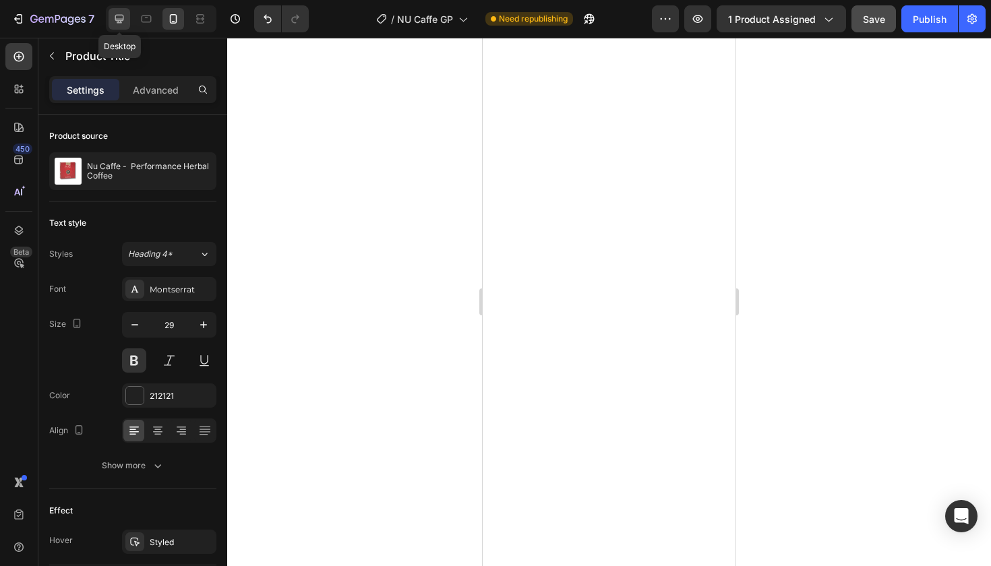
click at [118, 18] on icon at bounding box center [119, 18] width 13 height 13
type input "40"
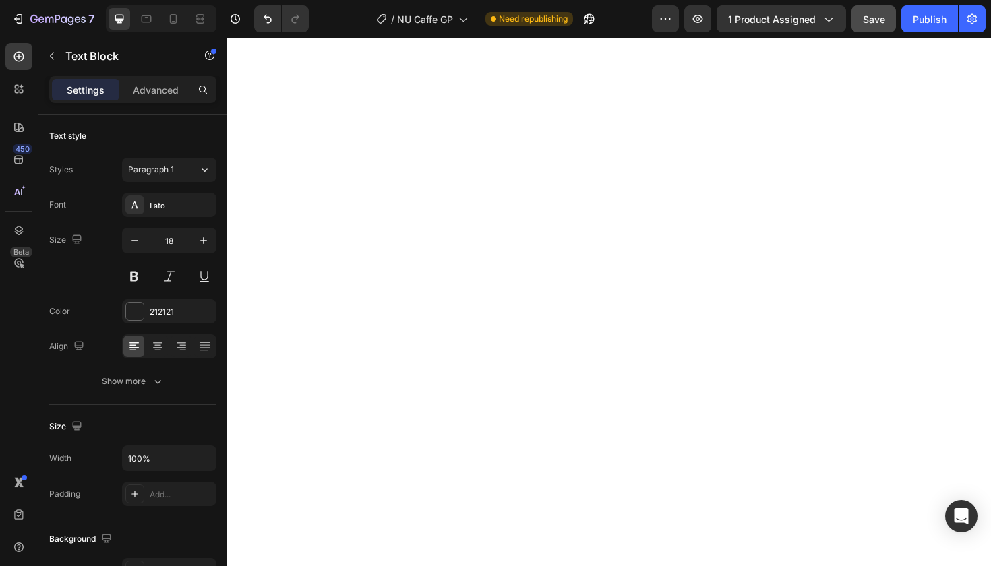
click at [260, 18] on button "Undo/Redo" at bounding box center [267, 18] width 27 height 27
click at [53, 53] on icon "button" at bounding box center [52, 56] width 11 height 11
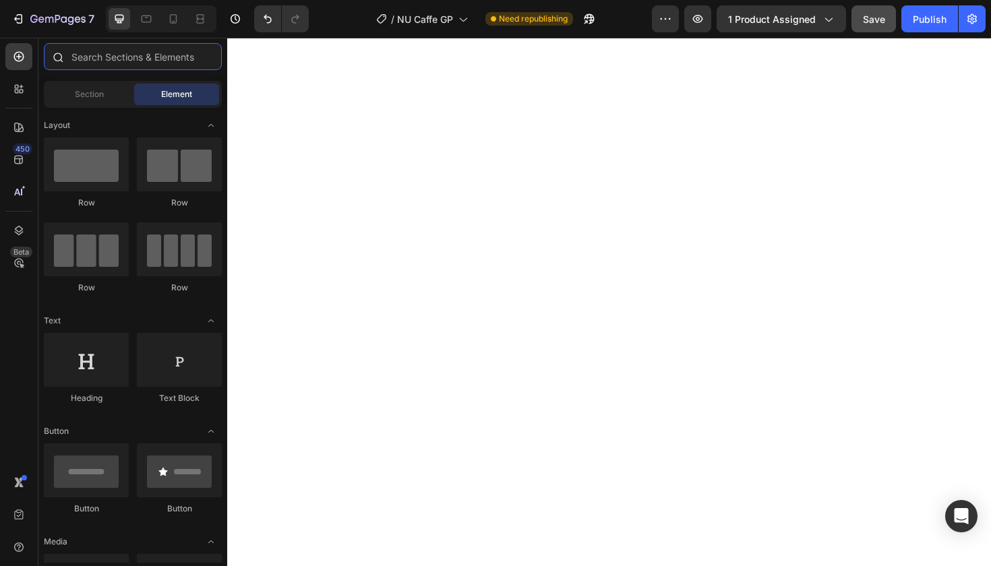
click at [95, 58] on input "text" at bounding box center [133, 56] width 178 height 27
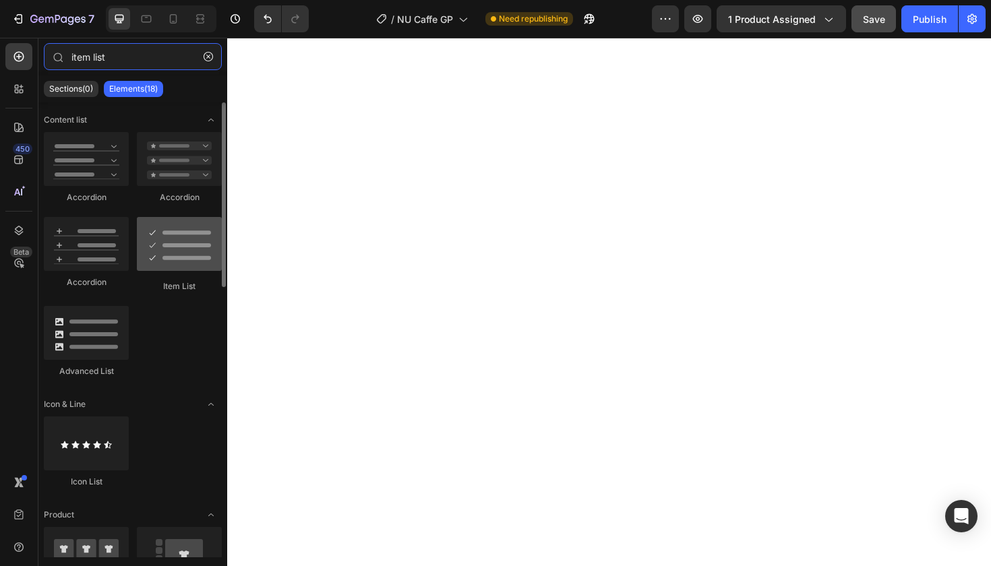
type input "item list"
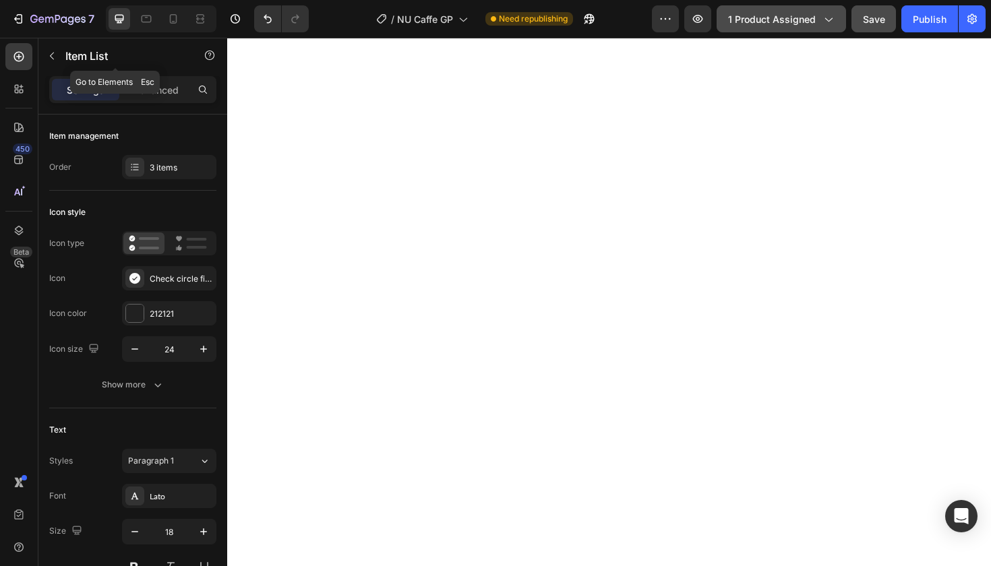
click at [52, 54] on icon "button" at bounding box center [52, 56] width 4 height 7
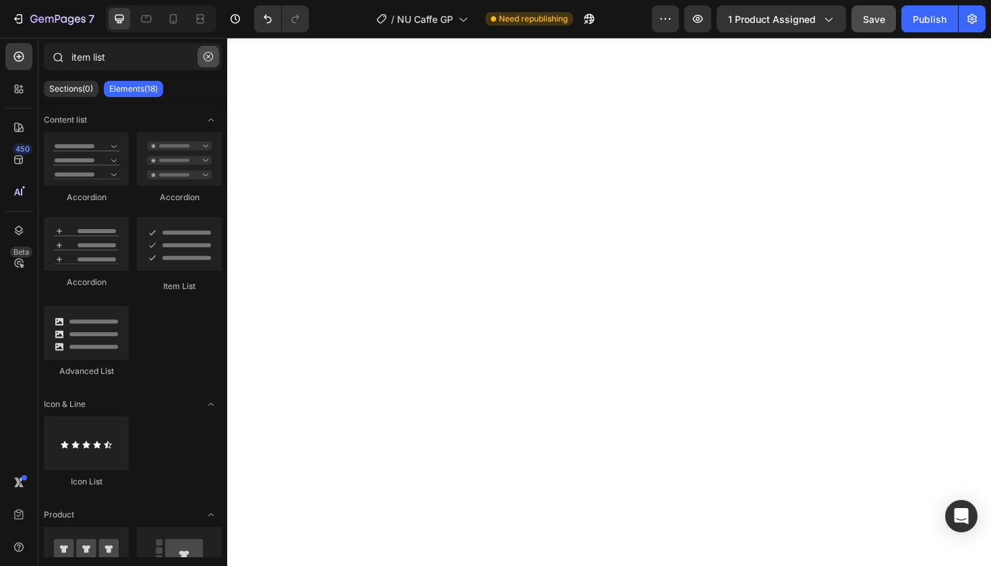
click at [209, 55] on icon "button" at bounding box center [208, 56] width 9 height 9
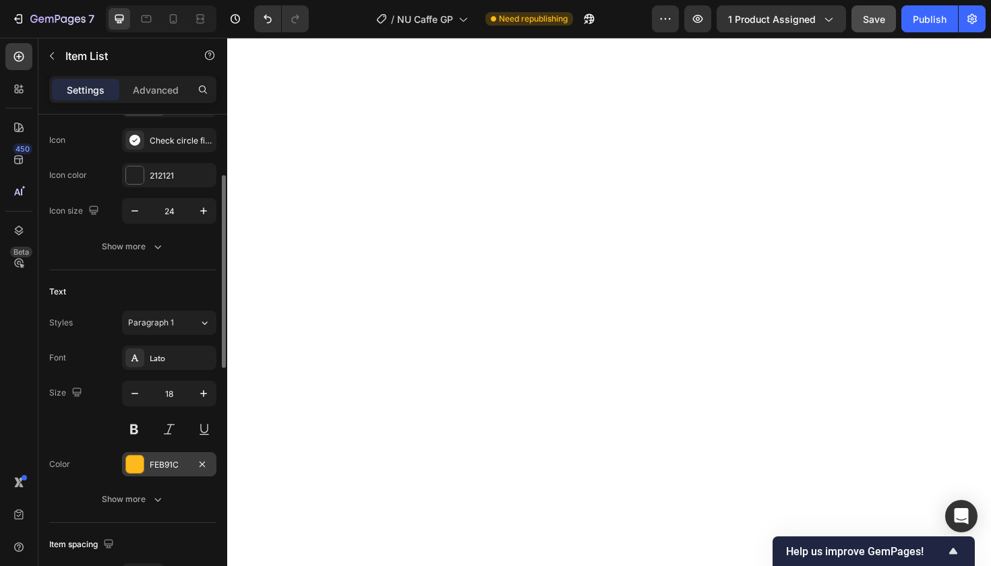
scroll to position [154, 0]
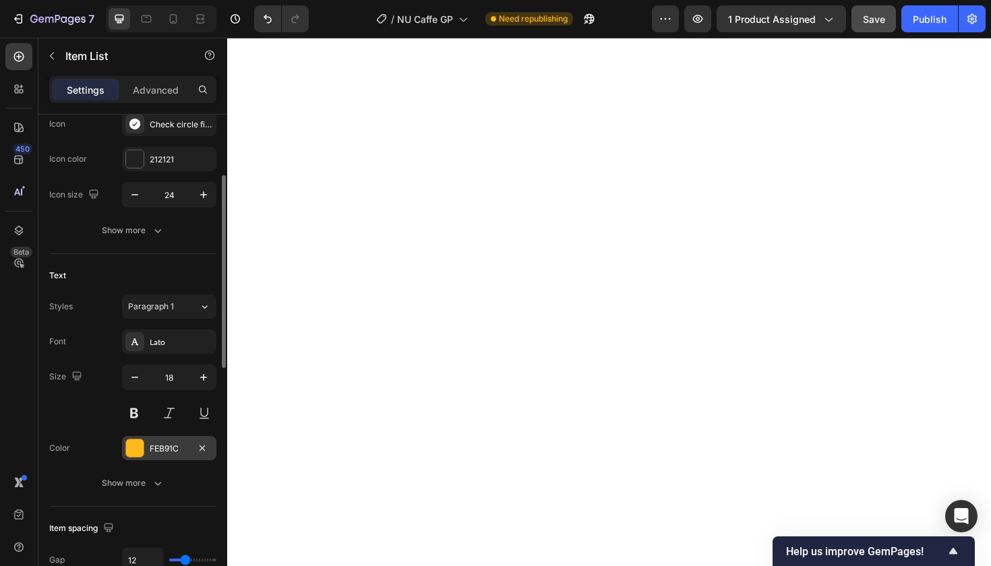
click at [173, 454] on div "FEB91C" at bounding box center [169, 449] width 39 height 12
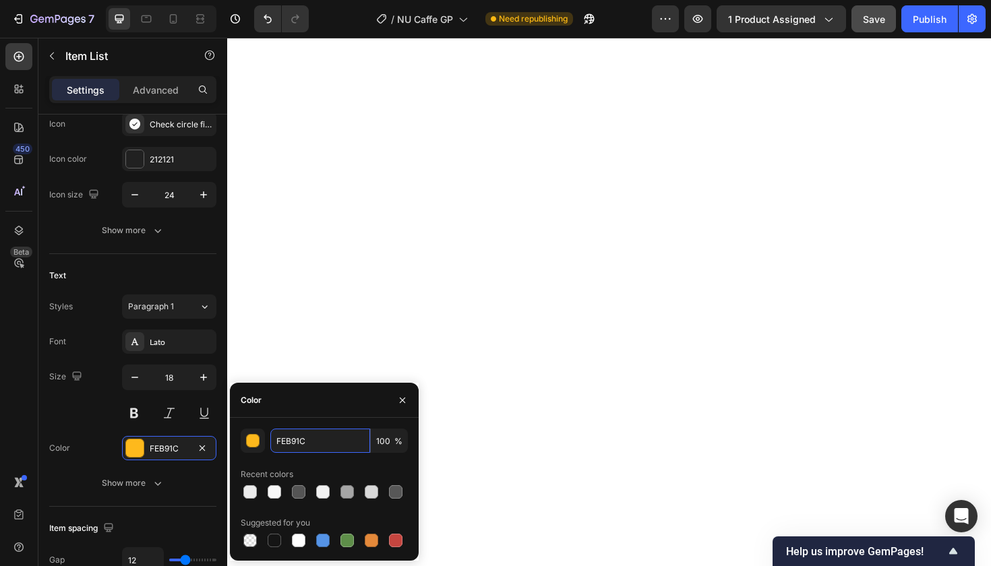
drag, startPoint x: 313, startPoint y: 437, endPoint x: 268, endPoint y: 437, distance: 45.2
click at [268, 437] on div "FEB91C 100 %" at bounding box center [324, 441] width 167 height 24
paste input "1C1C"
type input "1C1C1C"
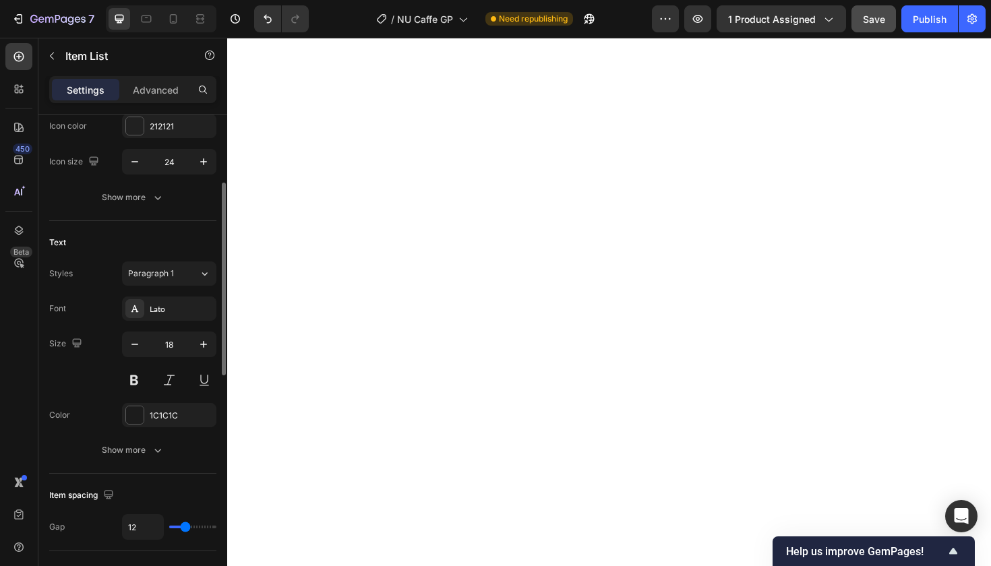
scroll to position [189, 0]
click at [169, 414] on div "1C1C1C" at bounding box center [169, 414] width 39 height 12
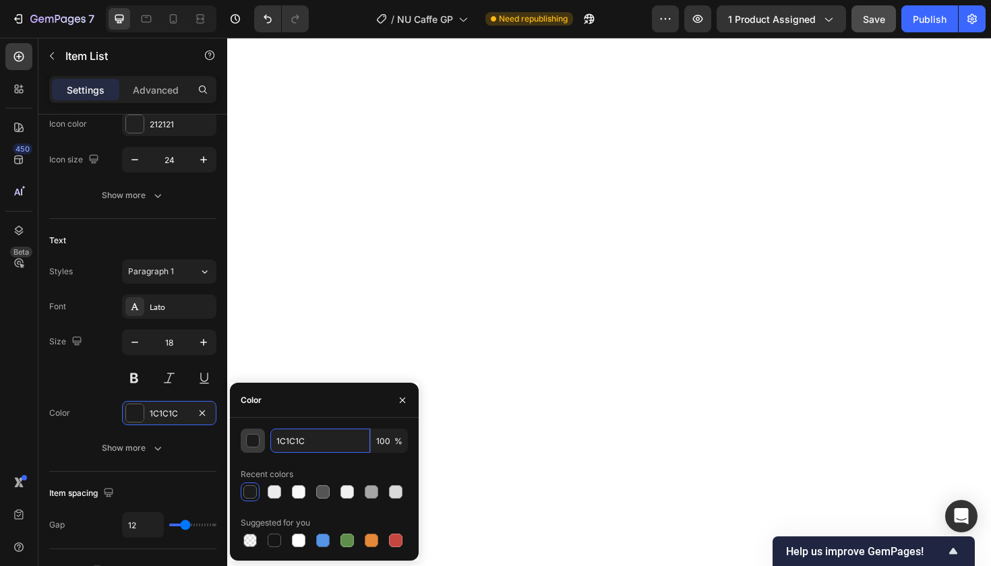
drag, startPoint x: 310, startPoint y: 442, endPoint x: 262, endPoint y: 442, distance: 47.9
click at [262, 442] on div "1C1C1C 100 %" at bounding box center [324, 441] width 167 height 24
type input "212121"
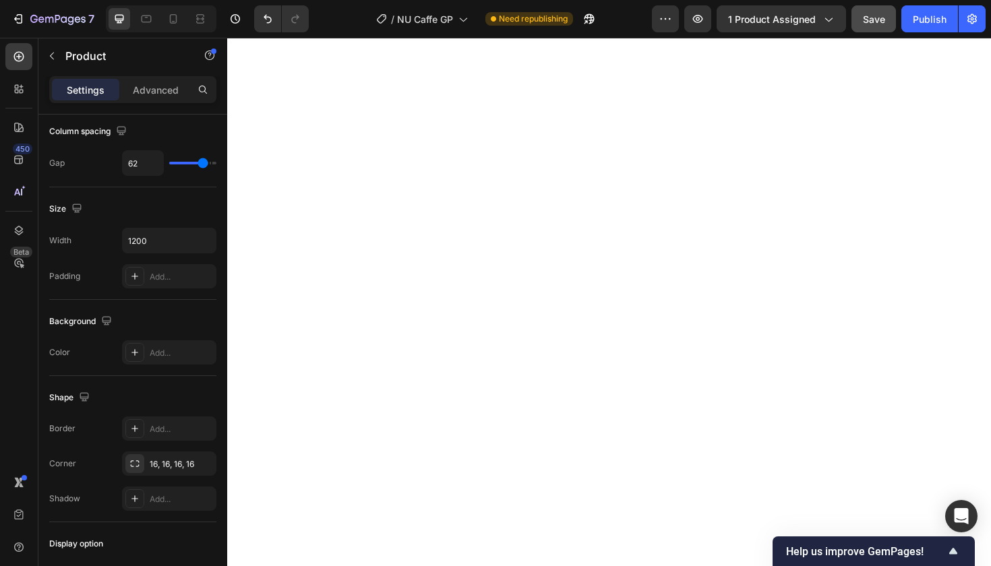
scroll to position [0, 0]
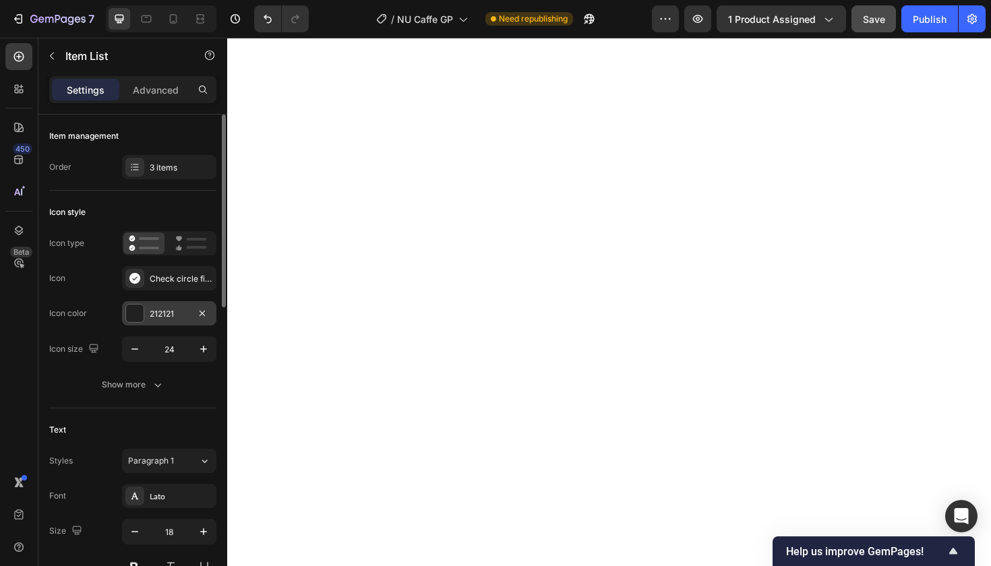
click at [167, 310] on div "212121" at bounding box center [169, 314] width 39 height 12
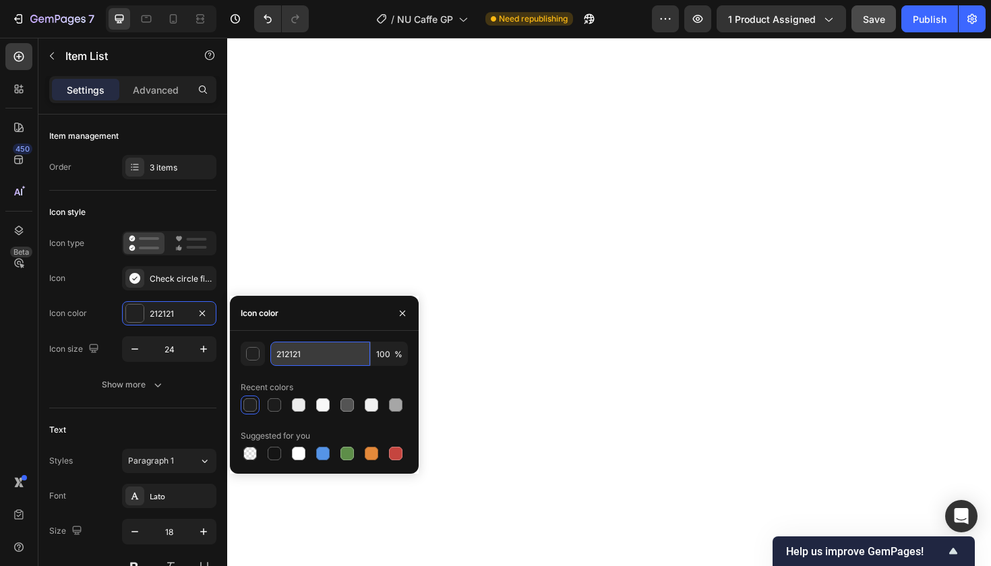
click at [288, 354] on input "212121" at bounding box center [320, 354] width 100 height 24
paste input "C9A648"
type input "C9A648"
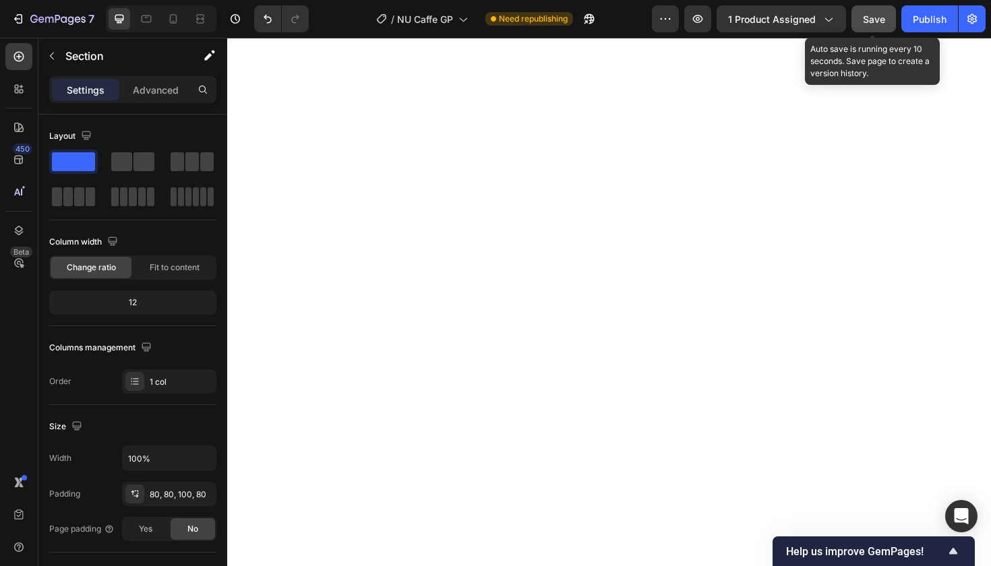
click at [874, 18] on span "Save" at bounding box center [874, 18] width 22 height 11
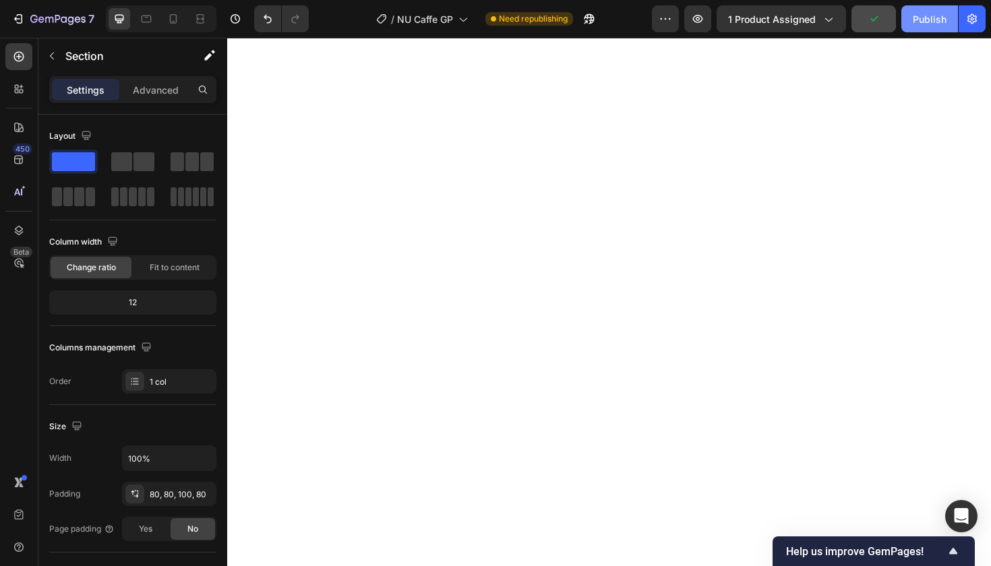
click at [921, 16] on div "Publish" at bounding box center [930, 19] width 34 height 14
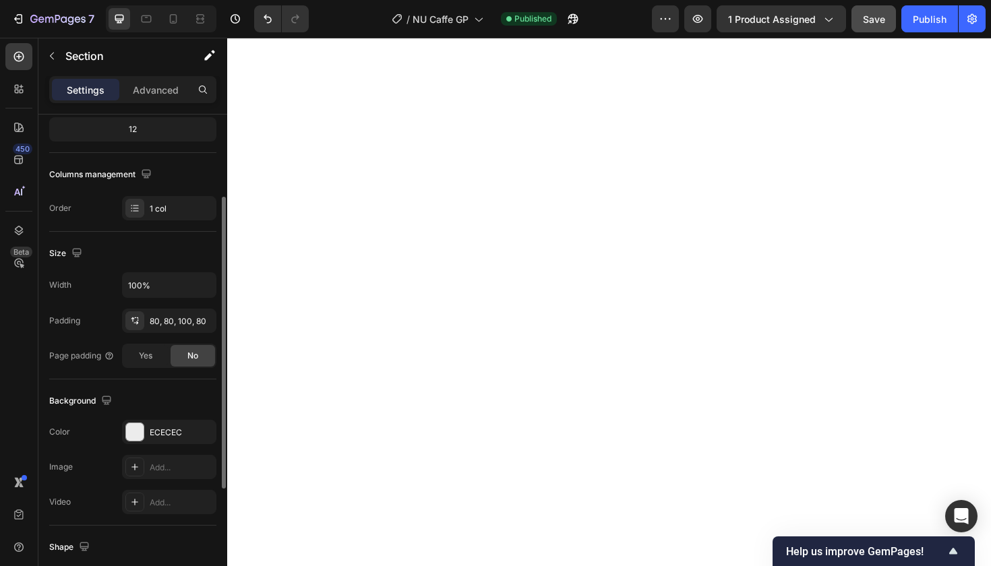
scroll to position [176, 0]
click at [169, 433] on div "ECECEC" at bounding box center [169, 430] width 39 height 12
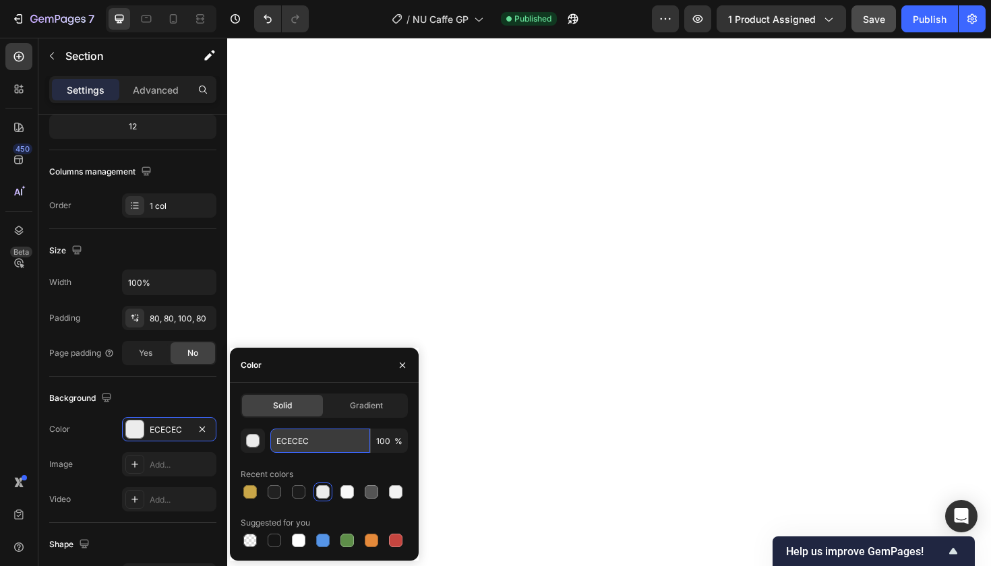
click at [295, 436] on input "ECECEC" at bounding box center [320, 441] width 100 height 24
paste input "D9D9D9"
type input "D9D9D9"
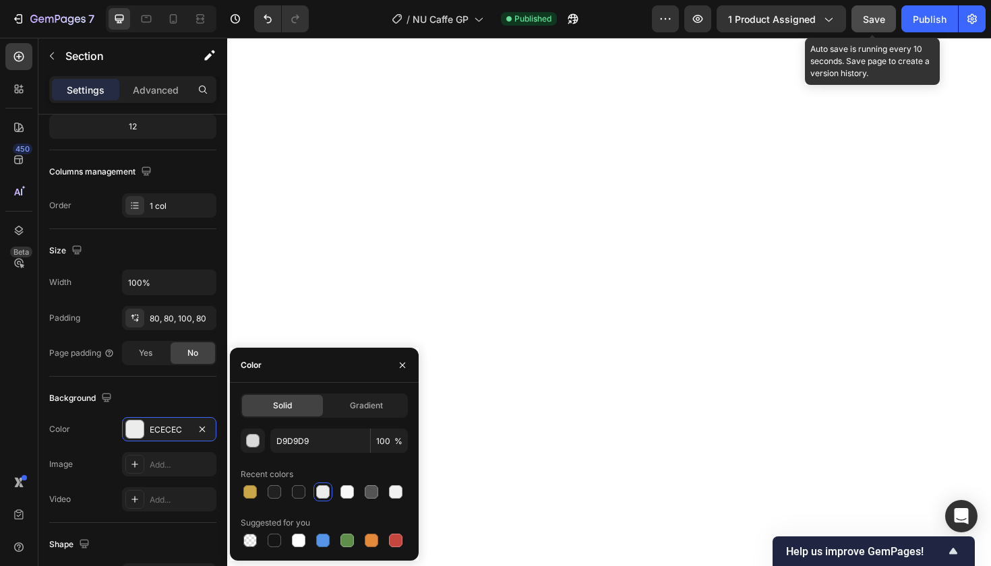
click at [870, 17] on span "Save" at bounding box center [874, 18] width 22 height 11
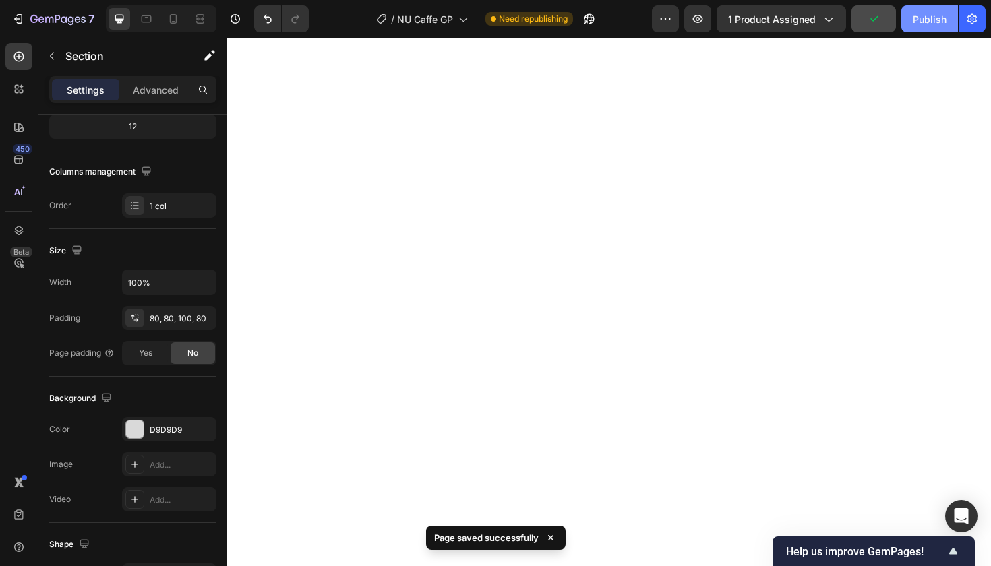
click at [930, 16] on div "Publish" at bounding box center [930, 19] width 34 height 14
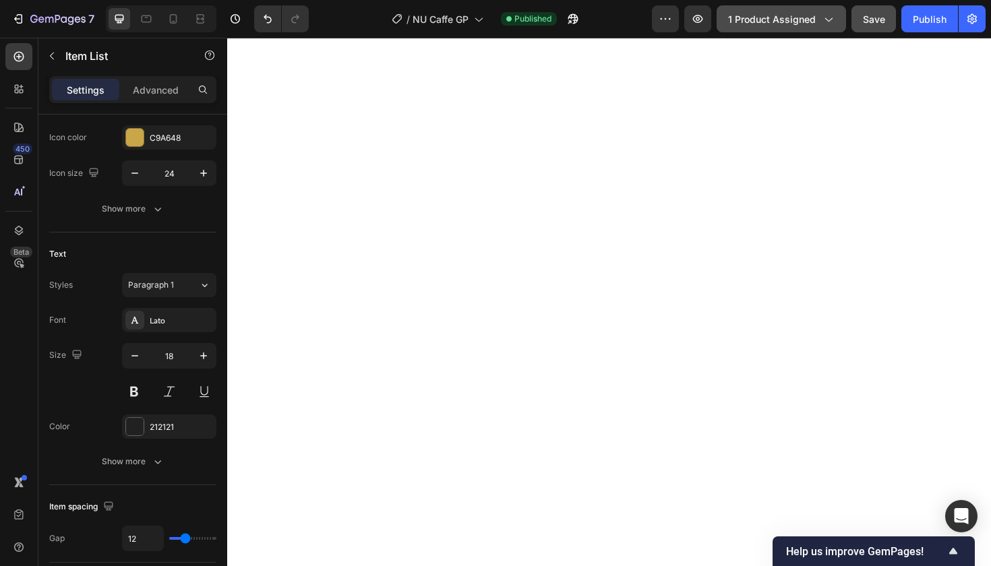
scroll to position [0, 0]
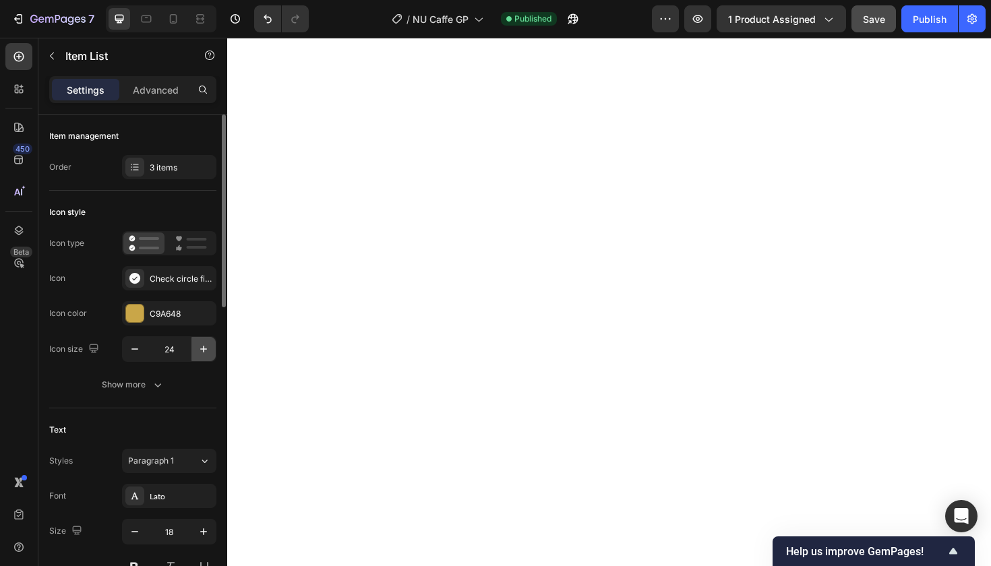
click at [200, 347] on icon "button" at bounding box center [203, 348] width 13 height 13
type input "25"
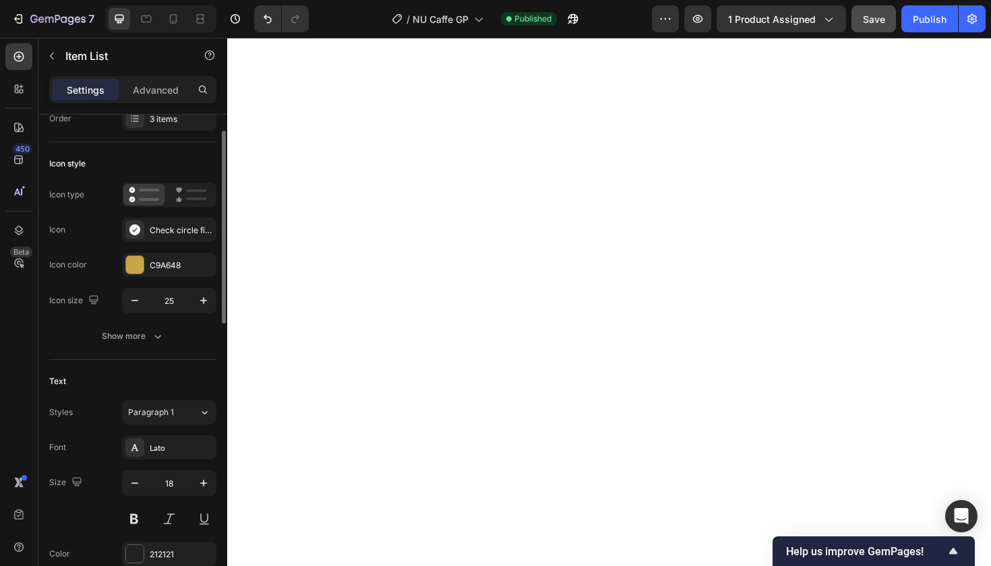
scroll to position [56, 0]
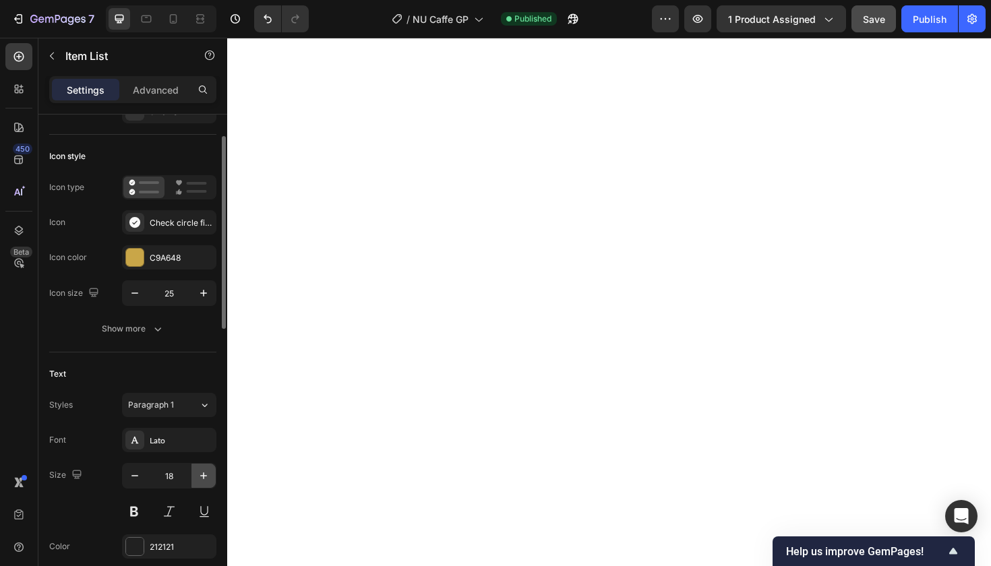
click at [203, 473] on icon "button" at bounding box center [203, 475] width 13 height 13
click at [135, 473] on icon "button" at bounding box center [134, 475] width 13 height 13
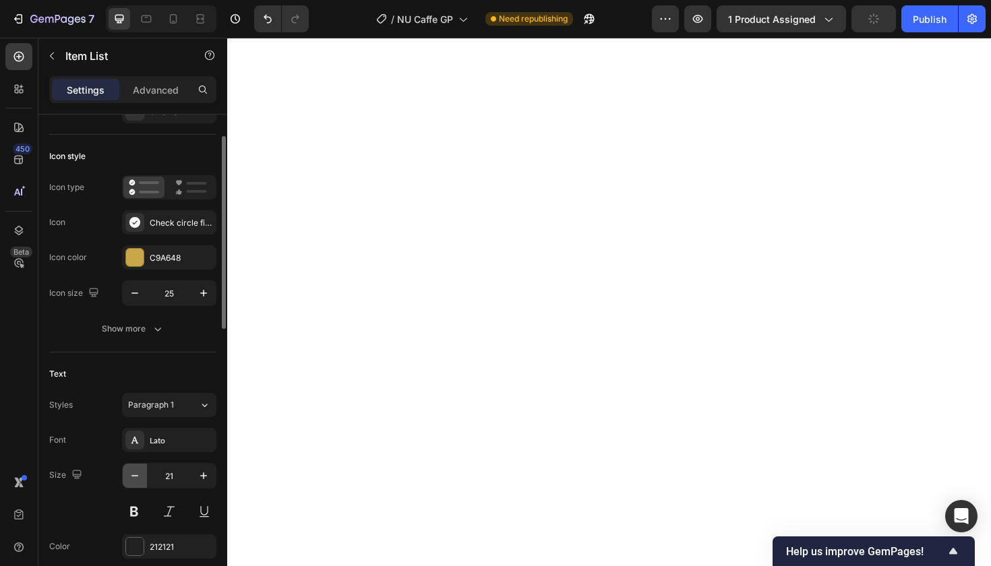
click at [135, 473] on icon "button" at bounding box center [134, 475] width 13 height 13
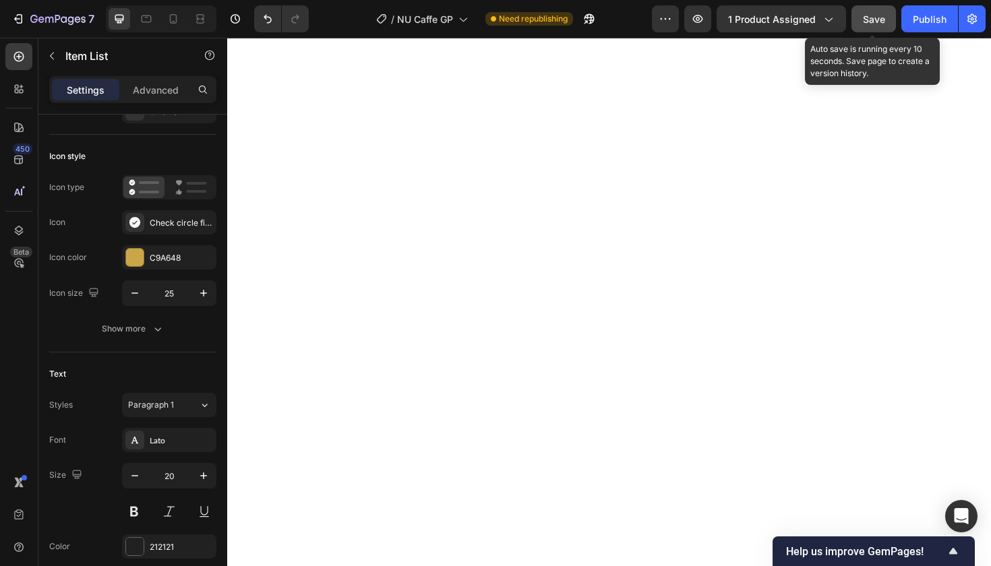
click at [877, 19] on span "Save" at bounding box center [874, 18] width 22 height 11
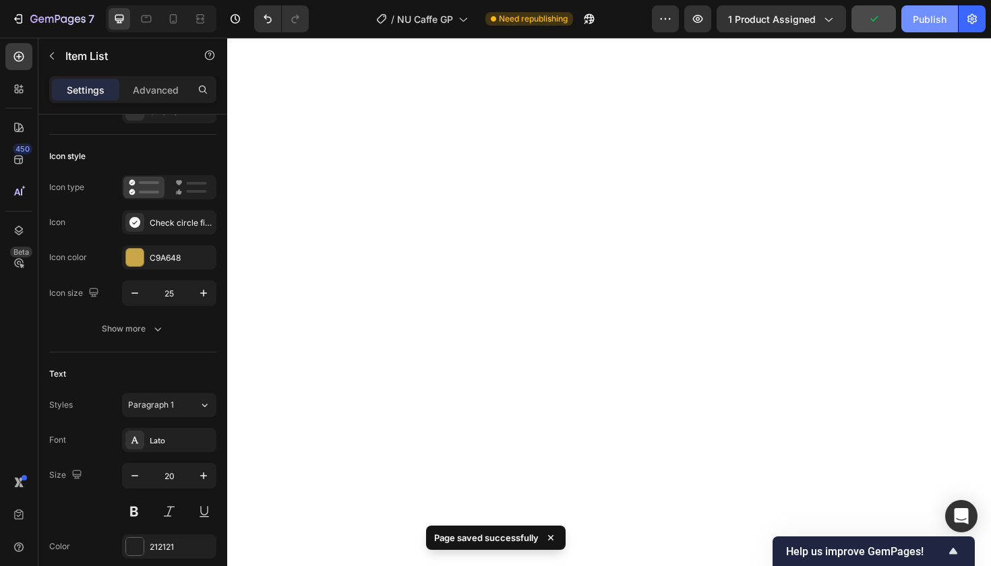
click at [924, 20] on div "Publish" at bounding box center [930, 19] width 34 height 14
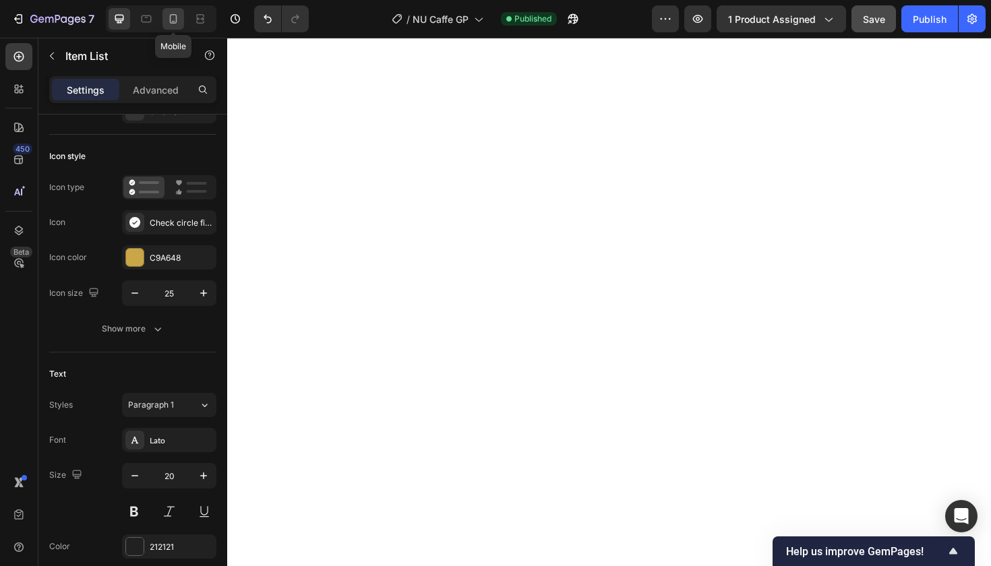
click at [170, 21] on icon at bounding box center [173, 18] width 7 height 9
click at [199, 471] on icon "button" at bounding box center [203, 475] width 13 height 13
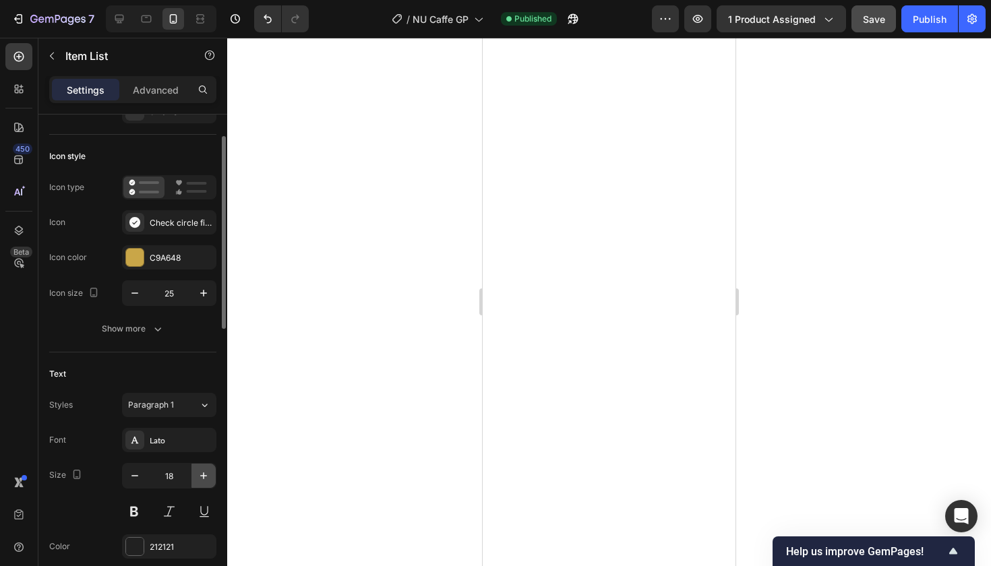
click at [199, 471] on icon "button" at bounding box center [203, 475] width 13 height 13
type input "20"
click at [828, 177] on div at bounding box center [609, 302] width 764 height 528
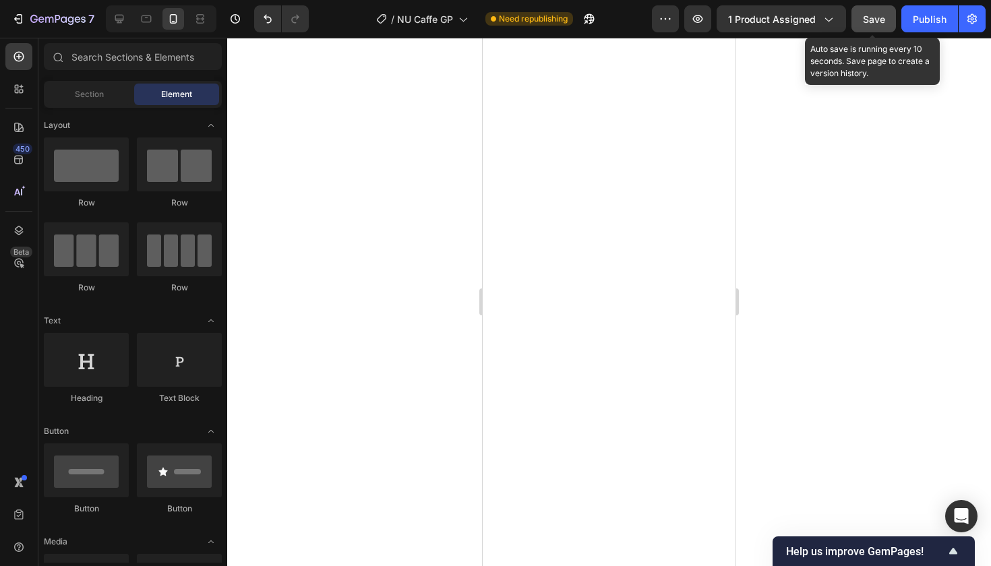
click at [875, 24] on span "Save" at bounding box center [874, 18] width 22 height 11
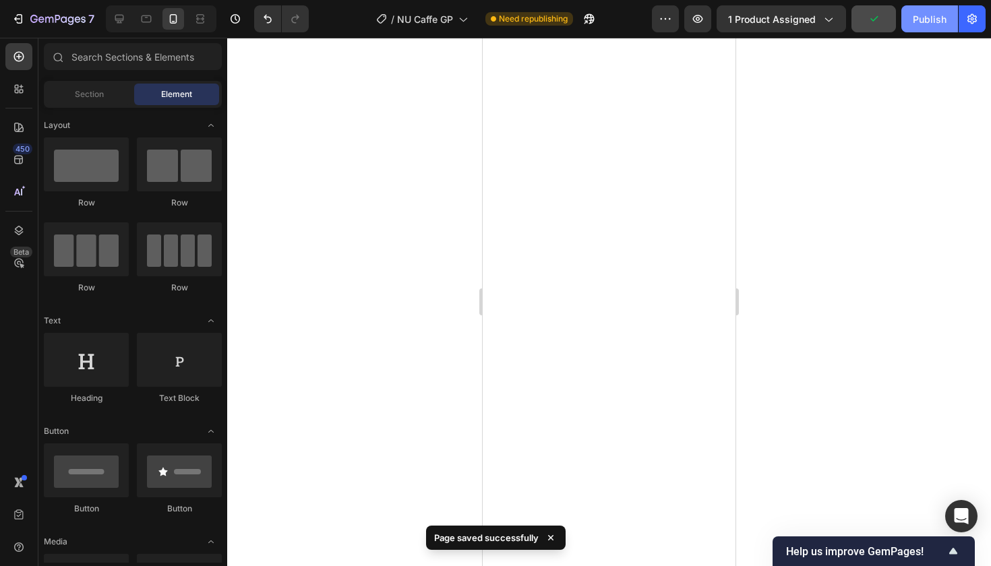
click at [921, 13] on div "Publish" at bounding box center [930, 19] width 34 height 14
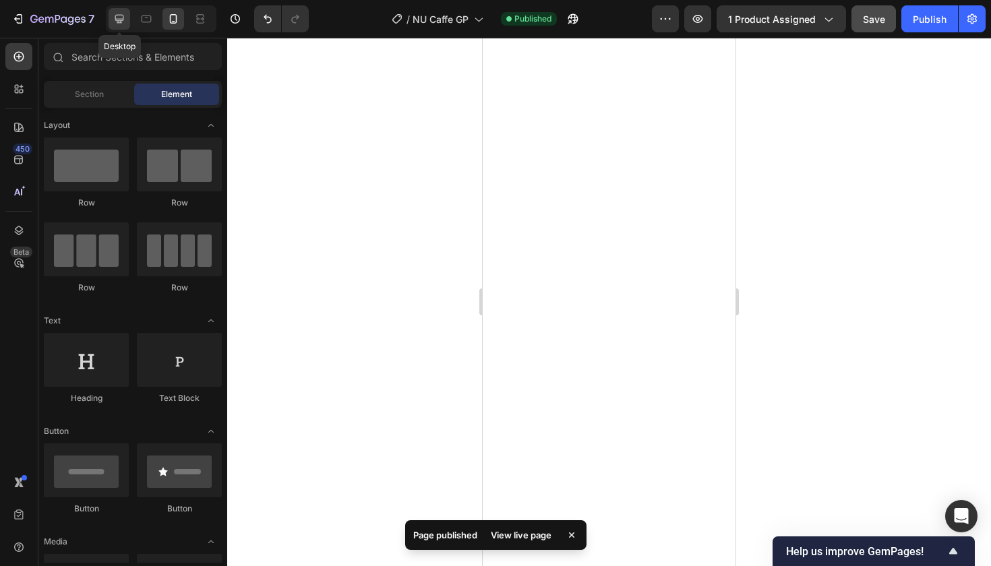
click at [117, 19] on icon at bounding box center [119, 19] width 9 height 9
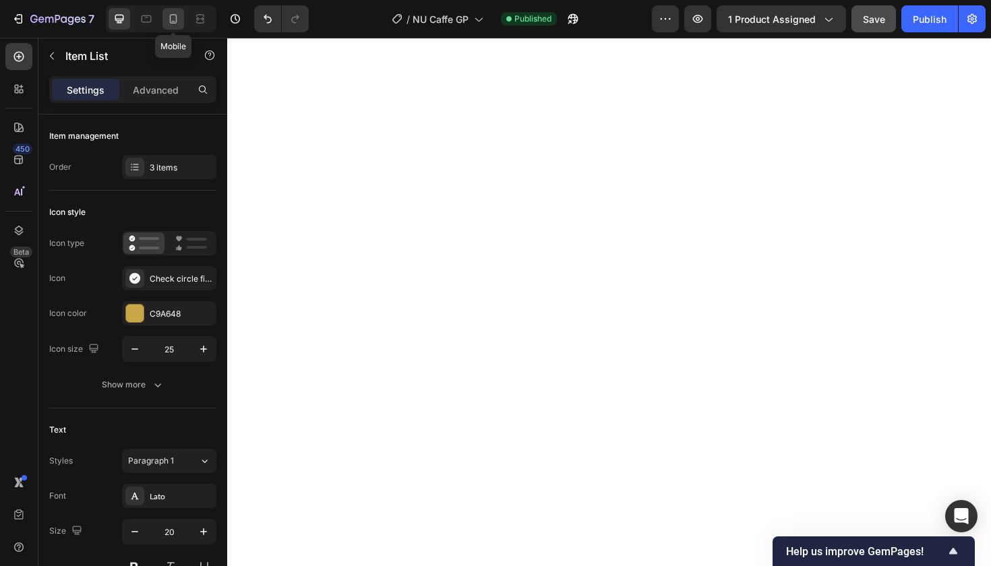
click at [173, 19] on icon at bounding box center [172, 18] width 13 height 13
click at [113, 16] on icon at bounding box center [119, 18] width 13 height 13
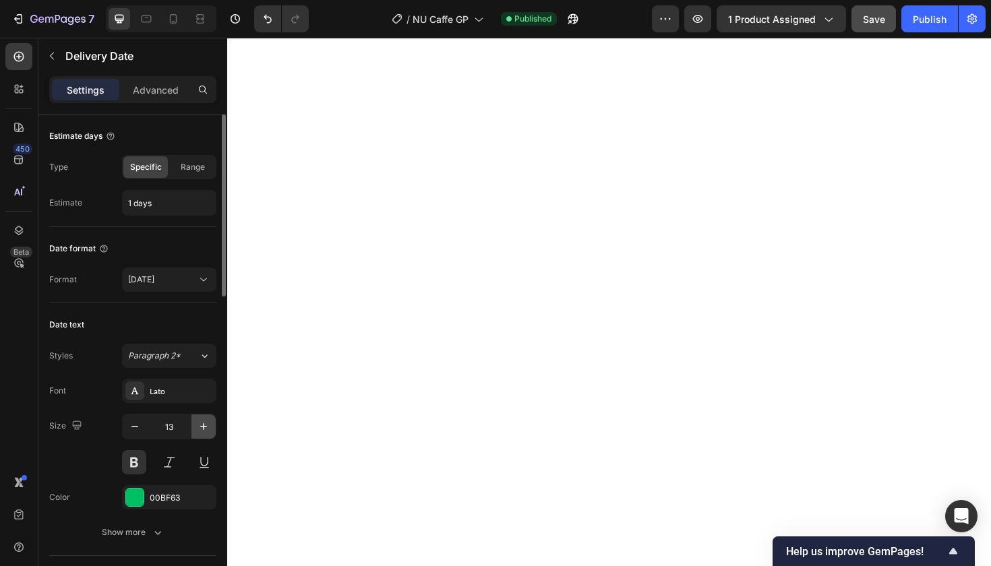
click at [204, 426] on icon "button" at bounding box center [203, 426] width 7 height 7
type input "15"
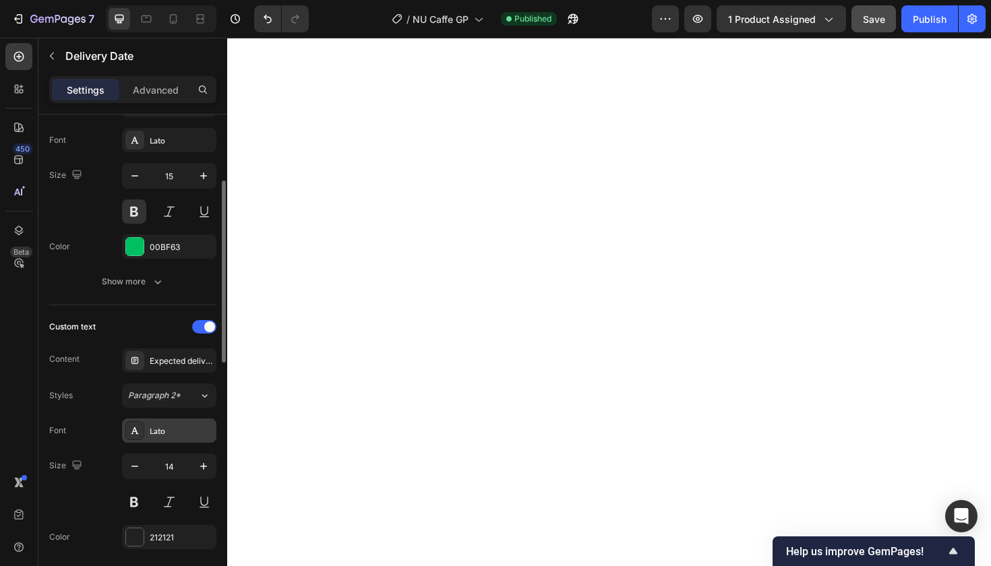
scroll to position [255, 0]
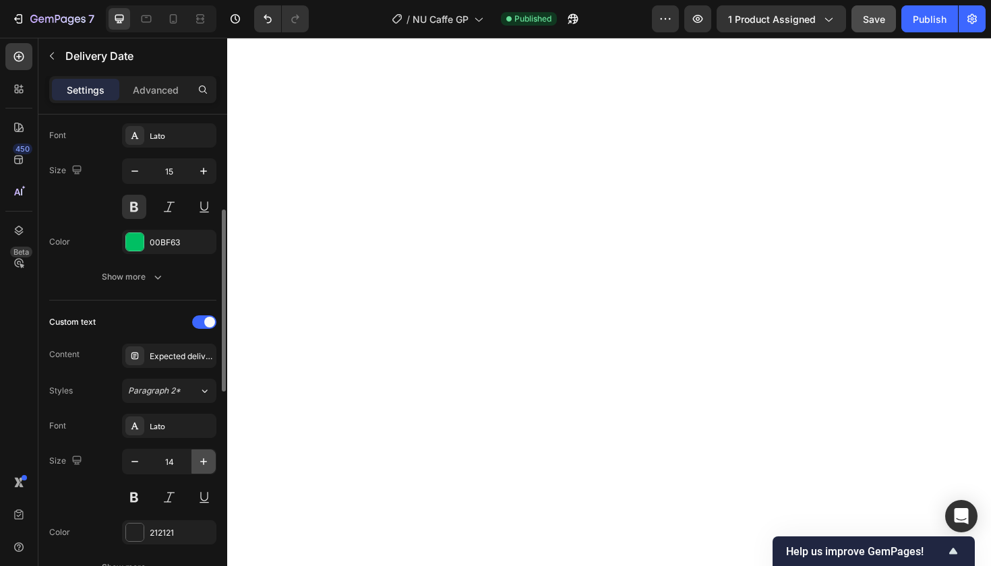
click at [202, 461] on icon "button" at bounding box center [203, 461] width 13 height 13
type input "15"
click at [173, 16] on icon at bounding box center [172, 18] width 13 height 13
type input "12"
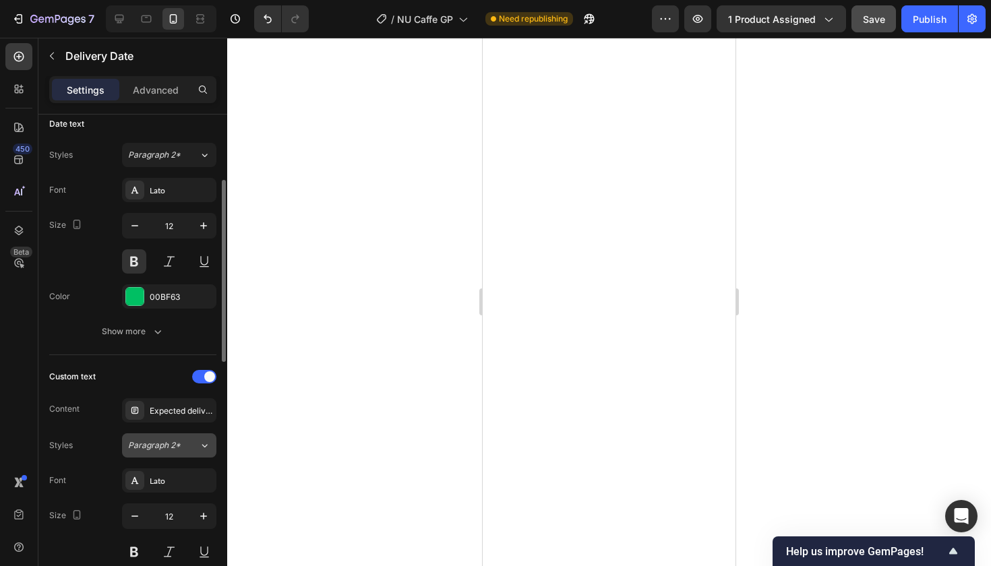
scroll to position [191, 0]
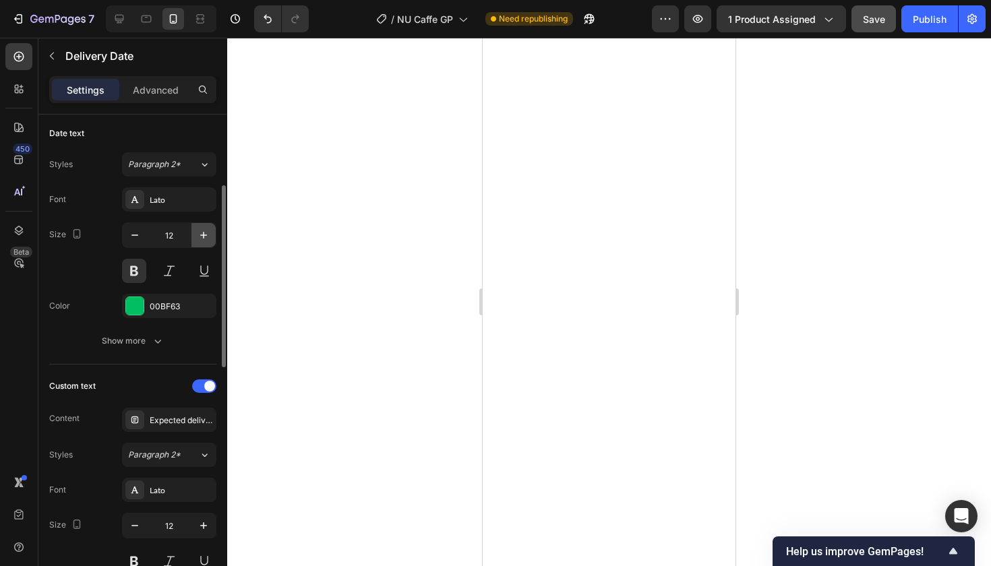
click at [204, 236] on icon "button" at bounding box center [203, 235] width 13 height 13
type input "15"
click at [206, 522] on icon "button" at bounding box center [203, 525] width 13 height 13
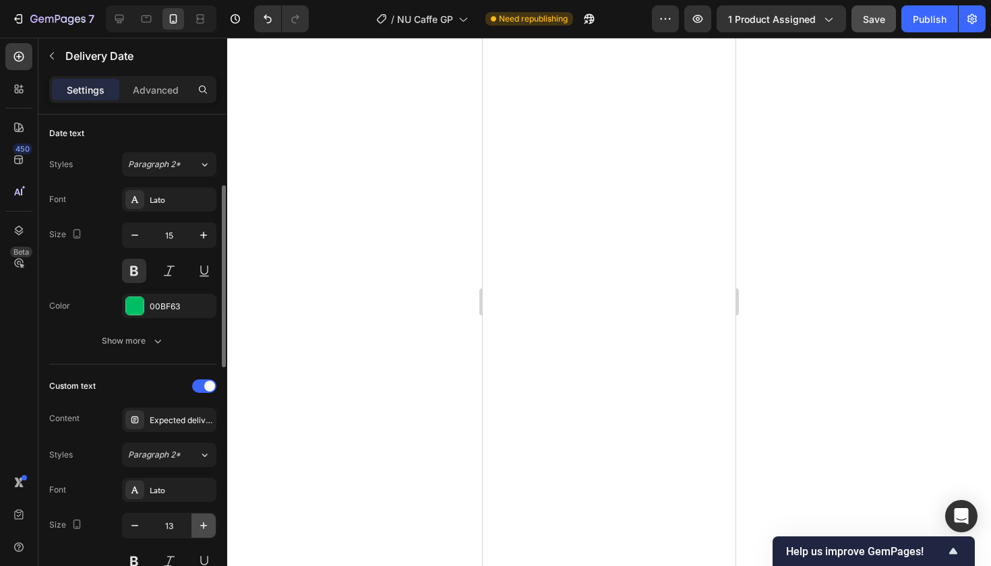
click at [206, 522] on icon "button" at bounding box center [203, 525] width 13 height 13
type input "15"
click at [113, 16] on icon at bounding box center [119, 18] width 13 height 13
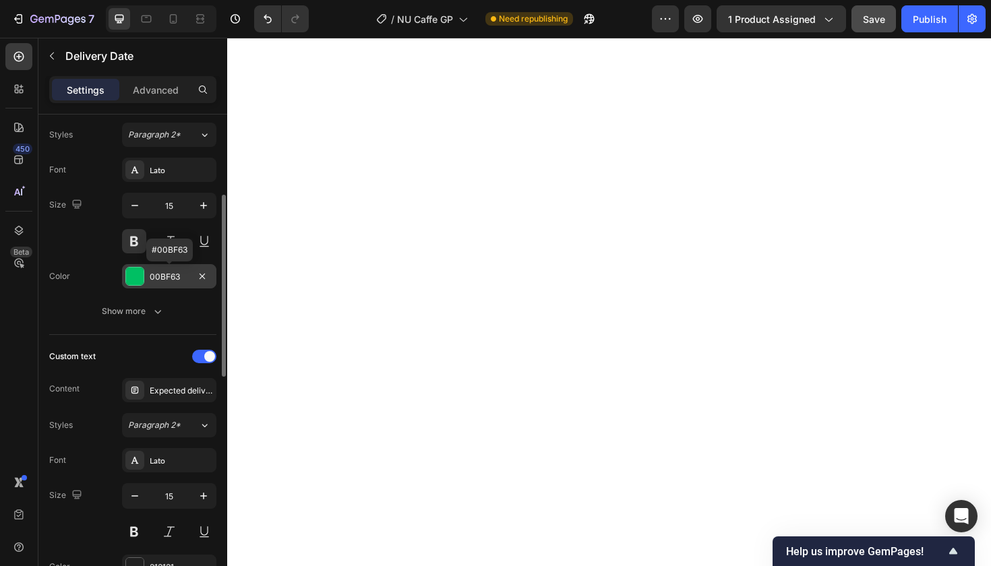
scroll to position [226, 0]
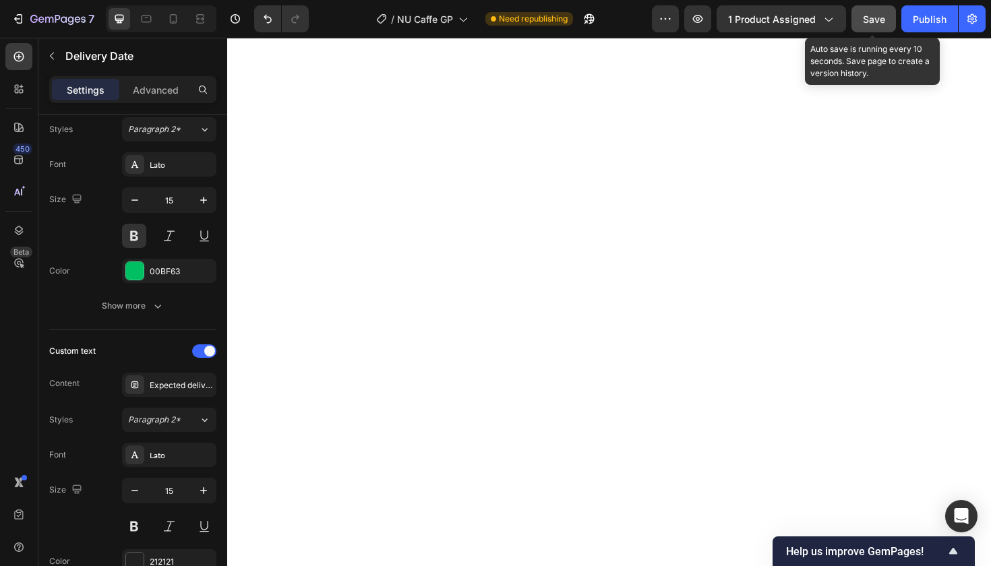
click at [873, 19] on span "Save" at bounding box center [874, 18] width 22 height 11
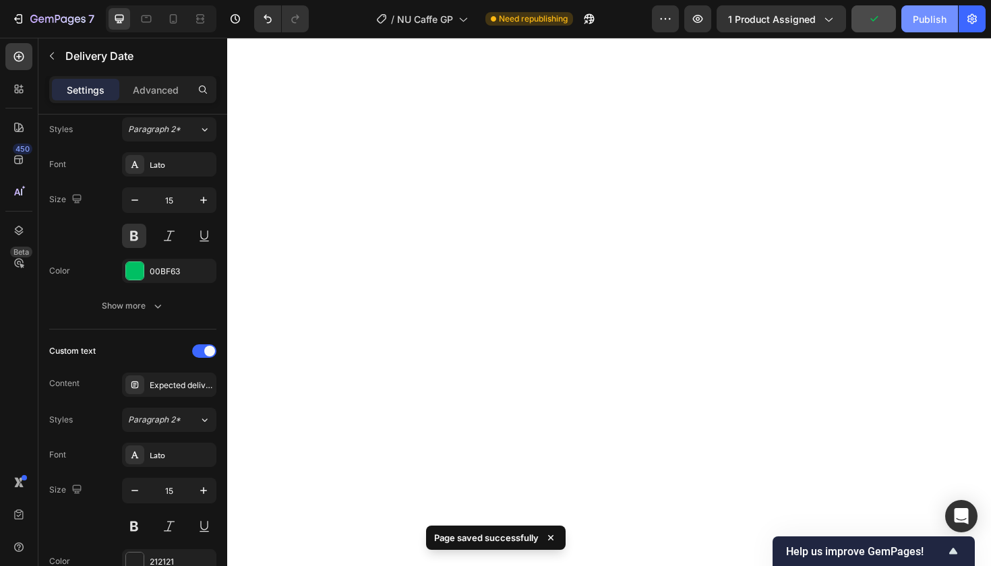
click at [938, 18] on div "Publish" at bounding box center [930, 19] width 34 height 14
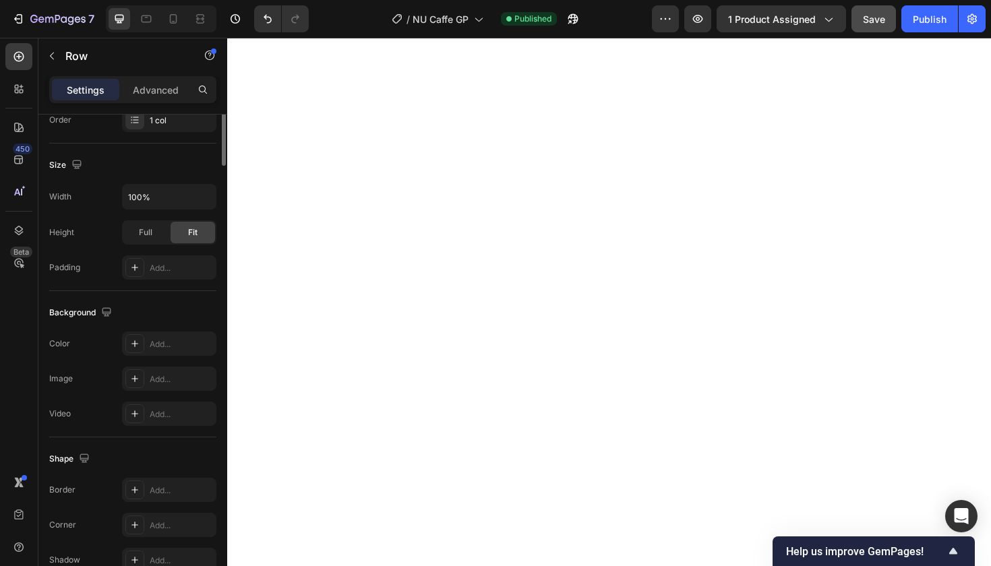
scroll to position [0, 0]
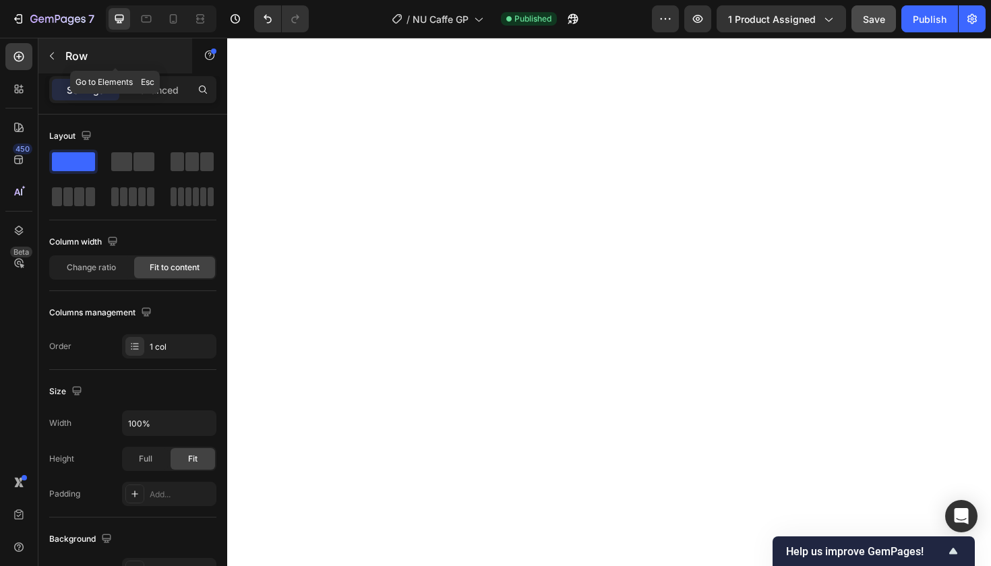
click at [53, 54] on icon "button" at bounding box center [52, 56] width 11 height 11
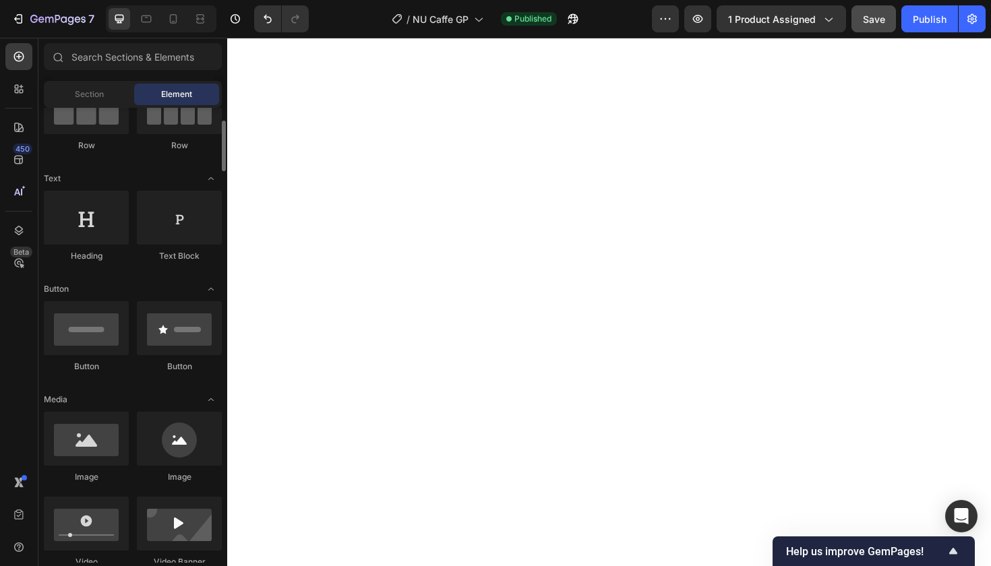
scroll to position [147, 0]
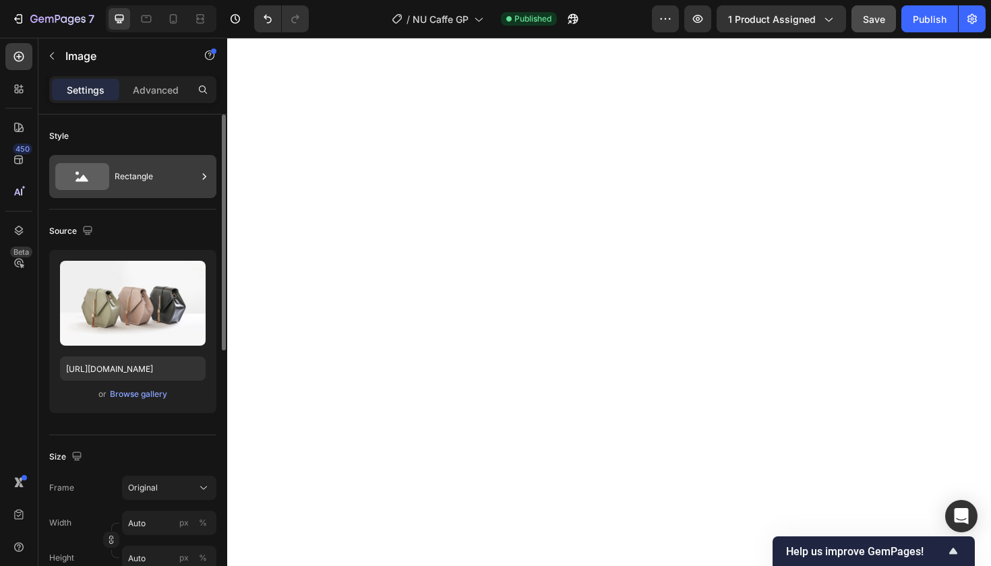
click at [159, 177] on div "Rectangle" at bounding box center [156, 176] width 82 height 31
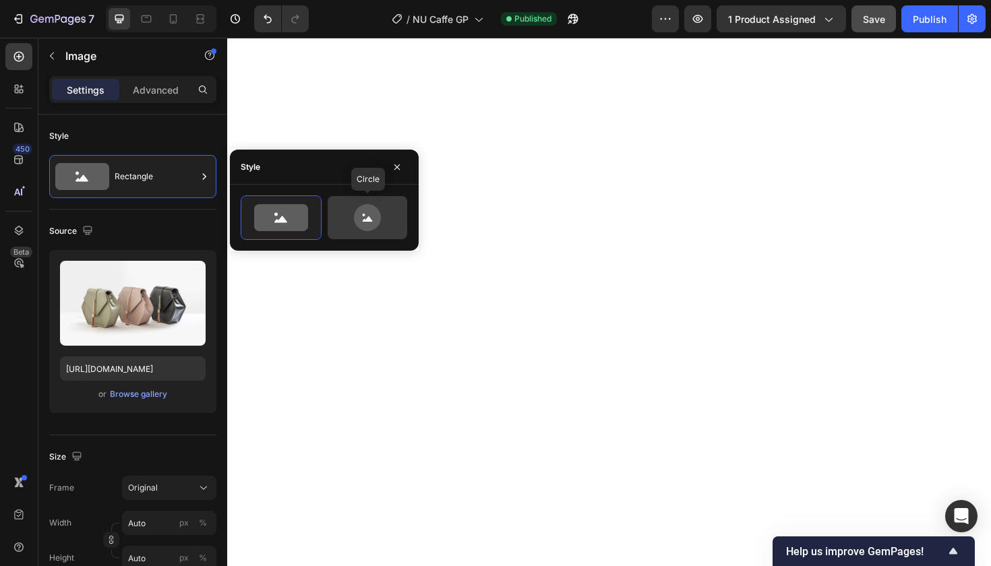
click at [363, 218] on icon at bounding box center [367, 217] width 27 height 27
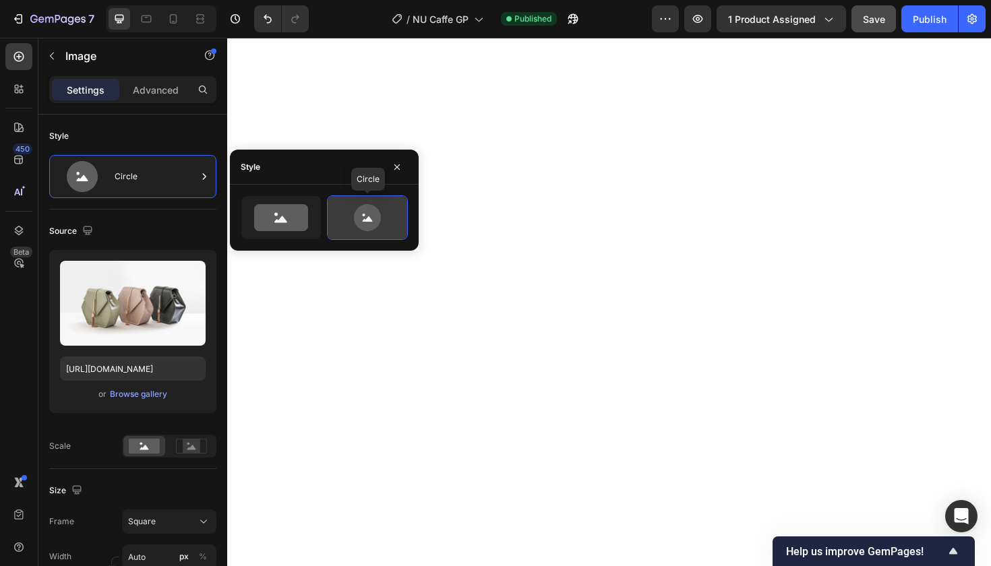
type input "80"
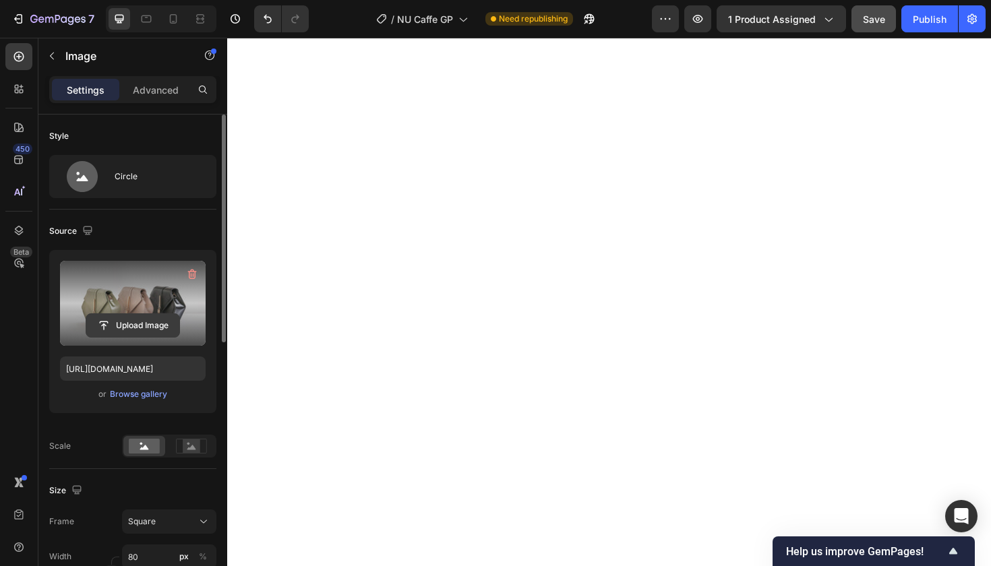
click at [160, 323] on input "file" at bounding box center [132, 325] width 93 height 23
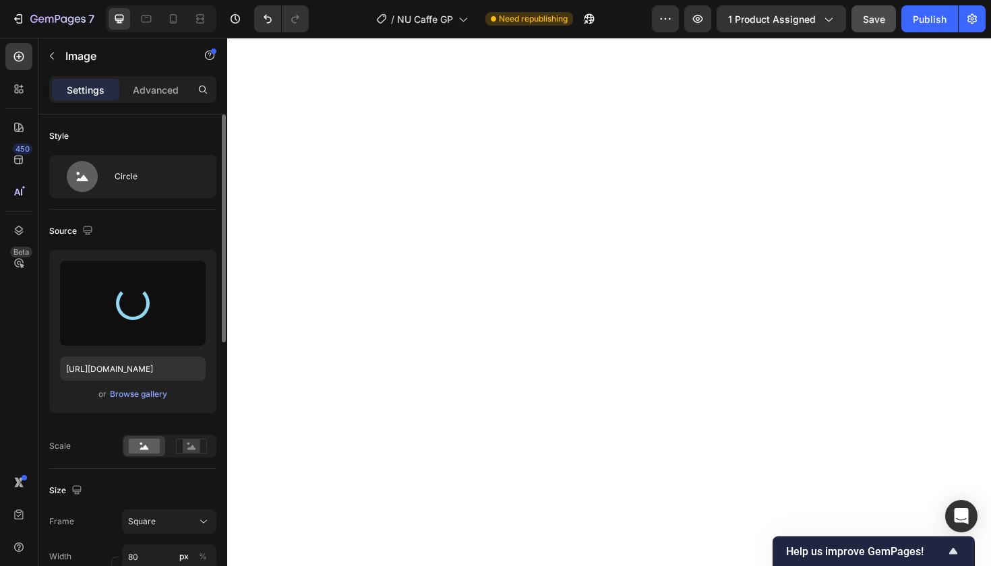
type input "https://cdn.shopify.com/s/files/1/0777/5082/9298/files/gempages_583454554859766…"
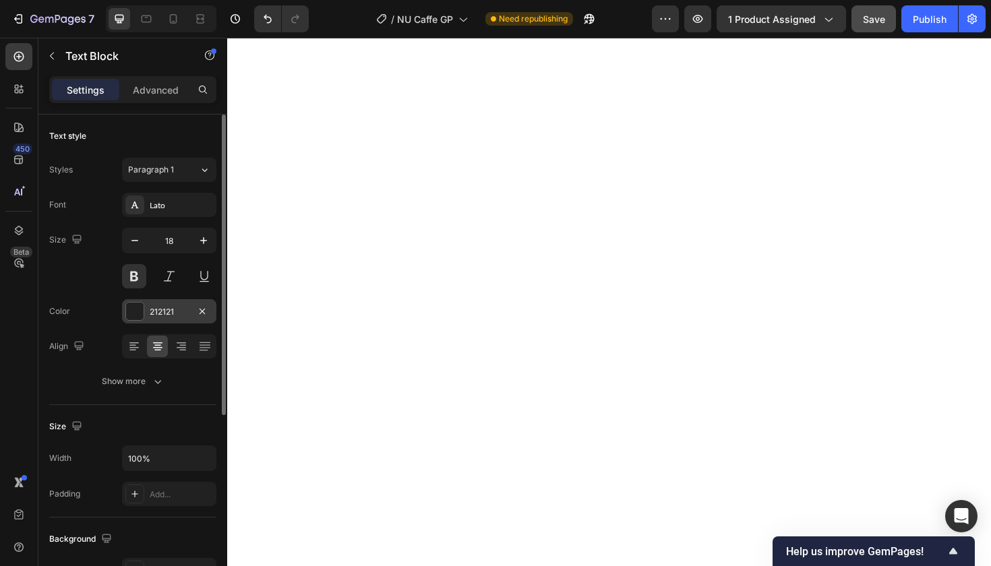
click at [166, 307] on div "212121" at bounding box center [169, 312] width 39 height 12
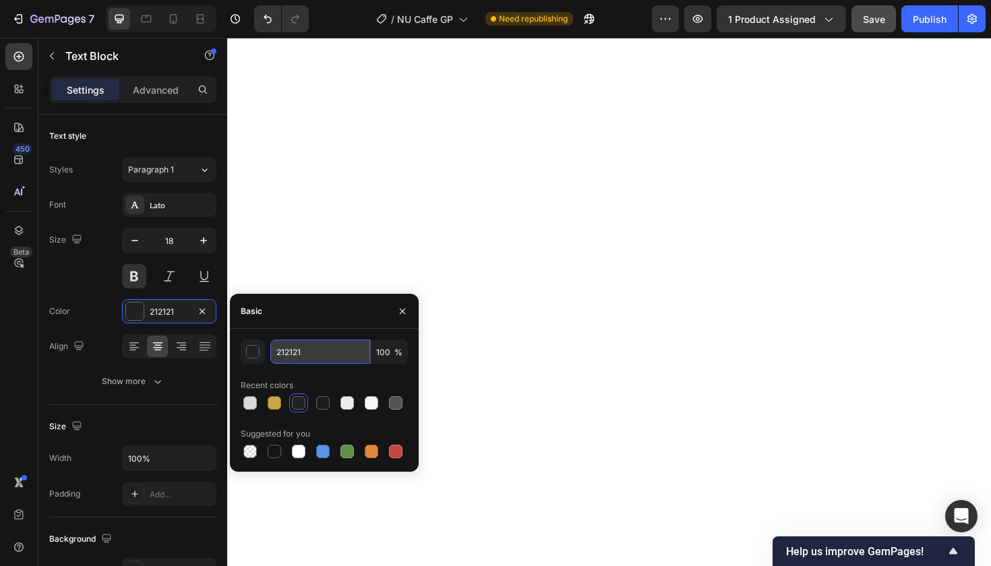
click at [288, 352] on input "212121" at bounding box center [320, 352] width 100 height 24
paste input "8B1E2D"
type input "8B1E2D"
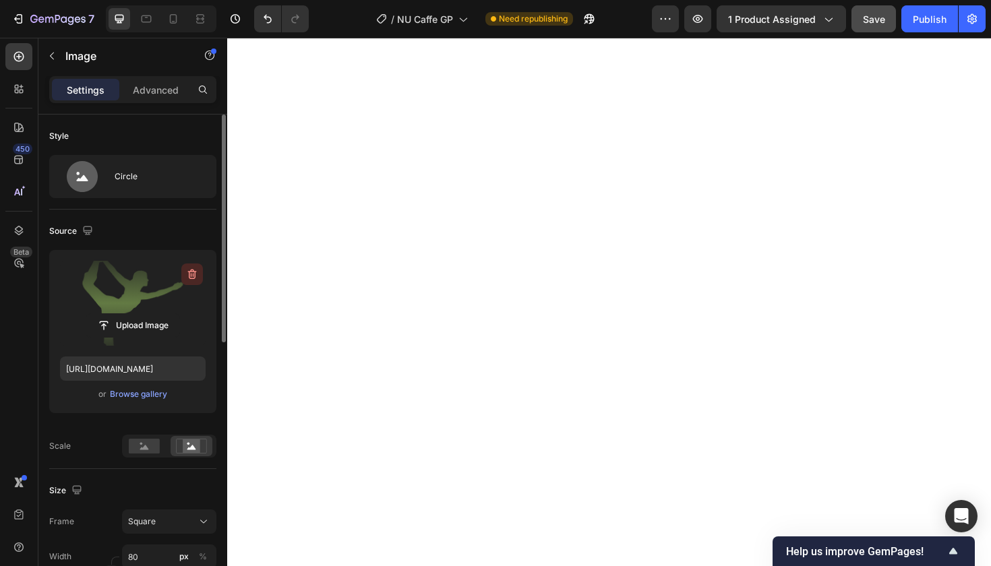
click at [189, 274] on icon "button" at bounding box center [191, 274] width 13 height 13
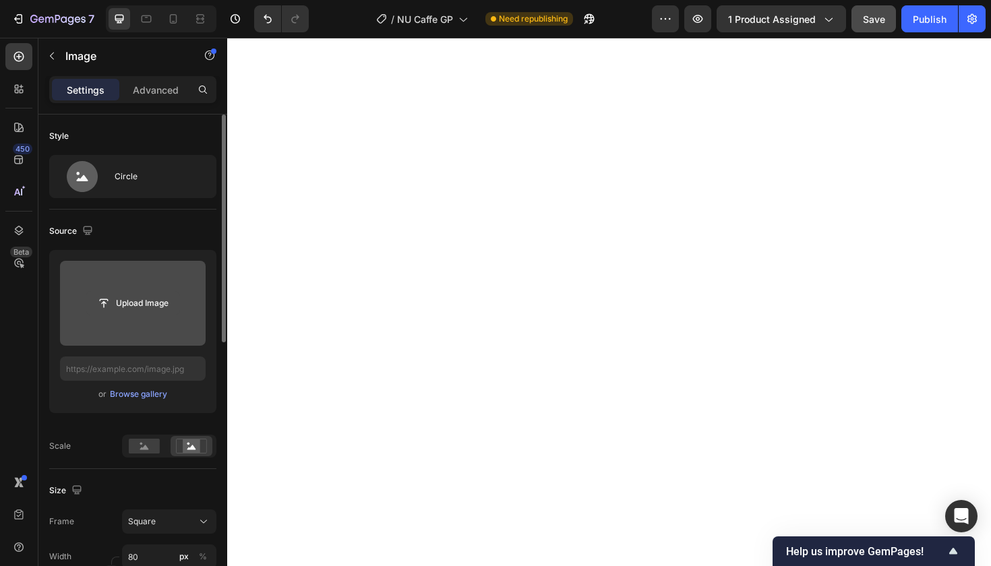
click at [147, 302] on input "file" at bounding box center [132, 303] width 93 height 23
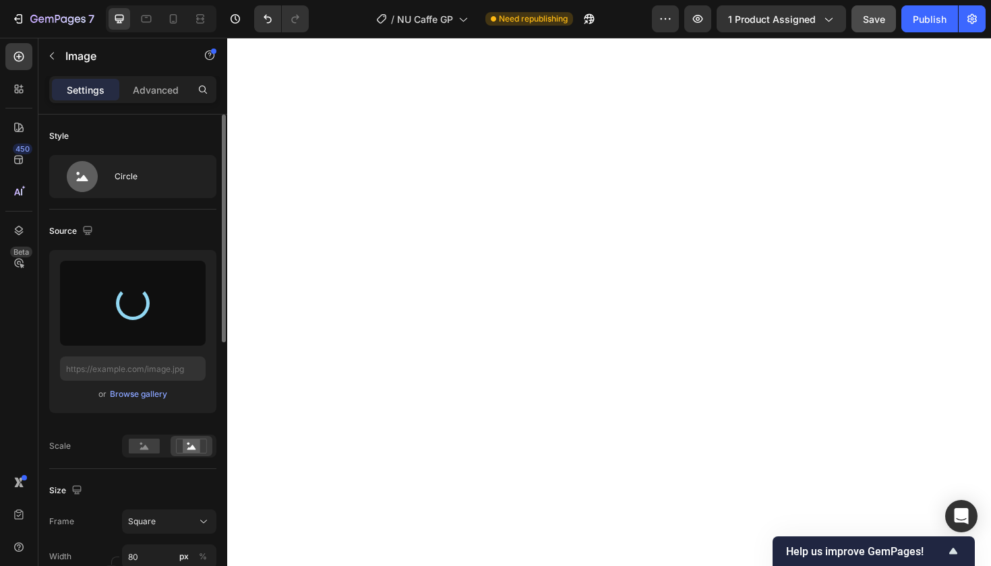
type input "https://cdn.shopify.com/s/files/1/0777/5082/9298/files/gempages_583454554859766…"
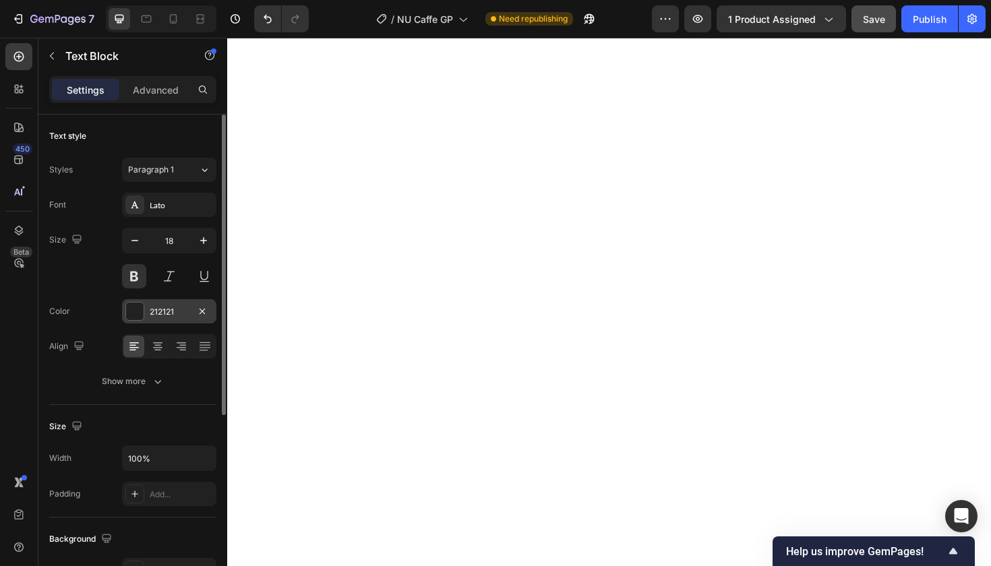
click at [172, 312] on div "212121" at bounding box center [169, 312] width 39 height 12
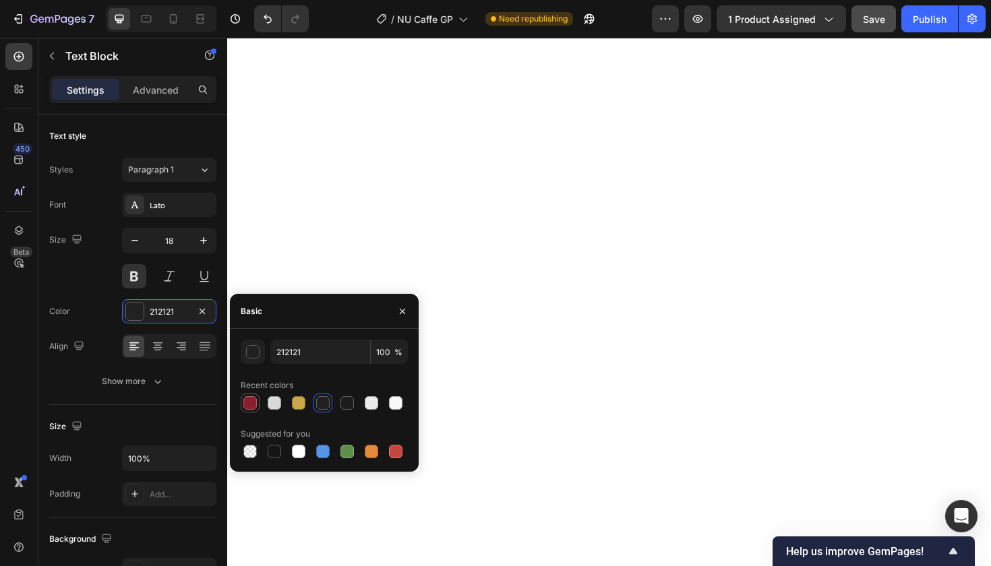
click at [249, 401] on div at bounding box center [249, 402] width 13 height 13
type input "8B1E2D"
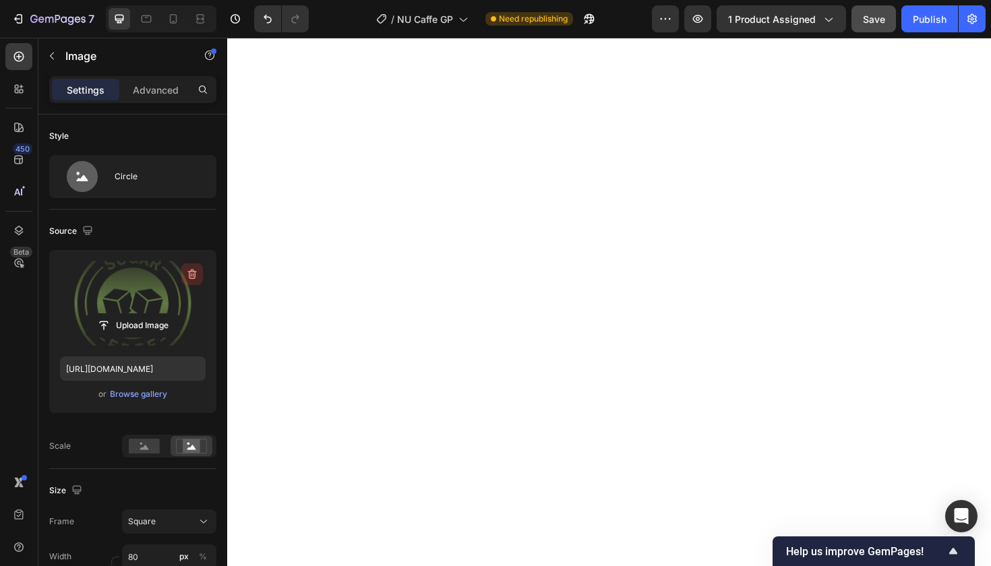
click at [189, 274] on icon "button" at bounding box center [192, 275] width 9 height 10
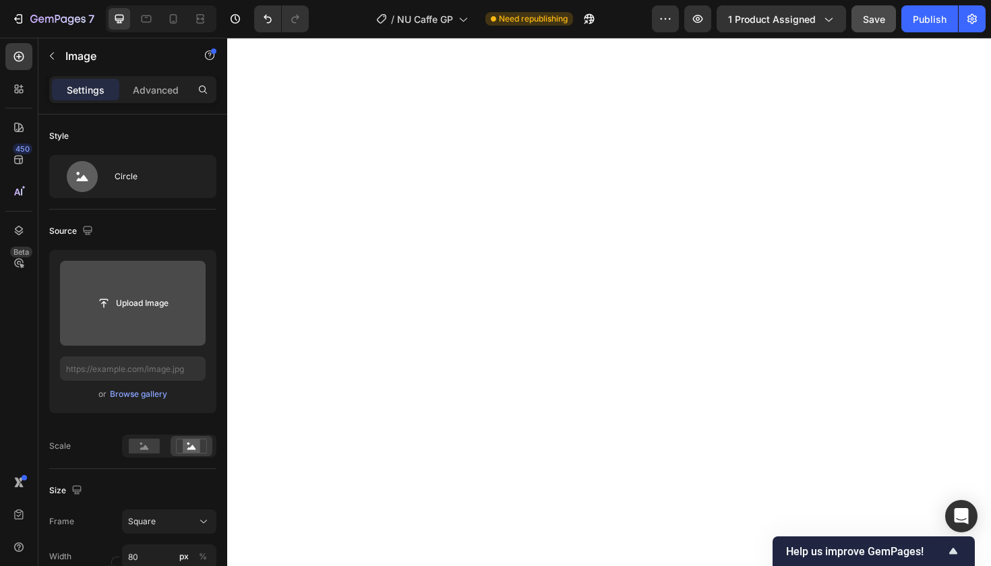
click at [152, 303] on input "file" at bounding box center [132, 303] width 93 height 23
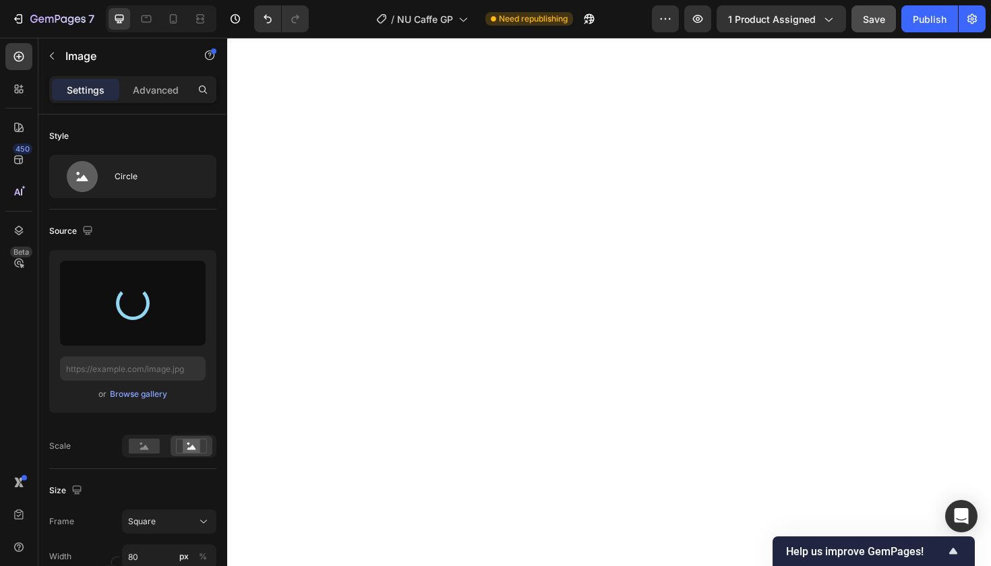
type input "https://cdn.shopify.com/s/files/1/0777/5082/9298/files/gempages_583454554859766…"
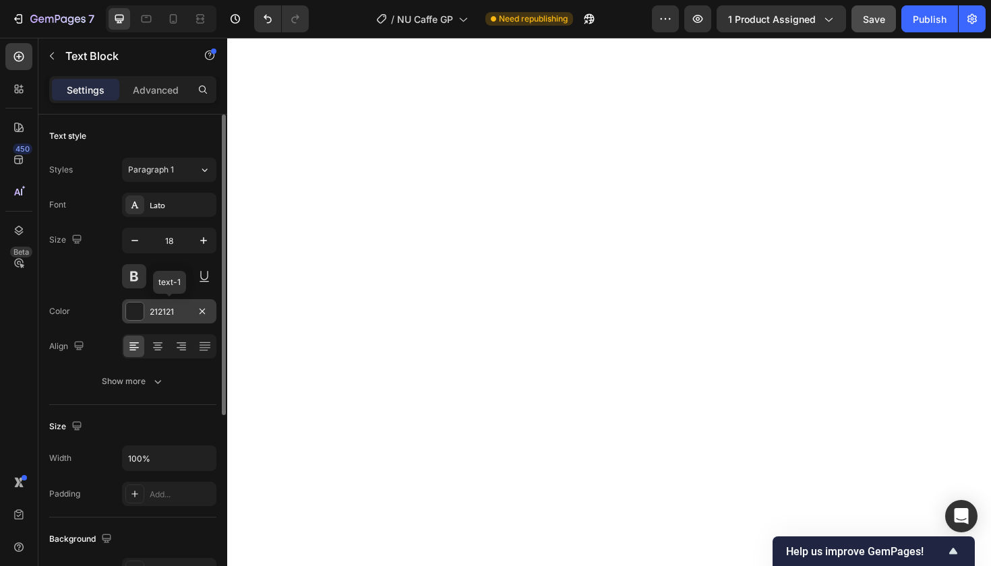
click at [172, 310] on div "212121" at bounding box center [169, 312] width 39 height 12
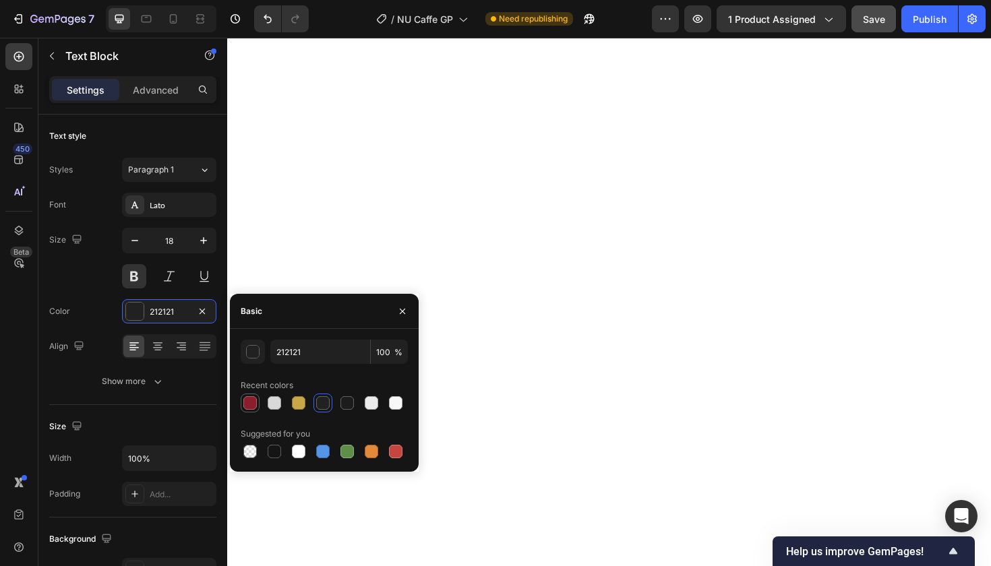
click at [248, 406] on div at bounding box center [249, 402] width 13 height 13
type input "8B1E2D"
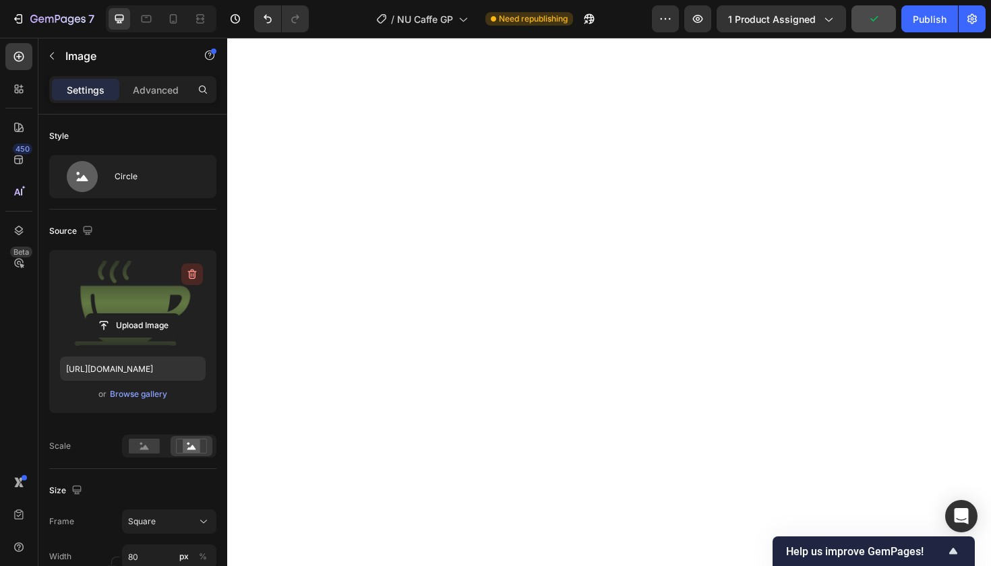
click at [191, 271] on icon "button" at bounding box center [192, 275] width 9 height 10
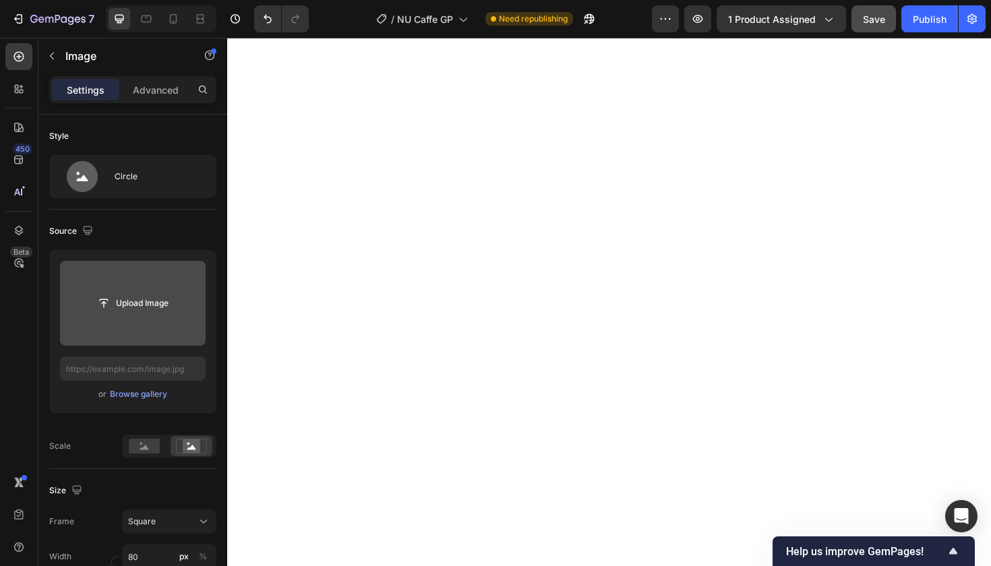
click at [151, 305] on input "file" at bounding box center [132, 303] width 93 height 23
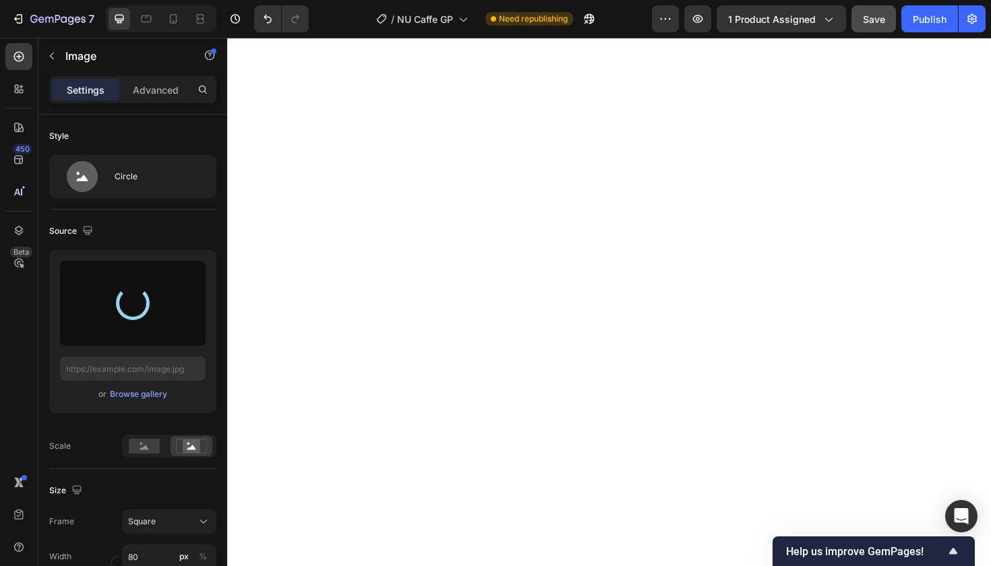
type input "https://cdn.shopify.com/s/files/1/0777/5082/9298/files/gempages_583454554859766…"
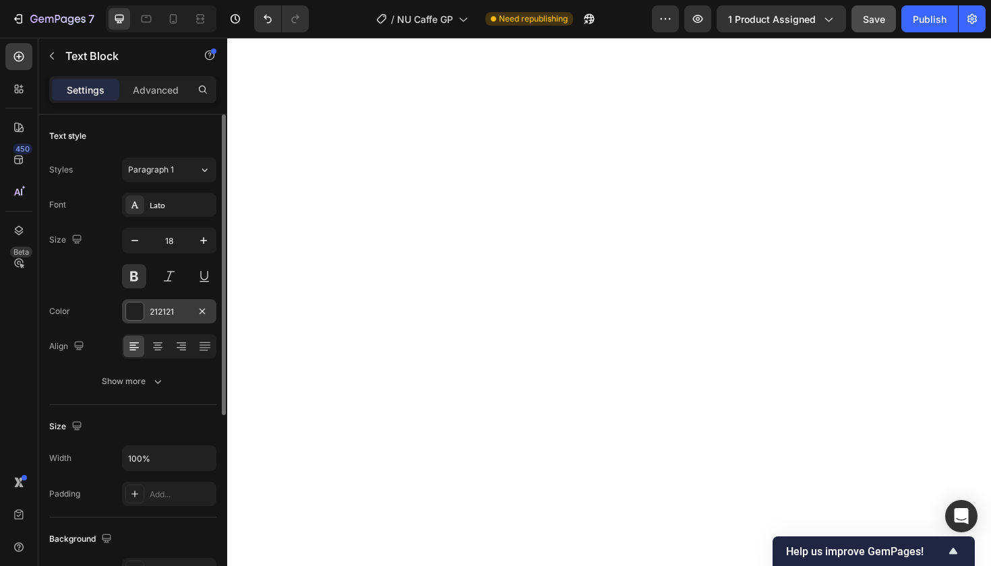
click at [163, 309] on div "212121" at bounding box center [169, 312] width 39 height 12
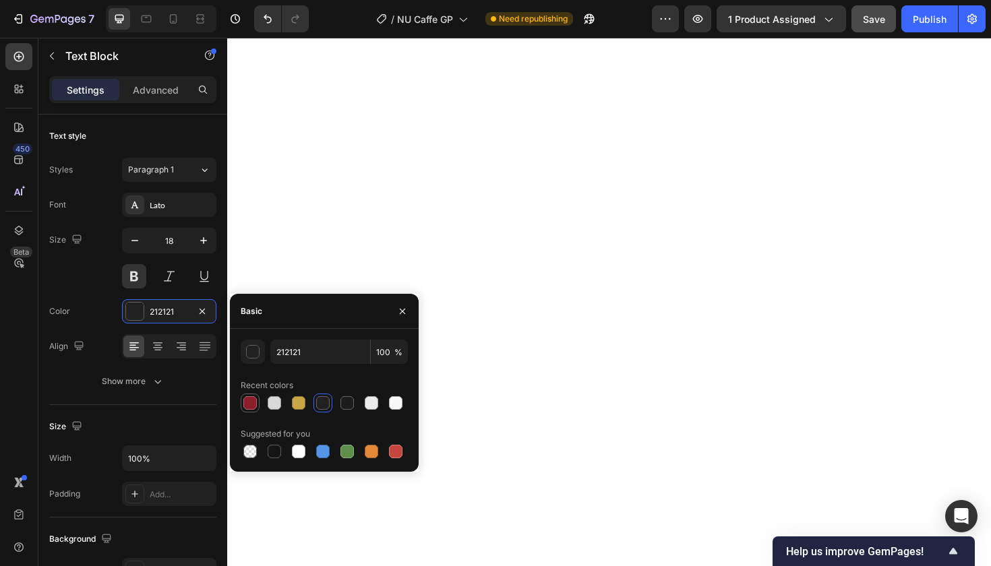
click at [250, 401] on div at bounding box center [249, 402] width 13 height 13
type input "8B1E2D"
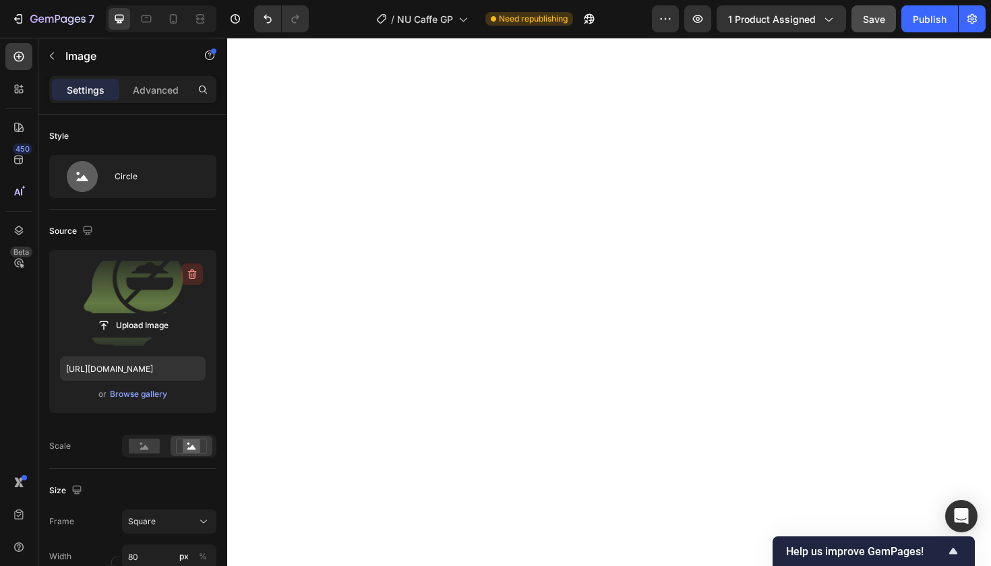
click at [191, 270] on icon "button" at bounding box center [192, 275] width 9 height 10
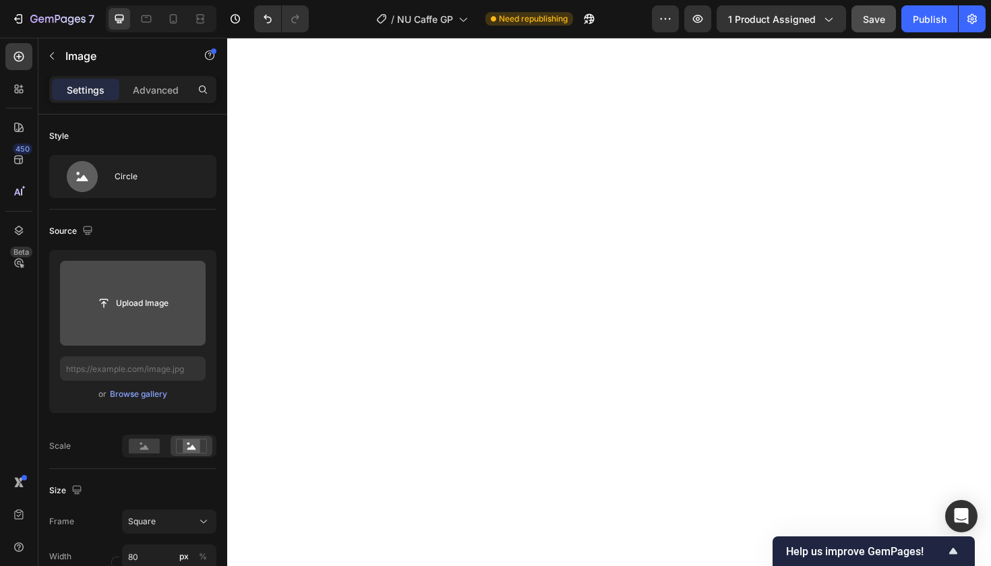
click at [156, 305] on input "file" at bounding box center [132, 303] width 93 height 23
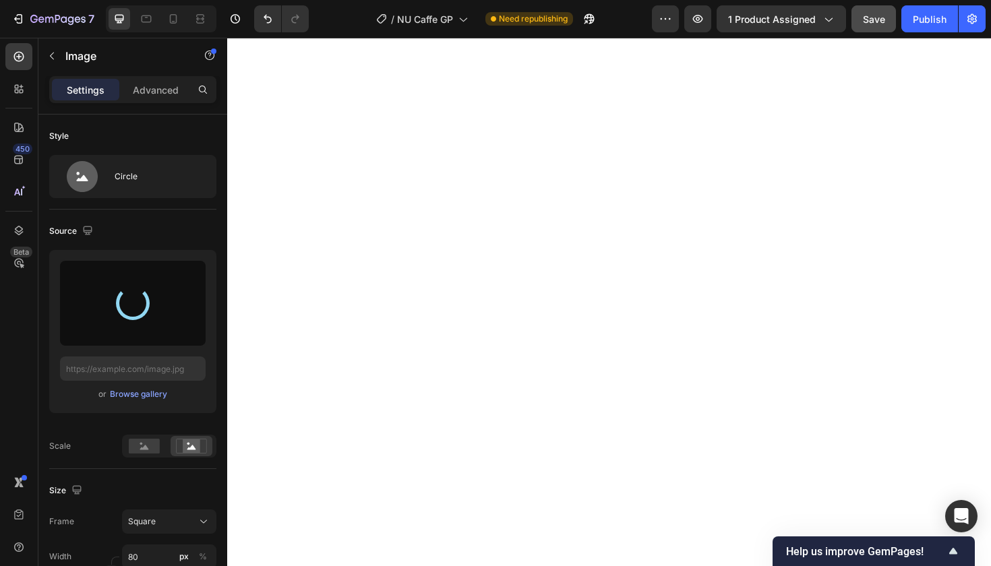
type input "[URL][DOMAIN_NAME]"
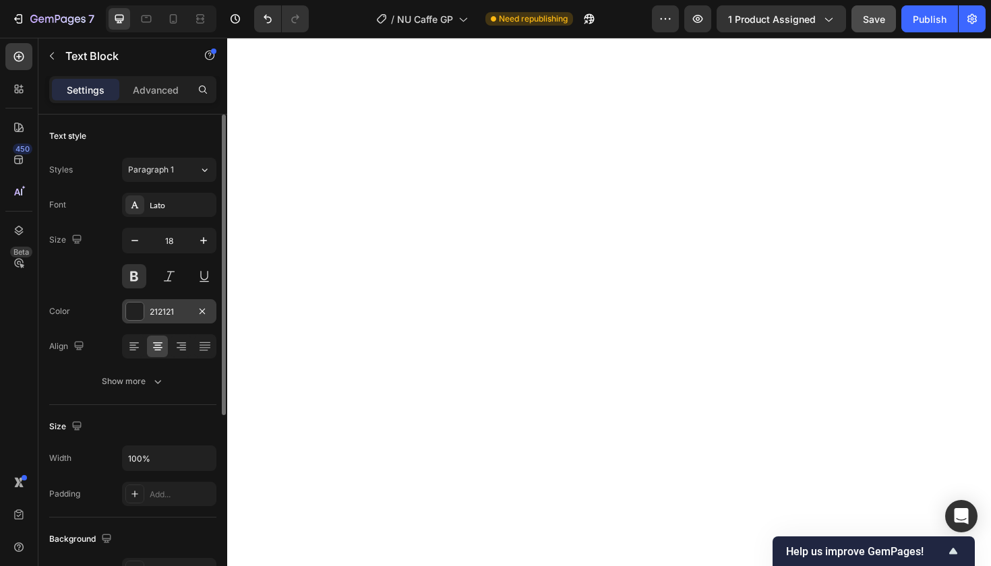
click at [171, 314] on div "212121" at bounding box center [169, 312] width 39 height 12
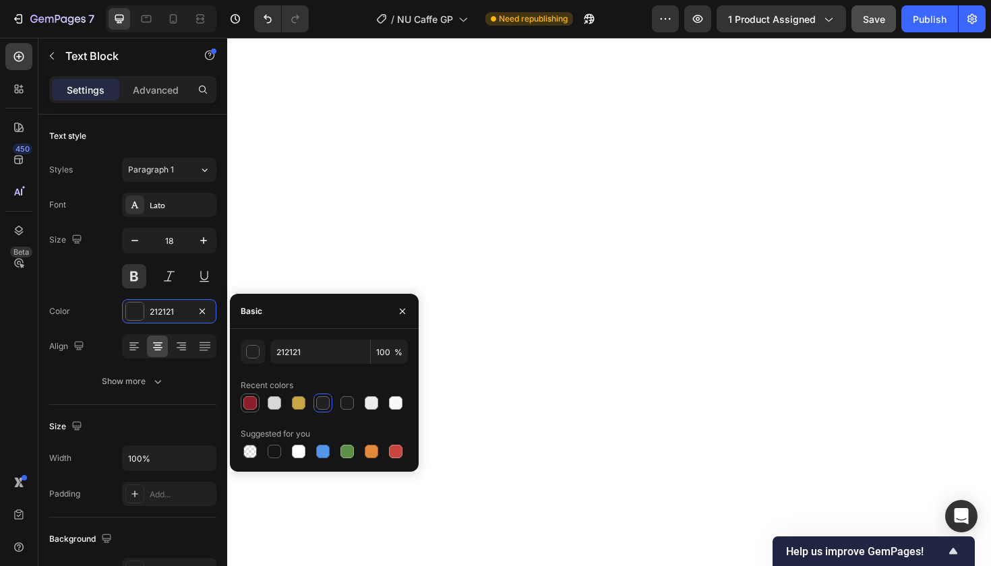
click at [245, 405] on div at bounding box center [249, 402] width 13 height 13
type input "8B1E2D"
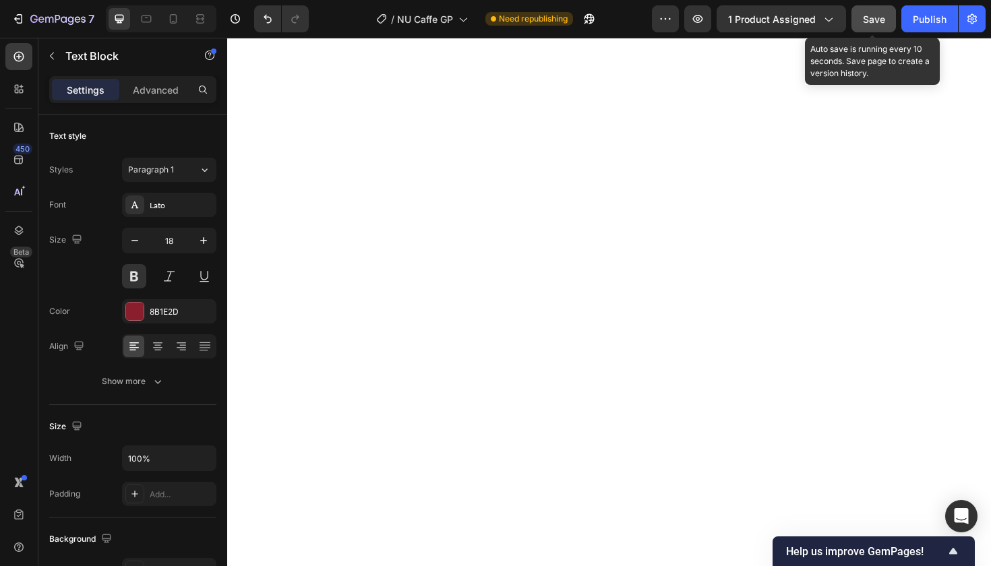
click at [878, 20] on span "Save" at bounding box center [874, 18] width 22 height 11
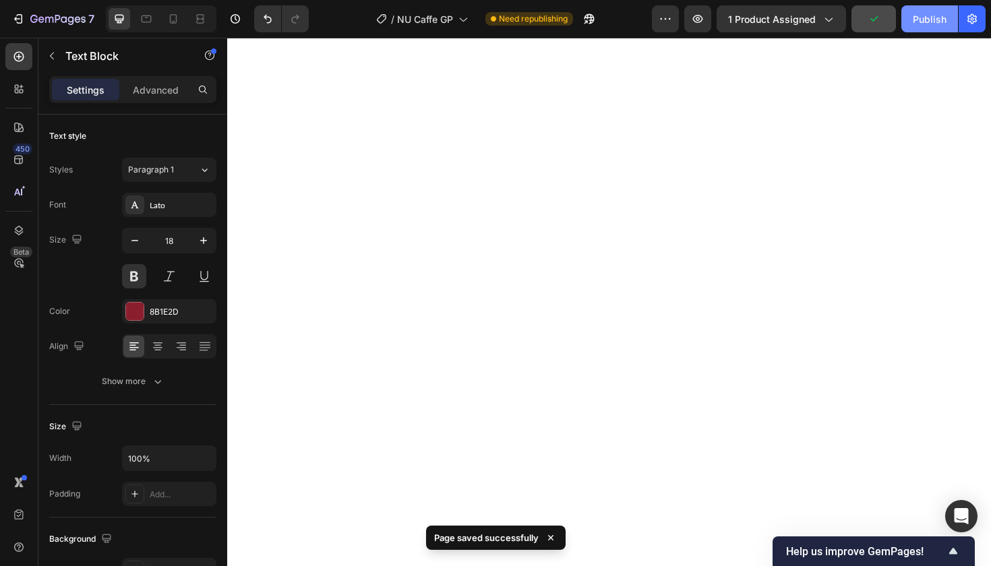
click at [924, 20] on div "Publish" at bounding box center [930, 19] width 34 height 14
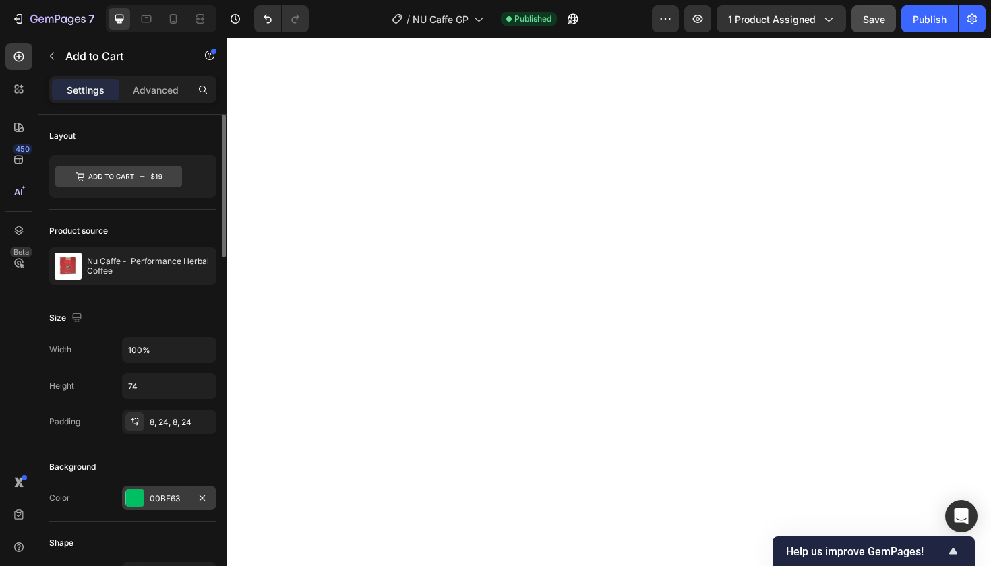
click at [169, 497] on div "00BF63" at bounding box center [169, 499] width 39 height 12
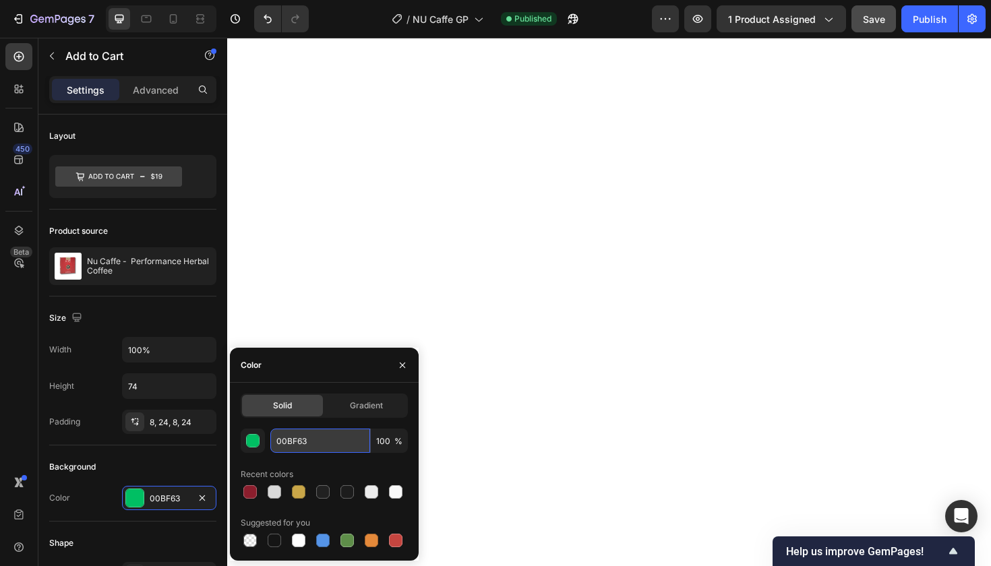
click at [294, 440] on input "00BF63" at bounding box center [320, 441] width 100 height 24
paste input "8B1E2D"
type input "8B1E2D"
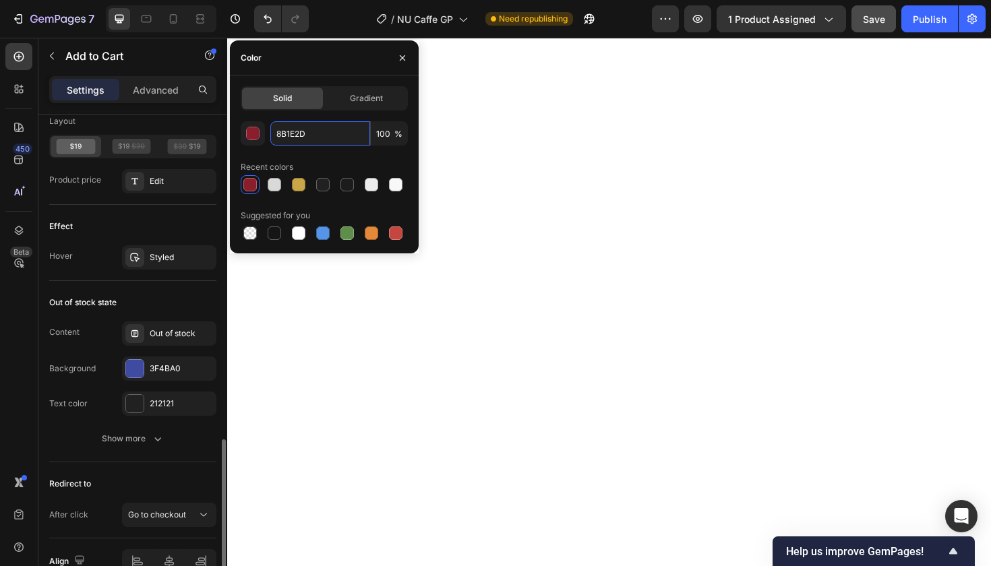
scroll to position [1118, 0]
click at [193, 330] on div "Out of stock" at bounding box center [181, 333] width 63 height 12
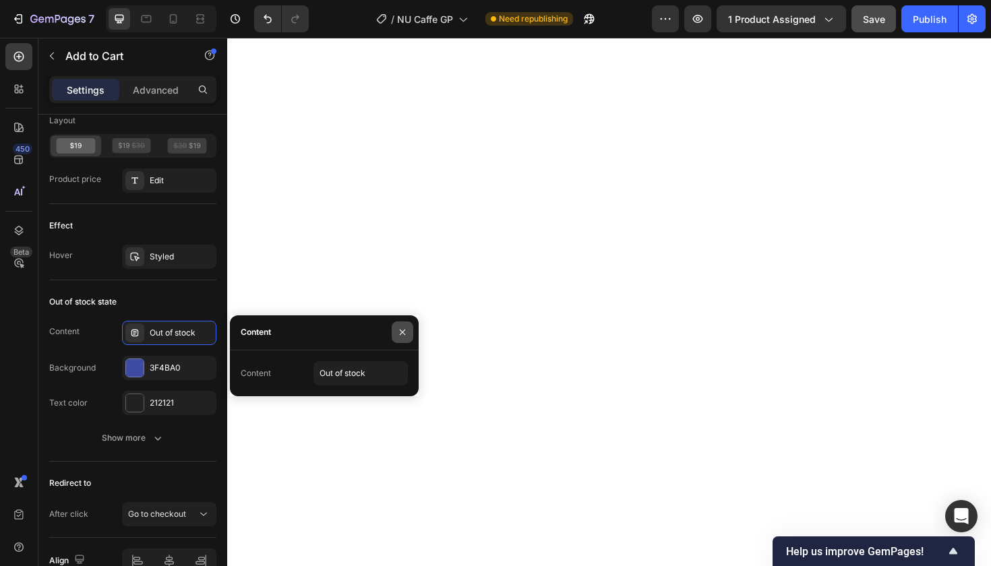
click at [404, 330] on icon "button" at bounding box center [402, 332] width 11 height 11
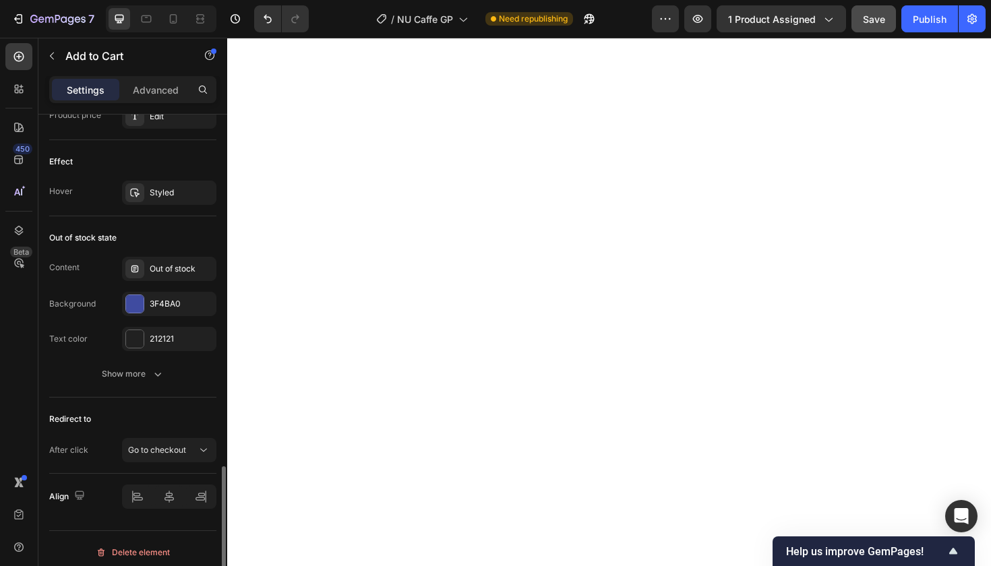
scroll to position [1188, 0]
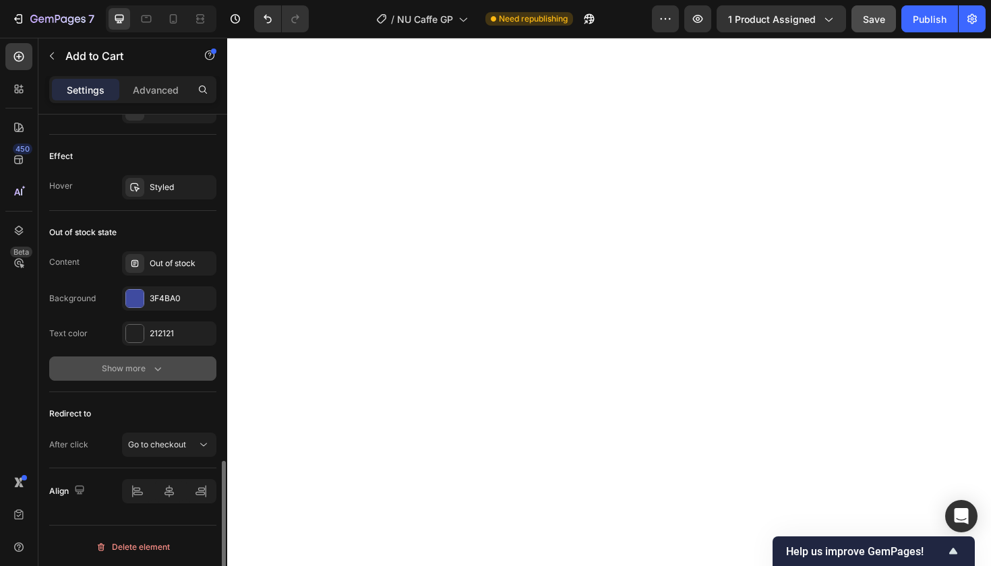
click at [155, 371] on icon "button" at bounding box center [157, 368] width 13 height 13
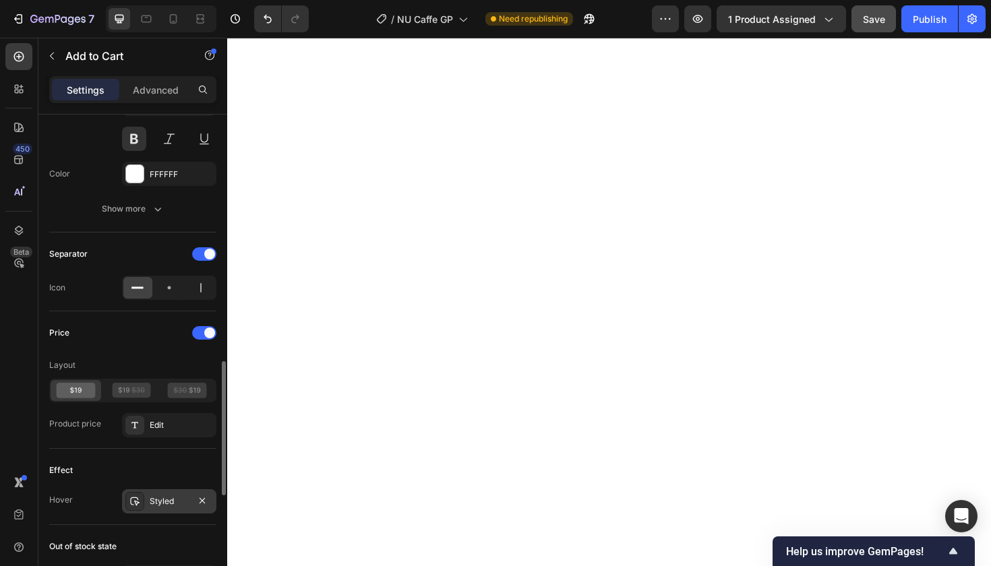
scroll to position [872, 0]
click at [165, 502] on div "Styled" at bounding box center [169, 503] width 39 height 12
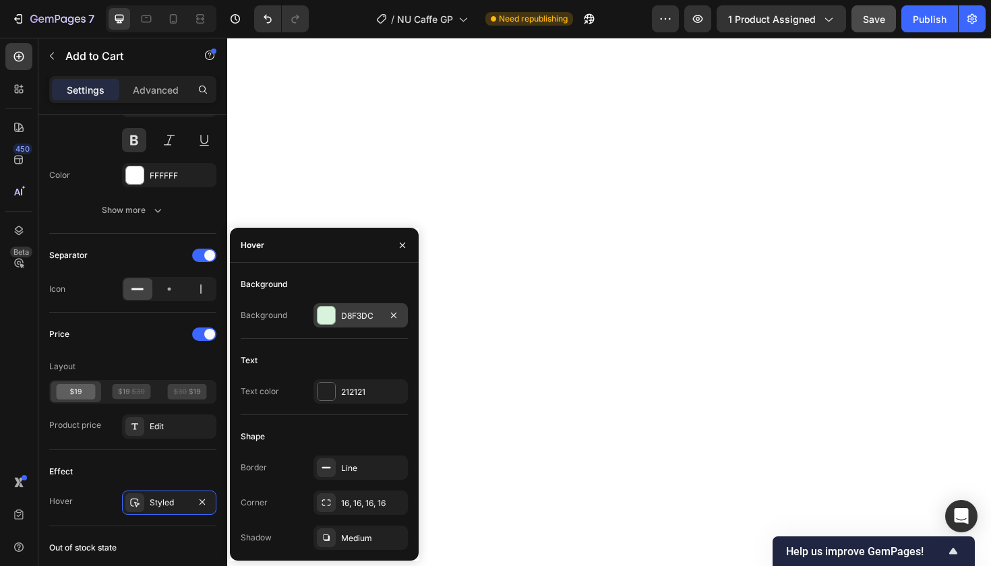
click at [353, 313] on div "D8F3DC" at bounding box center [360, 316] width 39 height 12
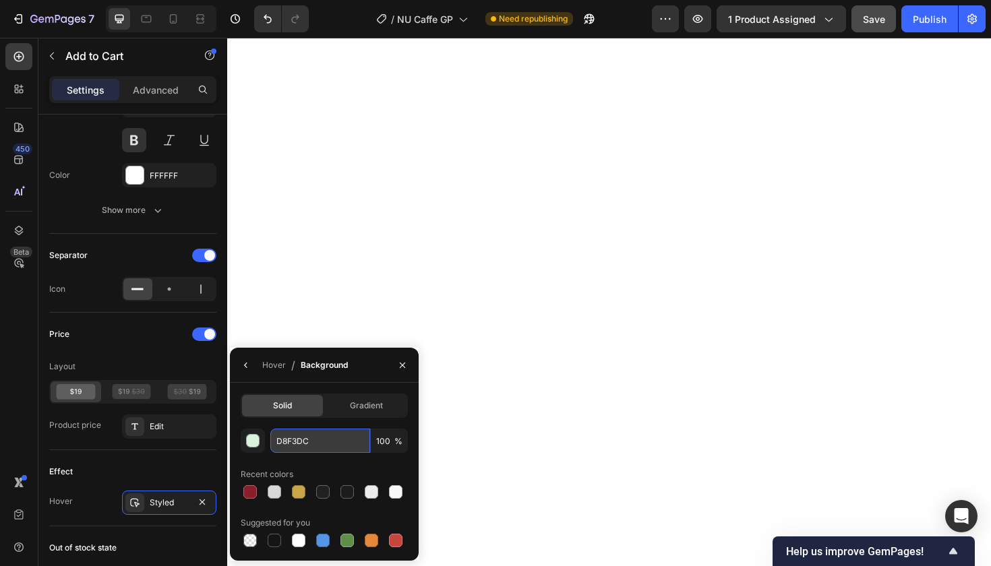
click at [295, 442] on input "D8F3DC" at bounding box center [320, 441] width 100 height 24
paste input "C9A648"
type input "C9A648"
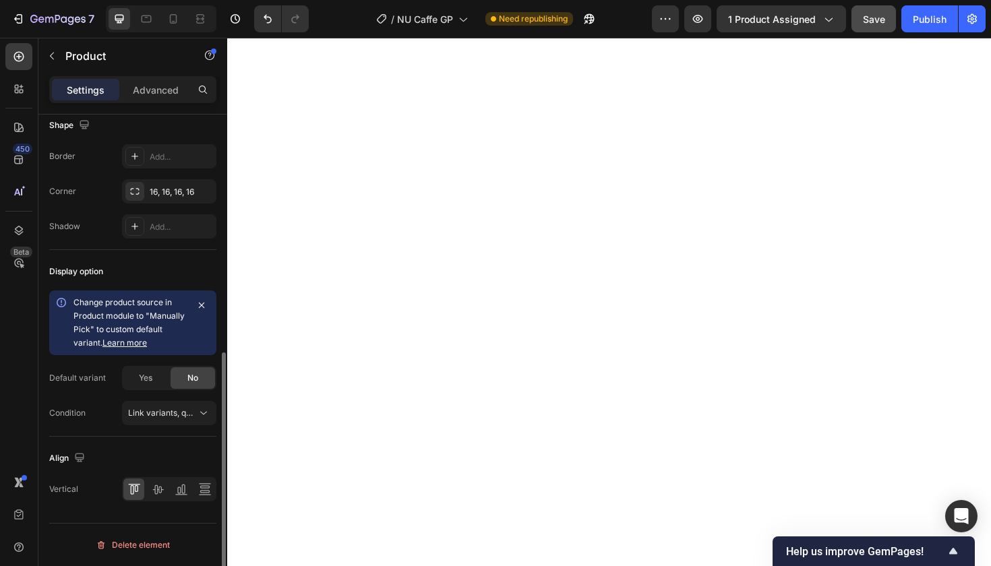
scroll to position [0, 0]
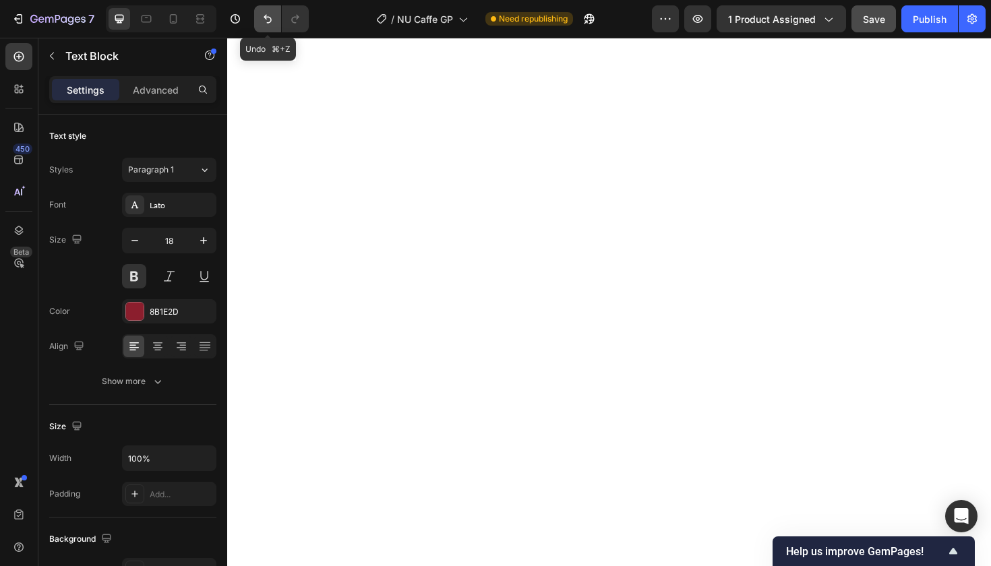
click at [262, 14] on icon "Undo/Redo" at bounding box center [267, 18] width 13 height 13
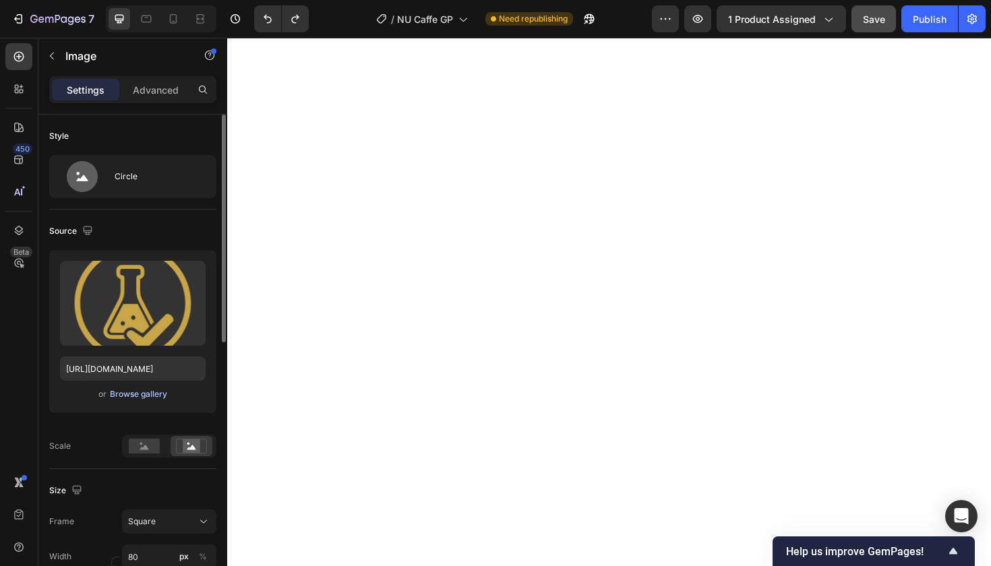
click at [148, 396] on div "Browse gallery" at bounding box center [138, 394] width 57 height 12
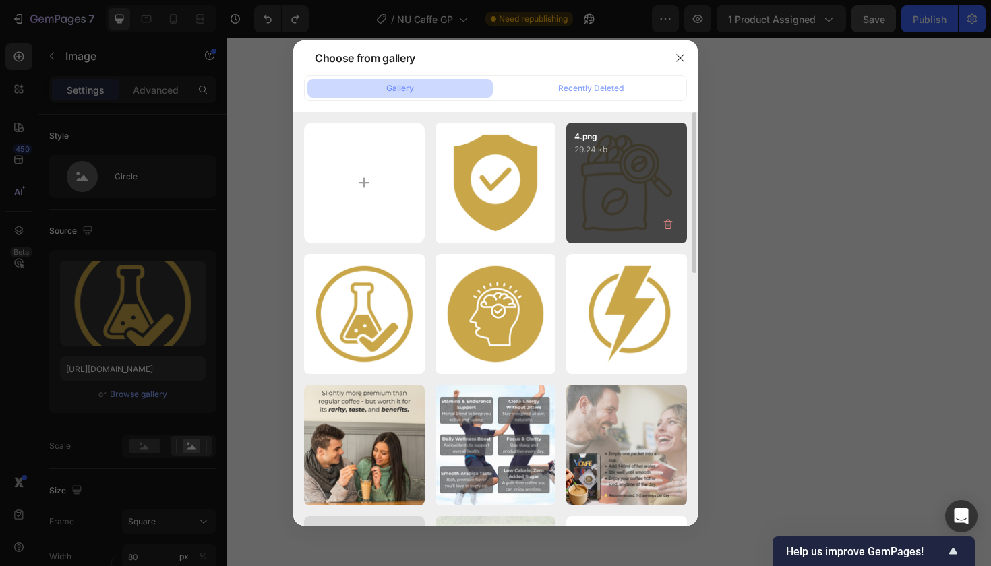
click at [612, 189] on div "4.png 29.24 kb" at bounding box center [626, 183] width 121 height 121
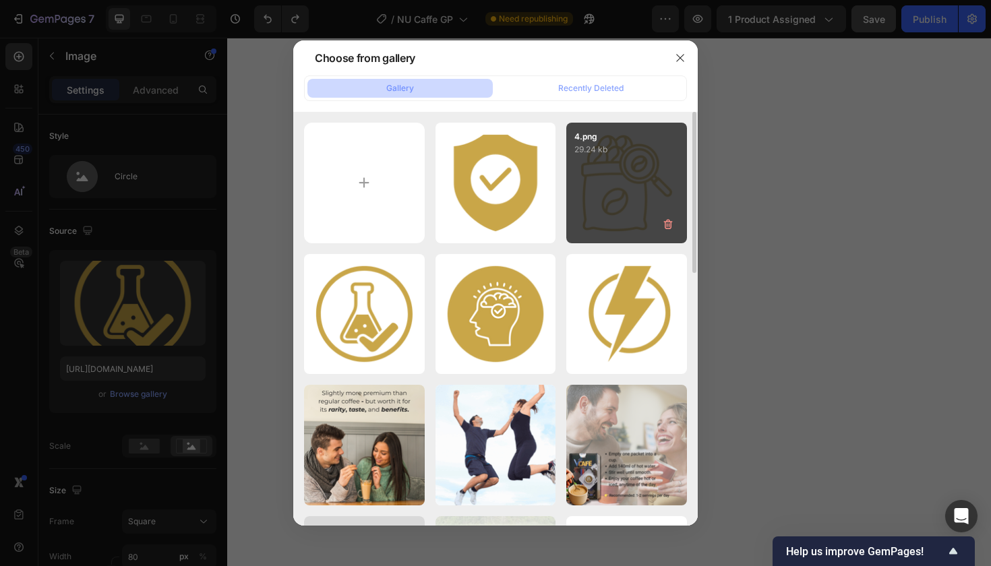
type input "https://cdn.shopify.com/s/files/1/0777/5082/9298/files/gempages_583454554859766…"
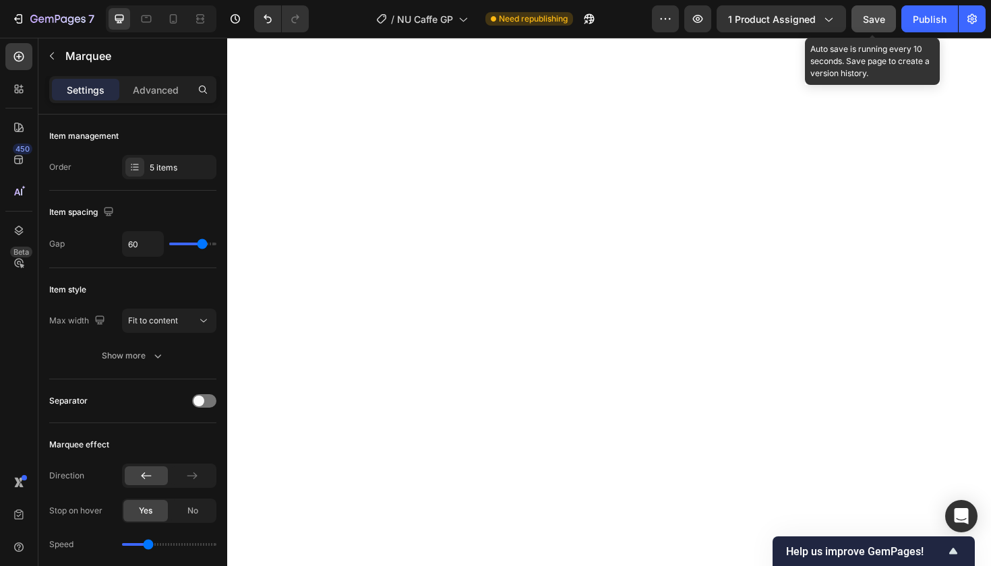
click at [875, 18] on span "Save" at bounding box center [874, 18] width 22 height 11
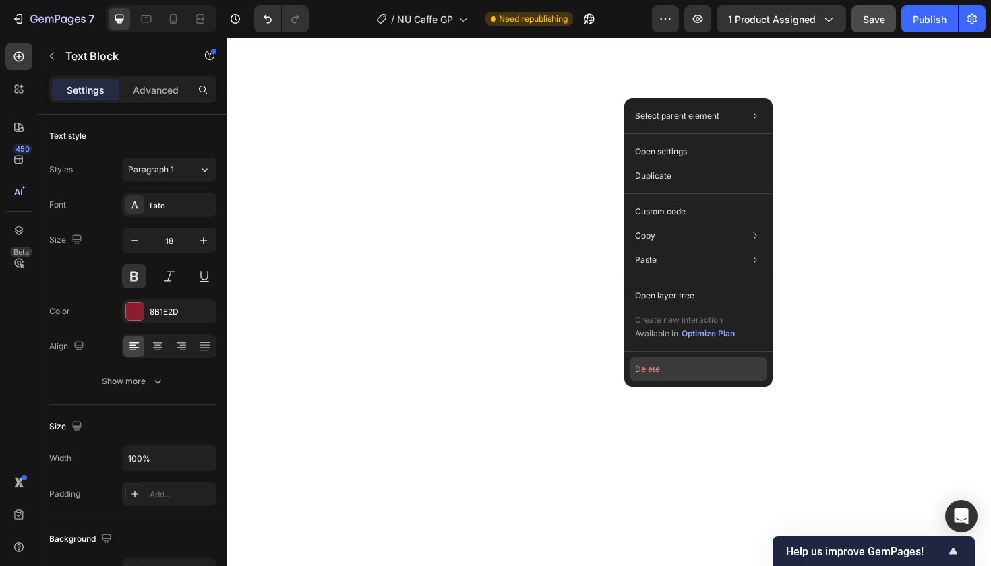
click at [645, 367] on button "Delete" at bounding box center [699, 369] width 138 height 24
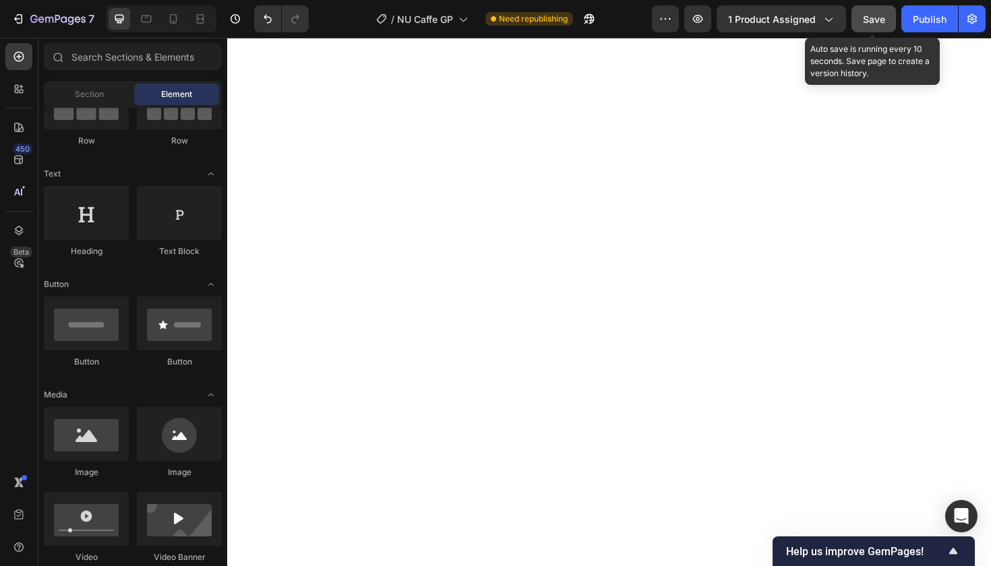
click at [872, 20] on span "Save" at bounding box center [874, 18] width 22 height 11
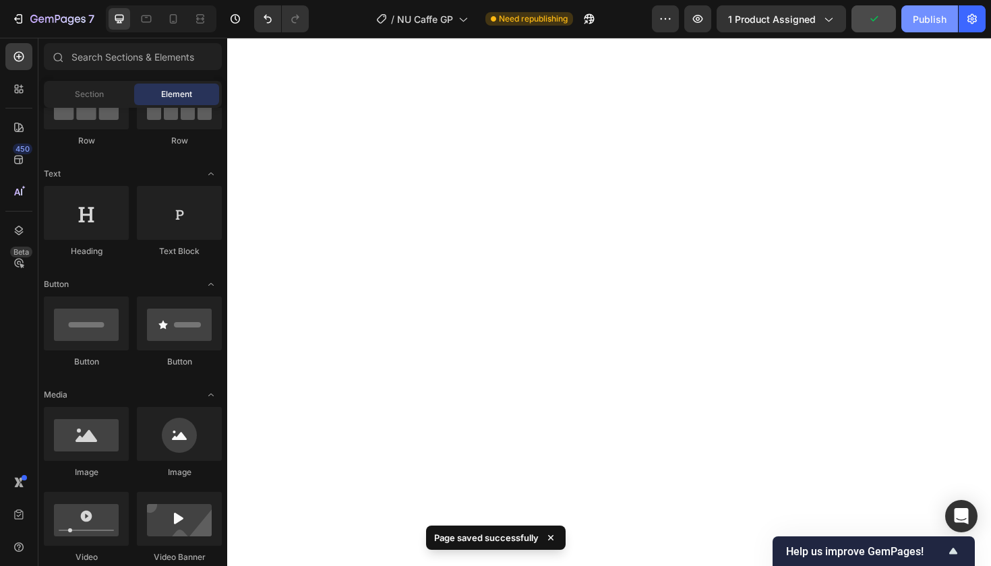
click at [927, 18] on div "Publish" at bounding box center [930, 19] width 34 height 14
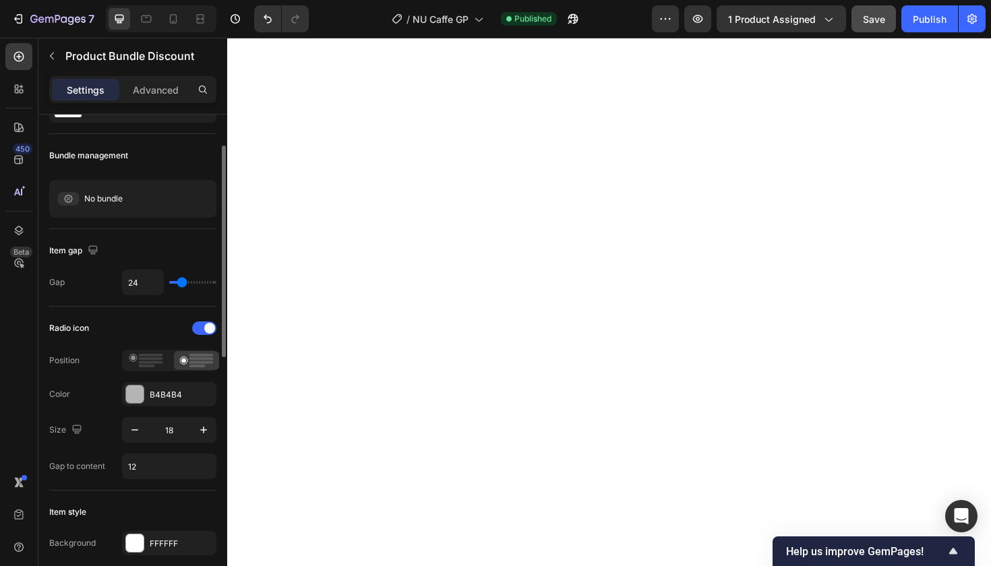
scroll to position [69, 0]
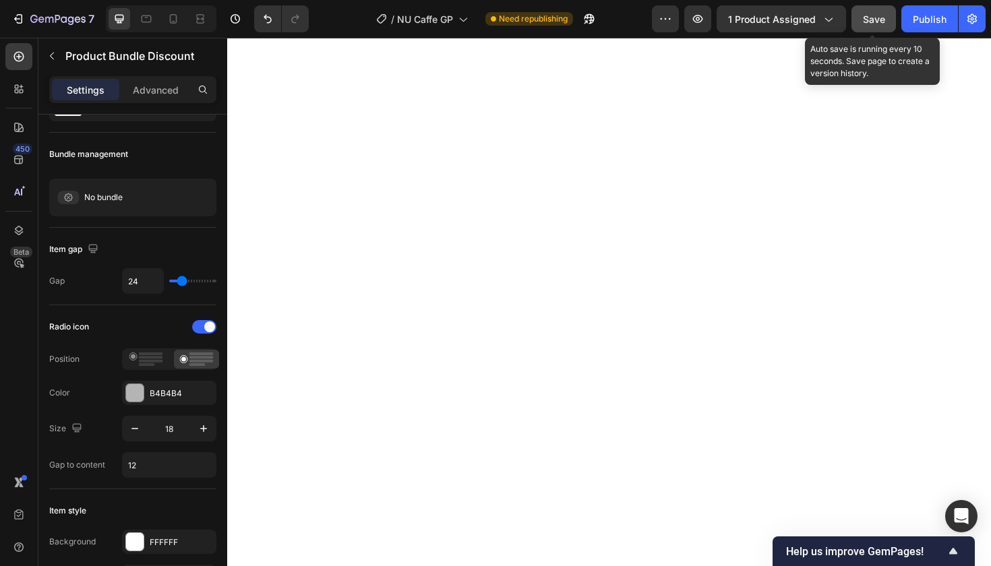
click at [878, 23] on span "Save" at bounding box center [874, 18] width 22 height 11
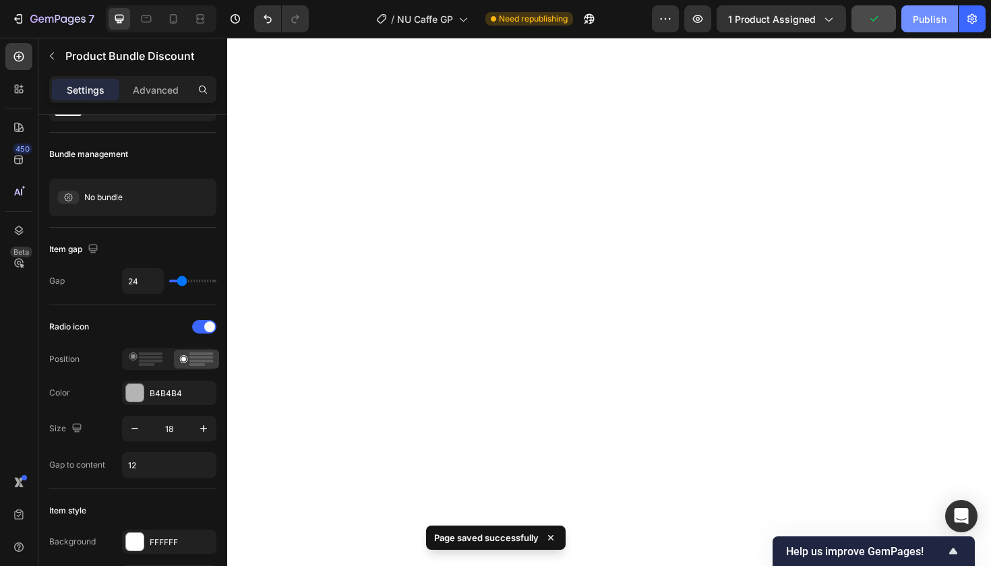
click at [928, 23] on div "Publish" at bounding box center [930, 19] width 34 height 14
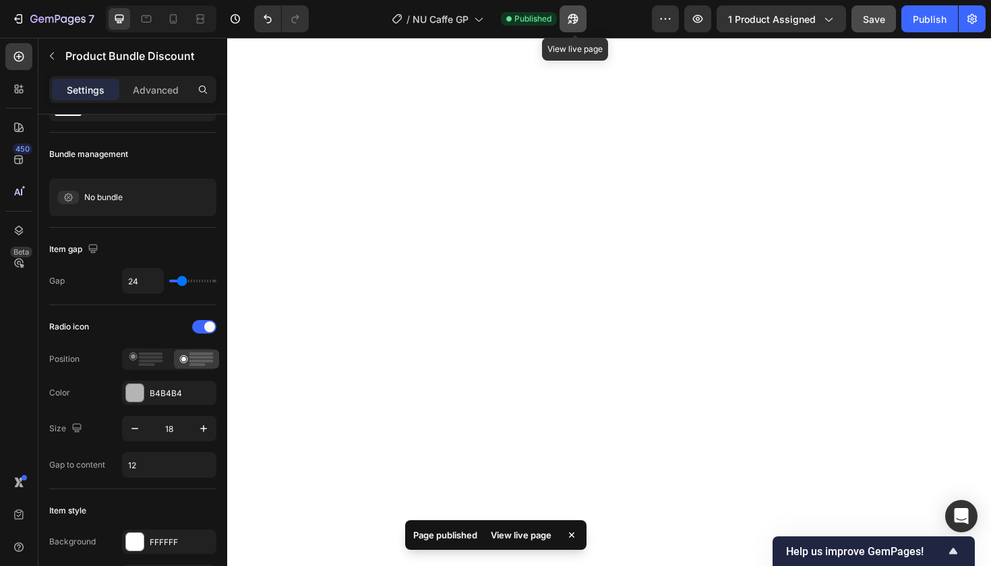
click at [576, 20] on icon "button" at bounding box center [573, 19] width 10 height 10
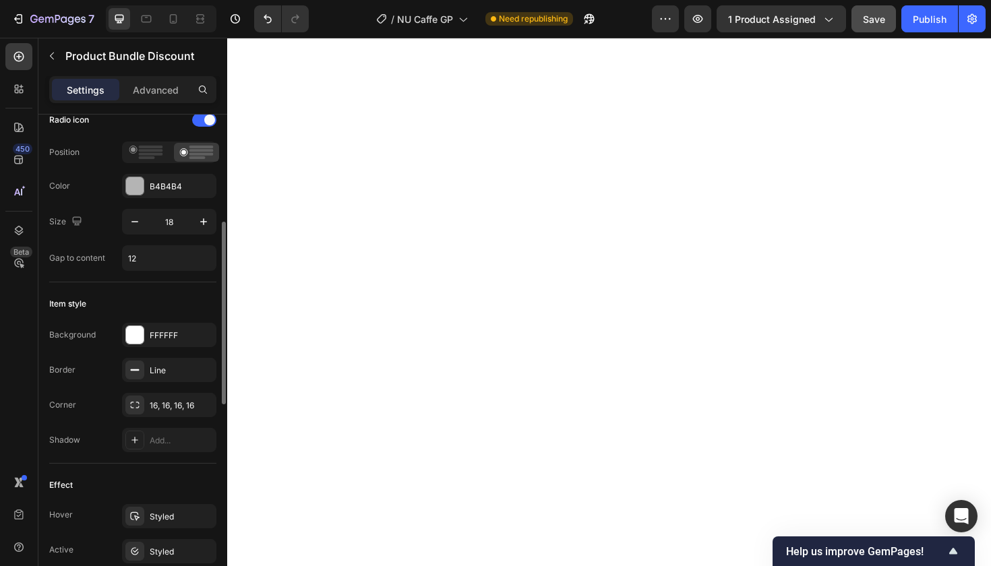
scroll to position [280, 0]
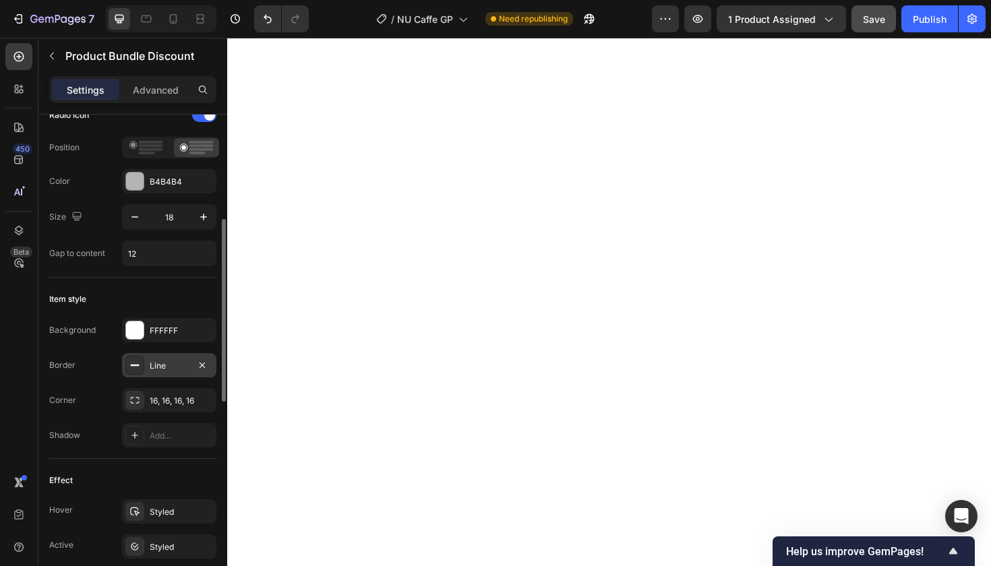
click at [169, 366] on div "Line" at bounding box center [169, 366] width 39 height 12
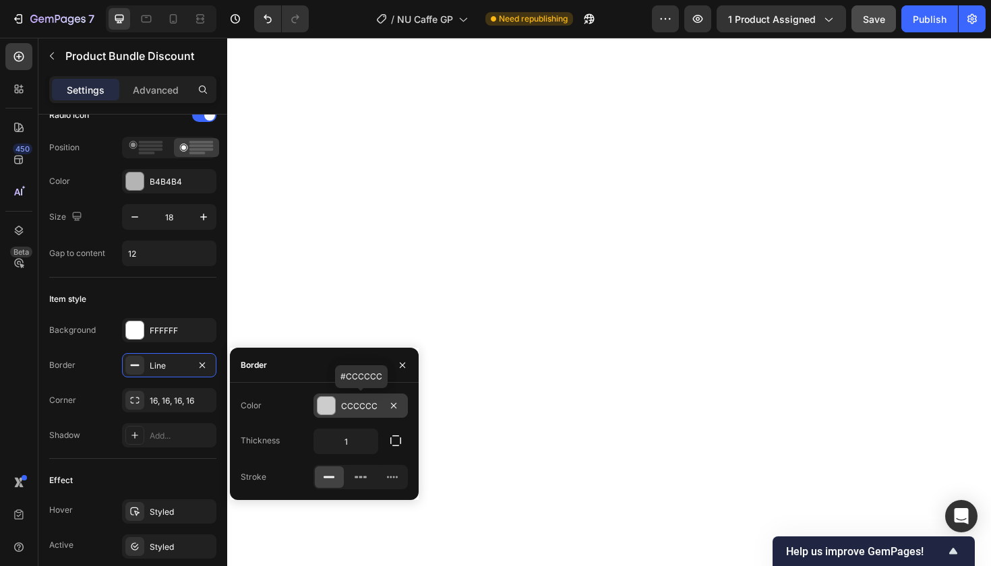
click at [360, 402] on div "CCCCCC" at bounding box center [360, 406] width 39 height 12
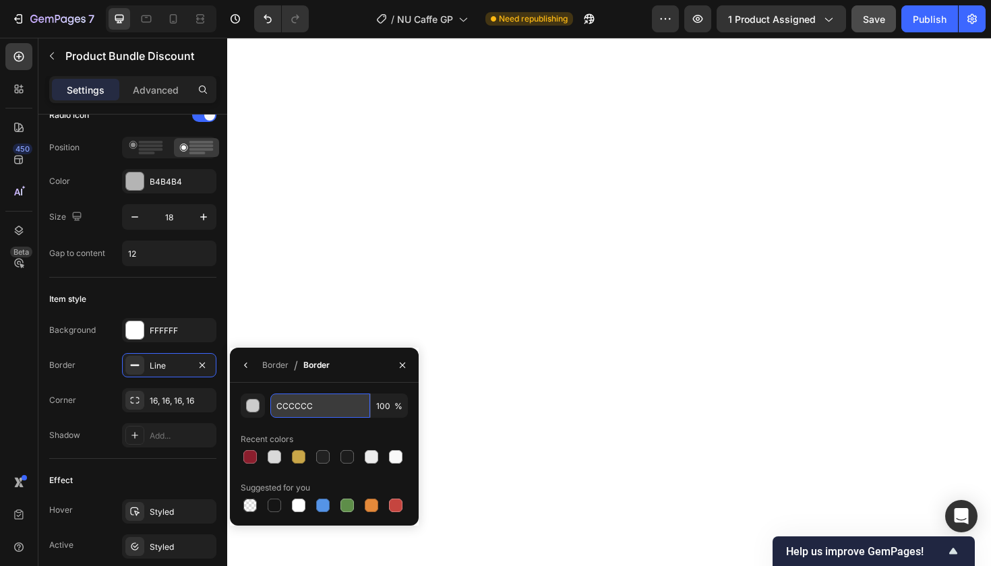
click at [297, 404] on input "CCCCCC" at bounding box center [320, 406] width 100 height 24
paste input "E0E0E0"
type input "E0E0E0"
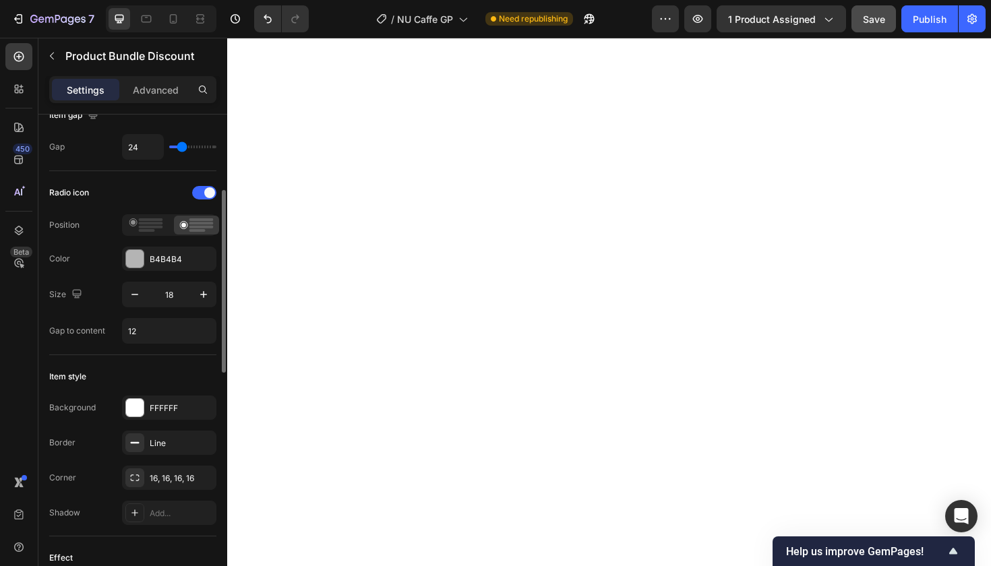
scroll to position [203, 0]
click at [160, 444] on div "Line" at bounding box center [169, 443] width 39 height 12
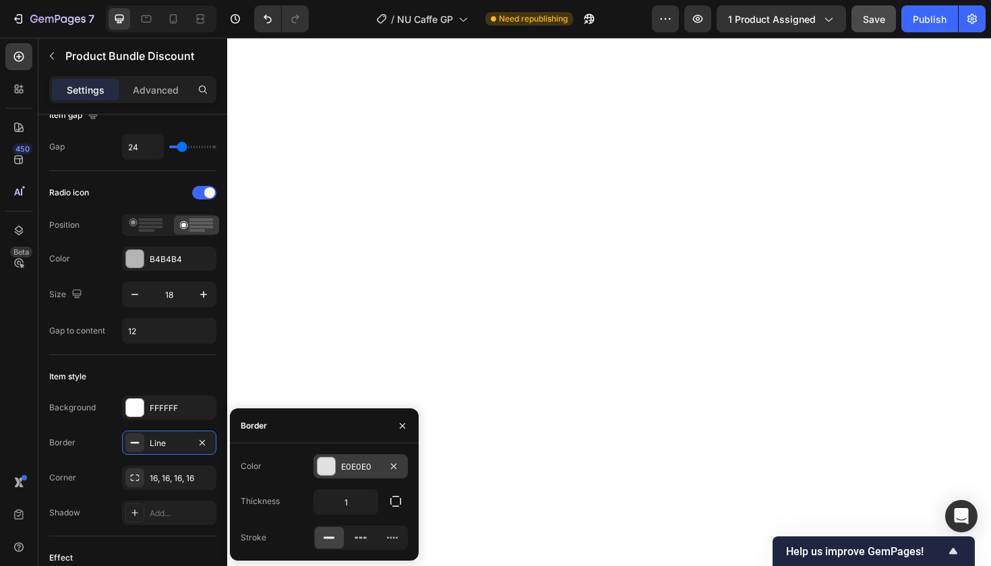
click at [357, 466] on div "E0E0E0" at bounding box center [360, 467] width 39 height 12
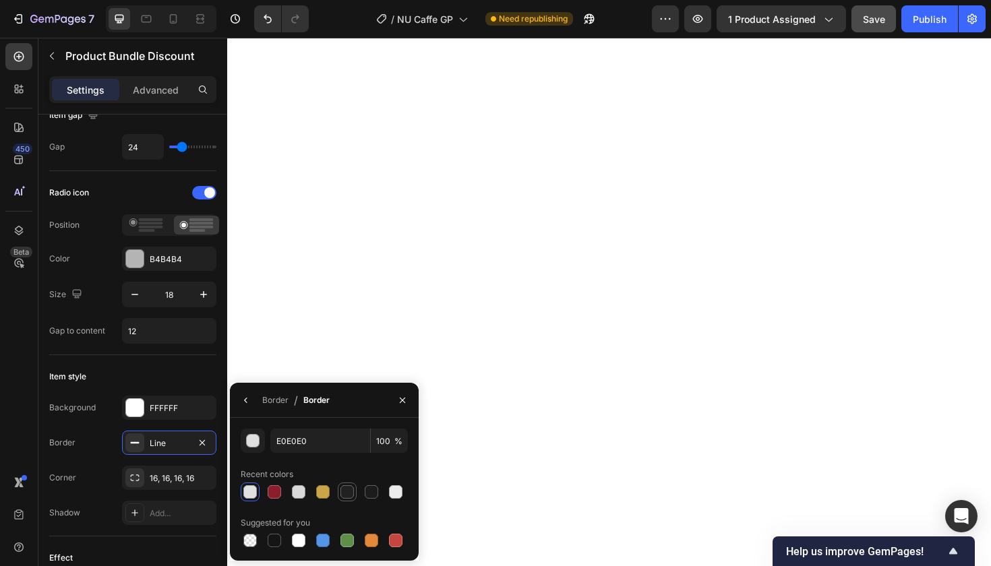
click at [349, 490] on div at bounding box center [346, 491] width 13 height 13
click at [294, 437] on input "212121" at bounding box center [320, 441] width 100 height 24
paste input "#D9D9D9"
paste input "#B4B4B4"
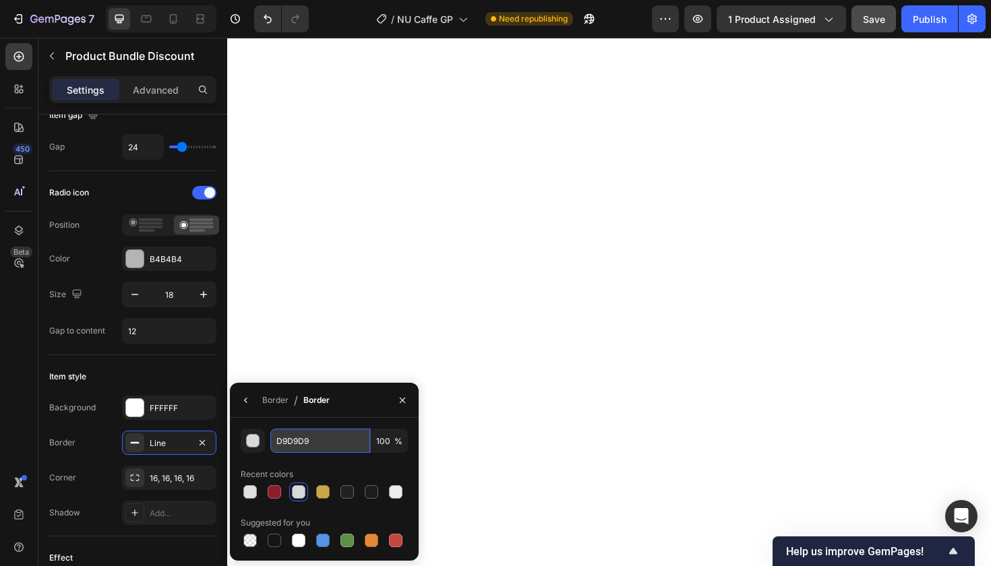
type input "#B4B4B4"
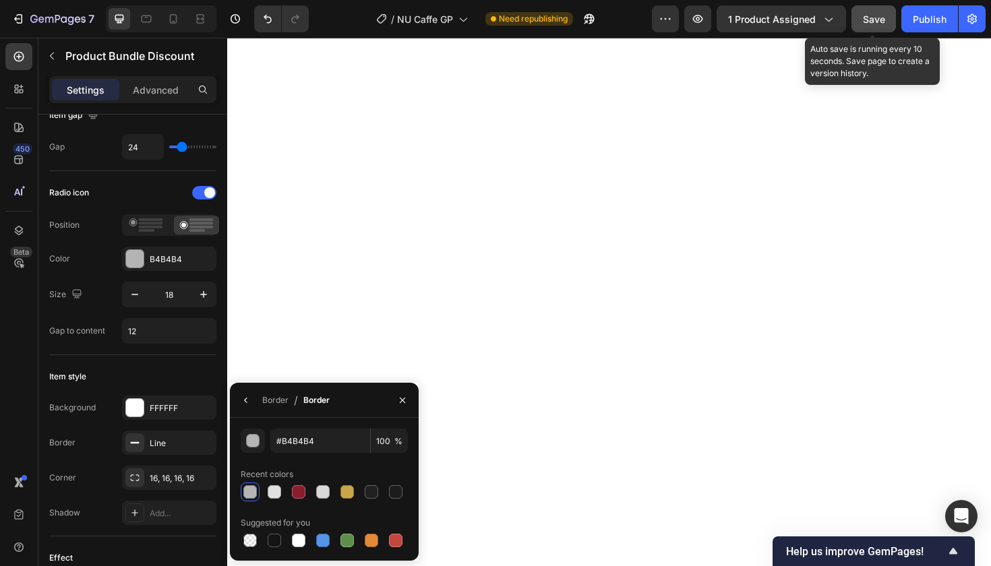
click at [872, 22] on span "Save" at bounding box center [874, 18] width 22 height 11
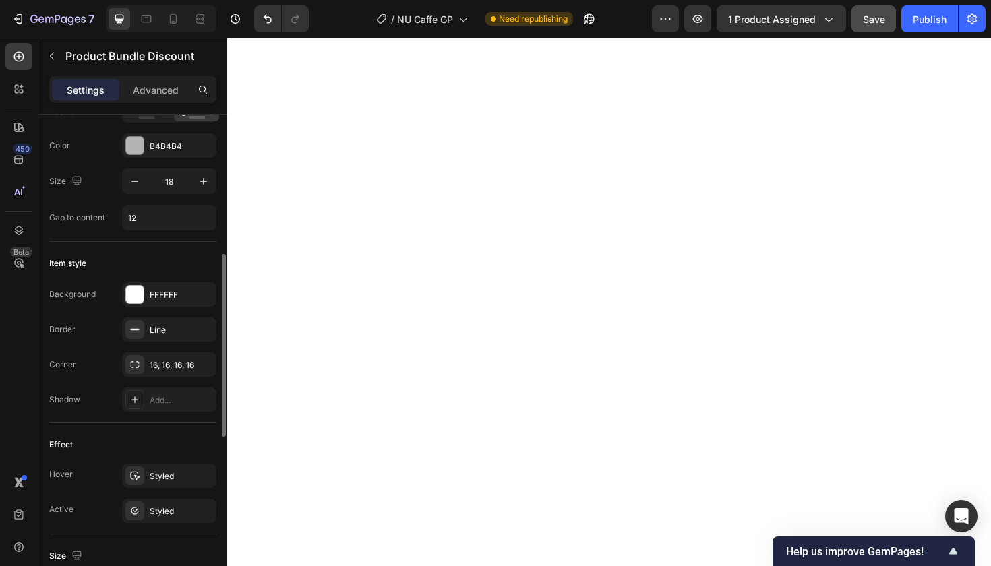
scroll to position [334, 0]
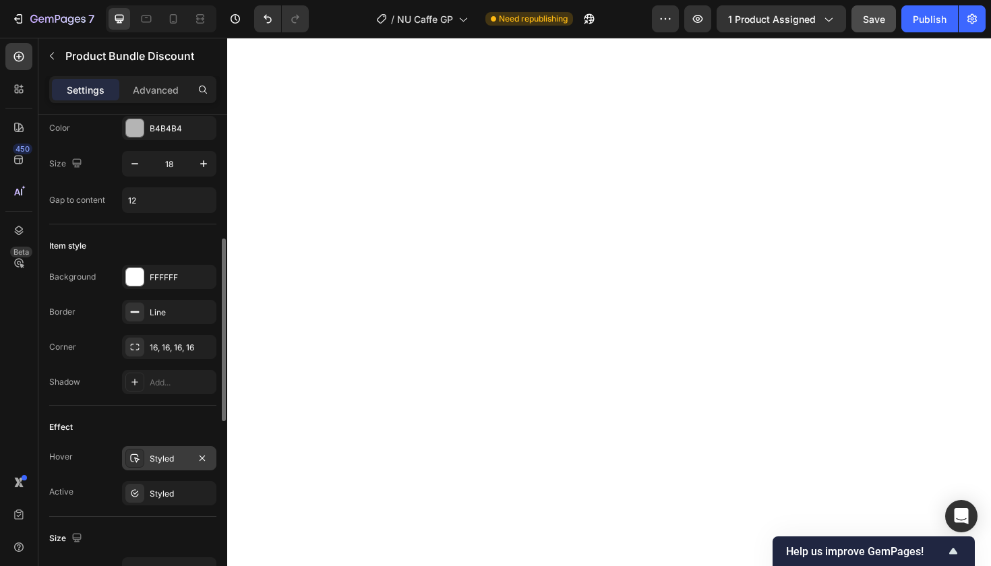
click at [158, 457] on div "Styled" at bounding box center [169, 459] width 39 height 12
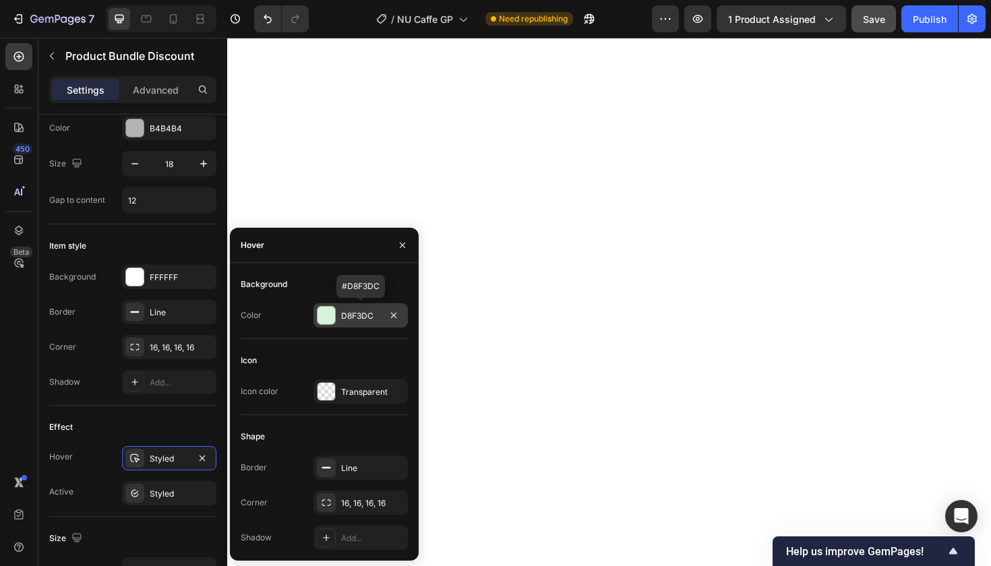
click at [361, 315] on div "D8F3DC" at bounding box center [360, 316] width 39 height 12
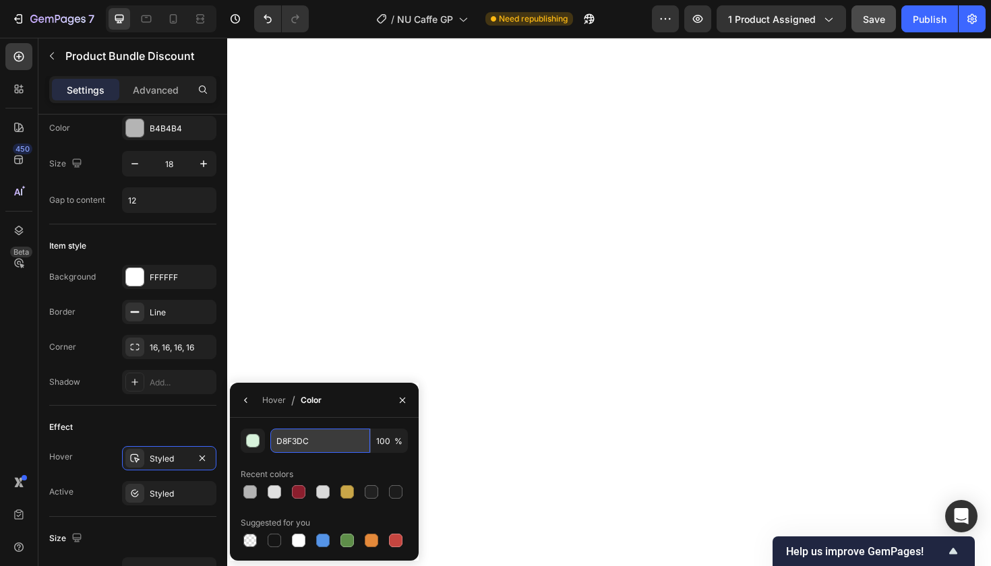
click at [293, 435] on input "D8F3DC" at bounding box center [320, 441] width 100 height 24
click at [293, 439] on input "D8F3DC" at bounding box center [320, 441] width 100 height 24
paste input "FAF3E3"
type input "FAF3E3"
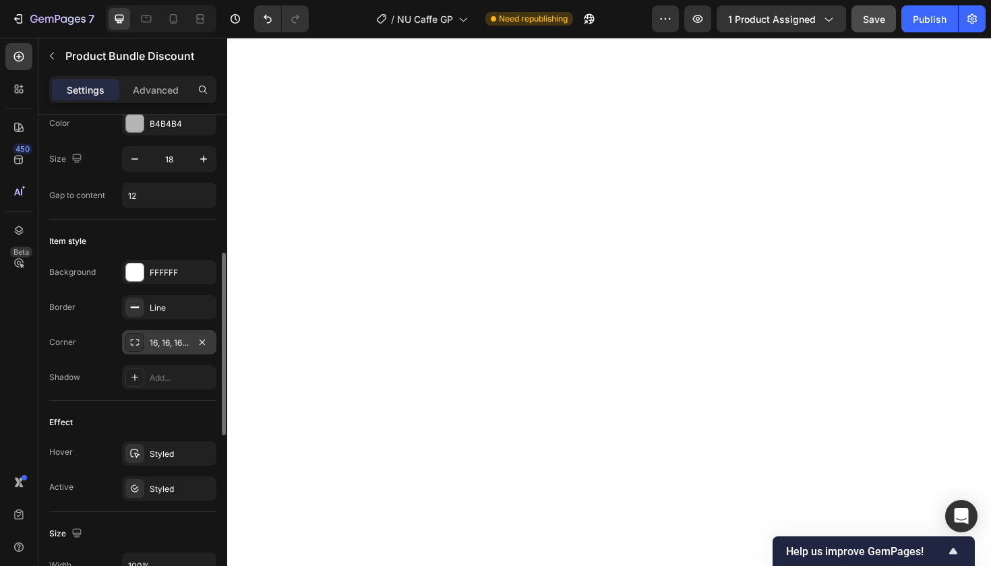
scroll to position [348, 0]
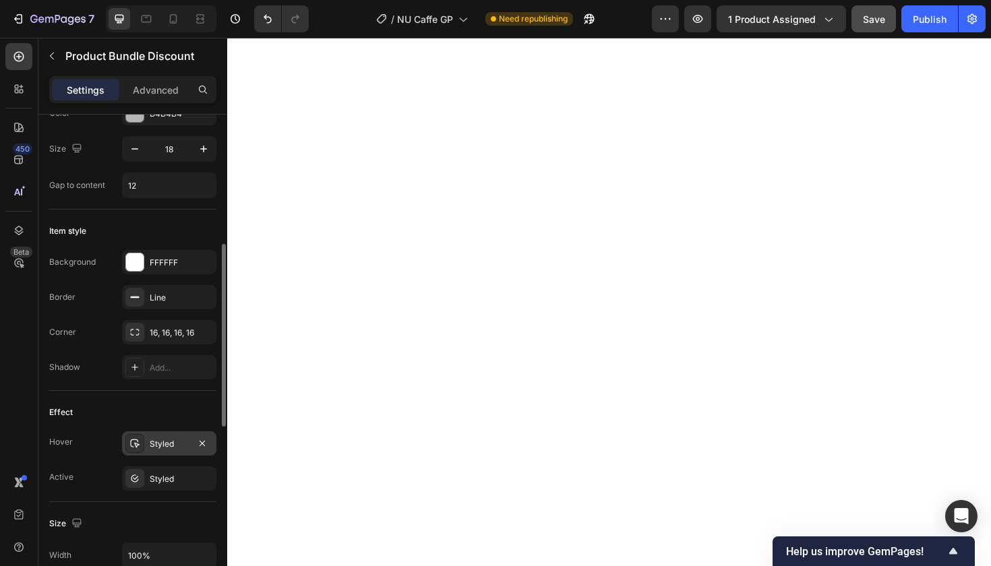
click at [165, 441] on div "Styled" at bounding box center [169, 444] width 39 height 12
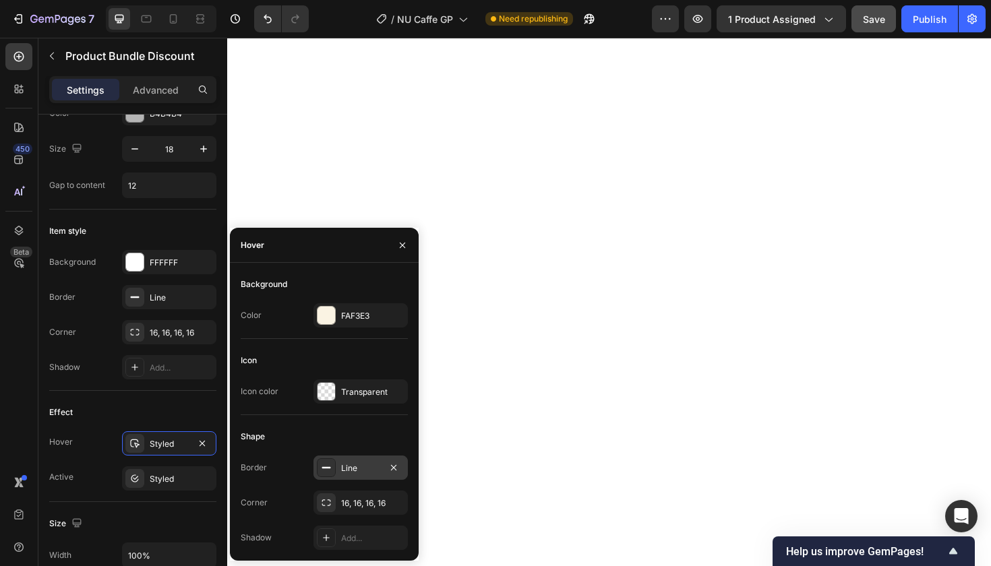
click at [367, 466] on div "Line" at bounding box center [360, 468] width 39 height 12
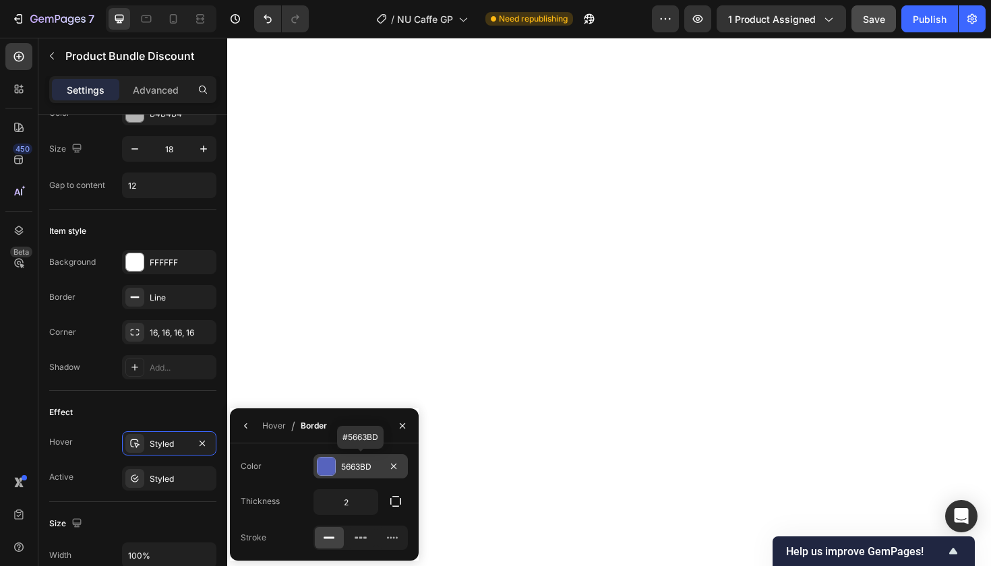
click at [361, 465] on div "5663BD" at bounding box center [360, 467] width 39 height 12
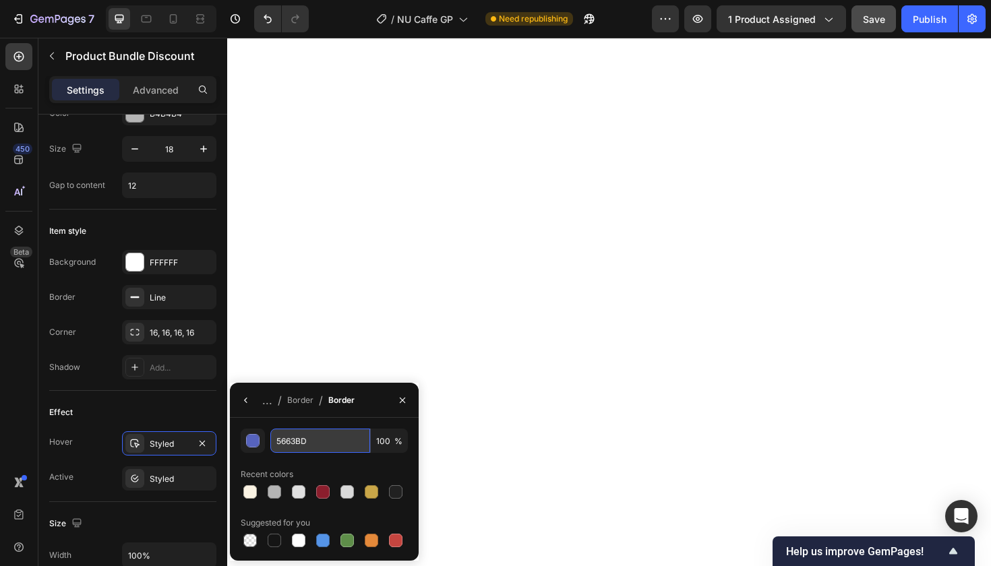
click at [297, 442] on input "5663BD" at bounding box center [320, 441] width 100 height 24
paste input "C9A648"
type input "C9A648"
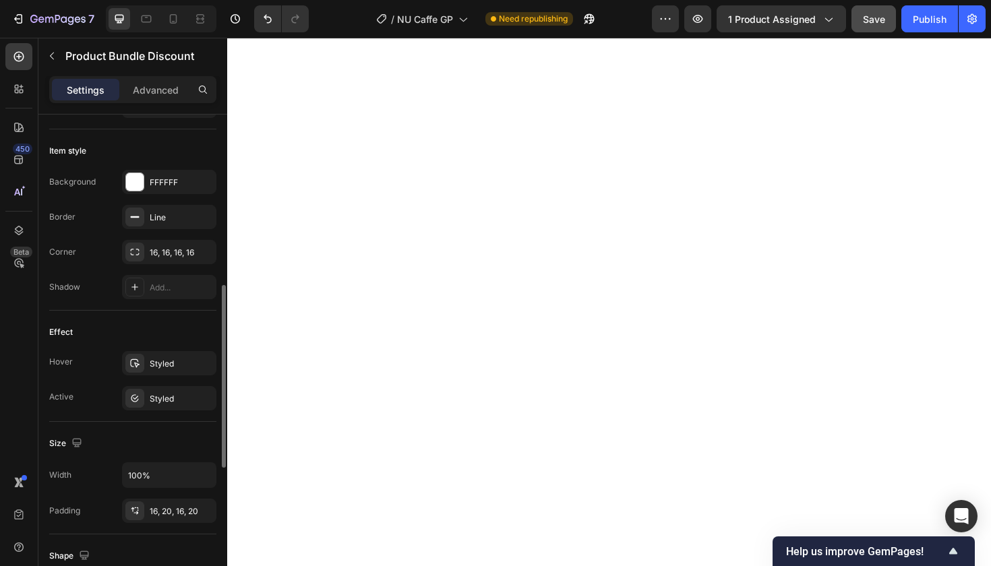
scroll to position [429, 0]
click at [177, 364] on div "Styled" at bounding box center [169, 364] width 39 height 12
click at [171, 400] on div "Styled" at bounding box center [169, 399] width 39 height 12
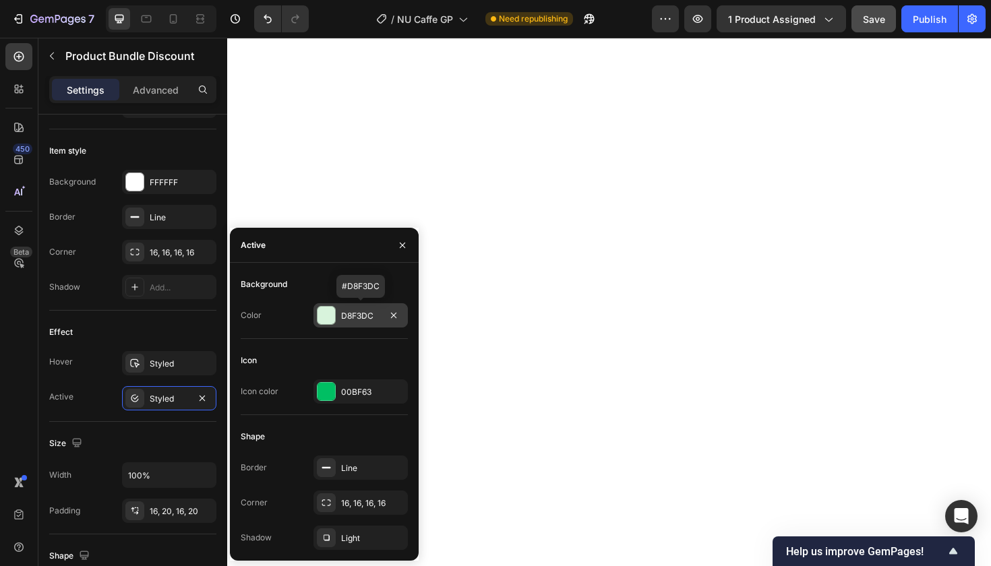
click at [357, 316] on div "D8F3DC" at bounding box center [360, 316] width 39 height 12
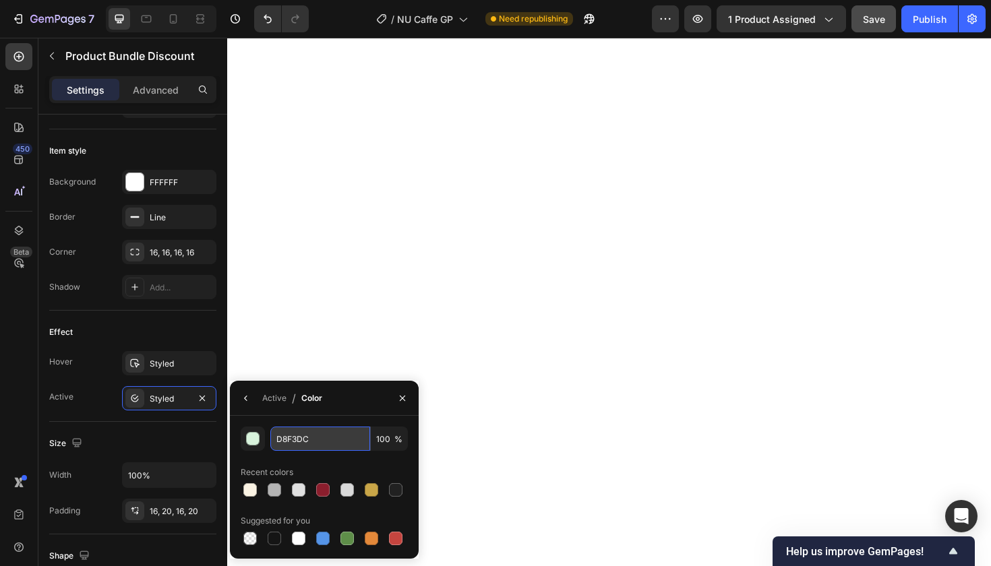
click at [297, 438] on input "D8F3DC" at bounding box center [320, 439] width 100 height 24
paste input "FAF3E3)"
click at [295, 439] on input "D8F3DC" at bounding box center [320, 439] width 100 height 24
paste input "FAF3E3"
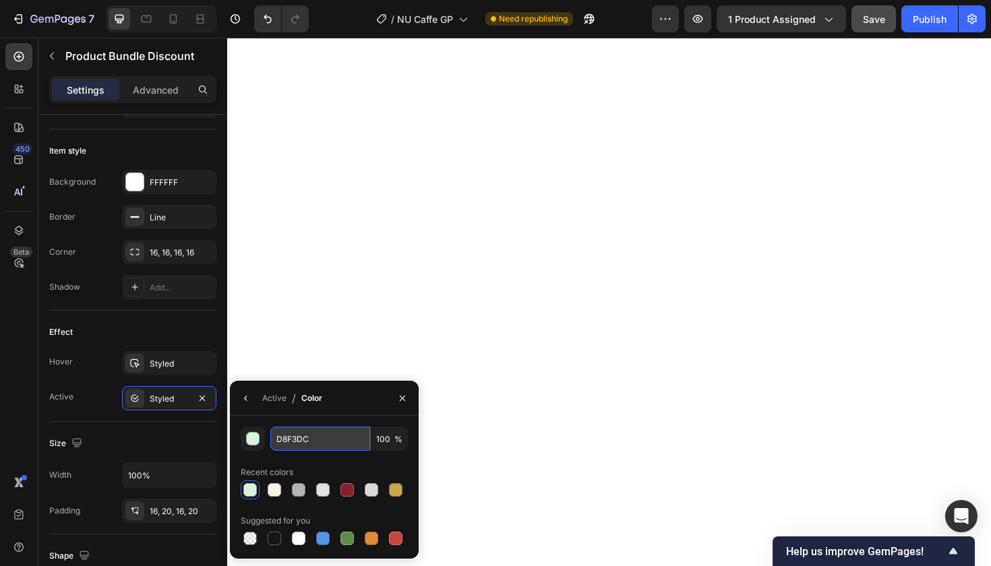
type input "FAF3E3"
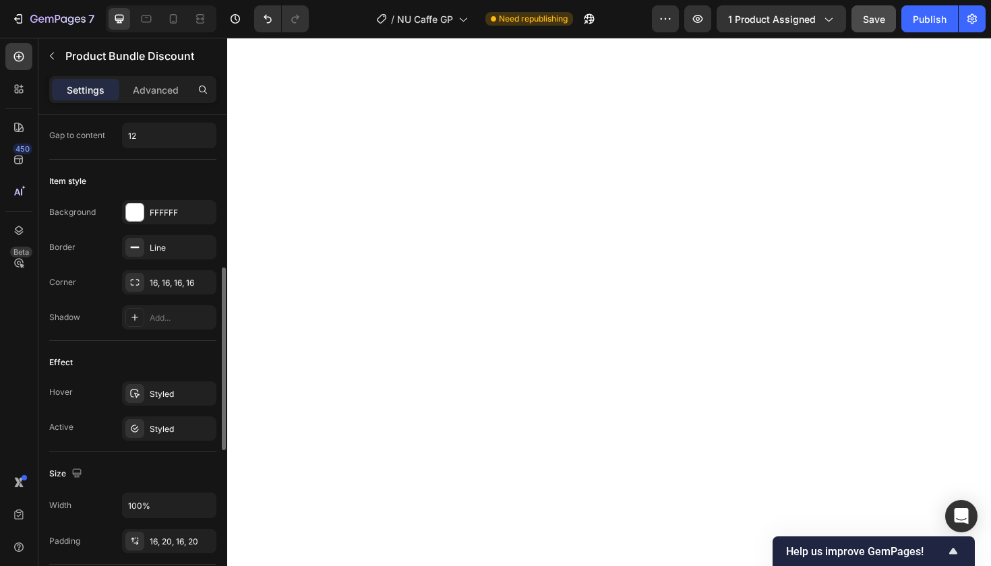
scroll to position [402, 0]
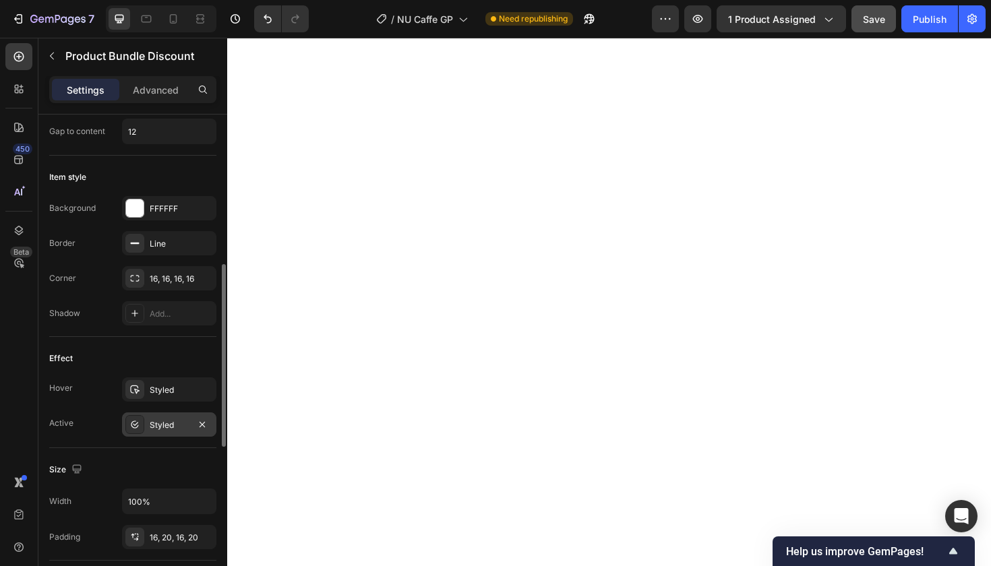
click at [171, 420] on div "Styled" at bounding box center [169, 425] width 39 height 12
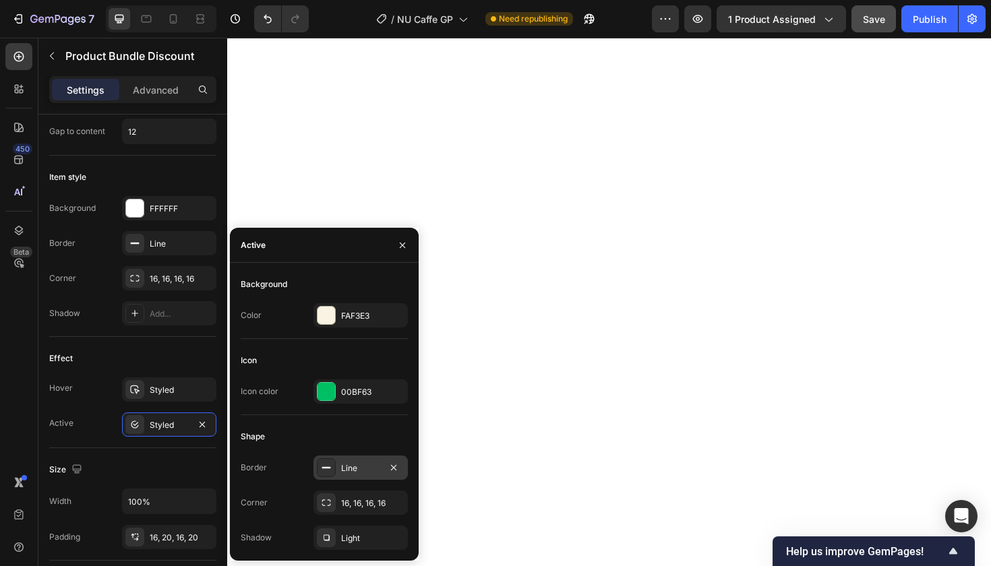
click at [359, 466] on div "Line" at bounding box center [360, 468] width 39 height 12
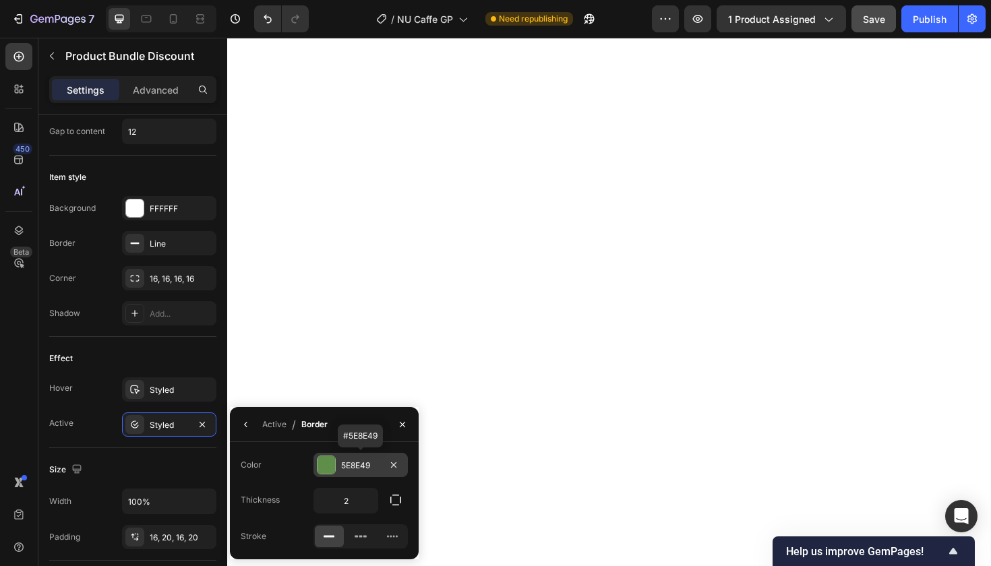
click at [353, 463] on div "5E8E49" at bounding box center [360, 466] width 39 height 12
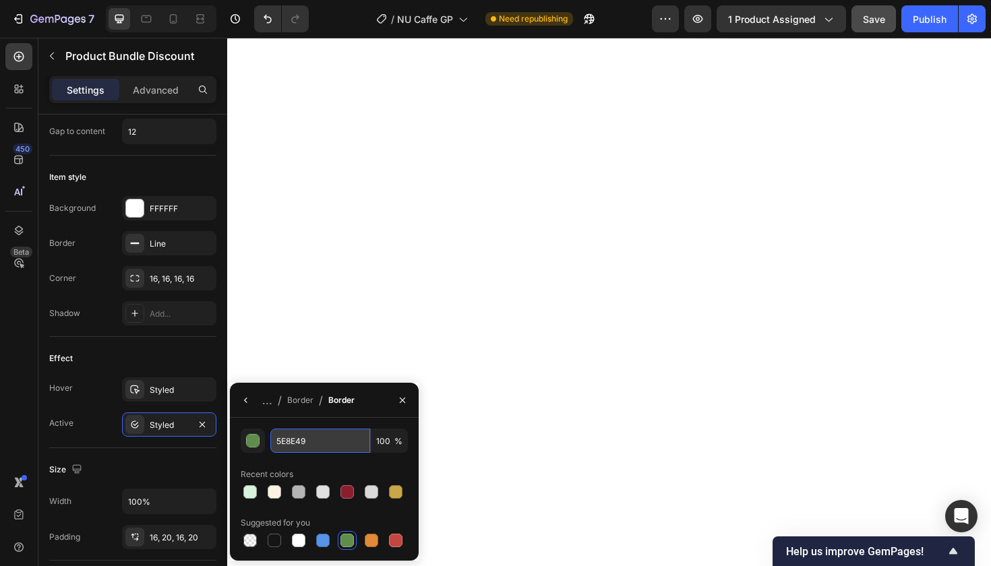
click at [290, 440] on input "5E8E49" at bounding box center [320, 441] width 100 height 24
paste input "C9A648"
type input "C9A648"
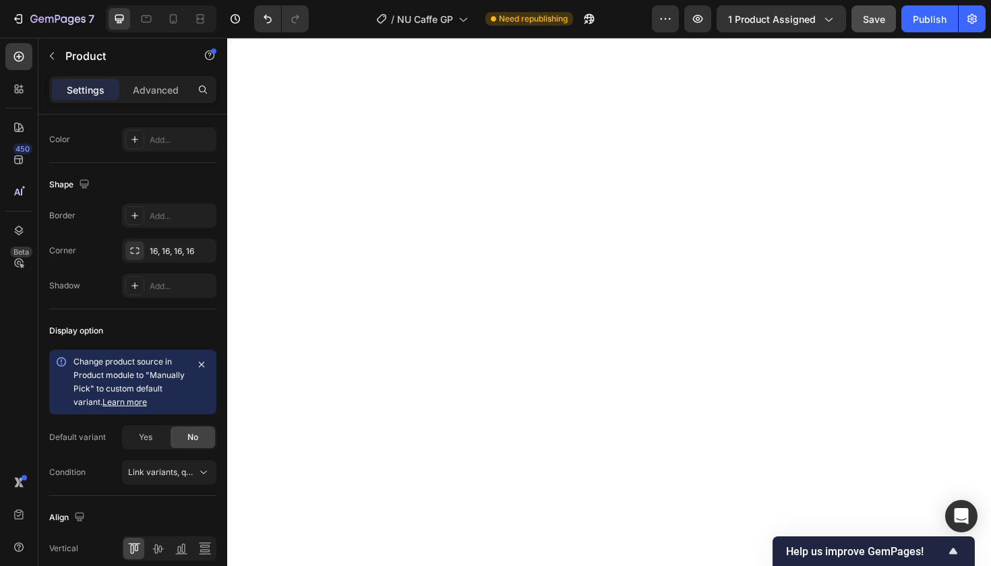
scroll to position [0, 0]
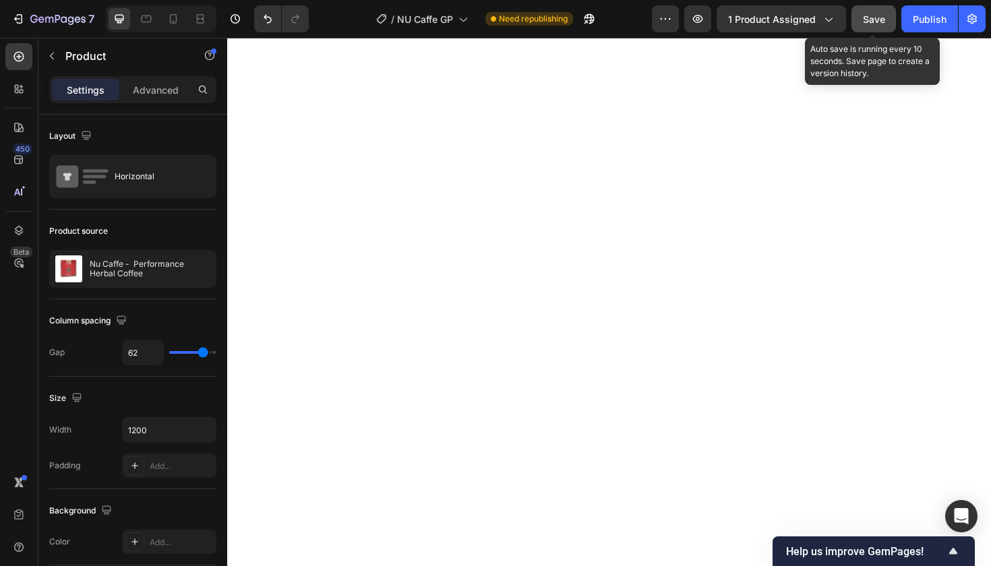
click at [874, 20] on span "Save" at bounding box center [874, 18] width 22 height 11
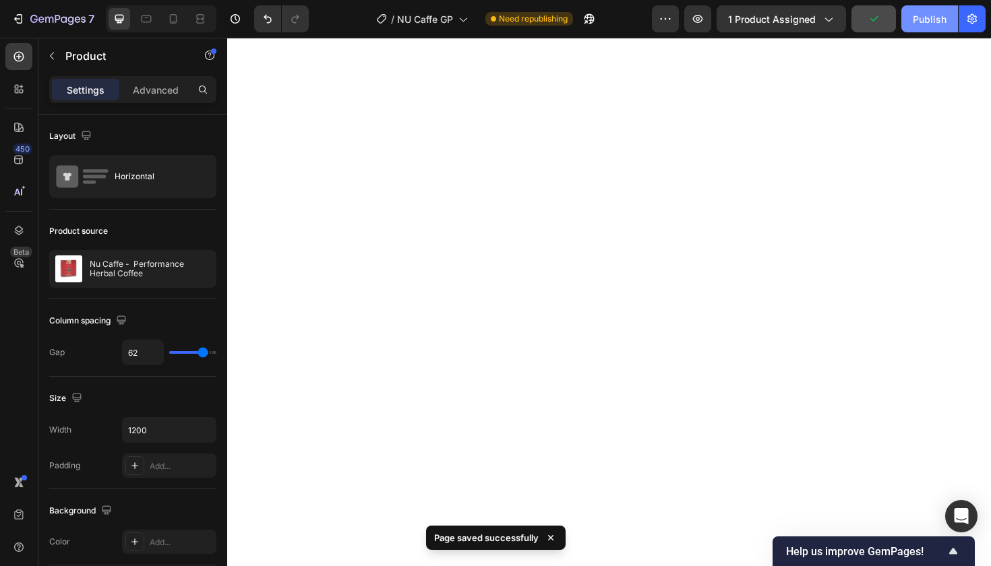
click at [929, 17] on div "Publish" at bounding box center [930, 19] width 34 height 14
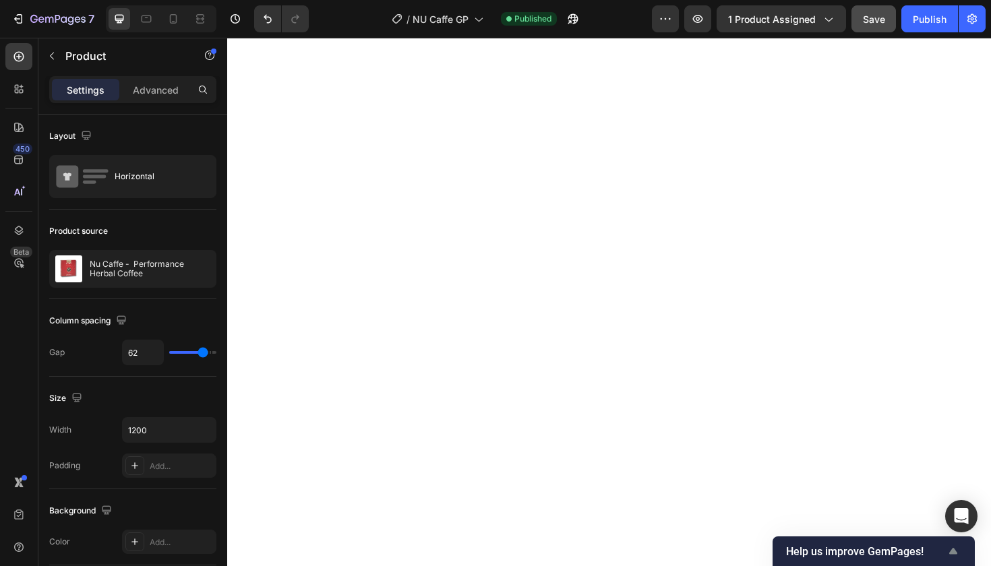
click at [952, 551] on icon "Show survey - Help us improve GemPages!" at bounding box center [953, 551] width 8 height 6
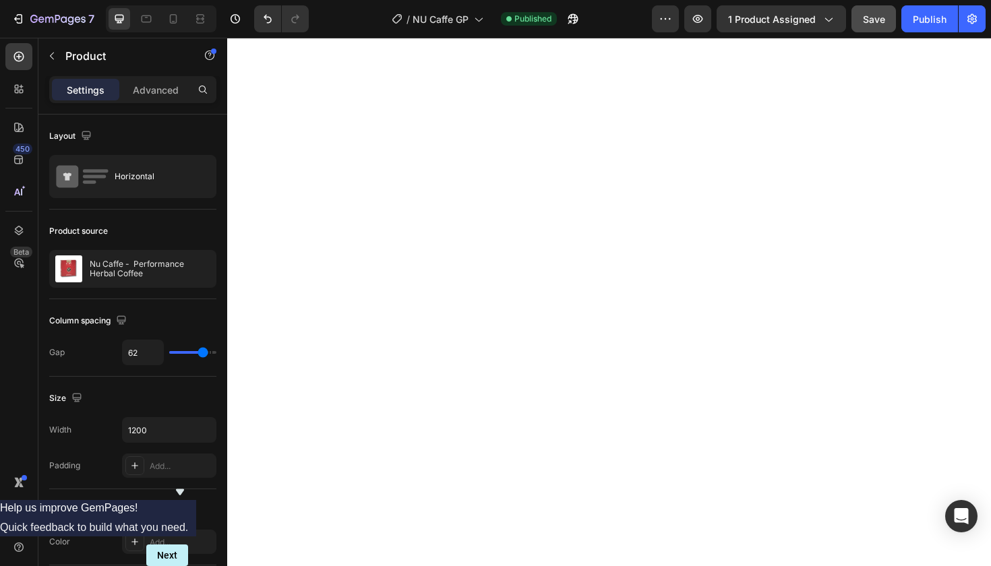
click at [184, 489] on icon "Hide survey" at bounding box center [180, 492] width 8 height 6
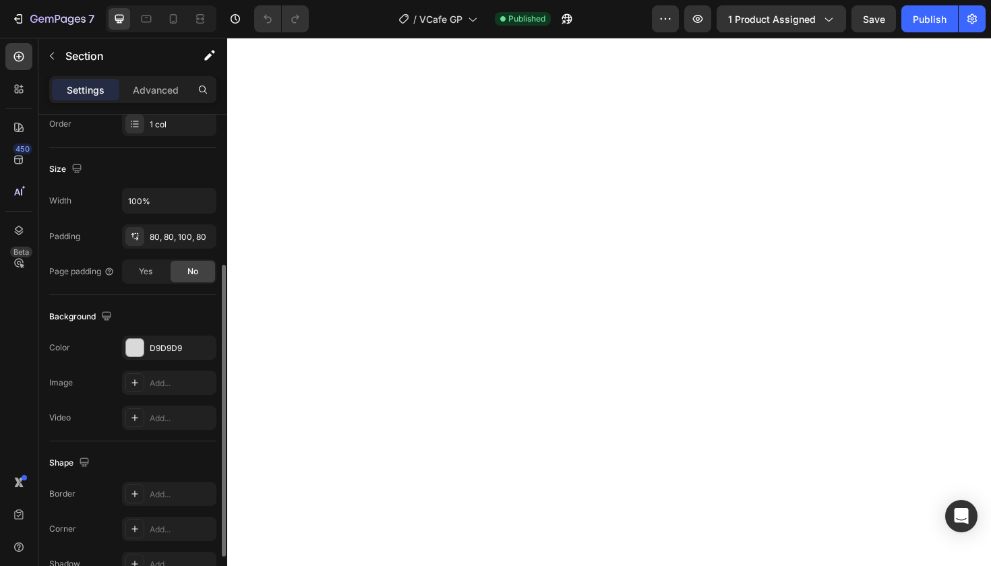
scroll to position [258, 0]
click at [183, 344] on div "D9D9D9" at bounding box center [169, 348] width 39 height 12
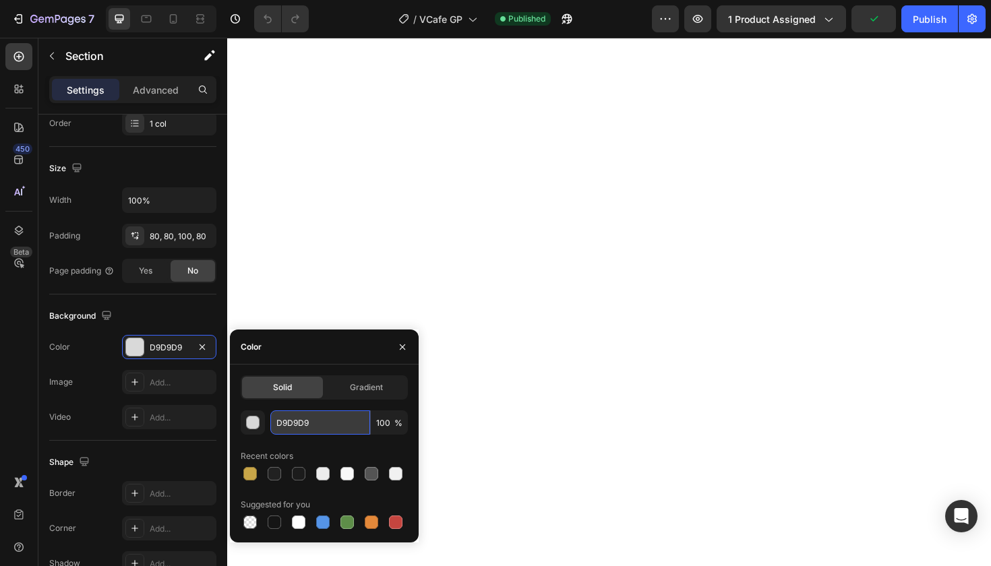
click at [295, 426] on input "D9D9D9" at bounding box center [320, 422] width 100 height 24
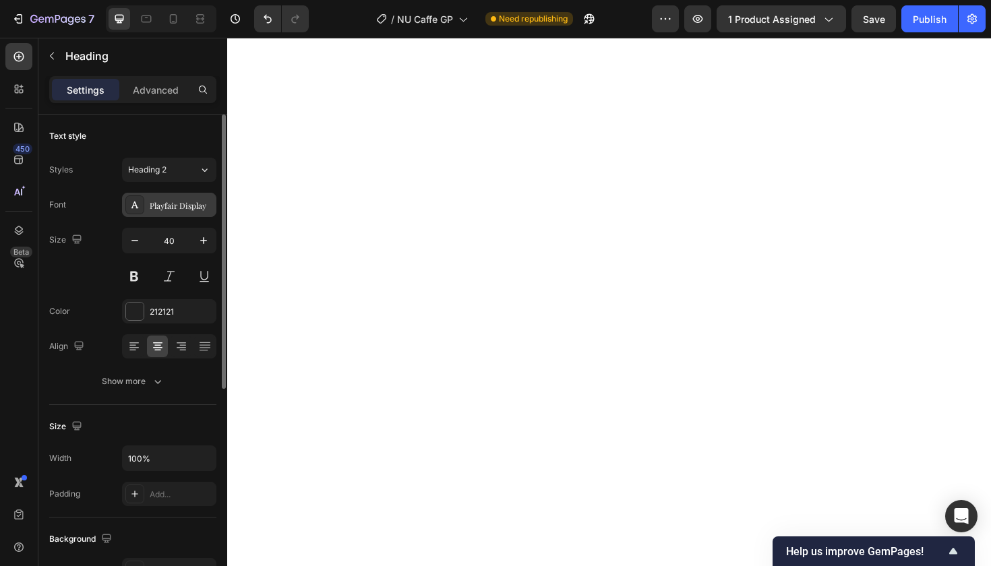
click at [192, 204] on div "Playfair Display" at bounding box center [181, 206] width 63 height 12
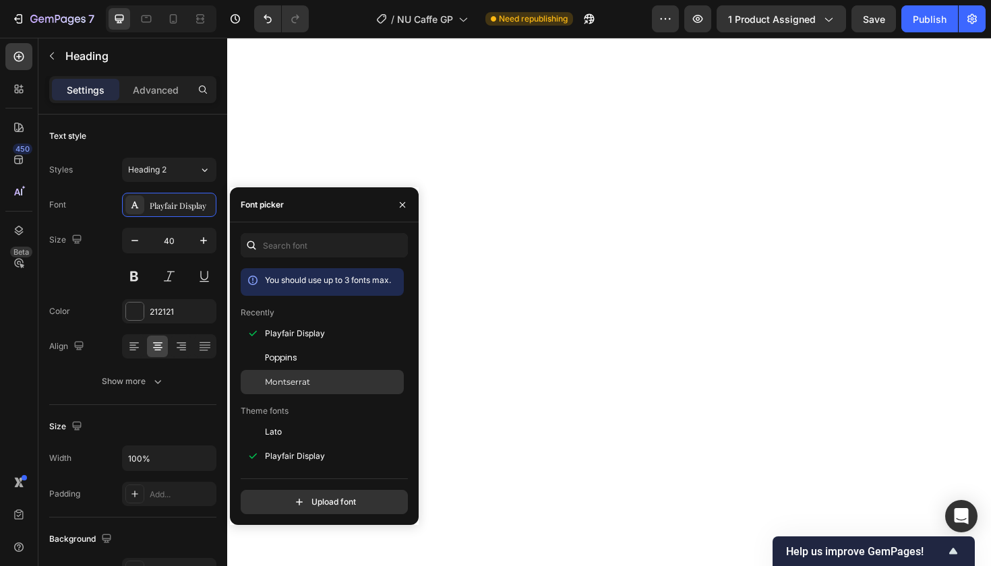
click at [301, 384] on span "Montserrat" at bounding box center [287, 382] width 45 height 12
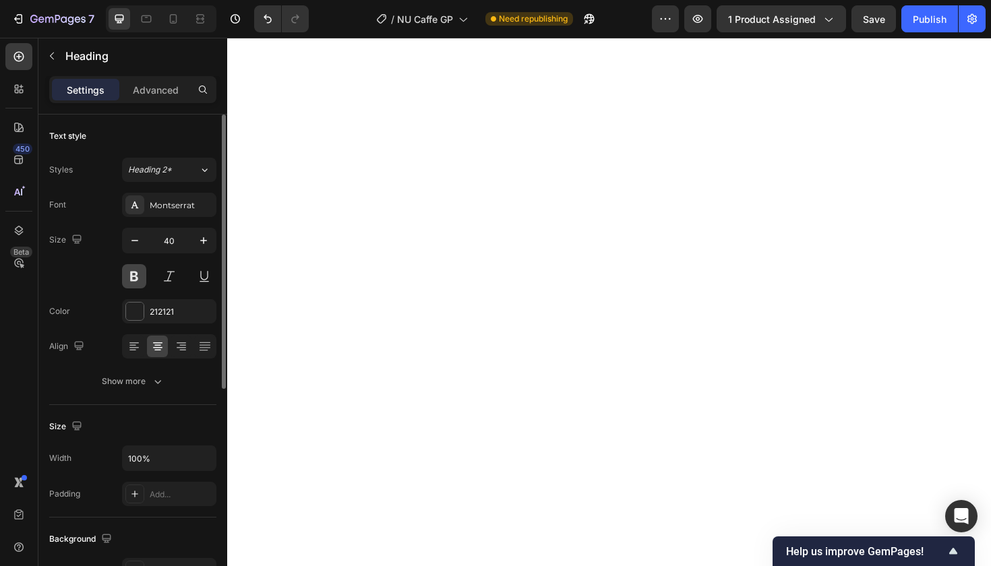
click at [135, 276] on button at bounding box center [134, 276] width 24 height 24
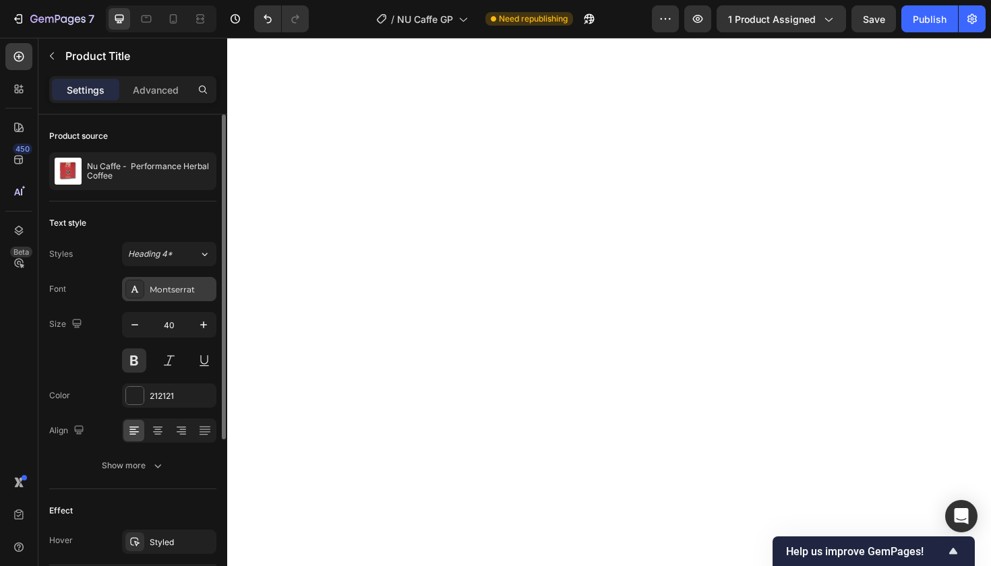
click at [188, 289] on div "Montserrat" at bounding box center [181, 290] width 63 height 12
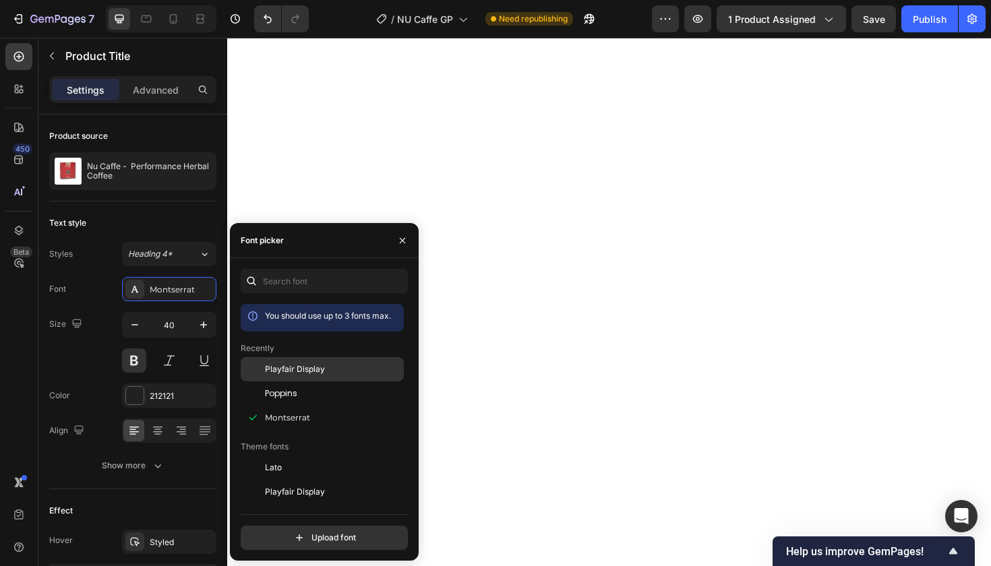
click at [278, 365] on span "Playfair Display" at bounding box center [295, 369] width 60 height 12
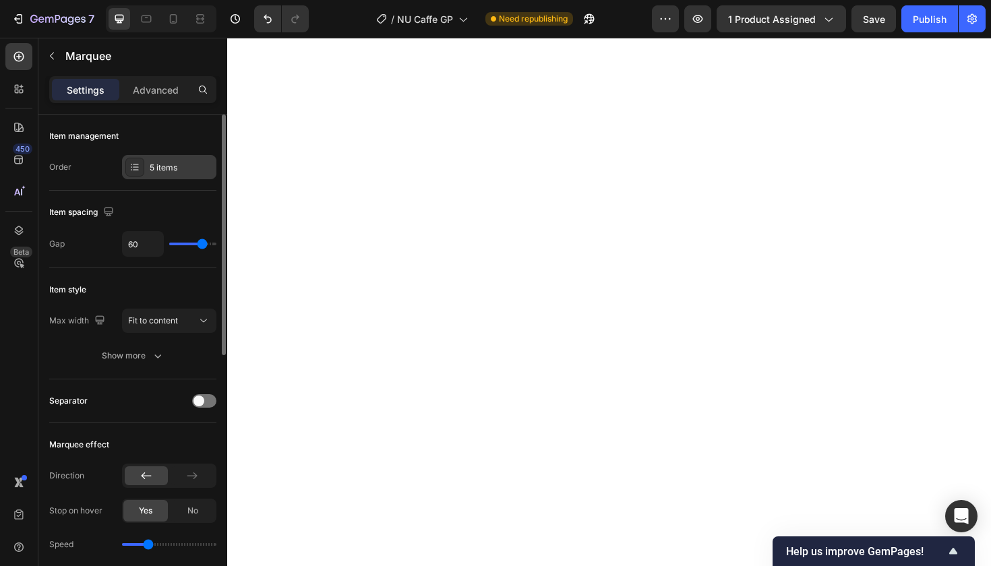
click at [178, 165] on div "5 items" at bounding box center [181, 168] width 63 height 12
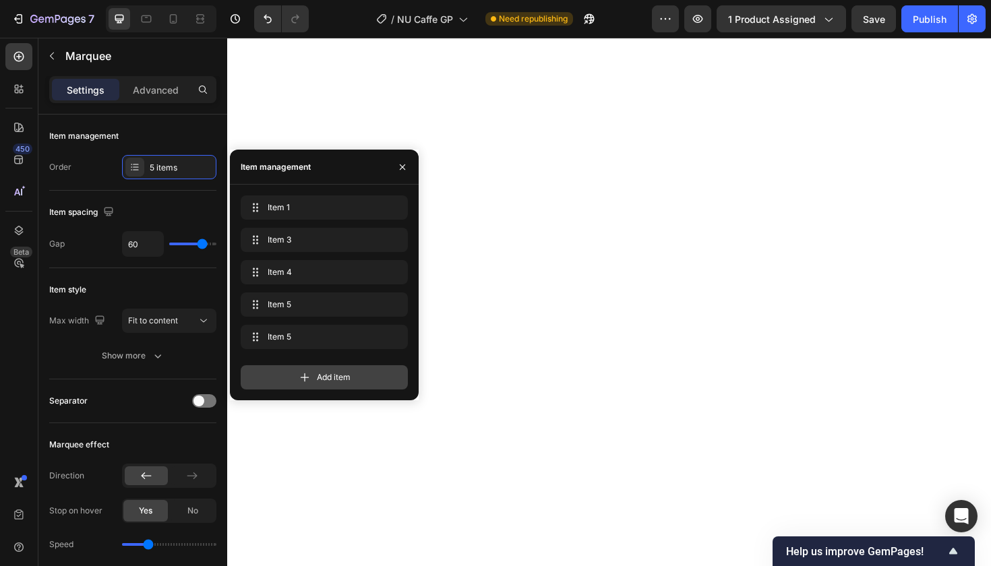
click at [298, 379] on icon at bounding box center [304, 377] width 13 height 13
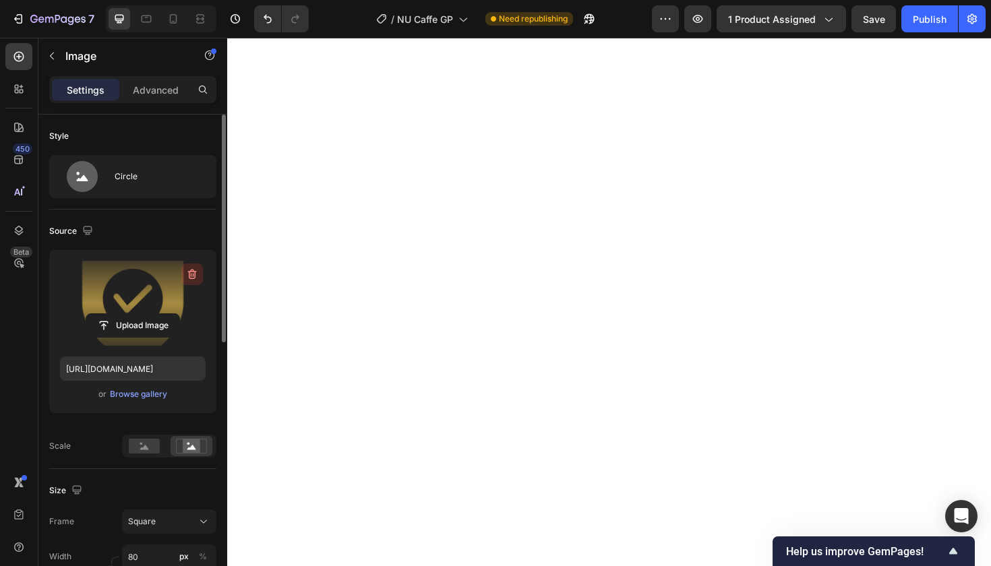
click at [191, 274] on icon "button" at bounding box center [191, 275] width 1 height 4
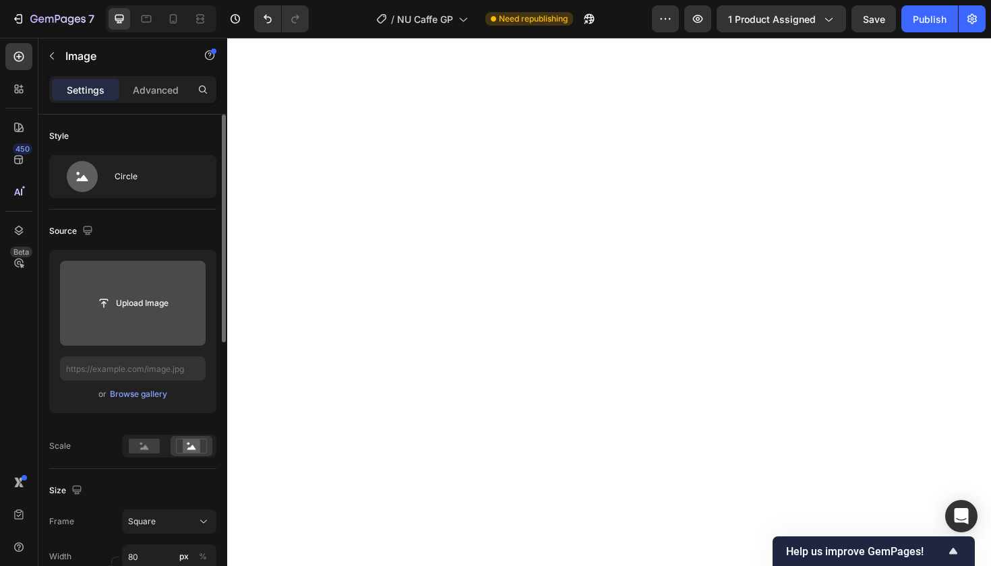
click at [151, 305] on input "file" at bounding box center [132, 303] width 93 height 23
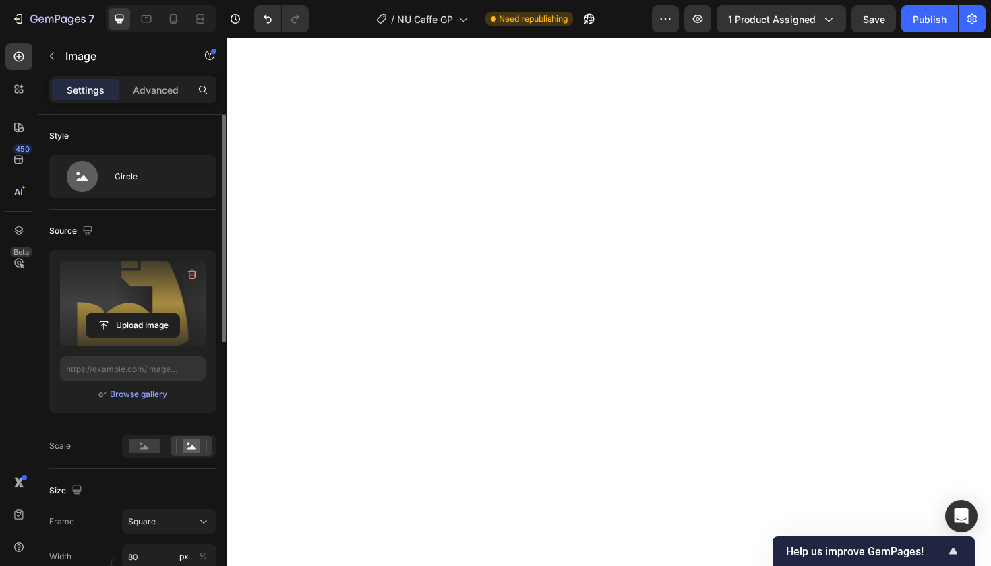
type input "[URL][DOMAIN_NAME]"
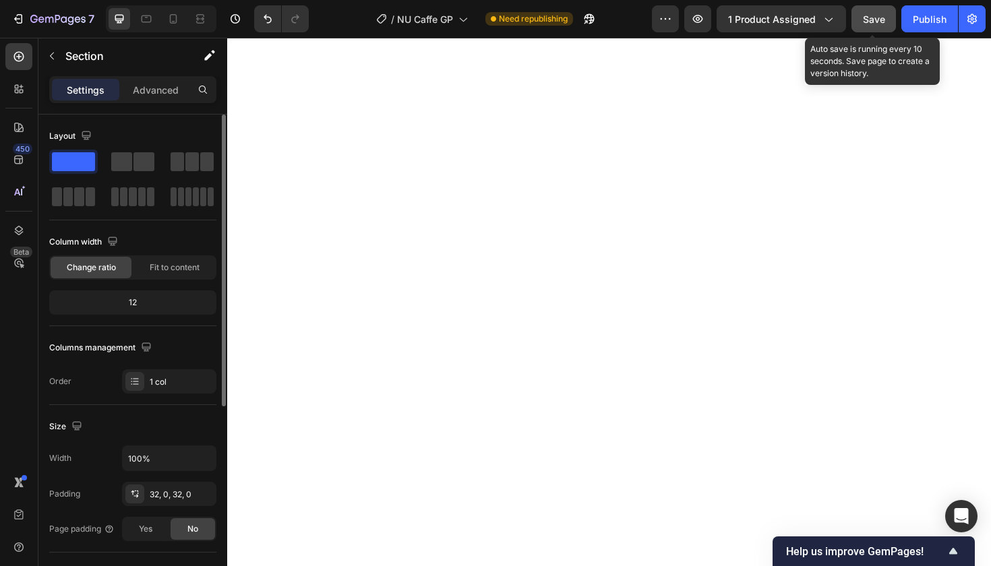
click at [875, 18] on span "Save" at bounding box center [874, 18] width 22 height 11
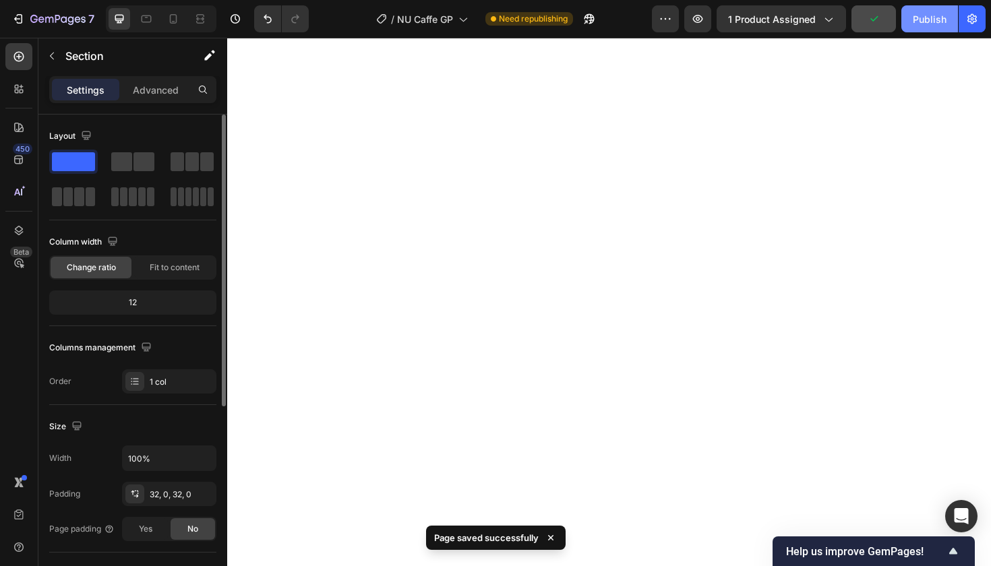
click at [929, 17] on div "Publish" at bounding box center [930, 19] width 34 height 14
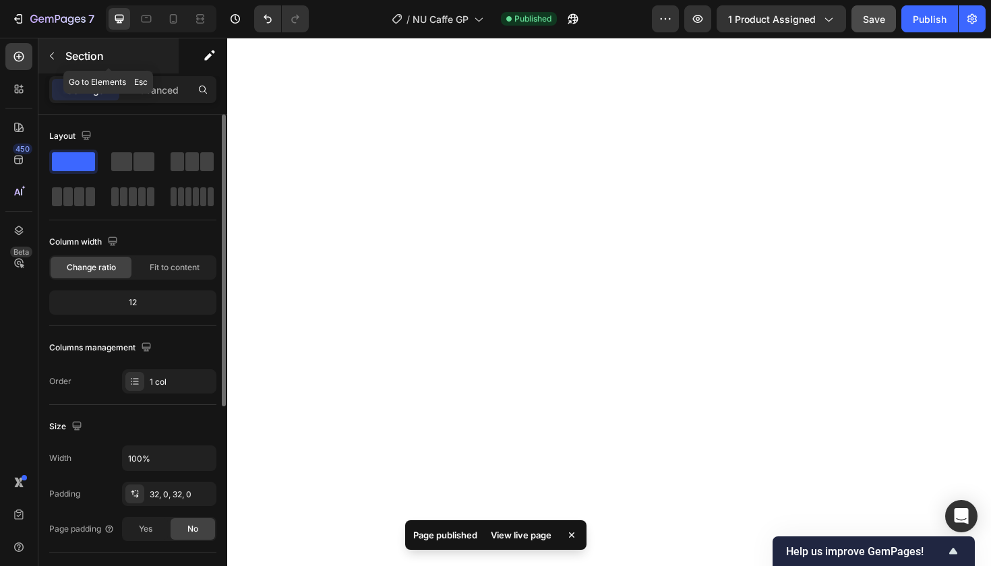
click at [54, 55] on icon "button" at bounding box center [52, 56] width 11 height 11
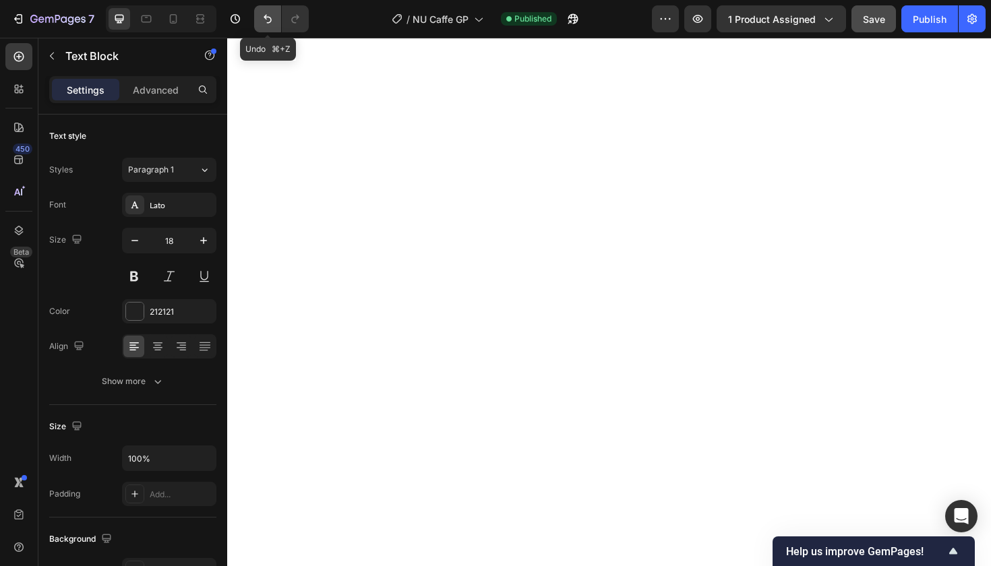
click at [272, 22] on icon "Undo/Redo" at bounding box center [267, 18] width 13 height 13
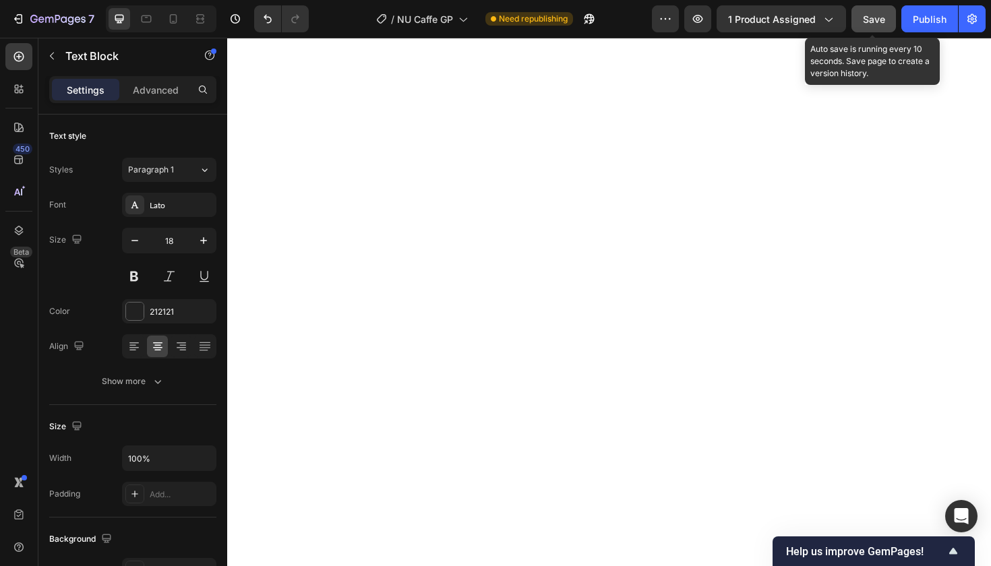
click at [873, 15] on span "Save" at bounding box center [874, 18] width 22 height 11
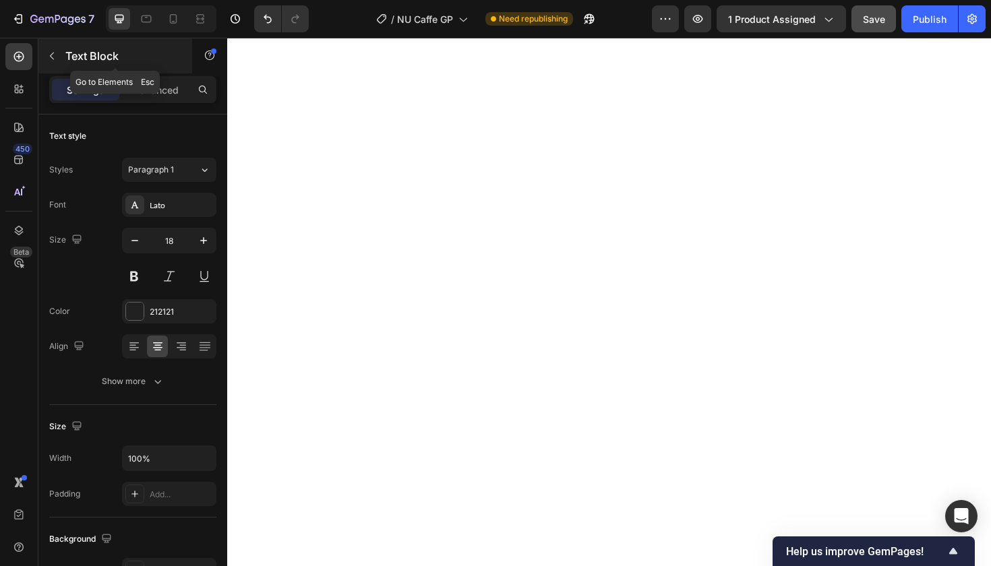
click at [54, 53] on icon "button" at bounding box center [52, 56] width 11 height 11
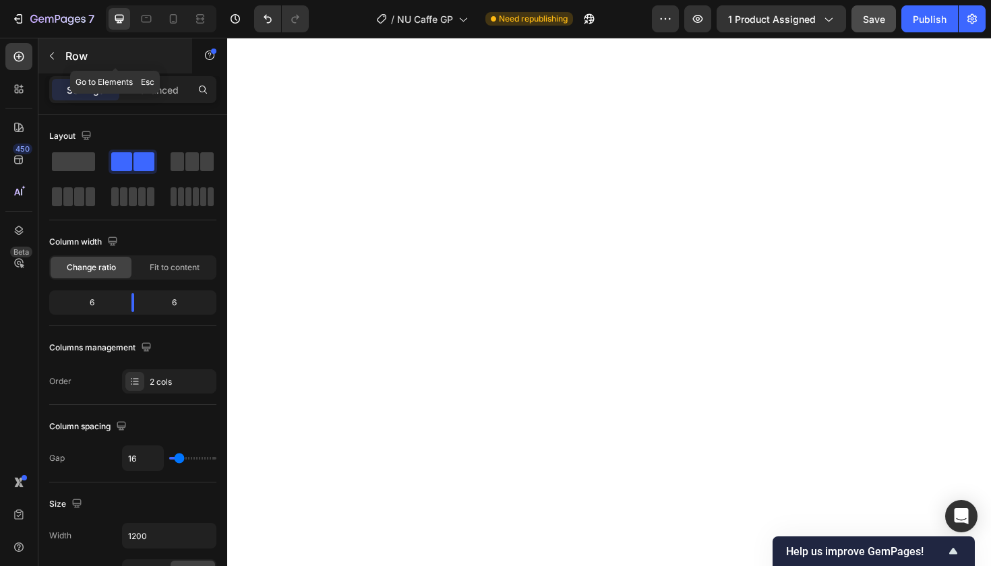
click at [50, 55] on icon "button" at bounding box center [52, 56] width 11 height 11
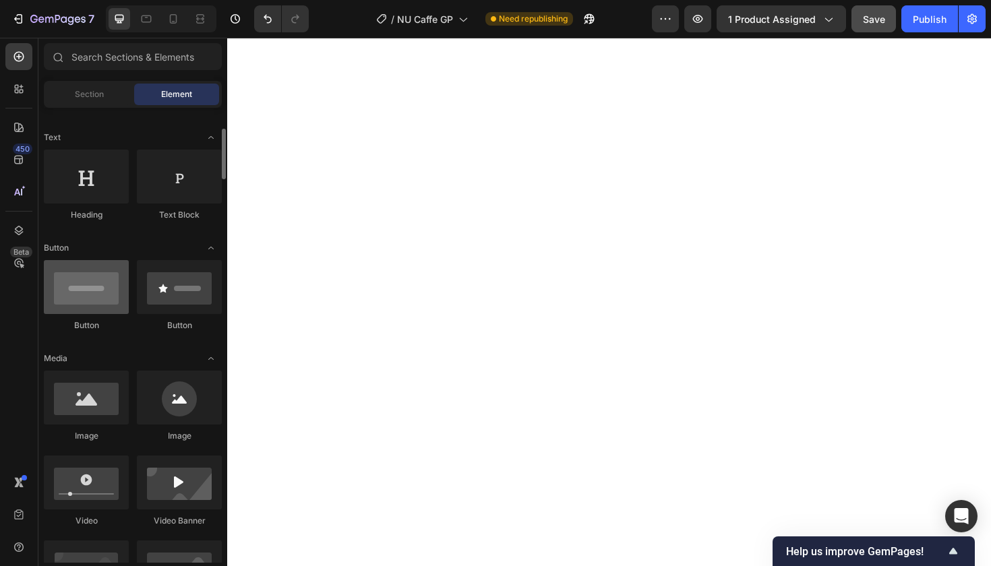
scroll to position [184, 0]
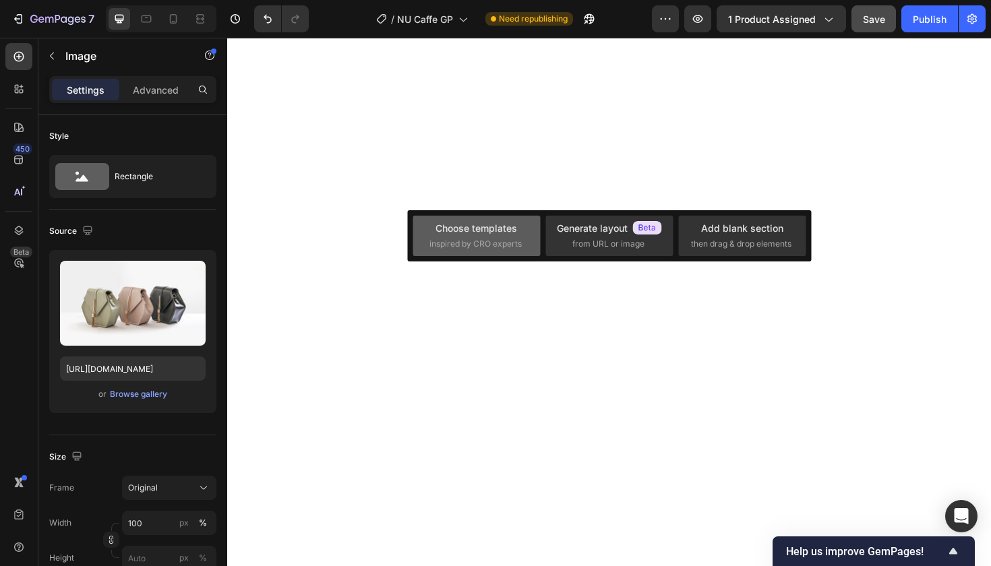
click at [504, 237] on div "Choose templates inspired by CRO experts" at bounding box center [476, 235] width 94 height 29
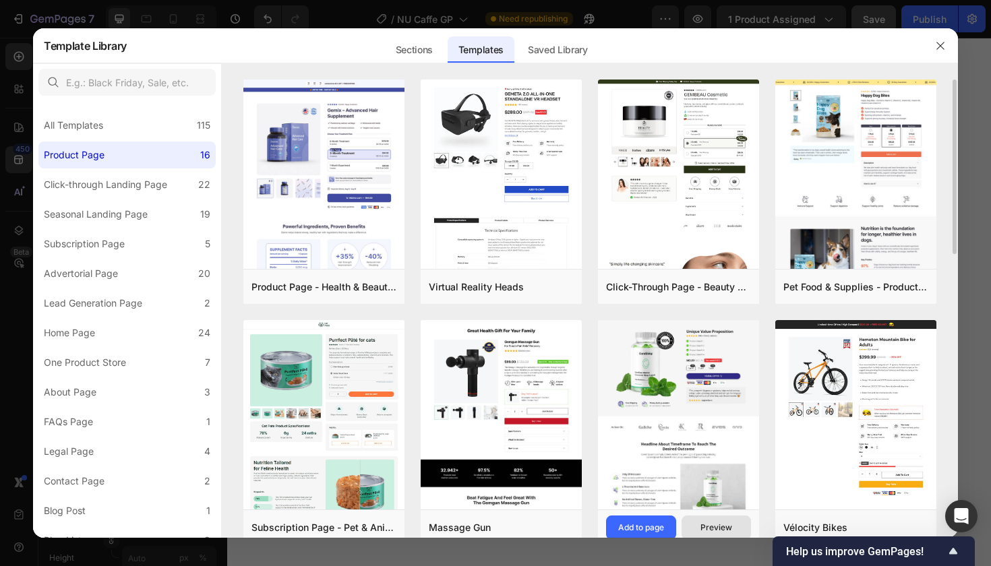
click at [715, 526] on div "Preview" at bounding box center [716, 528] width 32 height 12
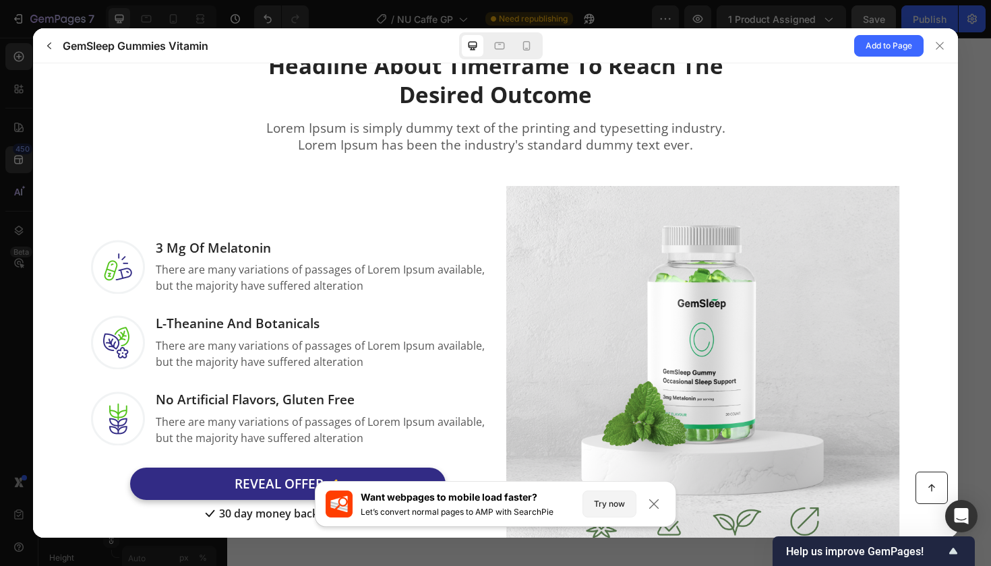
scroll to position [750, 0]
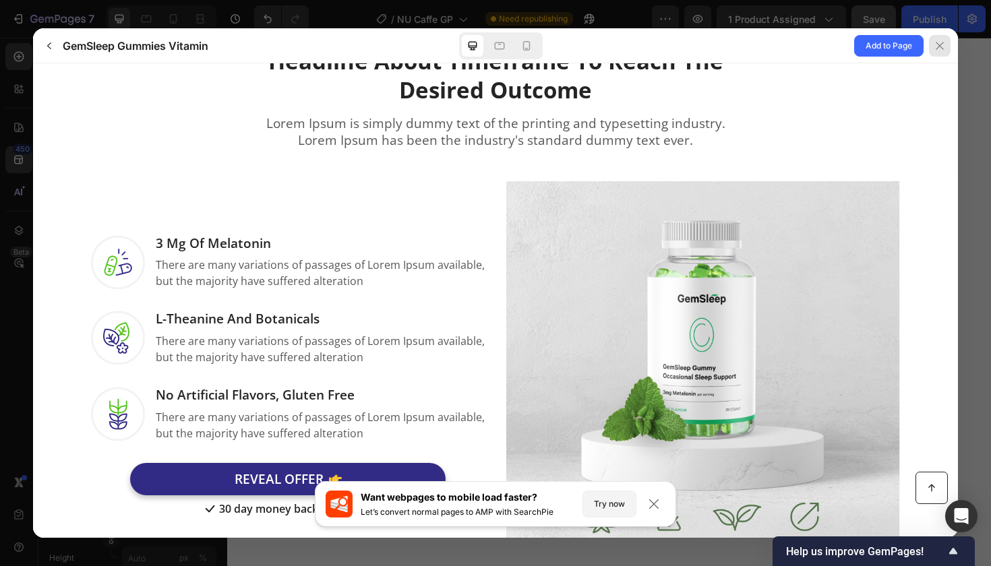
click at [940, 44] on icon at bounding box center [939, 45] width 11 height 11
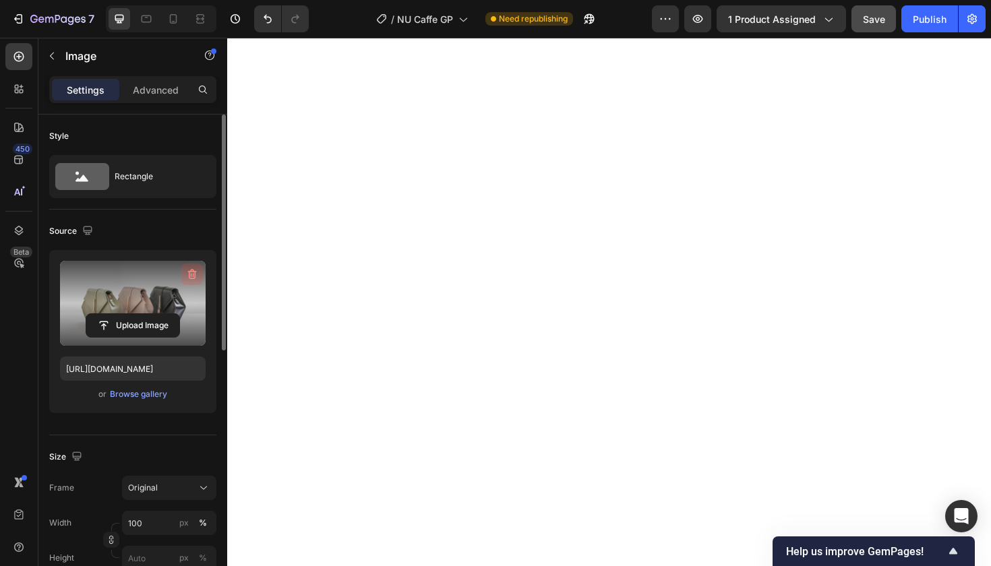
click at [192, 271] on icon "button" at bounding box center [191, 274] width 13 height 13
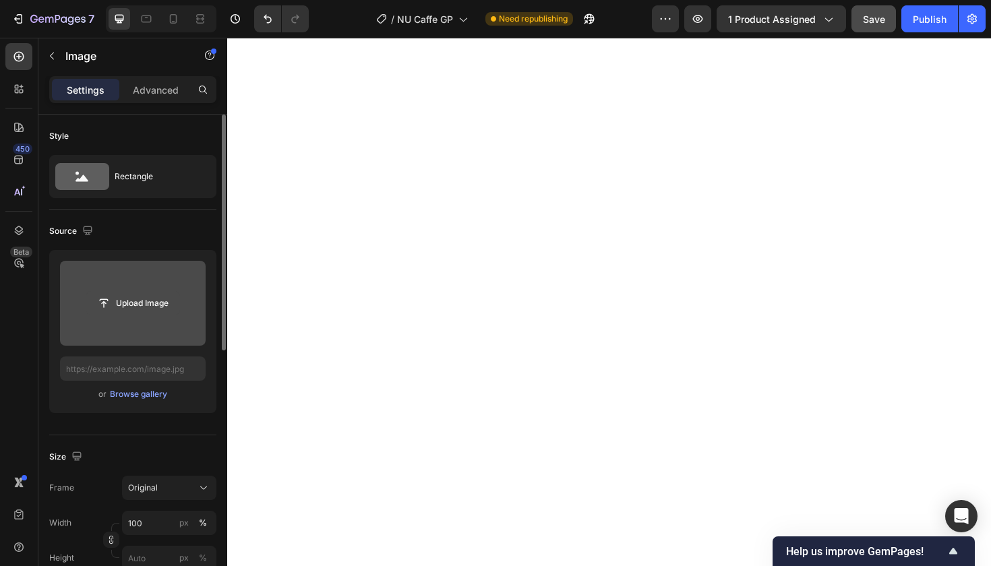
click at [148, 304] on input "file" at bounding box center [132, 303] width 93 height 23
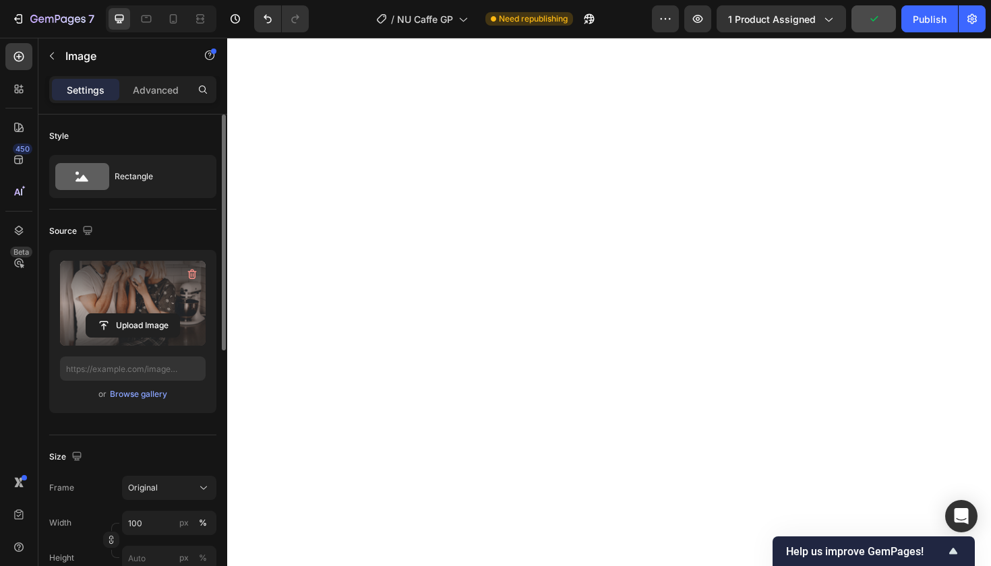
type input "[URL][DOMAIN_NAME]"
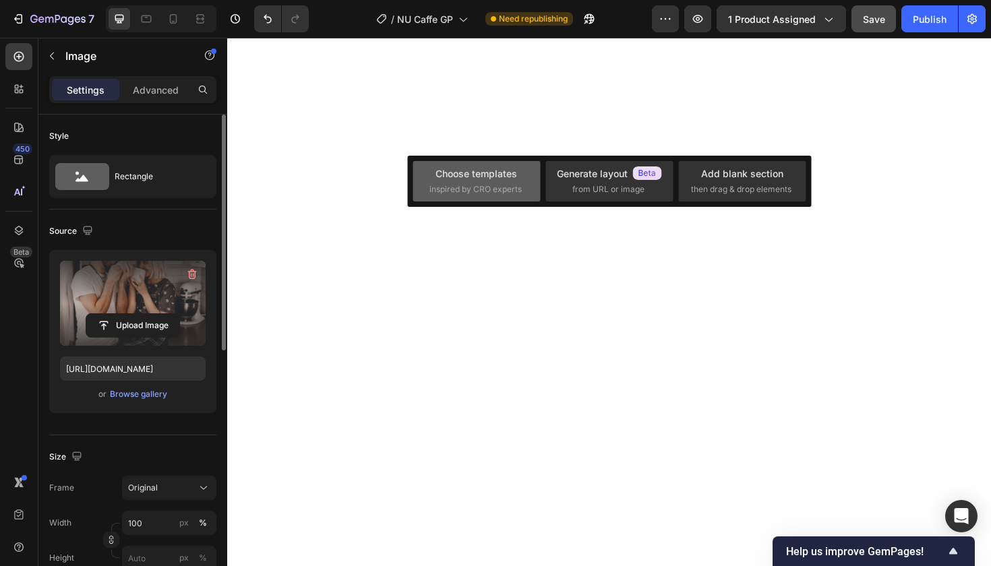
click at [511, 181] on div "Choose templates inspired by CRO experts" at bounding box center [476, 180] width 94 height 29
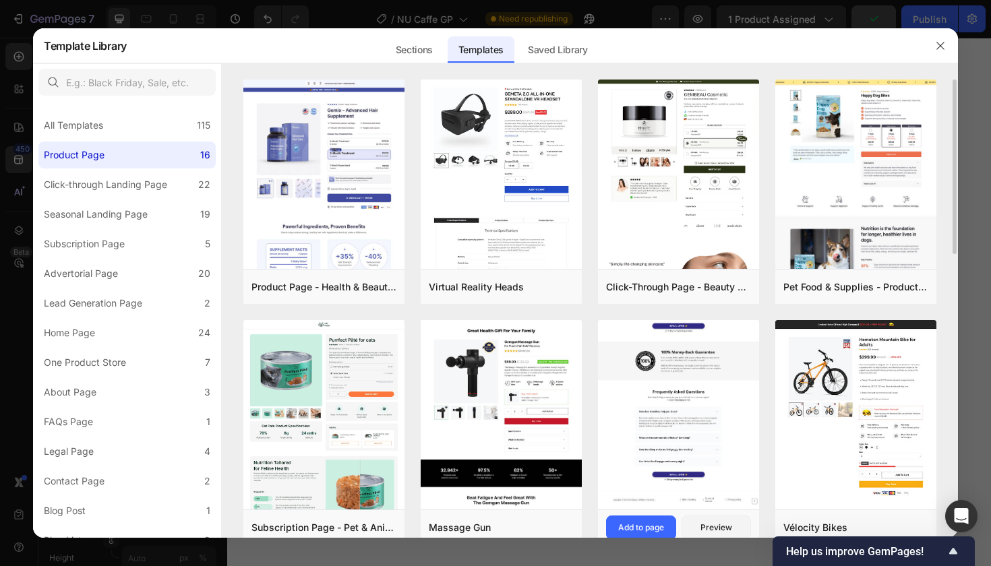
click at [686, 378] on img at bounding box center [678, 56] width 161 height 907
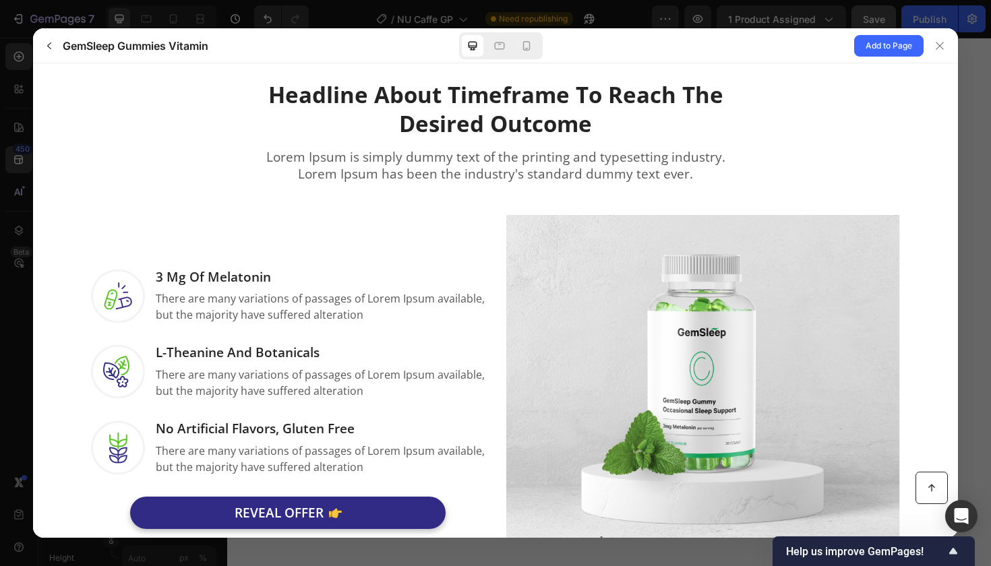
scroll to position [717, 0]
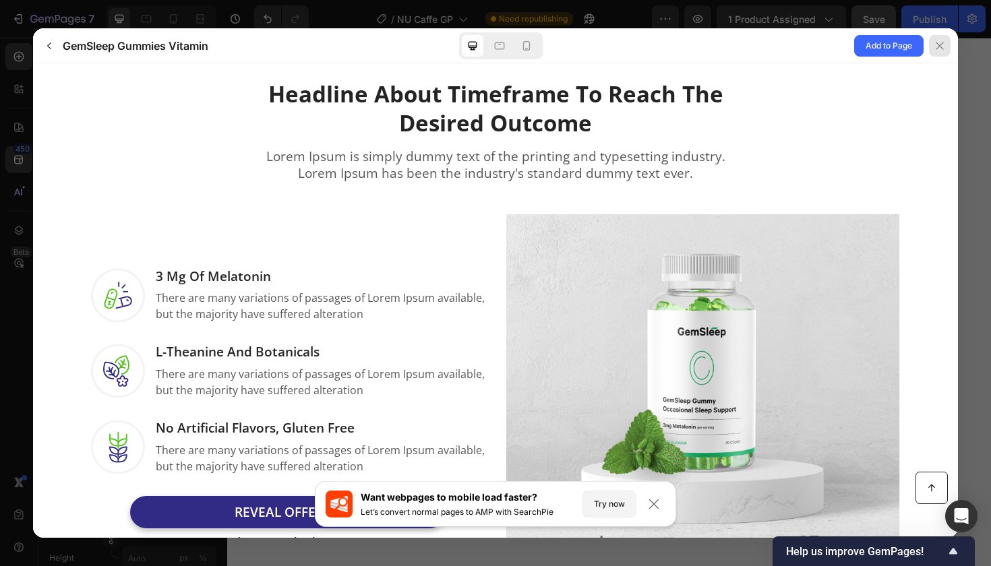
click at [941, 42] on icon at bounding box center [939, 45] width 11 height 11
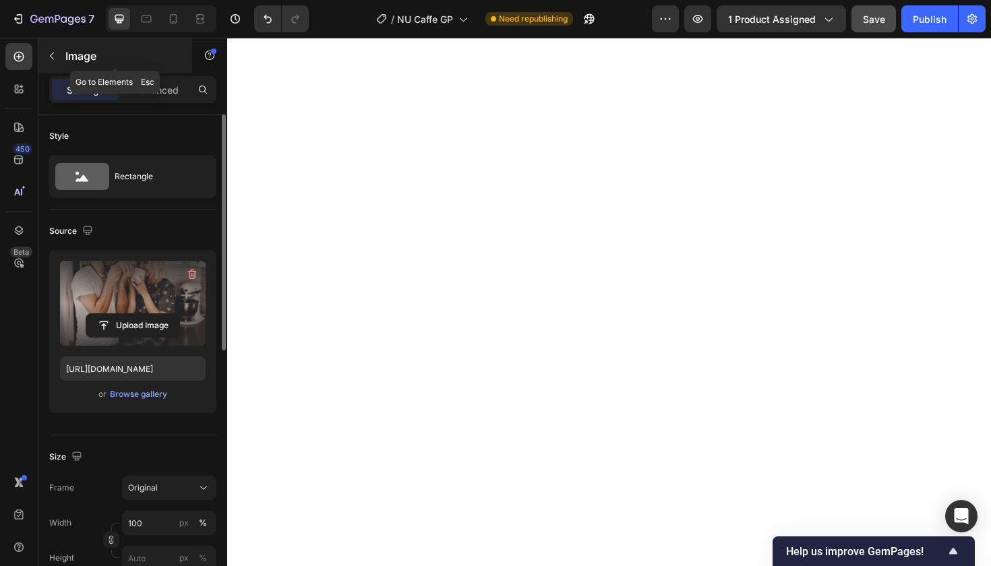
click at [53, 54] on icon "button" at bounding box center [52, 56] width 11 height 11
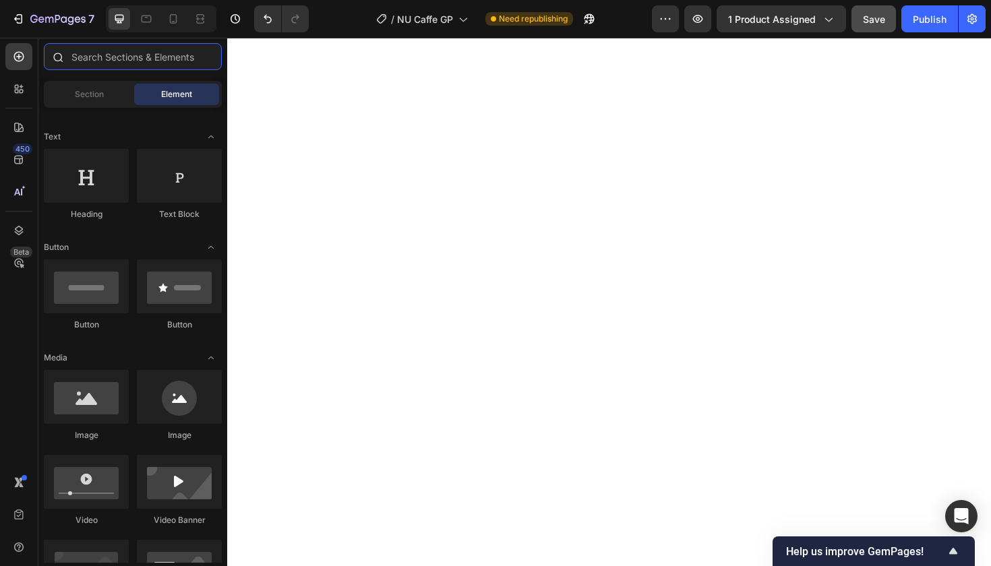
click at [113, 55] on input "text" at bounding box center [133, 56] width 178 height 27
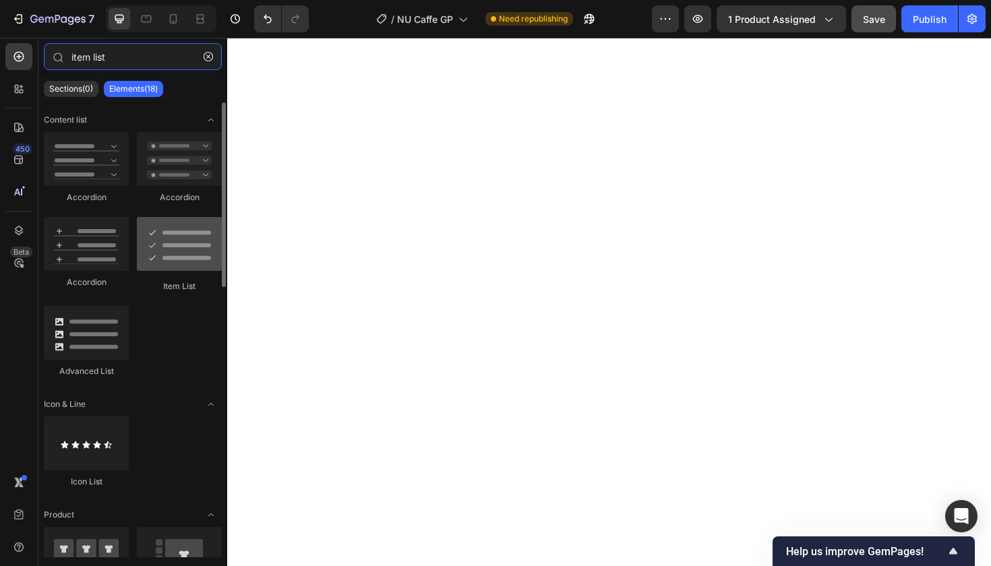
type input "item list"
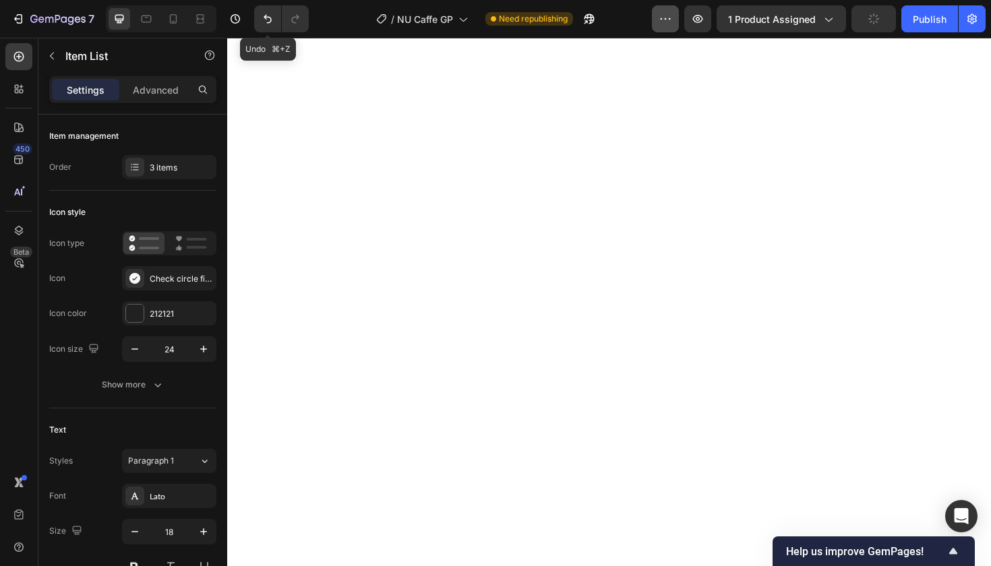
click at [269, 18] on icon "Undo/Redo" at bounding box center [268, 19] width 8 height 9
click at [266, 20] on icon "Undo/Redo" at bounding box center [267, 18] width 13 height 13
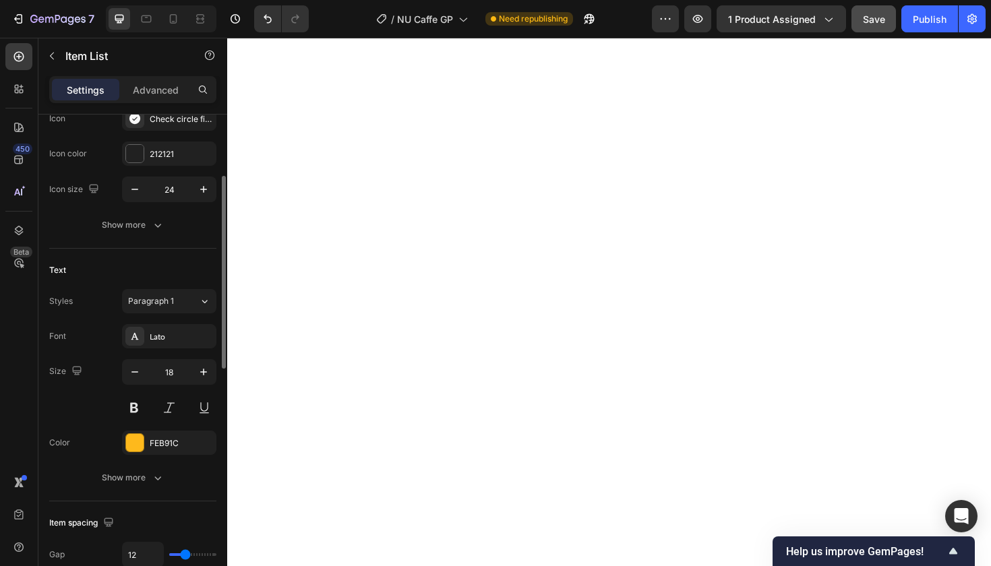
scroll to position [163, 0]
click at [171, 439] on div "FEB91C" at bounding box center [169, 440] width 39 height 12
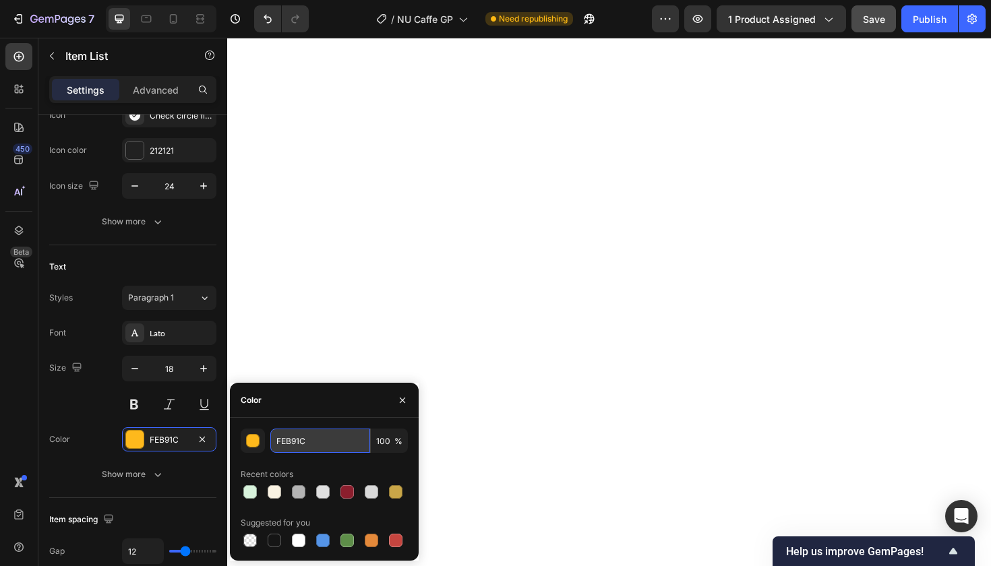
click at [295, 439] on input "FEB91C" at bounding box center [320, 441] width 100 height 24
type input "212121"
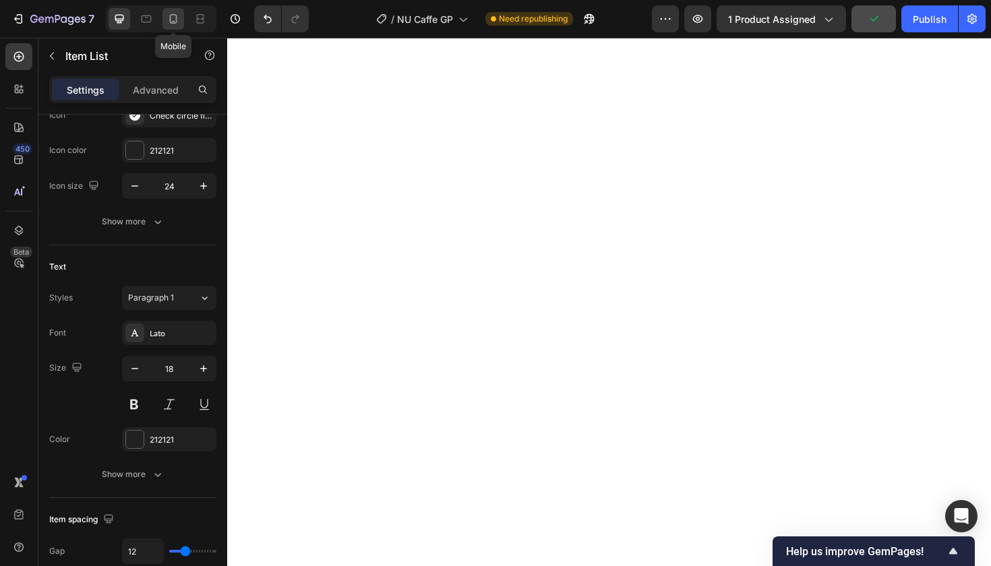
click at [169, 20] on icon at bounding box center [172, 18] width 13 height 13
click at [117, 18] on icon at bounding box center [119, 18] width 13 height 13
type input "18"
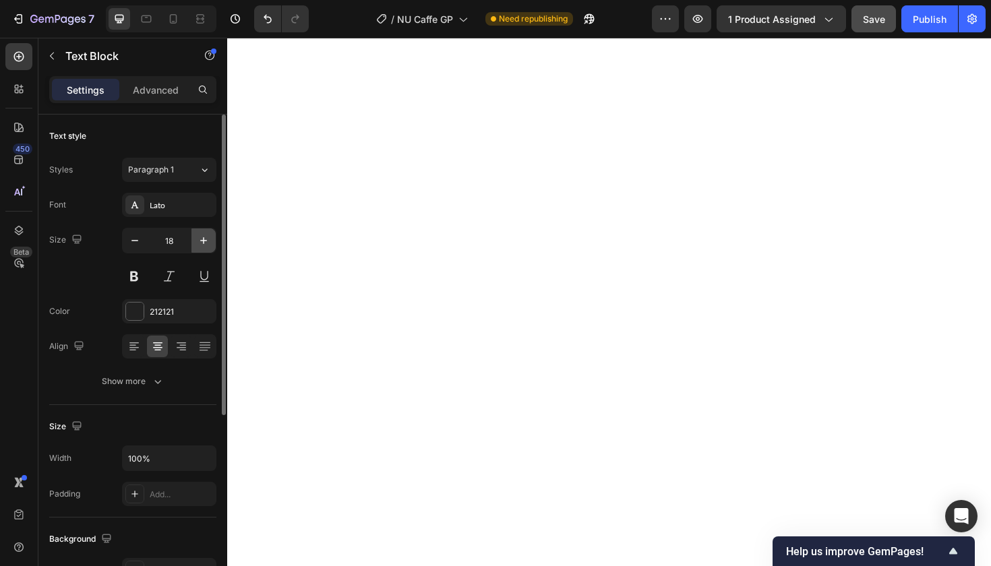
click at [204, 239] on icon "button" at bounding box center [203, 240] width 7 height 7
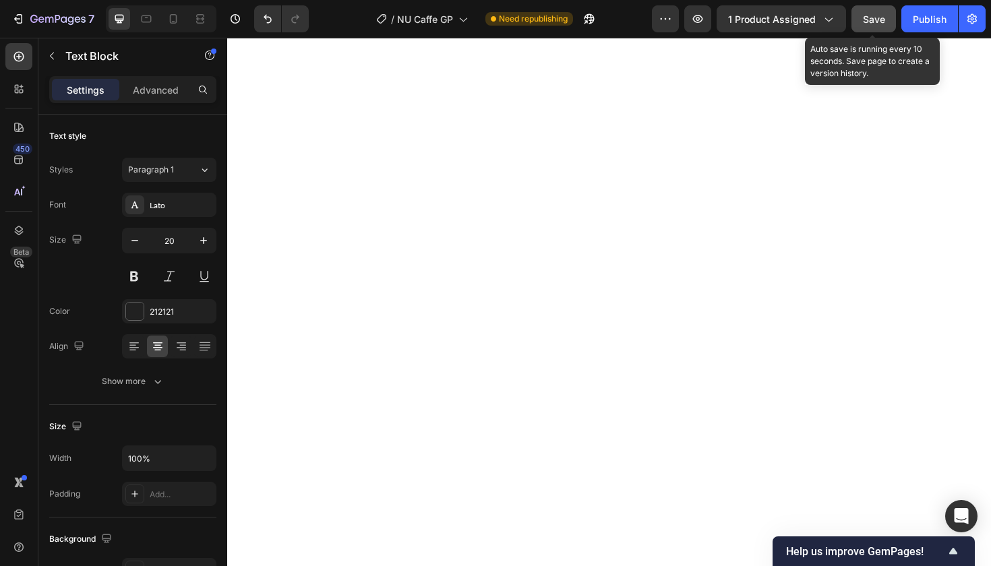
click at [871, 18] on span "Save" at bounding box center [874, 18] width 22 height 11
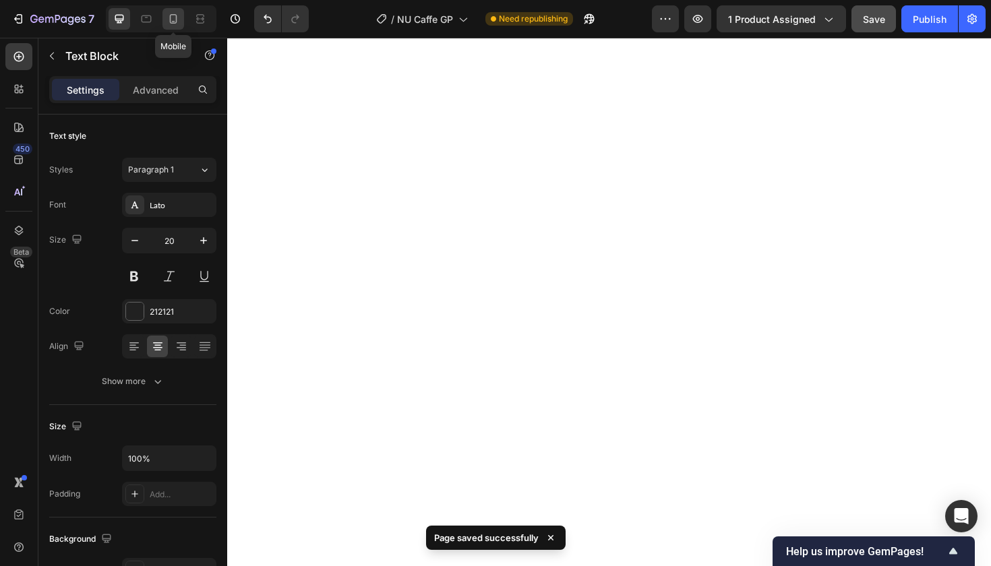
click at [173, 18] on icon at bounding box center [172, 18] width 13 height 13
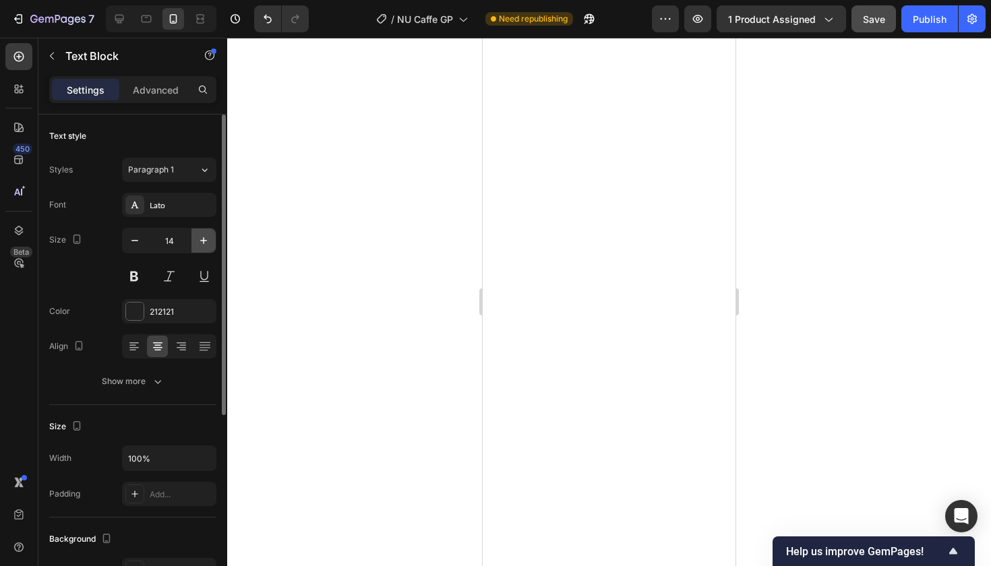
click at [201, 238] on icon "button" at bounding box center [203, 240] width 13 height 13
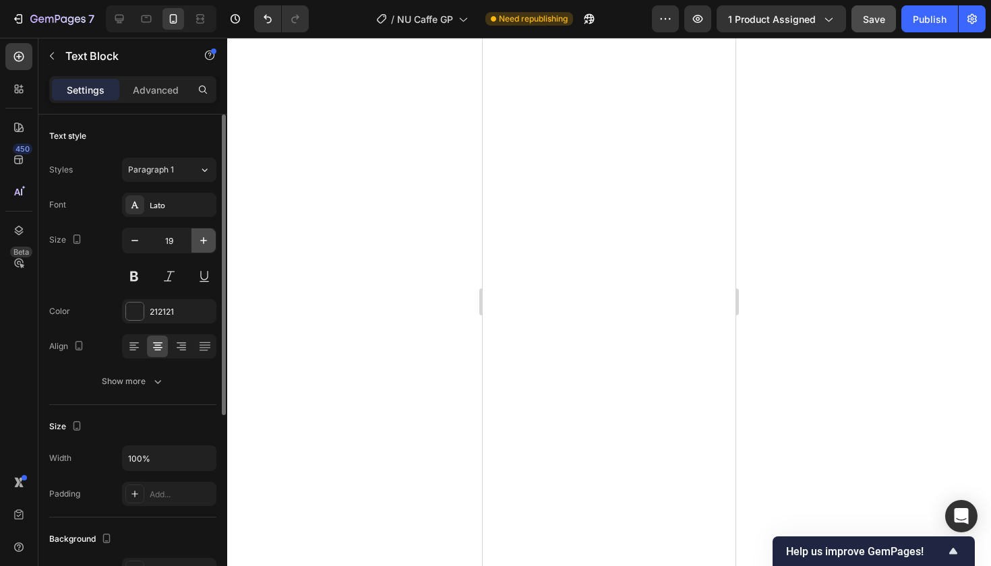
click at [201, 238] on icon "button" at bounding box center [203, 240] width 13 height 13
type input "20"
click at [116, 18] on icon at bounding box center [119, 19] width 9 height 9
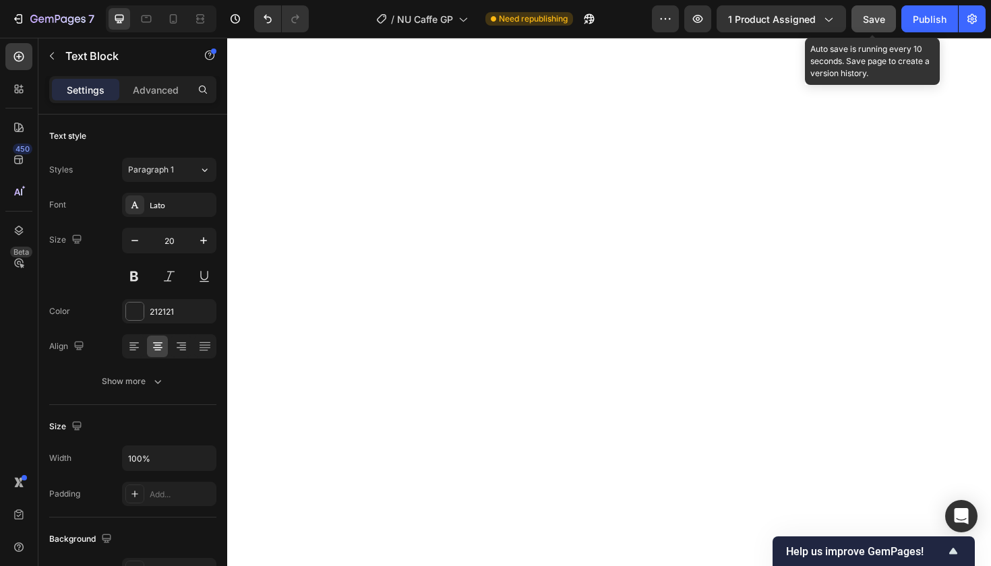
click at [870, 18] on span "Save" at bounding box center [874, 18] width 22 height 11
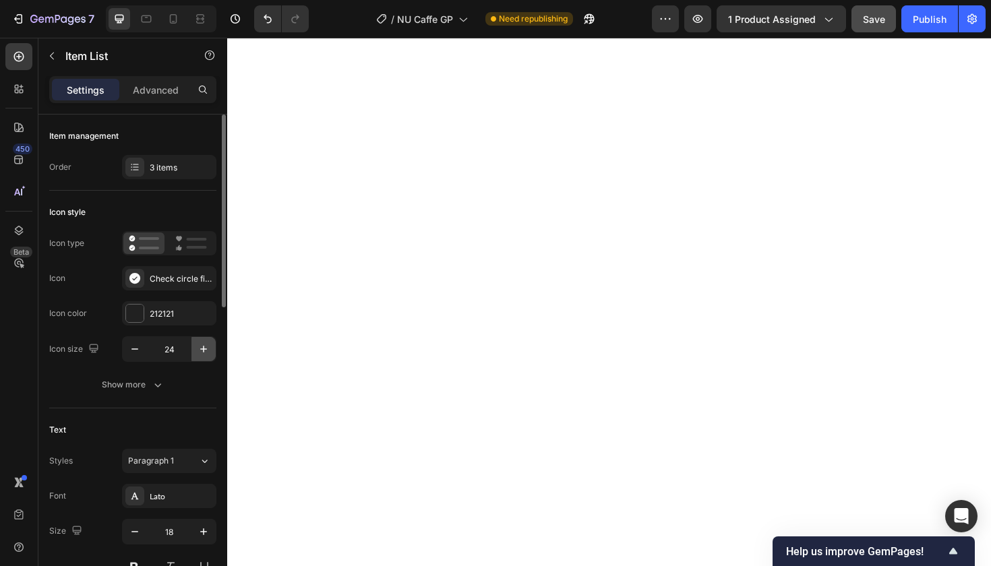
click at [202, 347] on icon "button" at bounding box center [203, 348] width 13 height 13
type input "25"
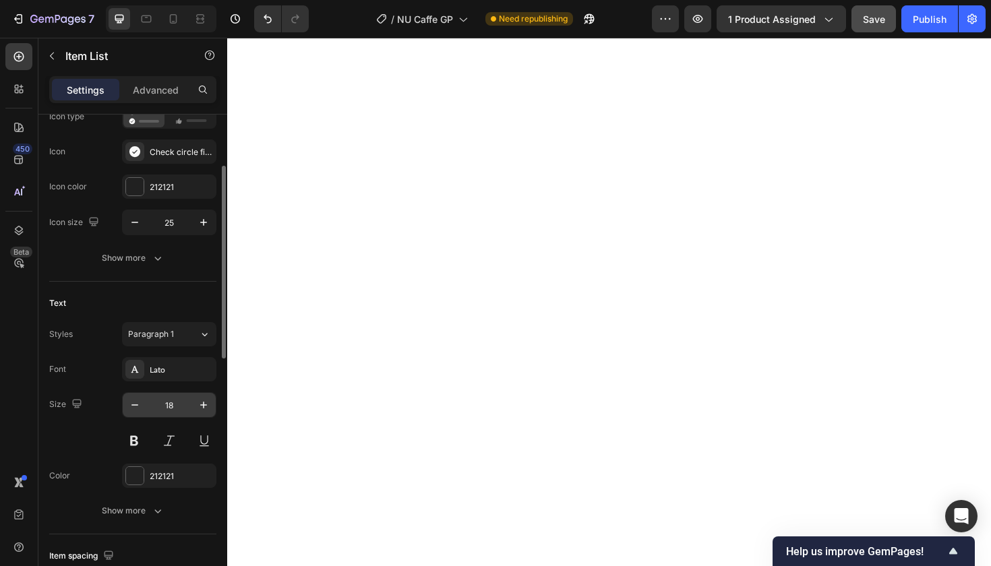
scroll to position [131, 0]
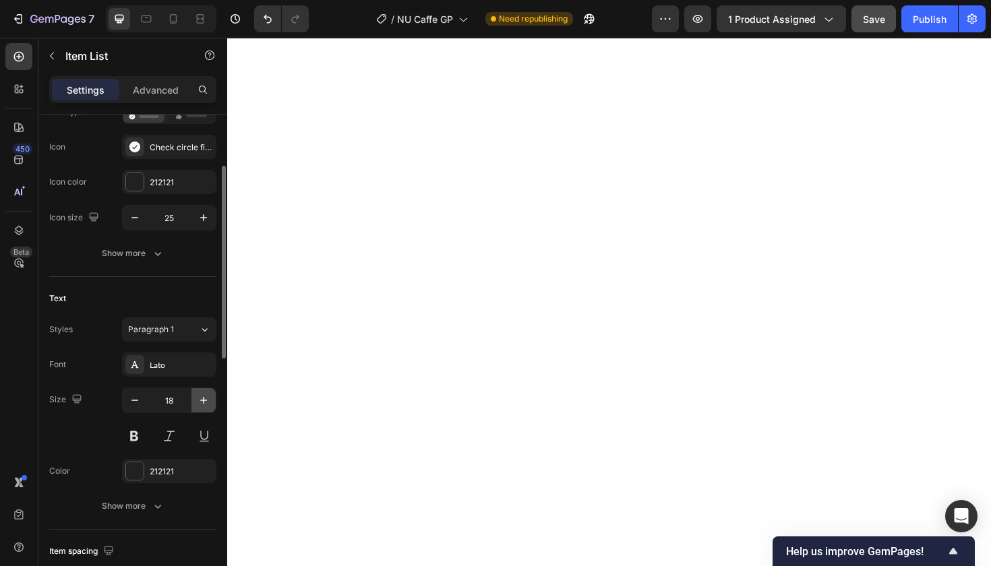
click at [201, 398] on icon "button" at bounding box center [203, 400] width 13 height 13
type input "20"
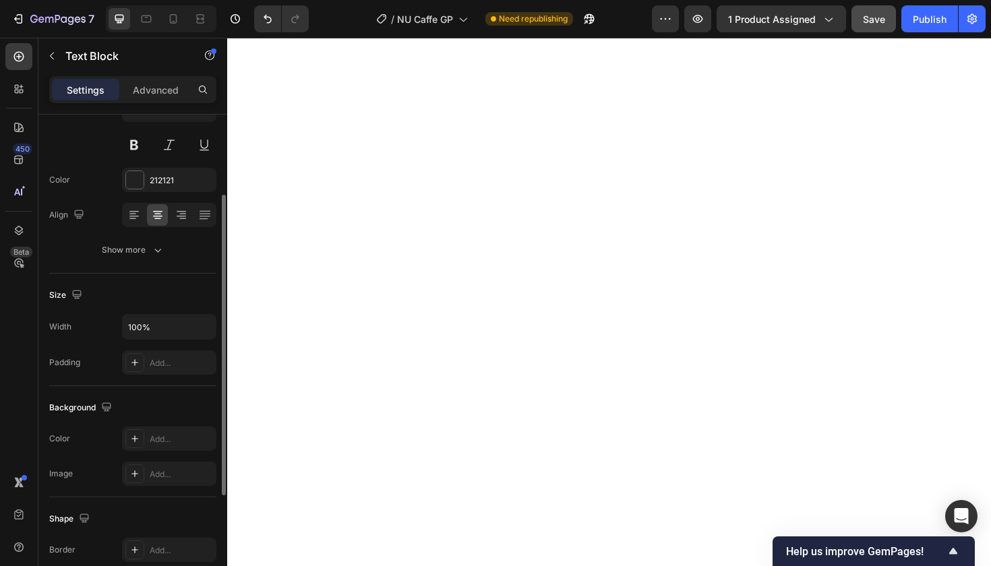
scroll to position [0, 0]
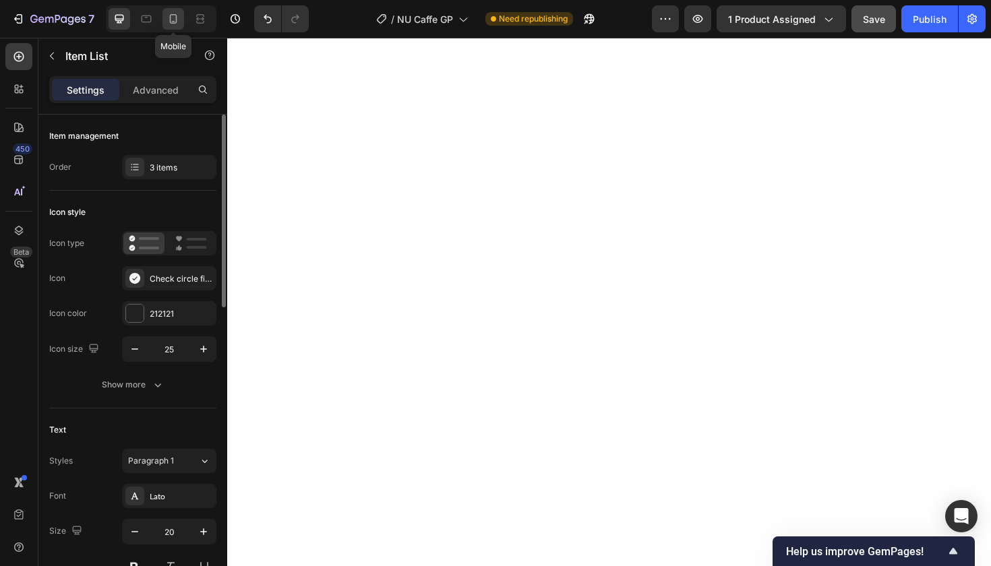
click at [173, 18] on icon at bounding box center [172, 18] width 13 height 13
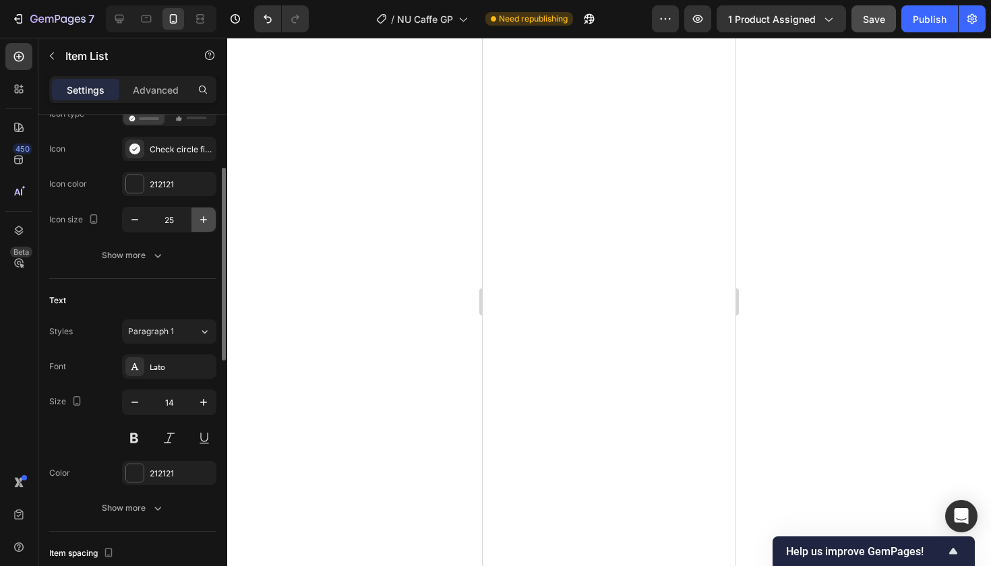
scroll to position [135, 0]
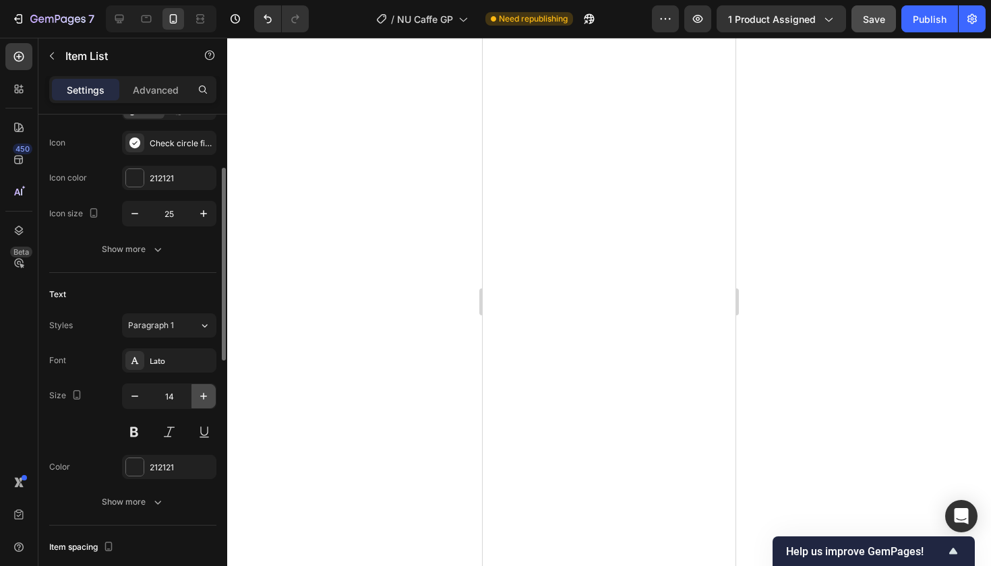
click at [204, 394] on icon "button" at bounding box center [203, 396] width 7 height 7
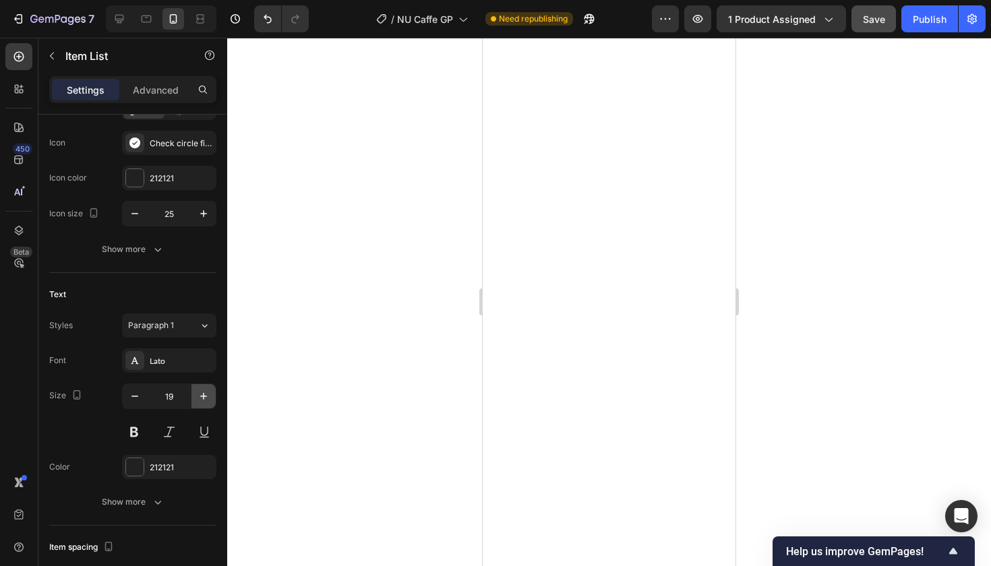
click at [204, 394] on icon "button" at bounding box center [203, 396] width 7 height 7
type input "20"
click at [113, 17] on icon at bounding box center [119, 18] width 13 height 13
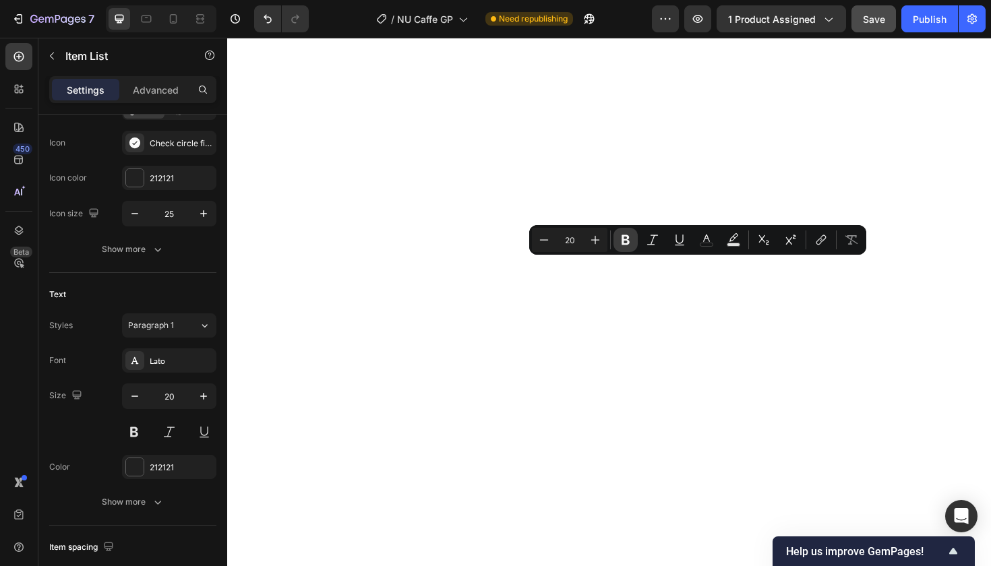
click at [623, 239] on icon "Editor contextual toolbar" at bounding box center [625, 240] width 8 height 10
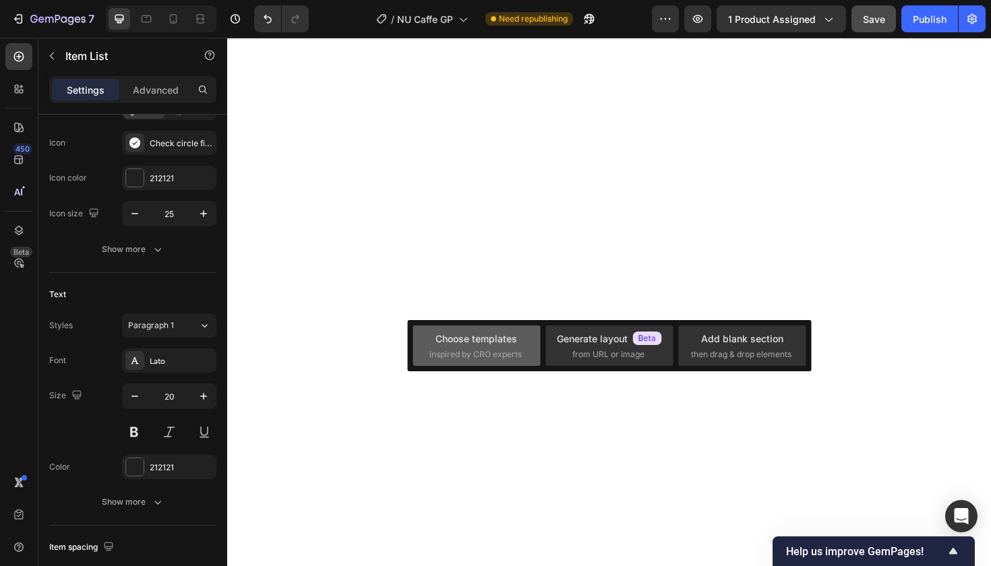
click at [489, 342] on div "Choose templates" at bounding box center [476, 339] width 82 height 14
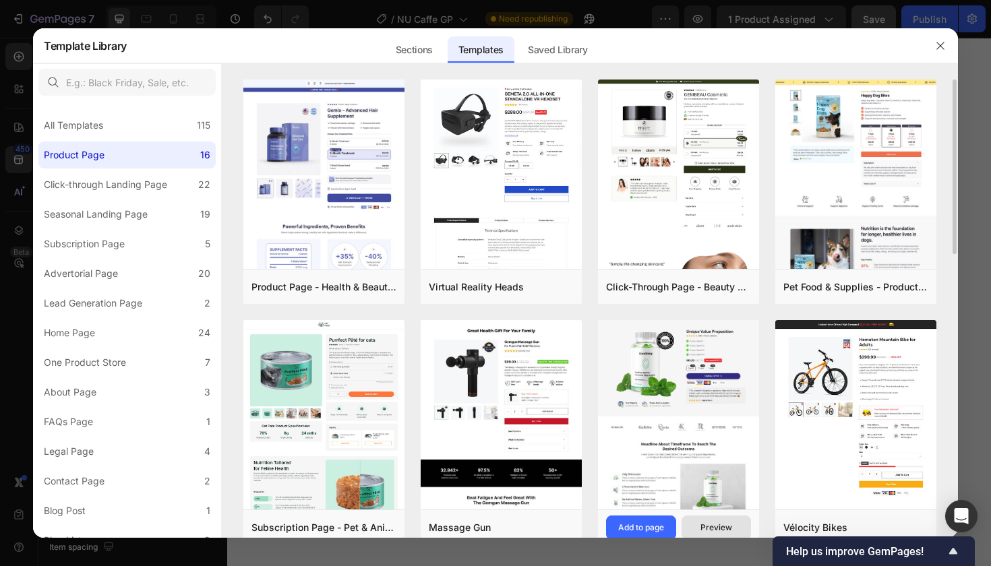
click at [718, 533] on div "Preview" at bounding box center [716, 528] width 32 height 12
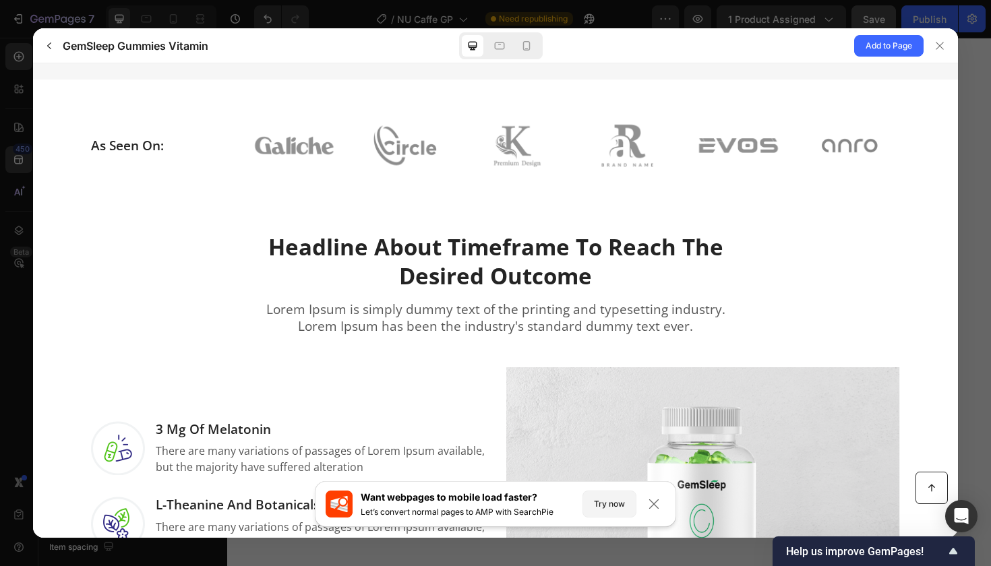
scroll to position [563, 0]
click at [944, 48] on icon at bounding box center [939, 45] width 11 height 11
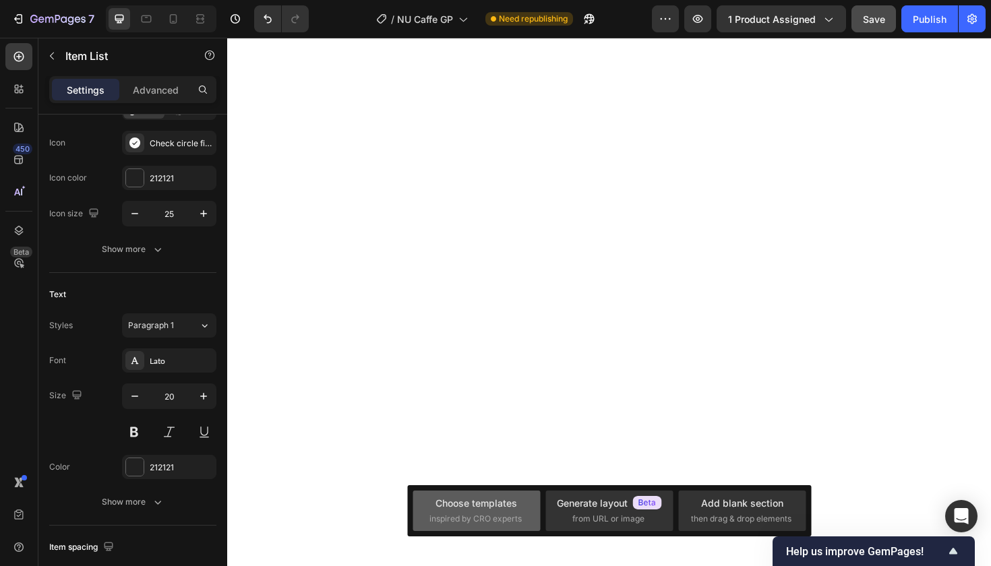
click at [519, 509] on div "Choose templates inspired by CRO experts" at bounding box center [476, 510] width 94 height 29
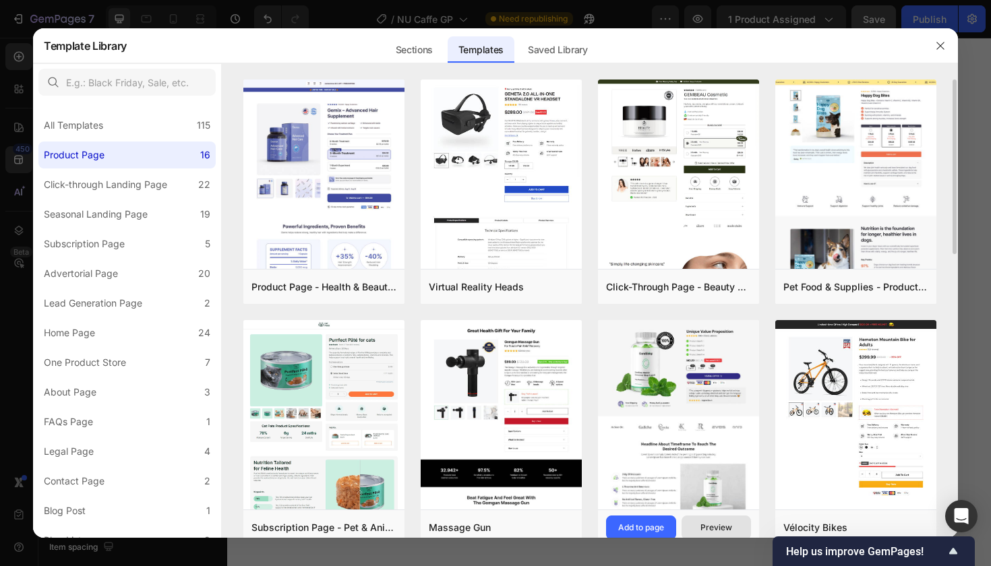
click at [713, 522] on div "Preview" at bounding box center [716, 528] width 32 height 12
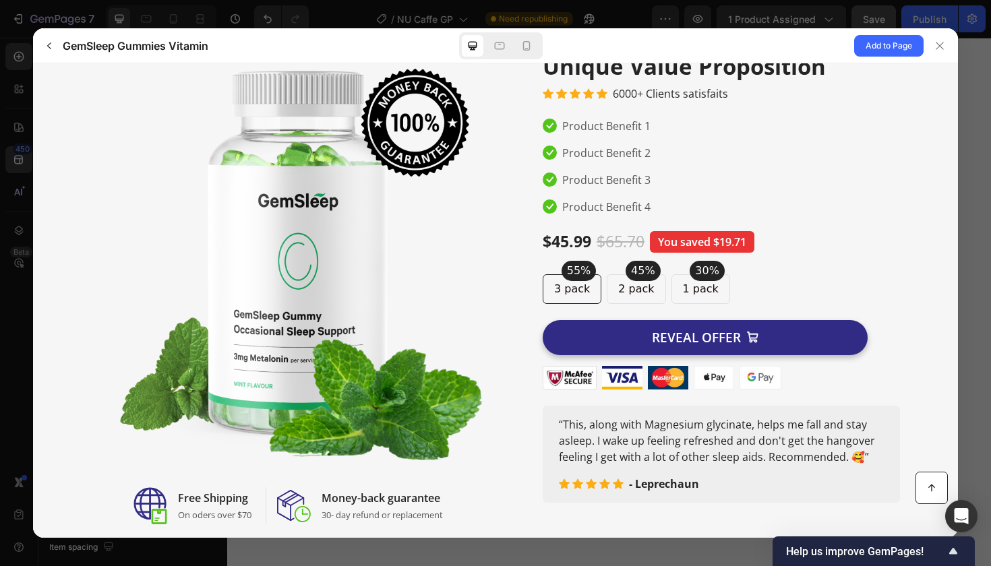
scroll to position [67, 0]
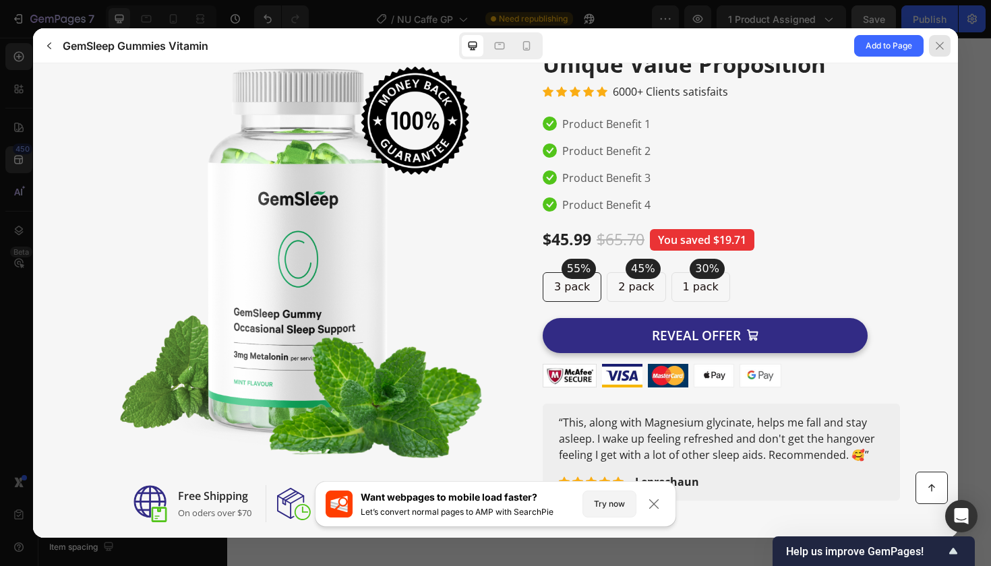
click at [938, 44] on icon at bounding box center [939, 45] width 7 height 7
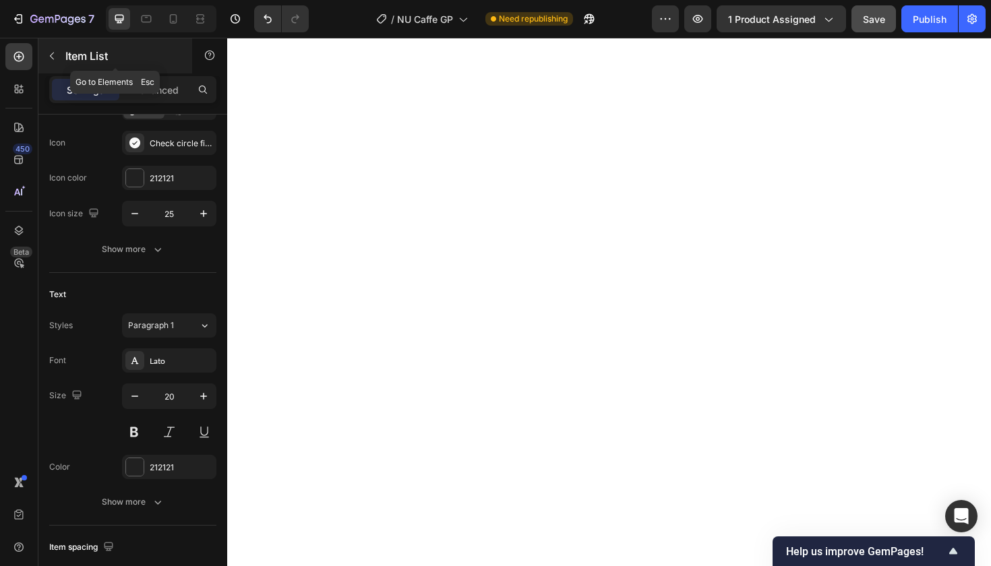
click at [51, 53] on icon "button" at bounding box center [52, 56] width 11 height 11
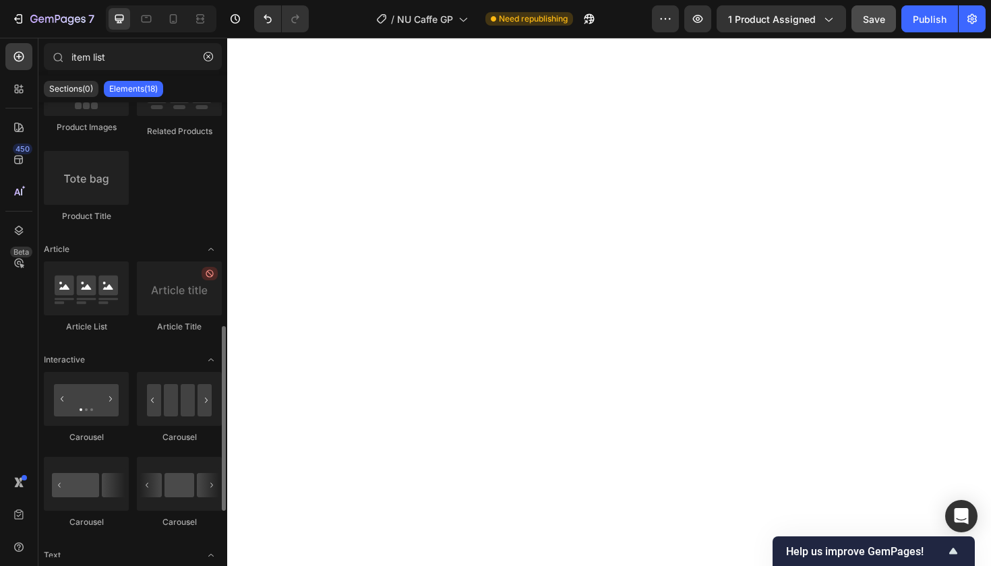
scroll to position [551, 0]
click at [206, 54] on icon "button" at bounding box center [208, 56] width 9 height 9
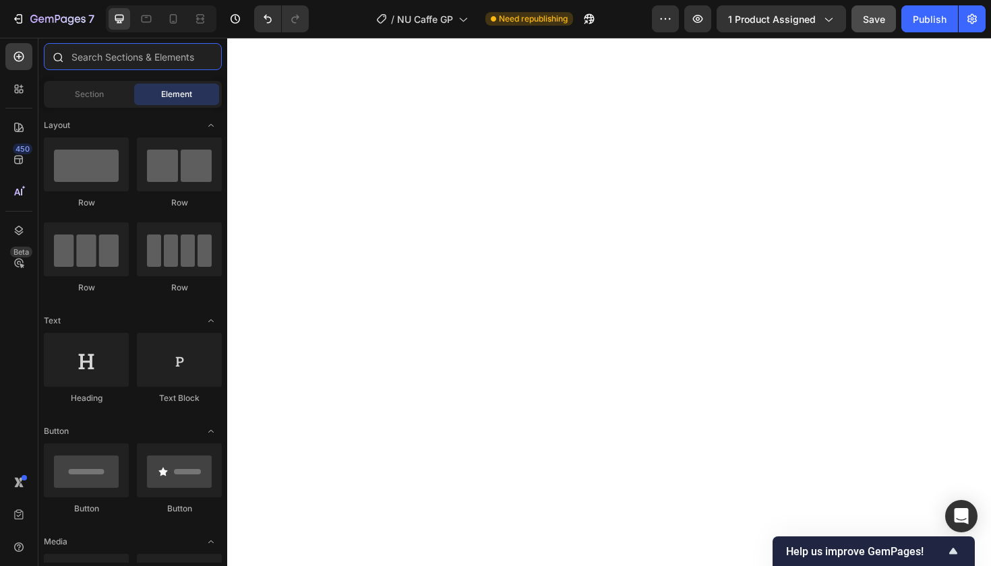
click at [166, 56] on input "text" at bounding box center [133, 56] width 178 height 27
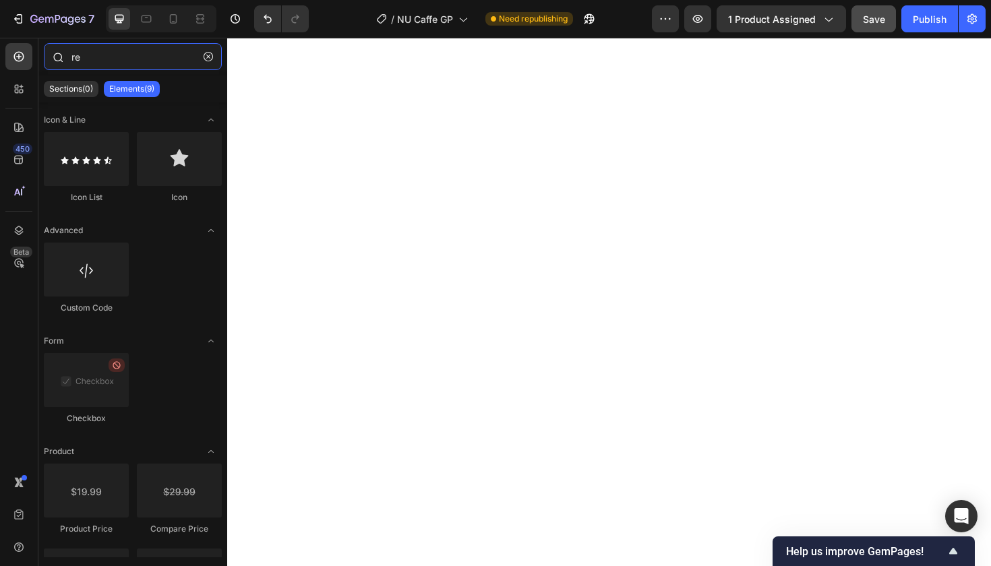
type input "r"
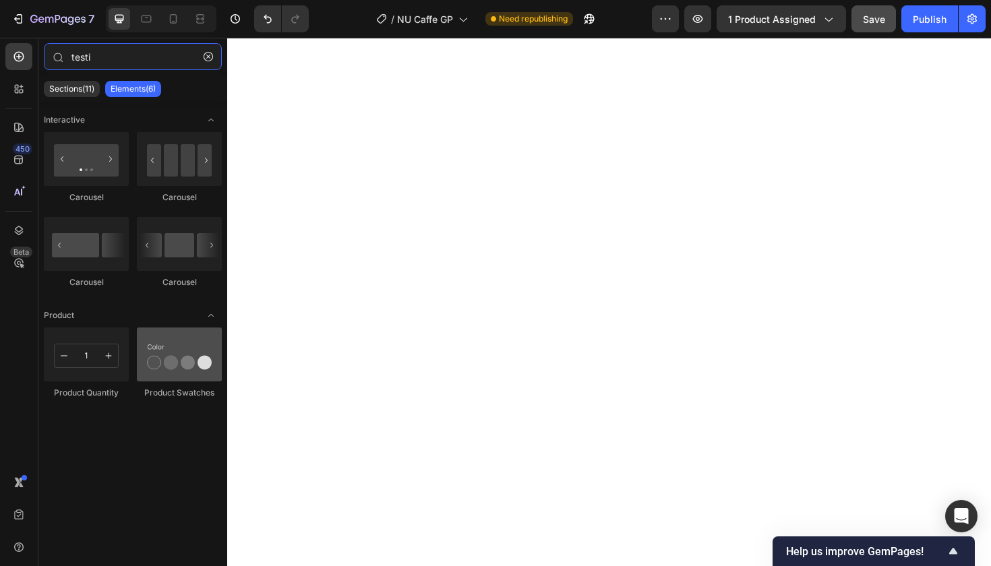
type input "testi"
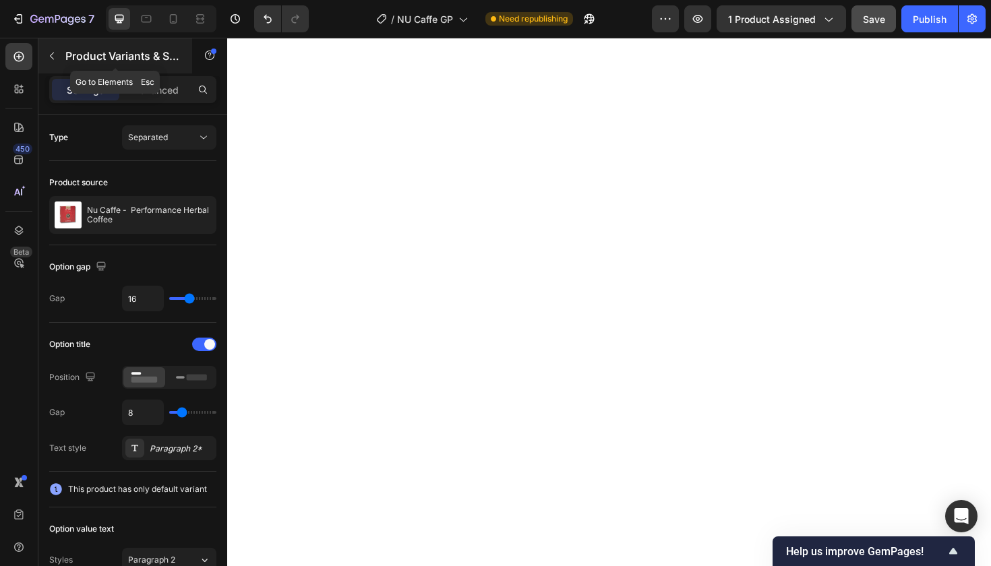
click at [53, 55] on icon "button" at bounding box center [52, 56] width 11 height 11
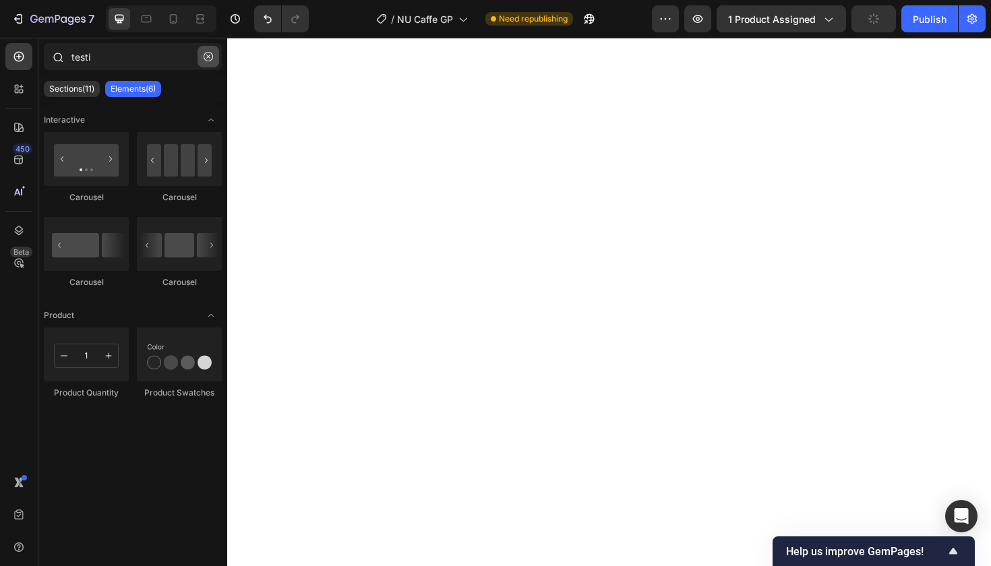
click at [209, 54] on icon "button" at bounding box center [208, 56] width 9 height 9
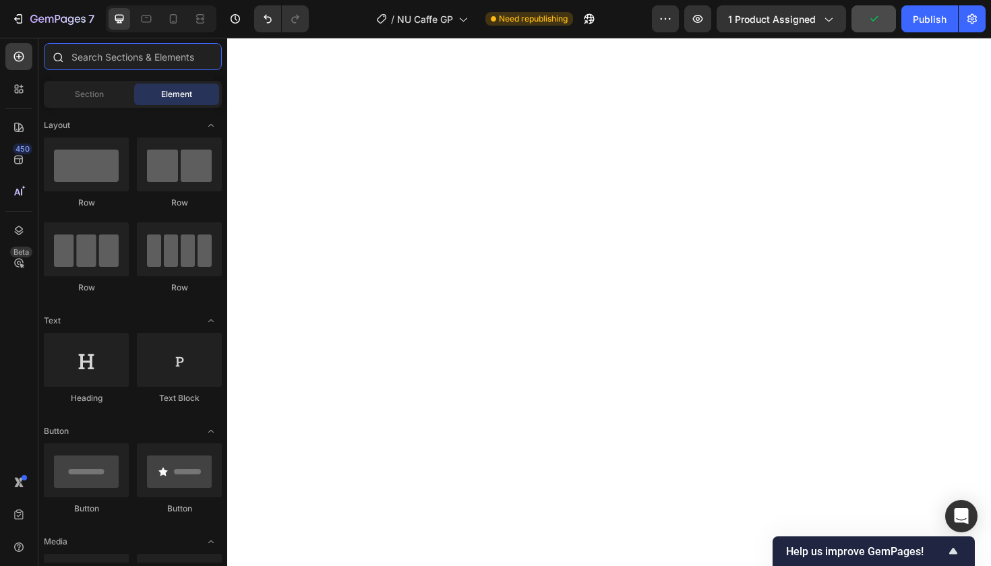
click at [125, 57] on input "text" at bounding box center [133, 56] width 178 height 27
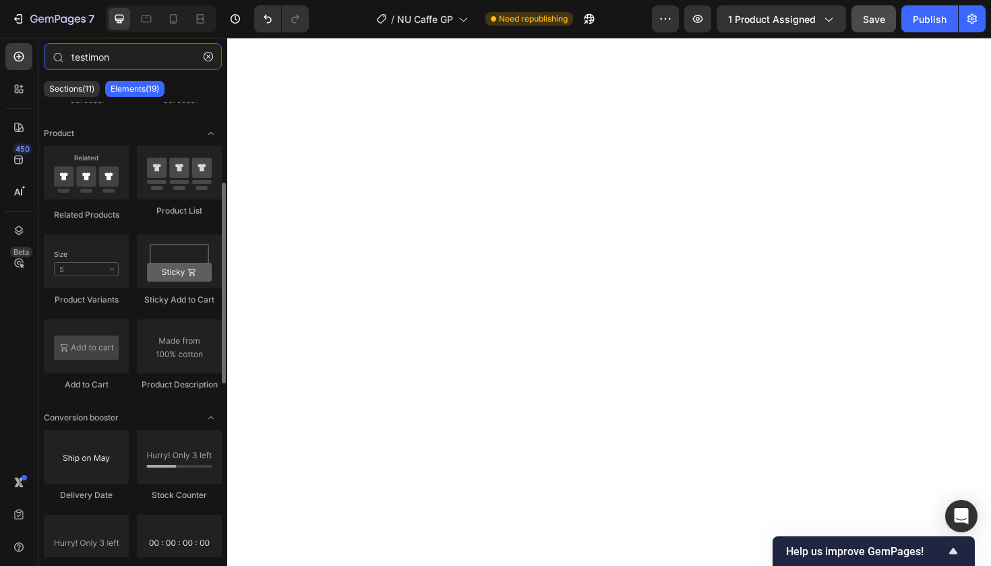
scroll to position [0, 0]
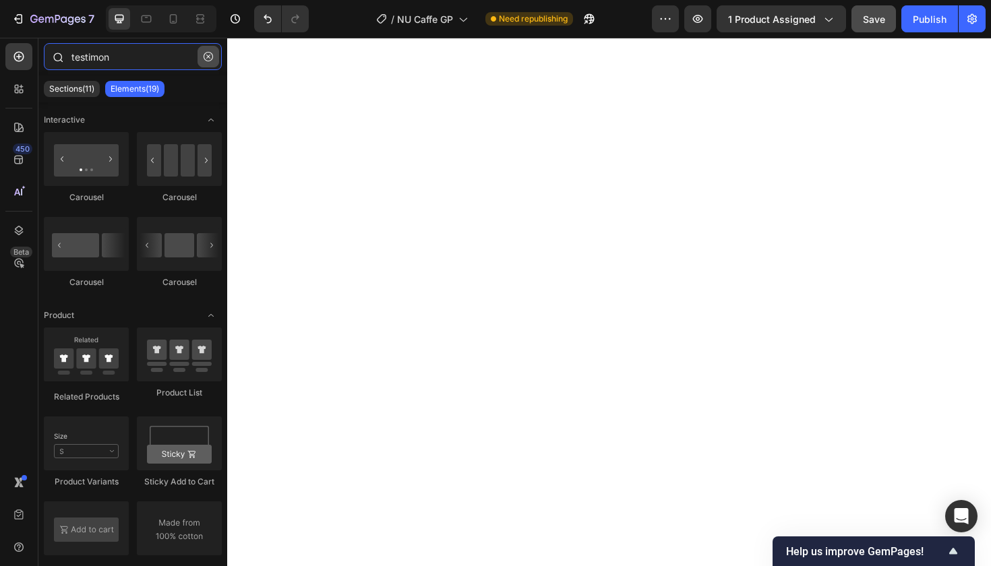
type input "testimon"
click at [208, 53] on icon "button" at bounding box center [208, 56] width 9 height 9
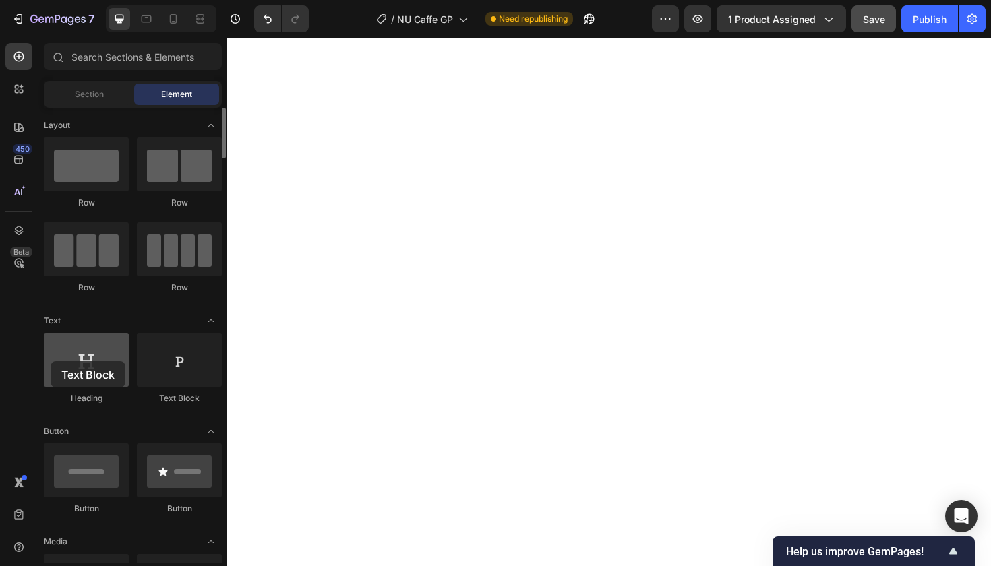
drag, startPoint x: 171, startPoint y: 361, endPoint x: 51, endPoint y: 361, distance: 120.0
click at [51, 361] on div "Heading Text Block" at bounding box center [133, 375] width 178 height 84
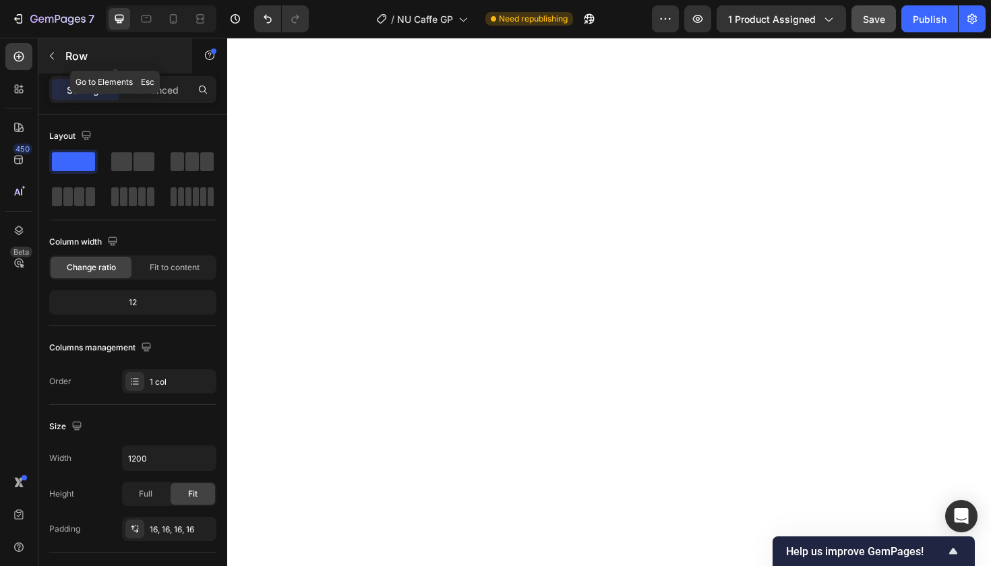
click at [54, 52] on icon "button" at bounding box center [52, 56] width 11 height 11
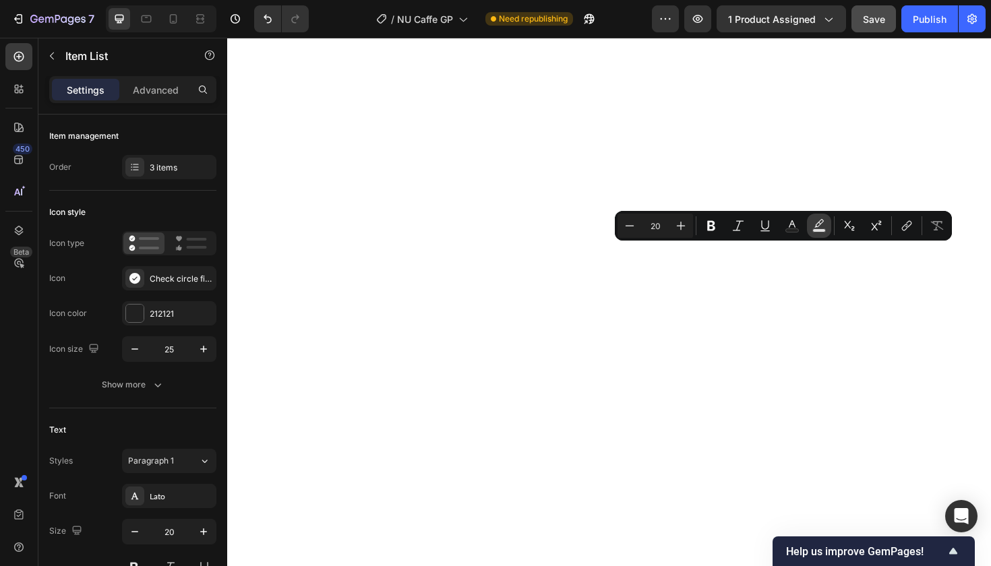
click at [821, 227] on icon "Editor contextual toolbar" at bounding box center [818, 225] width 13 height 13
type input "000000"
type input "77"
click at [819, 223] on icon "Editor contextual toolbar" at bounding box center [818, 223] width 9 height 8
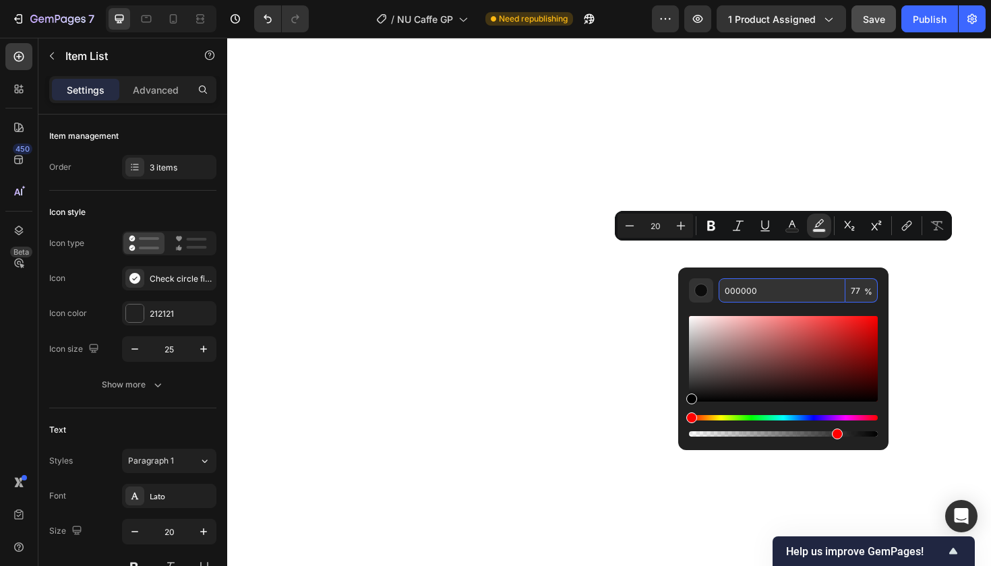
click at [743, 289] on input "000000" at bounding box center [782, 290] width 127 height 24
paste input "#A6A6A6"
type input "A6A6A6"
type input "100"
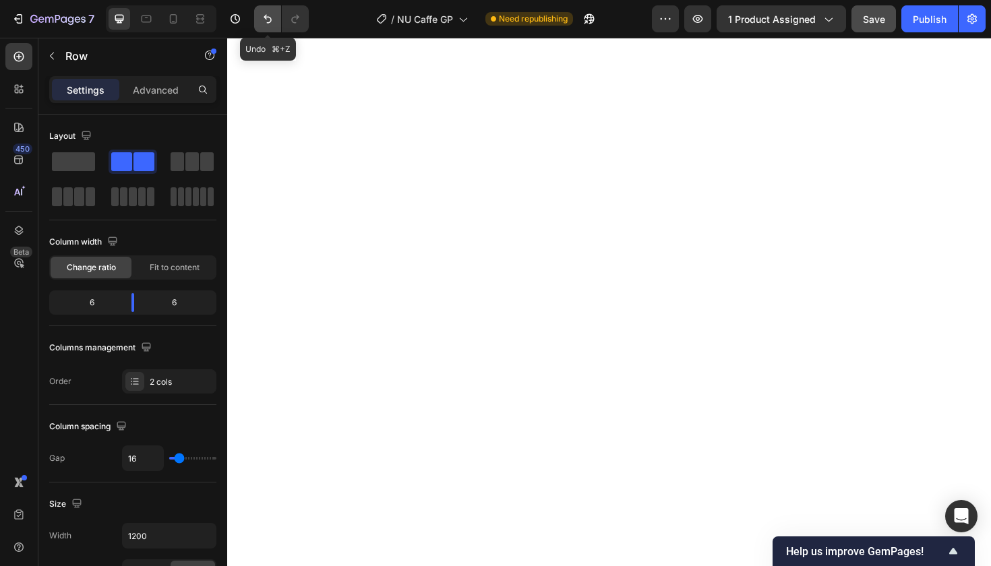
click at [265, 18] on icon "Undo/Redo" at bounding box center [268, 19] width 8 height 9
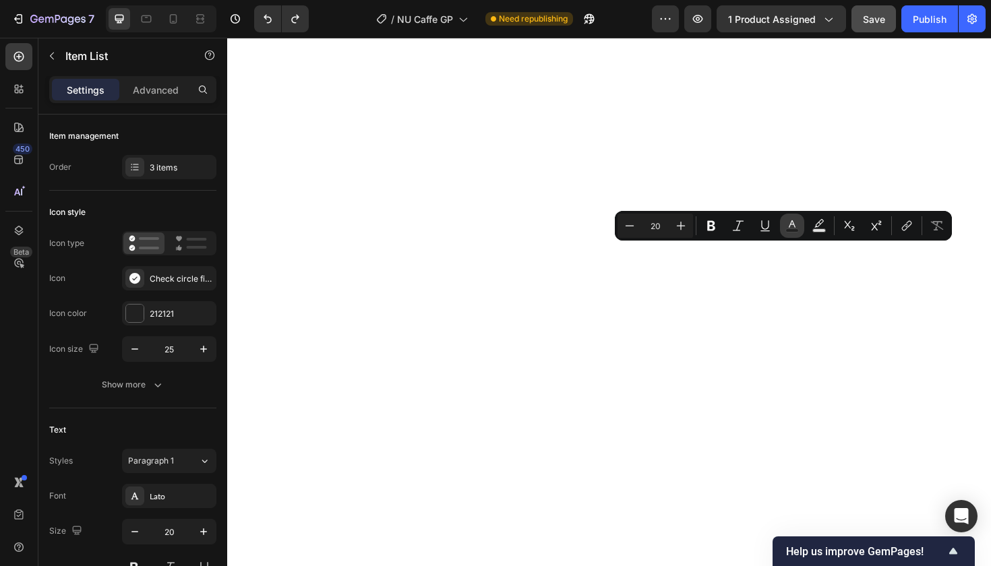
click at [794, 226] on icon "Editor contextual toolbar" at bounding box center [791, 225] width 13 height 13
type input "212121"
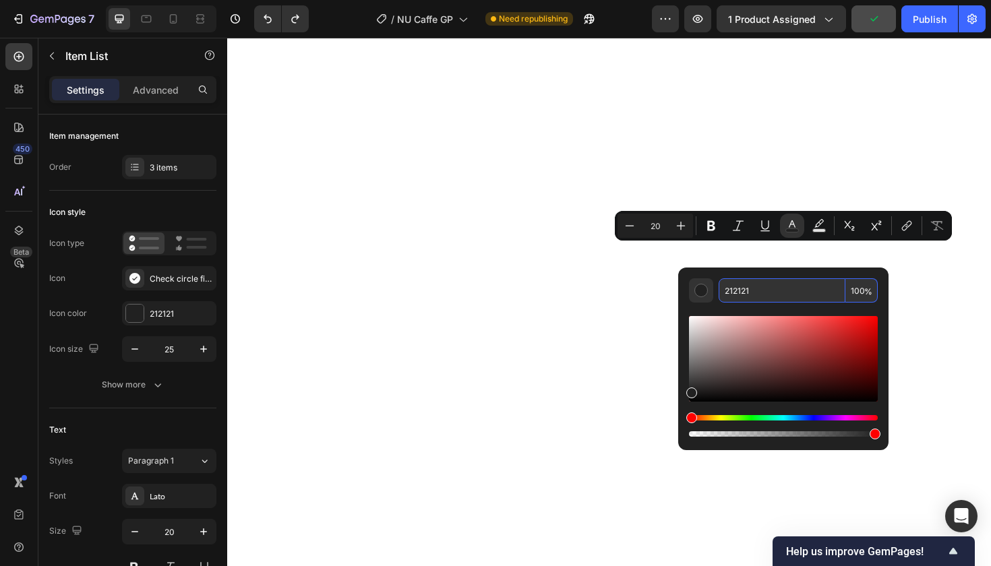
click at [737, 291] on input "212121" at bounding box center [782, 290] width 127 height 24
paste input "#A6A6A6"
type input "A6A6A6"
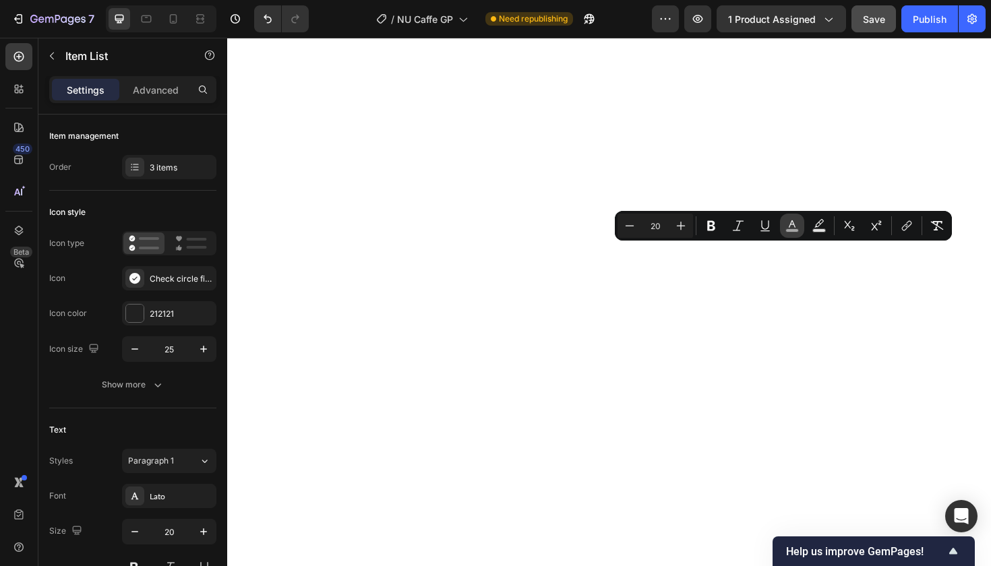
click at [793, 223] on icon "Editor contextual toolbar" at bounding box center [791, 225] width 13 height 13
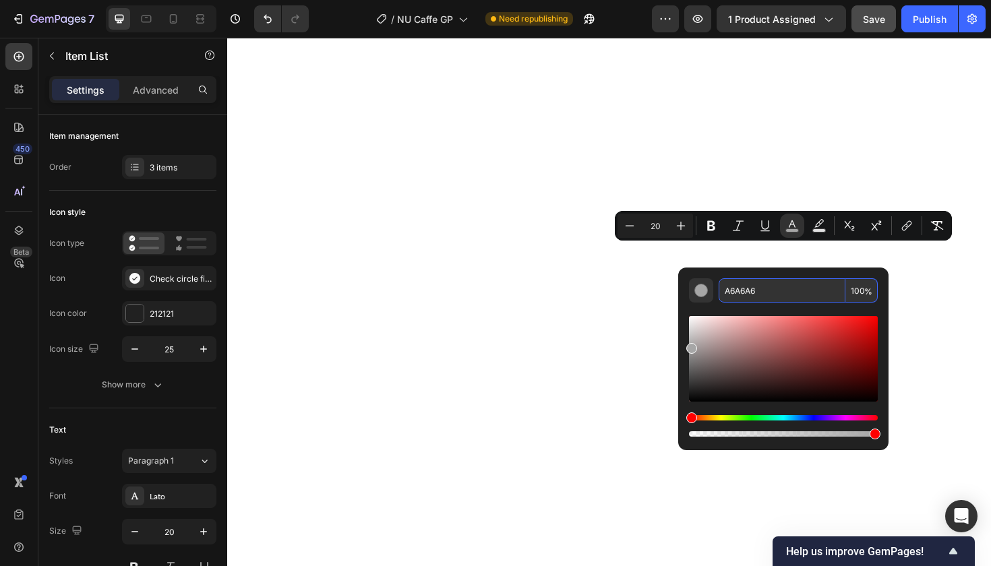
click at [743, 291] on input "A6A6A6" at bounding box center [782, 290] width 127 height 24
paste input "#737373"
type input "737373"
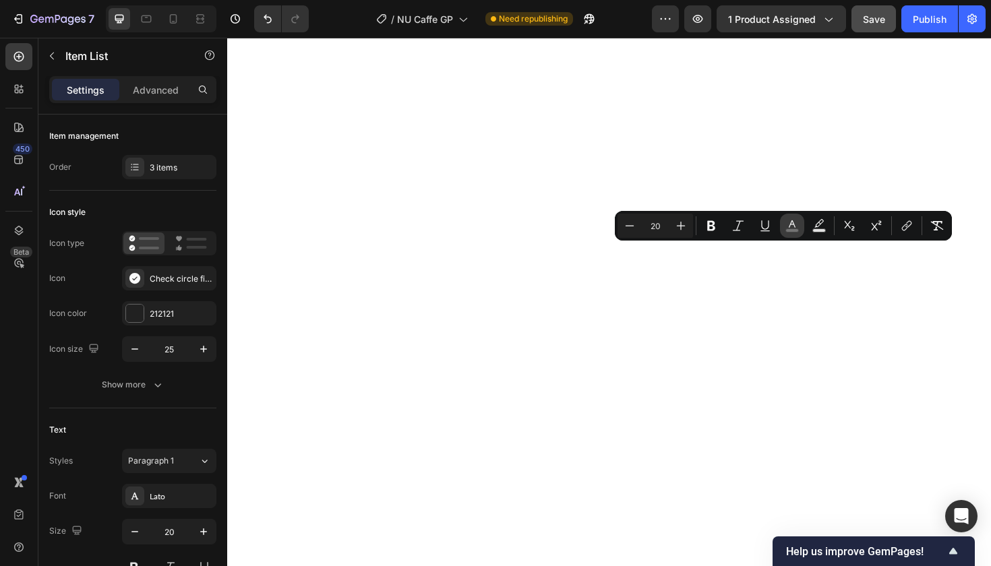
click at [789, 225] on icon "Editor contextual toolbar" at bounding box center [791, 225] width 13 height 13
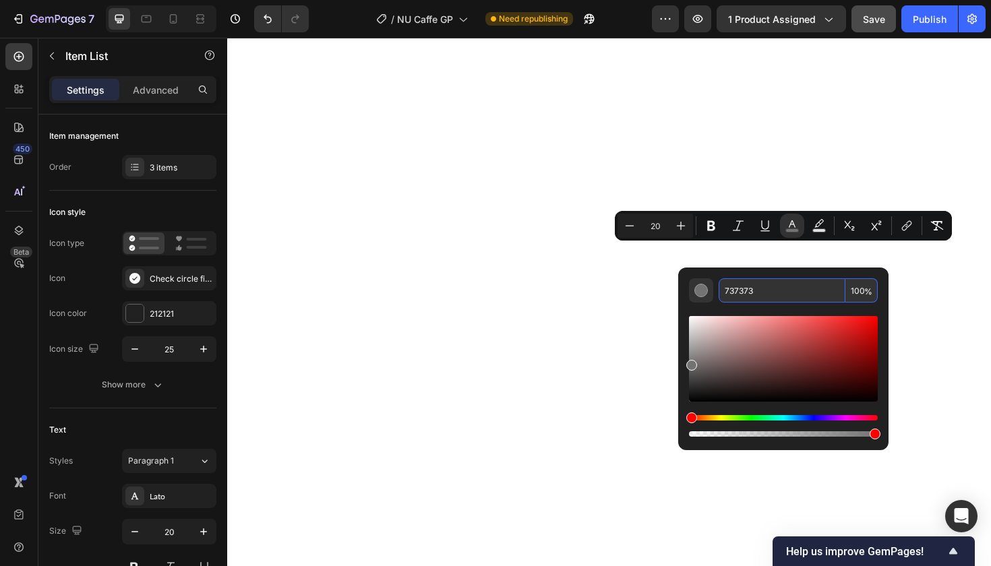
click at [735, 289] on input "737373" at bounding box center [782, 290] width 127 height 24
paste input "#545454"
type input "545454"
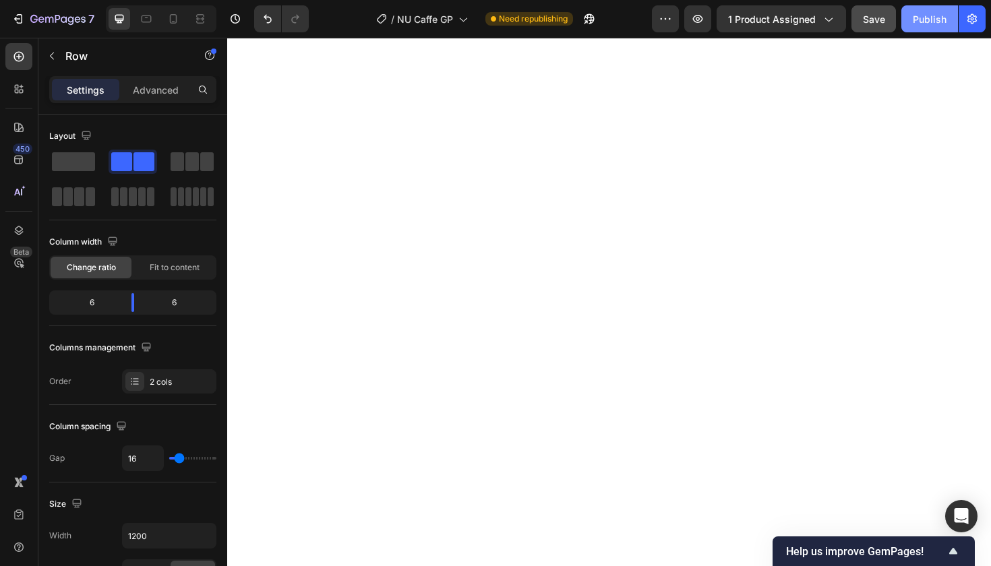
click at [931, 21] on div "Publish" at bounding box center [930, 19] width 34 height 14
